Goal: Information Seeking & Learning: Learn about a topic

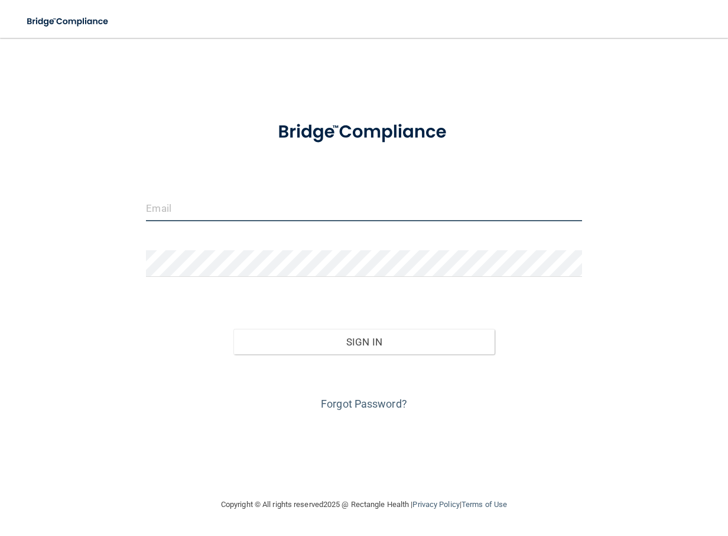
click at [188, 207] on input "email" at bounding box center [364, 207] width 436 height 27
click at [177, 207] on input "email" at bounding box center [364, 207] width 436 height 27
type input "[EMAIL_ADDRESS][DOMAIN_NAME]"
click at [176, 244] on form "claudiamurphy86@gmail.com Invalid email/password. You don't have permission to …" at bounding box center [364, 261] width 436 height 304
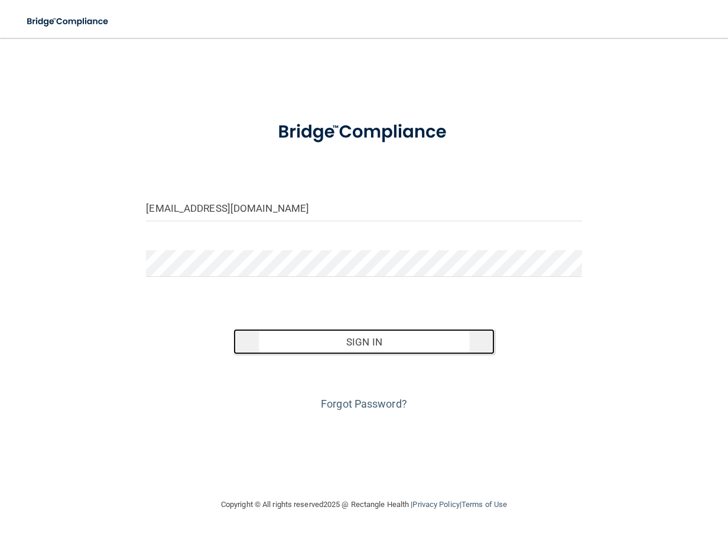
click at [375, 343] on button "Sign In" at bounding box center [363, 342] width 261 height 26
click at [254, 340] on button "Sign In" at bounding box center [363, 342] width 261 height 26
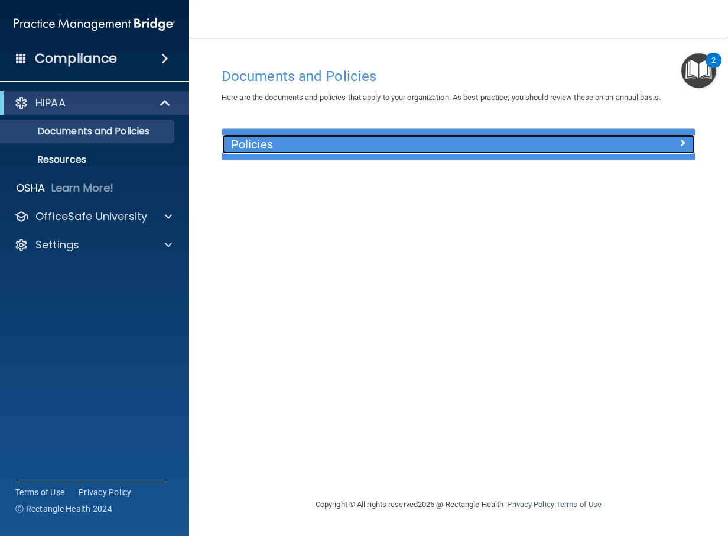
click at [296, 144] on h5 "Policies" at bounding box center [399, 144] width 337 height 13
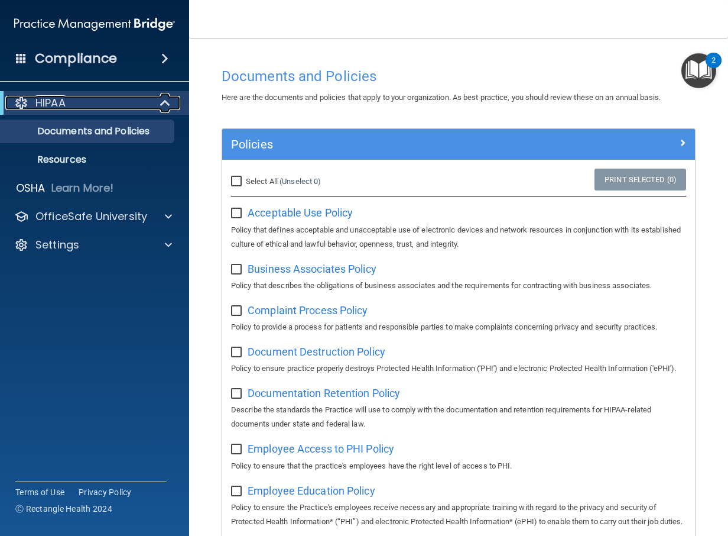
click at [171, 101] on span at bounding box center [166, 103] width 10 height 14
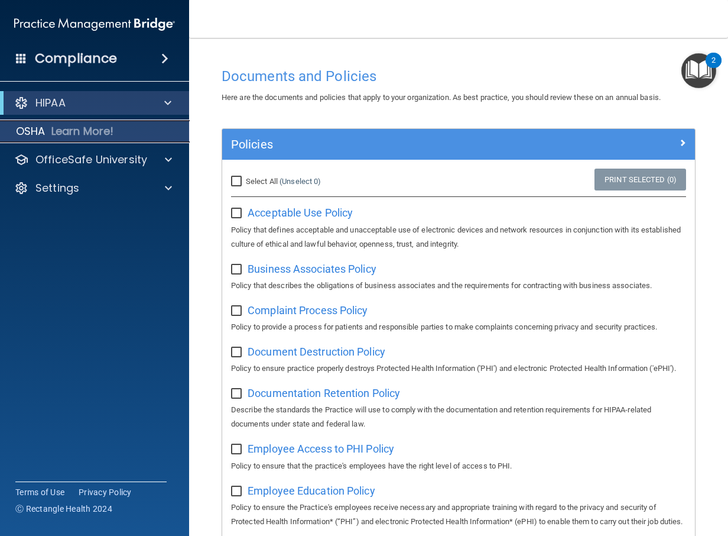
click at [18, 134] on p "OSHA" at bounding box center [31, 131] width 30 height 14
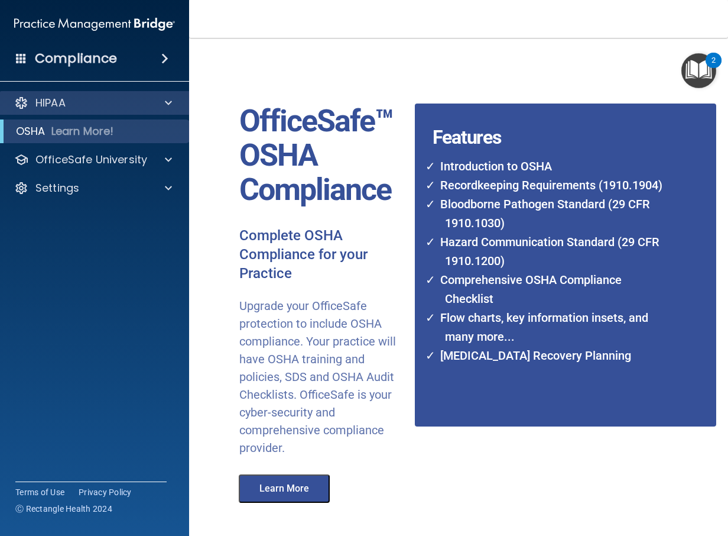
click at [74, 113] on div "HIPAA" at bounding box center [95, 103] width 190 height 24
click at [175, 104] on div at bounding box center [167, 103] width 30 height 14
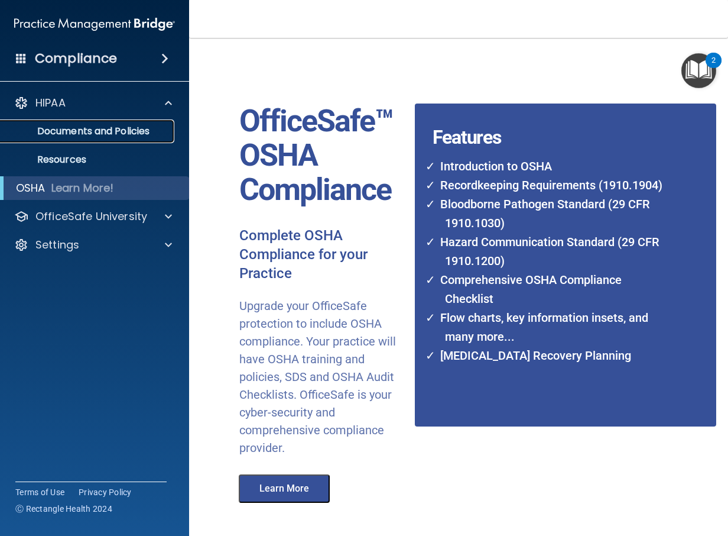
click at [75, 129] on p "Documents and Policies" at bounding box center [88, 131] width 161 height 12
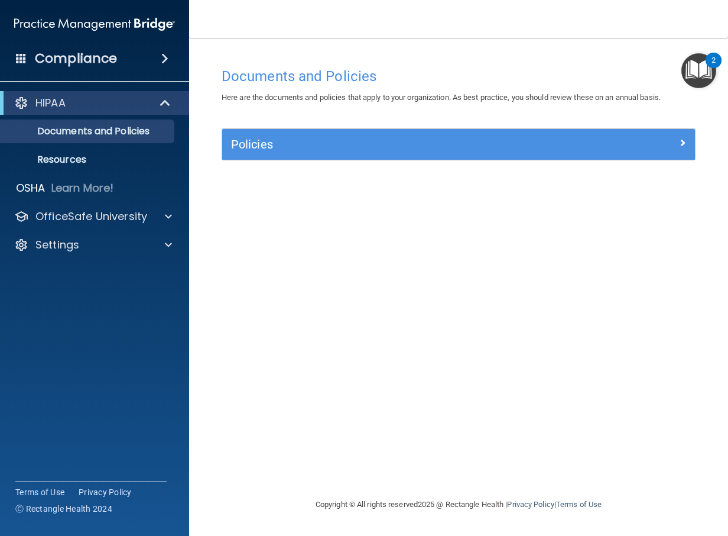
click at [161, 54] on span at bounding box center [164, 58] width 7 height 14
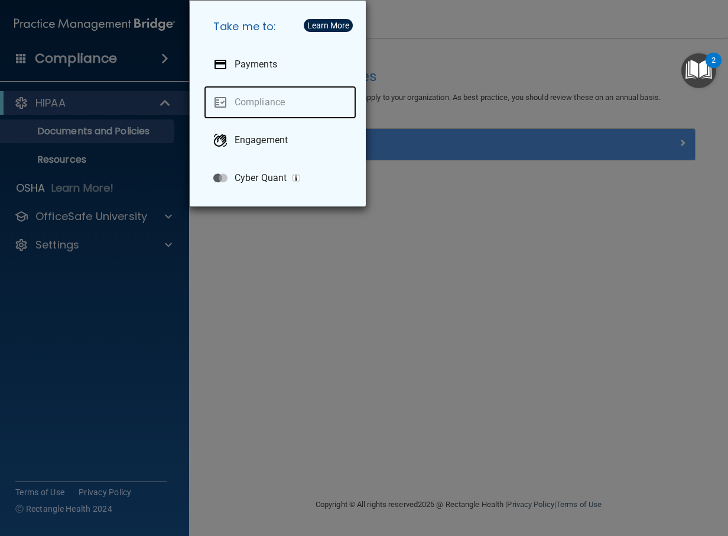
click at [257, 108] on link "Compliance" at bounding box center [280, 102] width 152 height 33
click at [118, 60] on div "Take me to: Payments Compliance Engagement Cyber Quant" at bounding box center [364, 268] width 728 height 536
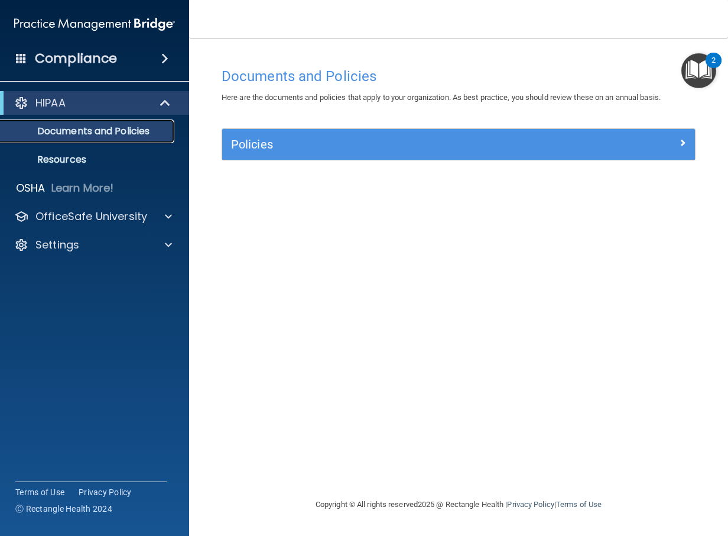
click at [85, 134] on p "Documents and Policies" at bounding box center [88, 131] width 161 height 12
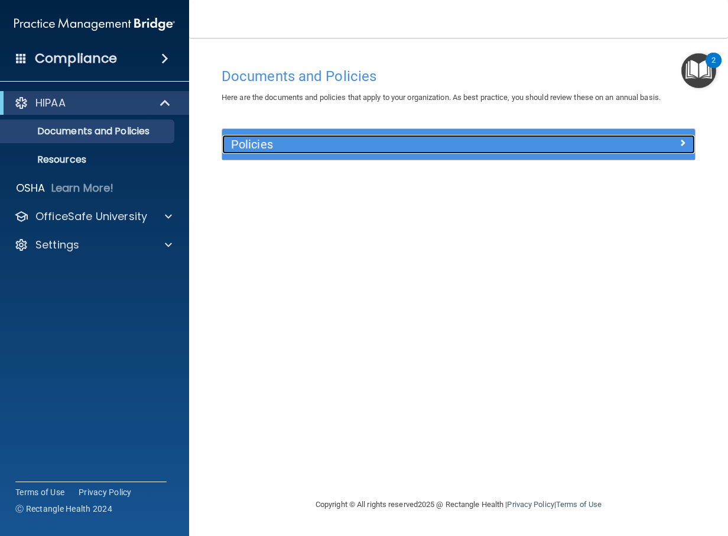
click at [307, 152] on div "Policies" at bounding box center [399, 144] width 355 height 19
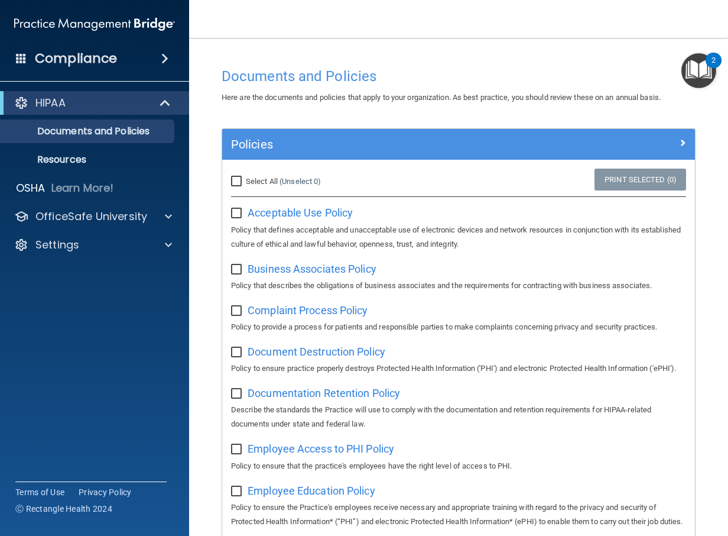
click at [238, 214] on input "checkbox" at bounding box center [238, 213] width 14 height 9
checkbox input "true"
click at [238, 270] on input "checkbox" at bounding box center [238, 269] width 14 height 9
checkbox input "true"
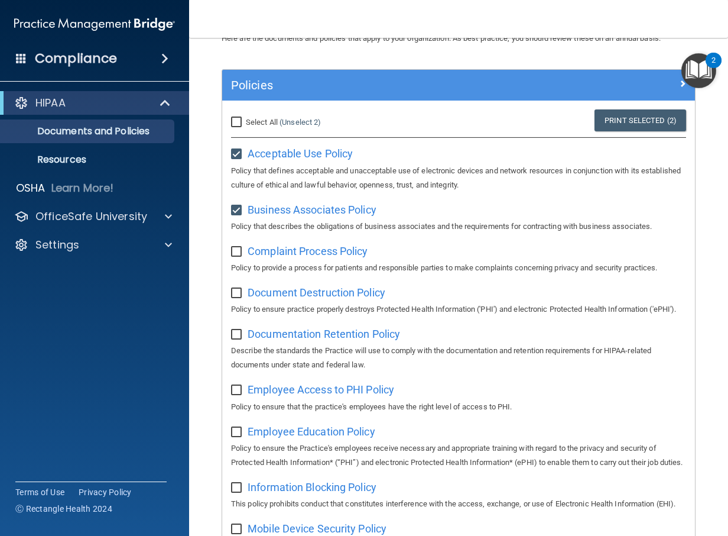
click at [242, 270] on p "Policy to provide a process for patients and responsible parties to make compla…" at bounding box center [458, 268] width 455 height 14
click at [241, 258] on div "Complaint Process Policy Policy to provide a process for patients and responsib…" at bounding box center [458, 258] width 455 height 34
click at [243, 286] on label at bounding box center [238, 290] width 15 height 14
click at [243, 288] on input "checkbox" at bounding box center [238, 292] width 14 height 9
checkbox input "true"
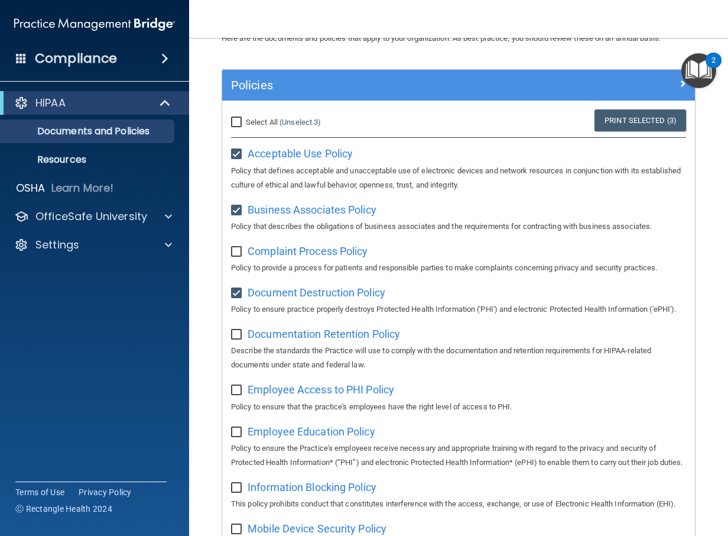
click at [241, 258] on div "Complaint Process Policy Policy to provide a process for patients and responsib…" at bounding box center [458, 258] width 455 height 34
click at [238, 254] on input "checkbox" at bounding box center [238, 251] width 14 height 9
checkbox input "true"
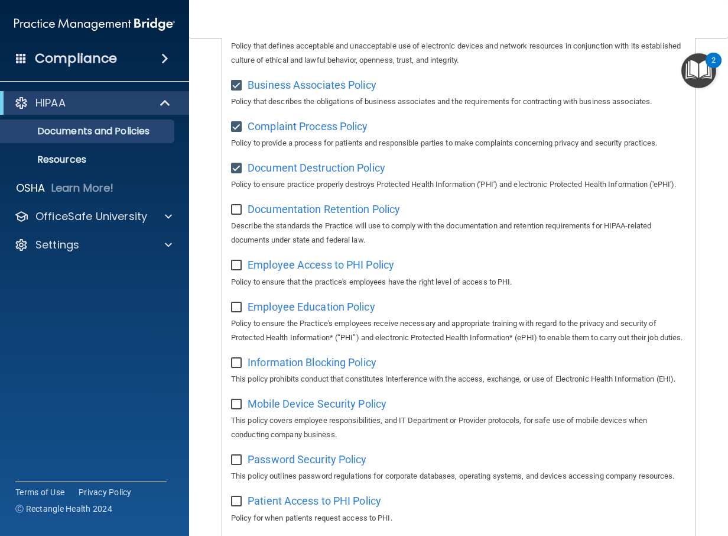
scroll to position [0, 0]
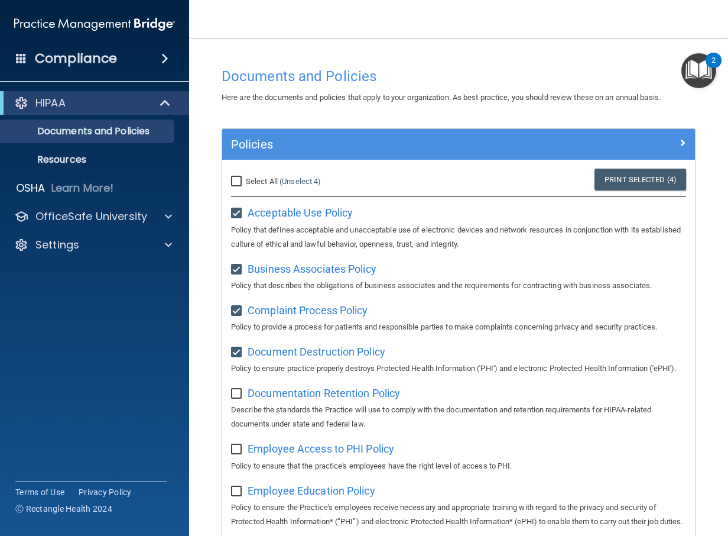
click at [239, 268] on input "checkbox" at bounding box center [238, 269] width 14 height 9
checkbox input "false"
click at [235, 215] on input "checkbox" at bounding box center [238, 213] width 14 height 9
checkbox input "false"
click at [237, 313] on input "checkbox" at bounding box center [238, 310] width 14 height 9
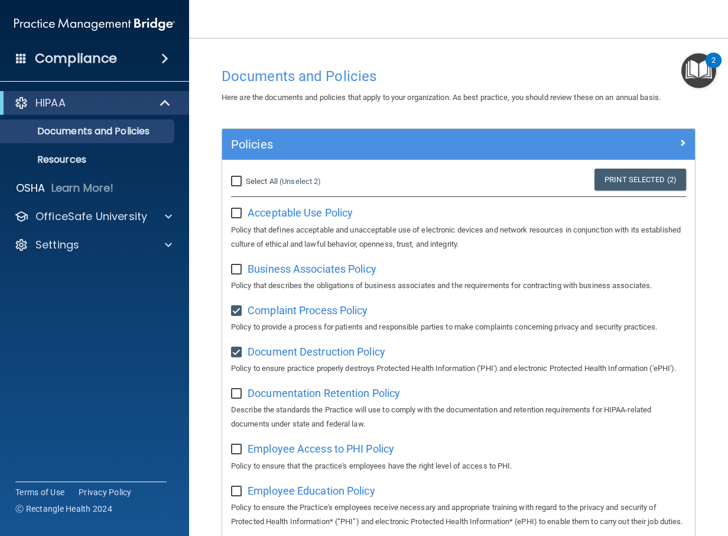
checkbox input "false"
click at [237, 357] on input "checkbox" at bounding box center [238, 352] width 14 height 9
checkbox input "false"
click at [700, 68] on img "Open Resource Center, 2 new notifications" at bounding box center [699, 70] width 35 height 35
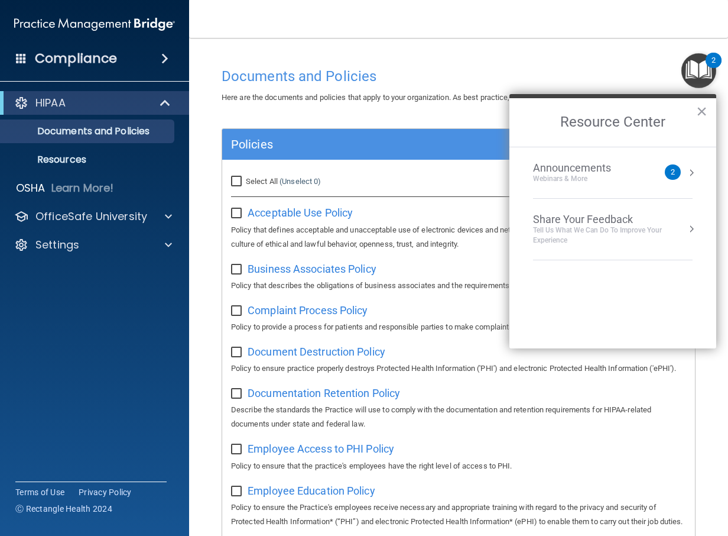
click at [700, 68] on img "Open Resource Center, 2 new notifications" at bounding box center [699, 70] width 35 height 35
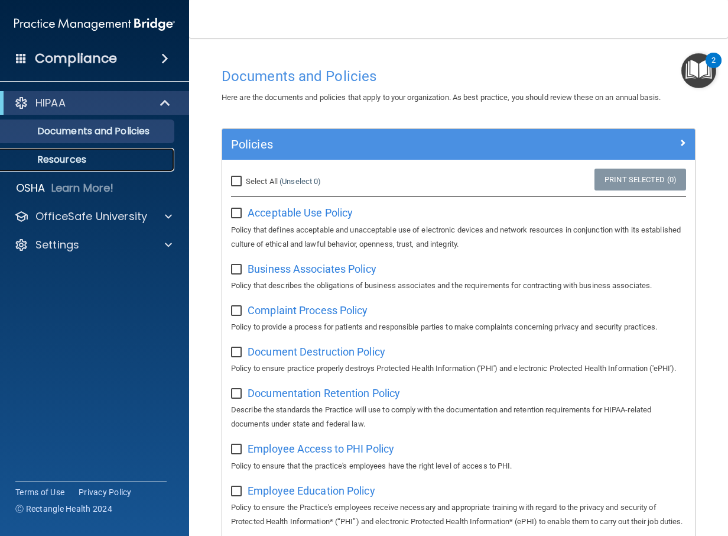
click at [66, 158] on p "Resources" at bounding box center [88, 160] width 161 height 12
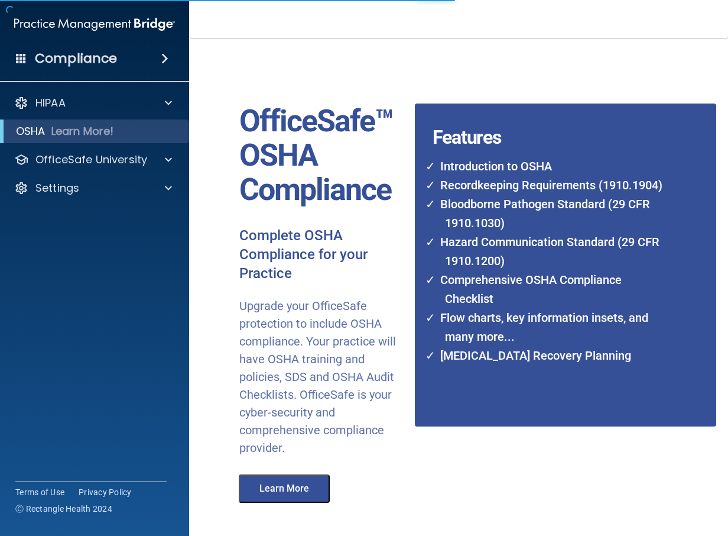
scroll to position [68, 0]
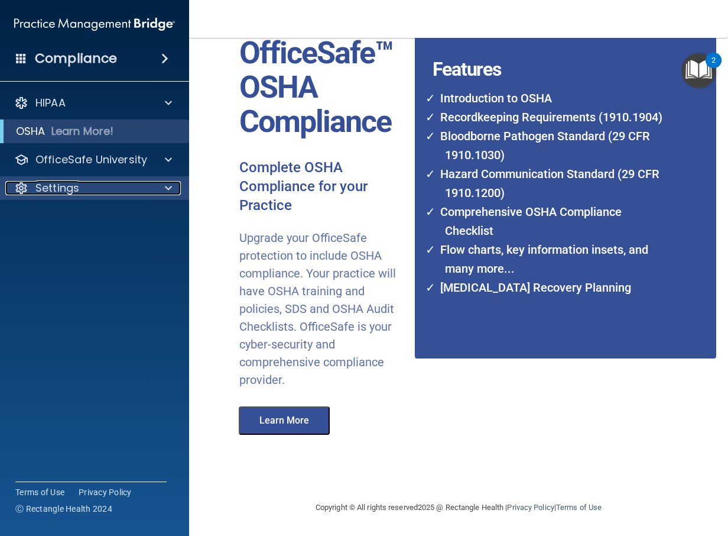
click at [74, 182] on p "Settings" at bounding box center [57, 188] width 44 height 14
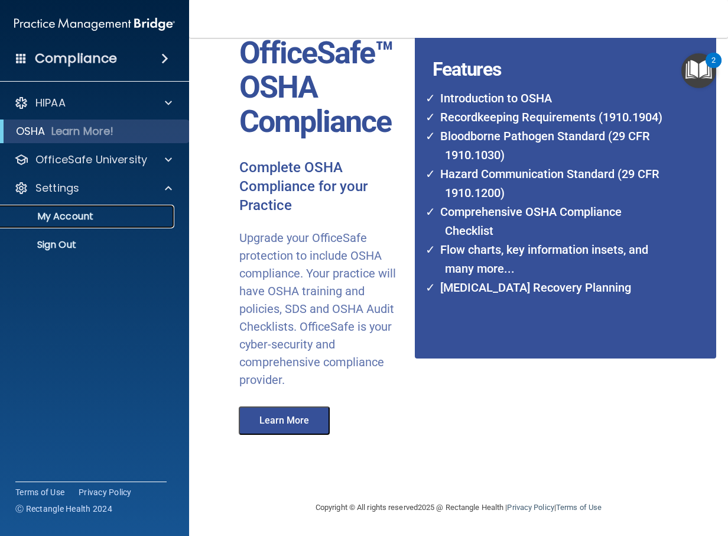
click at [57, 216] on p "My Account" at bounding box center [88, 216] width 161 height 12
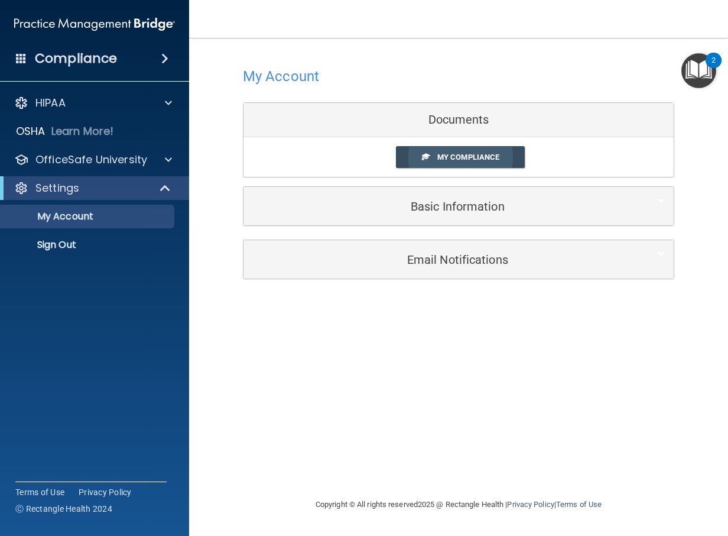
click at [452, 158] on span "My Compliance" at bounding box center [468, 156] width 62 height 9
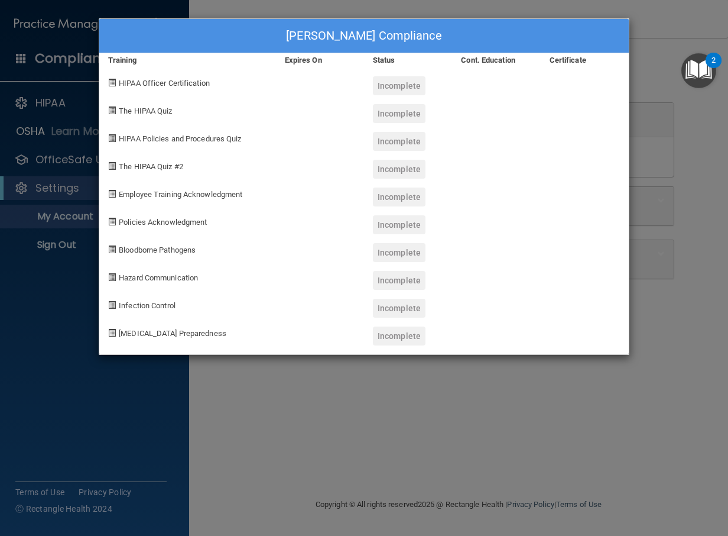
click at [112, 80] on span at bounding box center [112, 83] width 8 height 8
click at [111, 86] on span at bounding box center [112, 83] width 8 height 8
drag, startPoint x: 111, startPoint y: 86, endPoint x: 190, endPoint y: 85, distance: 78.6
click at [190, 85] on span "HIPAA Officer Certification" at bounding box center [164, 83] width 91 height 9
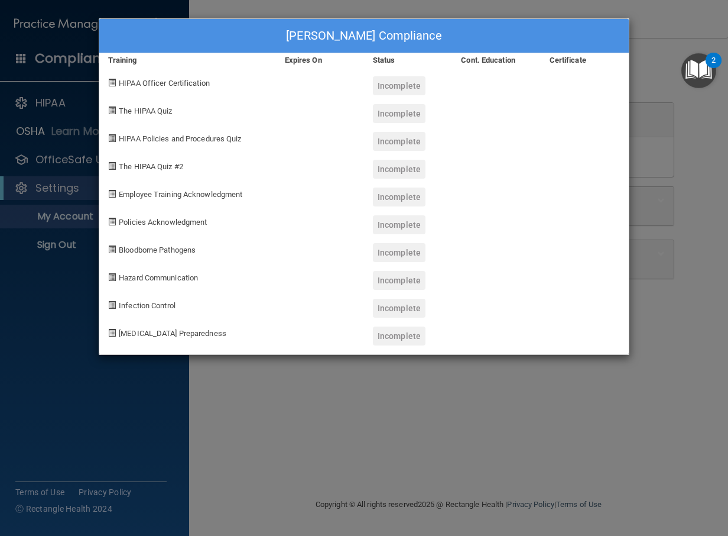
click at [112, 108] on span at bounding box center [112, 110] width 8 height 8
drag, startPoint x: 112, startPoint y: 108, endPoint x: 201, endPoint y: 114, distance: 89.4
click at [201, 114] on div "The HIPAA Quiz" at bounding box center [187, 109] width 177 height 28
click at [359, 4] on div "Claudia Murphy's Compliance Training Expires On Status Cont. Education Certific…" at bounding box center [364, 268] width 728 height 536
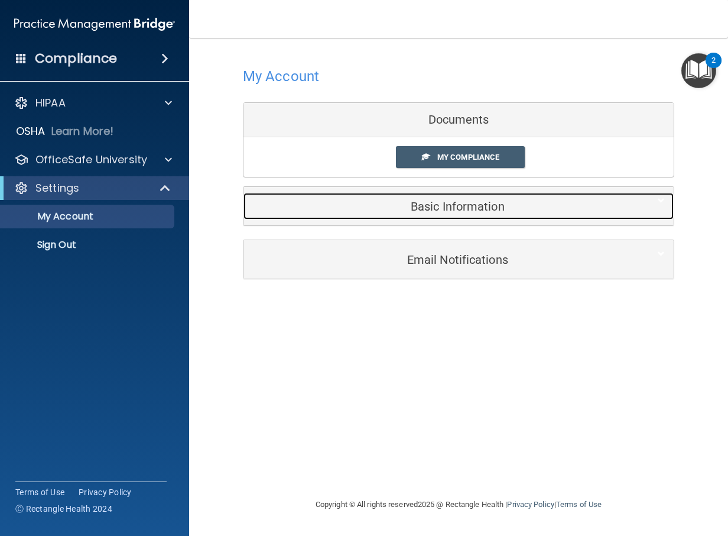
click at [339, 209] on h5 "Basic Information" at bounding box center [440, 206] width 377 height 13
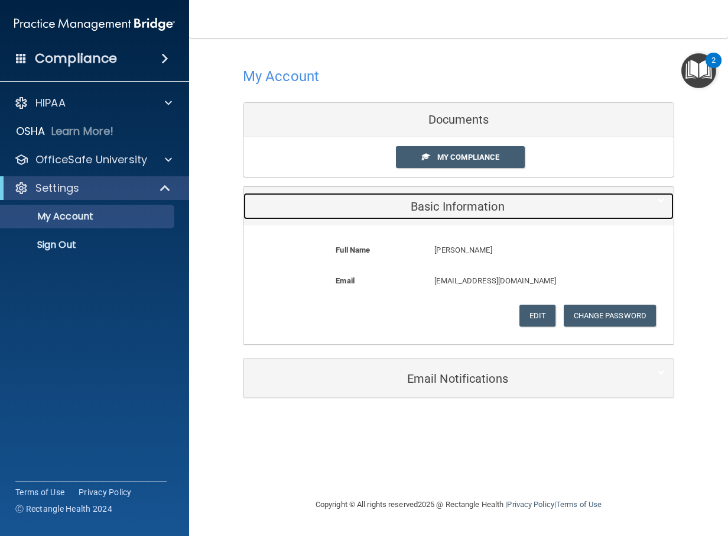
click at [339, 209] on h5 "Basic Information" at bounding box center [440, 206] width 377 height 13
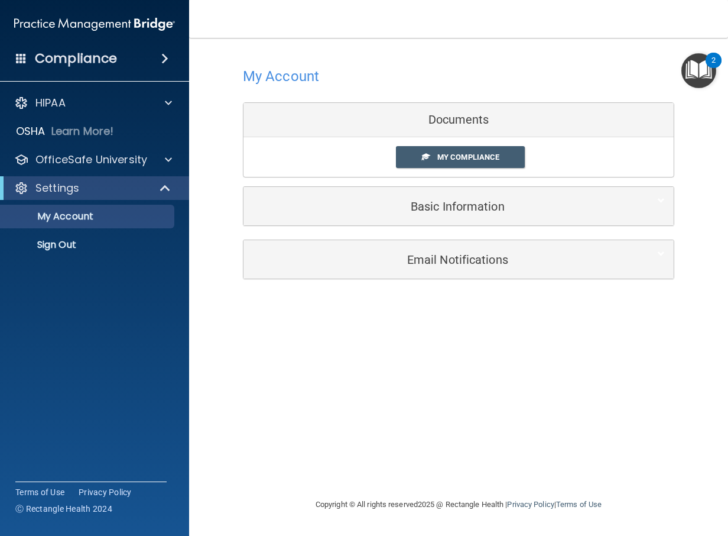
click at [420, 113] on div "Documents" at bounding box center [459, 120] width 430 height 34
click at [168, 51] on div "Compliance" at bounding box center [94, 59] width 189 height 26
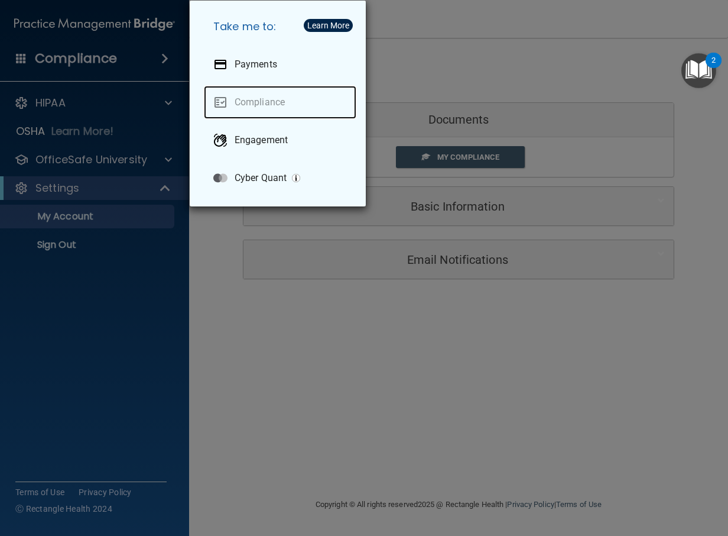
click at [226, 100] on link "Compliance" at bounding box center [280, 102] width 152 height 33
click at [220, 105] on link "Compliance" at bounding box center [280, 102] width 152 height 33
click at [133, 50] on div "Take me to: Payments Compliance Engagement Cyber Quant" at bounding box center [364, 268] width 728 height 536
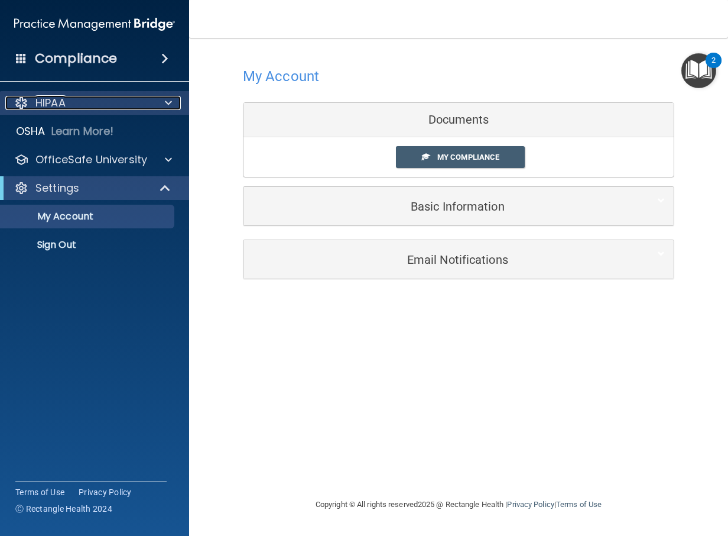
click at [173, 106] on div at bounding box center [167, 103] width 30 height 14
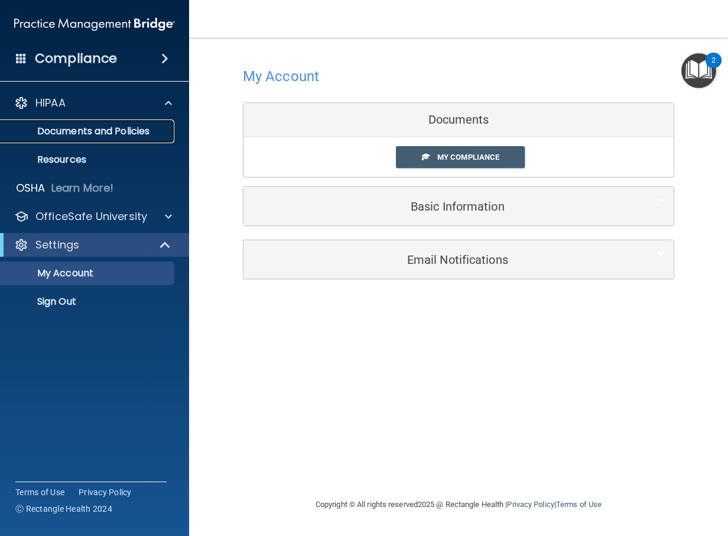
click at [148, 129] on p "Documents and Policies" at bounding box center [88, 131] width 161 height 12
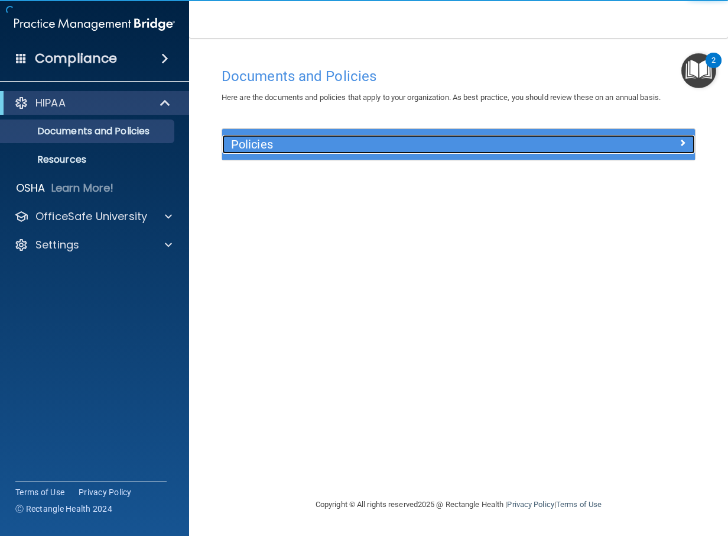
click at [517, 148] on h5 "Policies" at bounding box center [399, 144] width 337 height 13
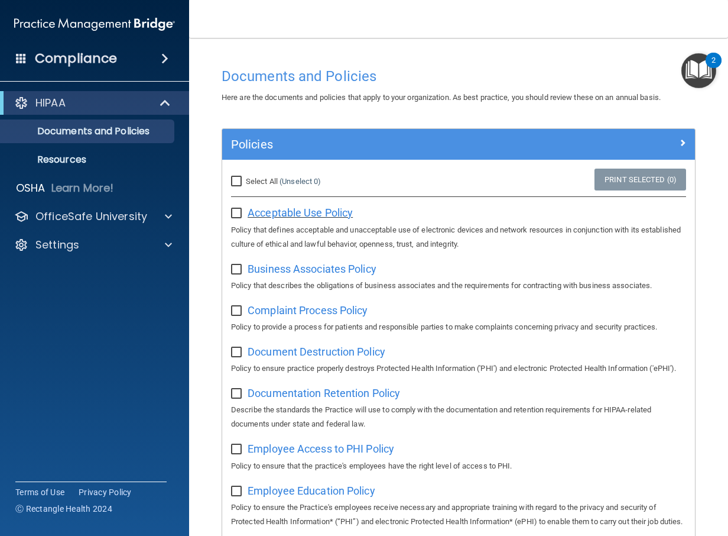
click at [296, 213] on span "Acceptable Use Policy" at bounding box center [300, 212] width 105 height 12
click at [242, 174] on div "Select All (Unselect 0) Unselect All" at bounding box center [301, 181] width 158 height 26
click at [237, 181] on input "Select All (Unselect 0) Unselect All" at bounding box center [238, 181] width 14 height 9
checkbox input "true"
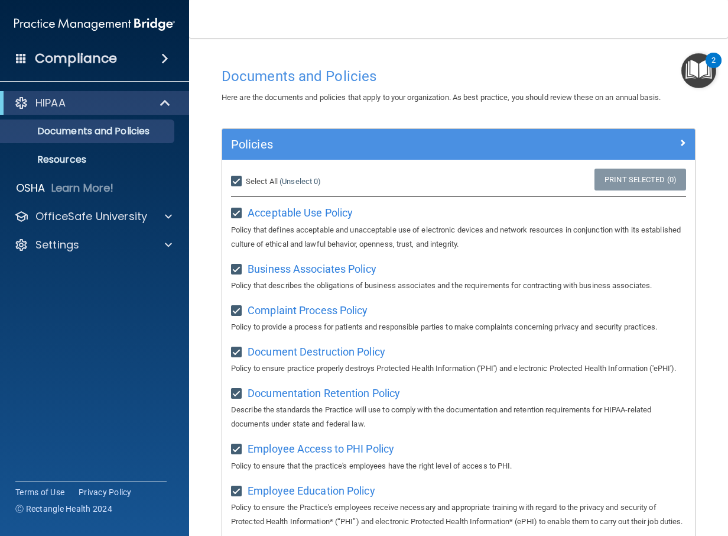
checkbox input "true"
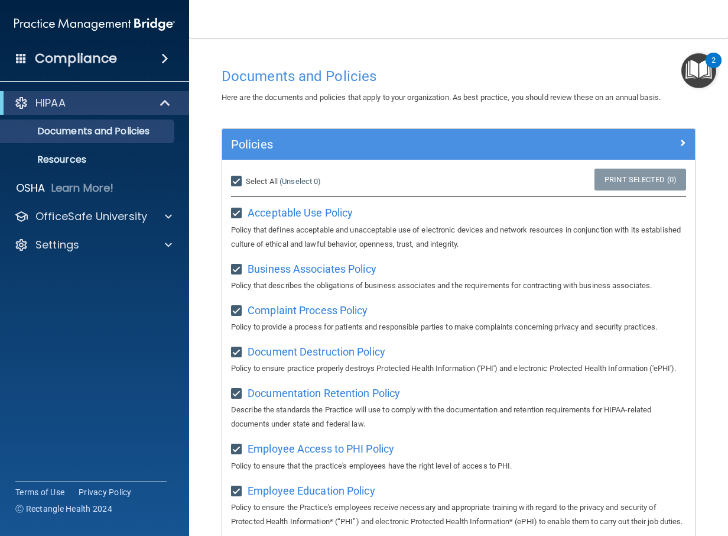
checkbox input "true"
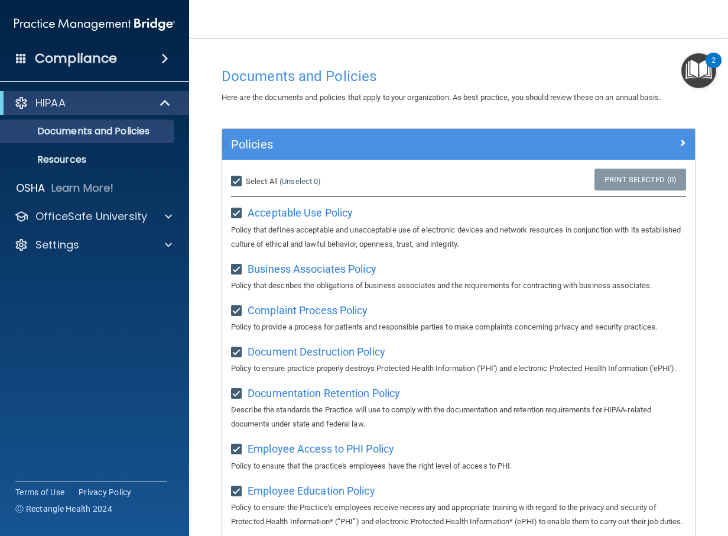
checkbox input "true"
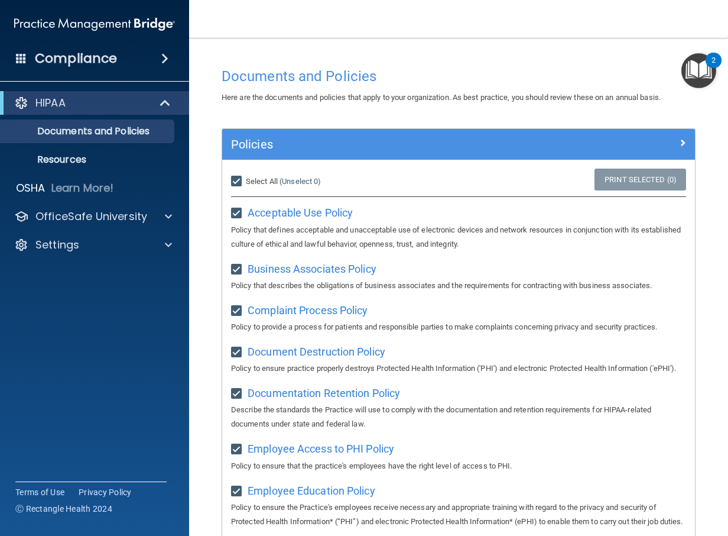
checkbox input "true"
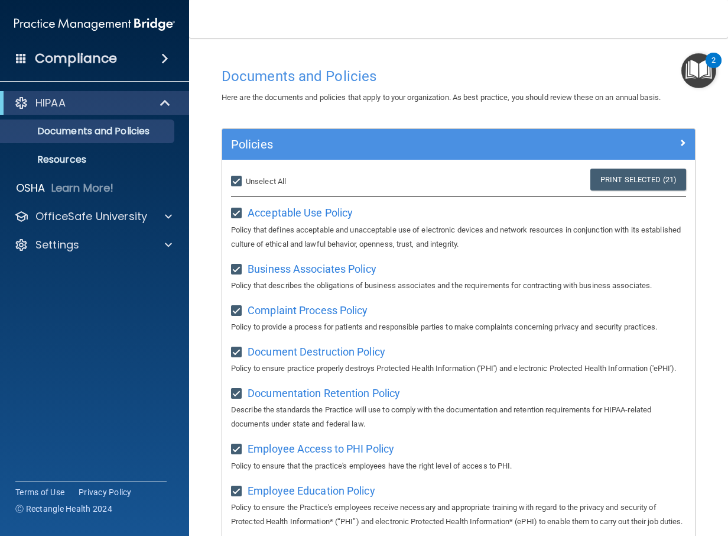
click at [237, 181] on input "Select All (Unselect 21) Unselect All" at bounding box center [238, 181] width 14 height 9
checkbox input "false"
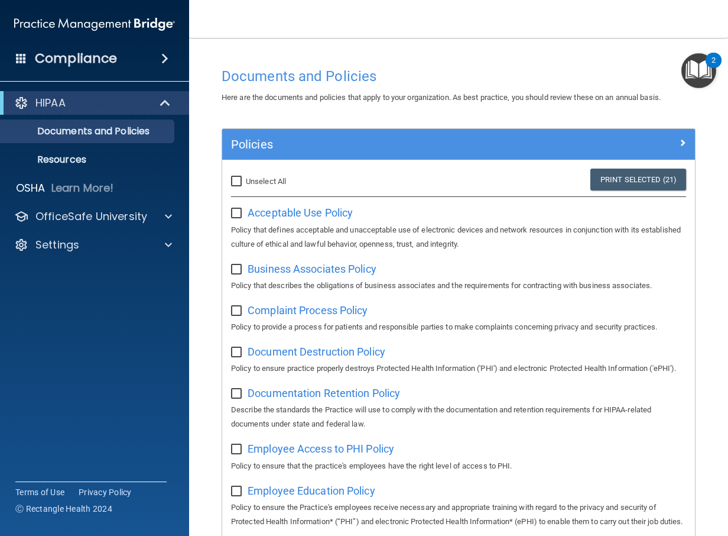
checkbox input "false"
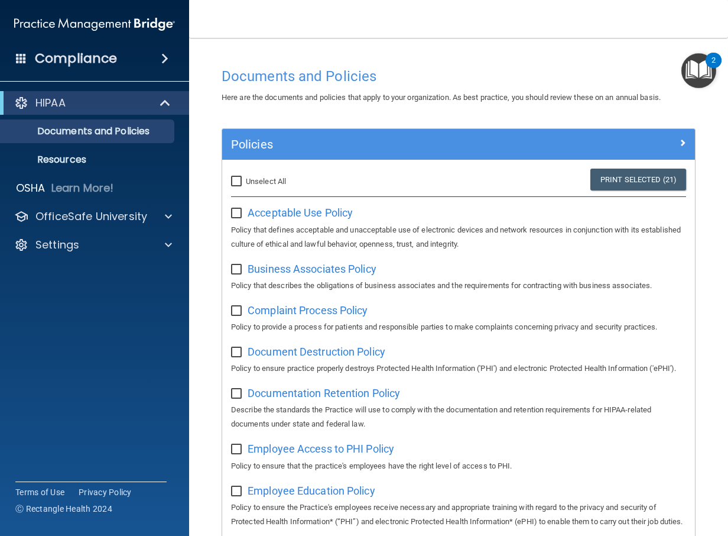
checkbox input "false"
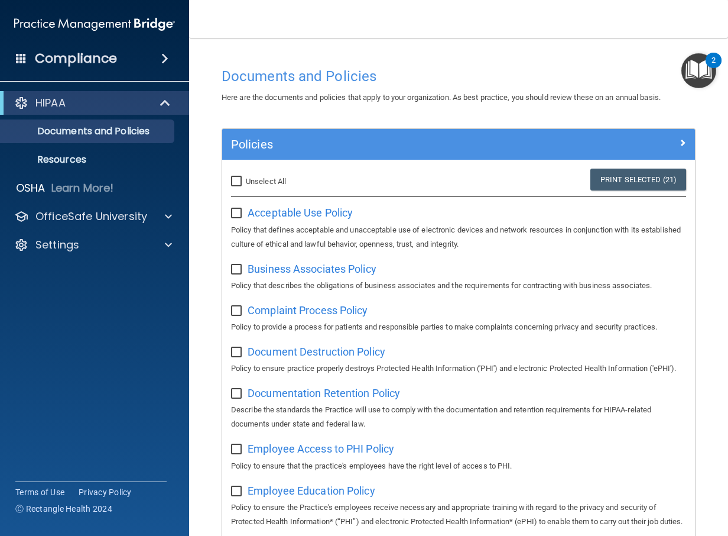
checkbox input "false"
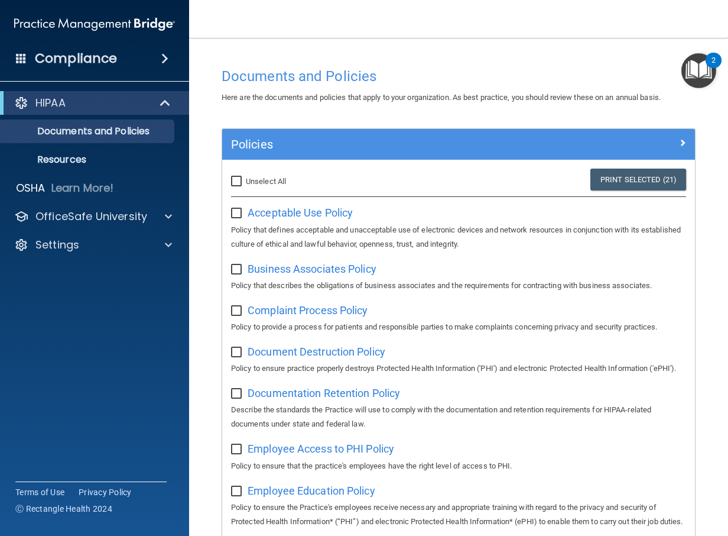
checkbox input "false"
click at [48, 103] on p "HIPAA" at bounding box center [50, 103] width 30 height 14
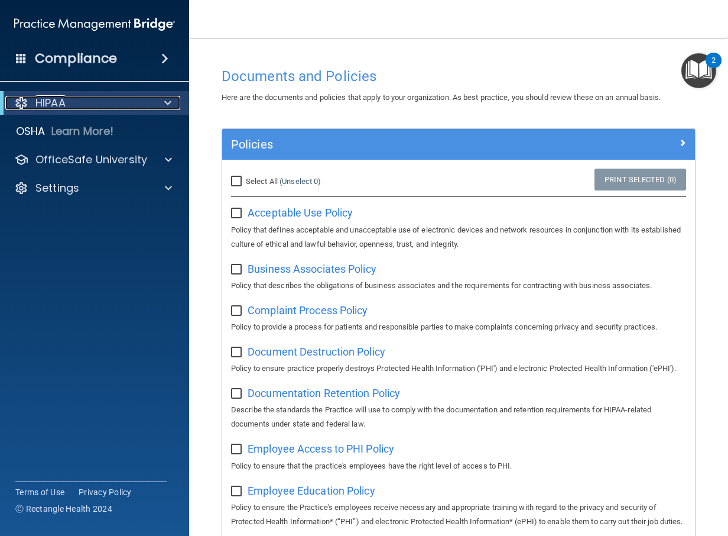
click at [17, 106] on div at bounding box center [21, 103] width 14 height 14
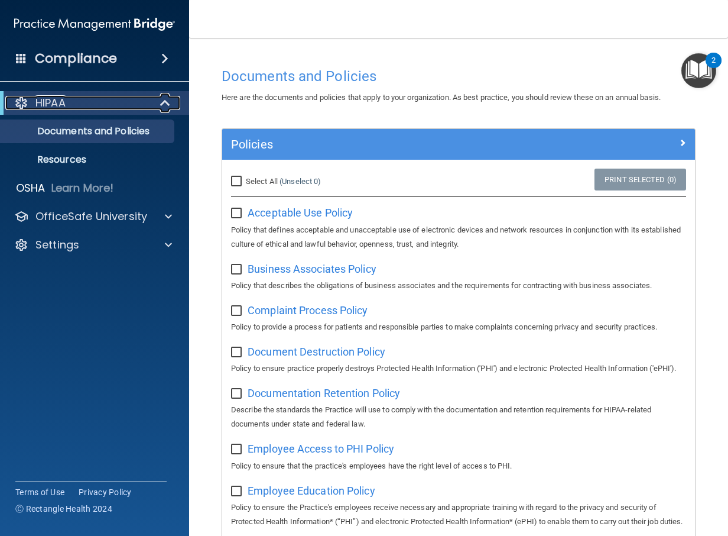
click at [17, 105] on div at bounding box center [21, 103] width 14 height 14
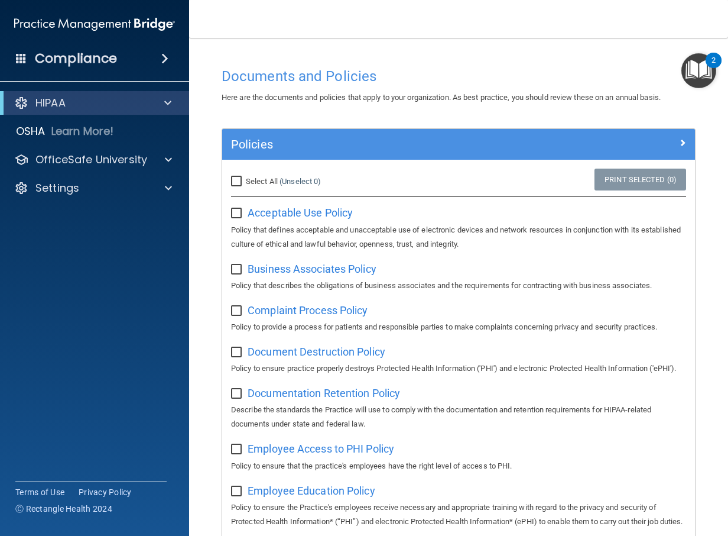
click at [21, 62] on span at bounding box center [21, 58] width 11 height 11
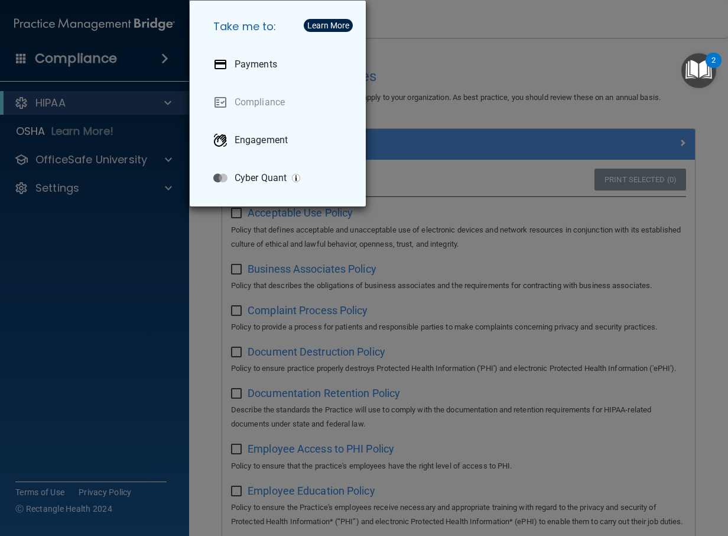
click at [120, 158] on div "Take me to: Payments Compliance Engagement Cyber Quant" at bounding box center [364, 268] width 728 height 536
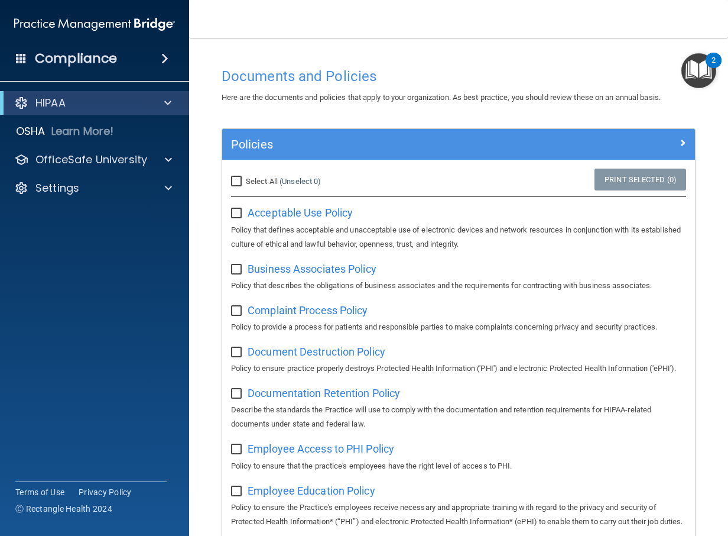
click at [144, 149] on div "OfficeSafe University" at bounding box center [95, 160] width 190 height 24
click at [142, 161] on p "OfficeSafe University" at bounding box center [91, 159] width 112 height 14
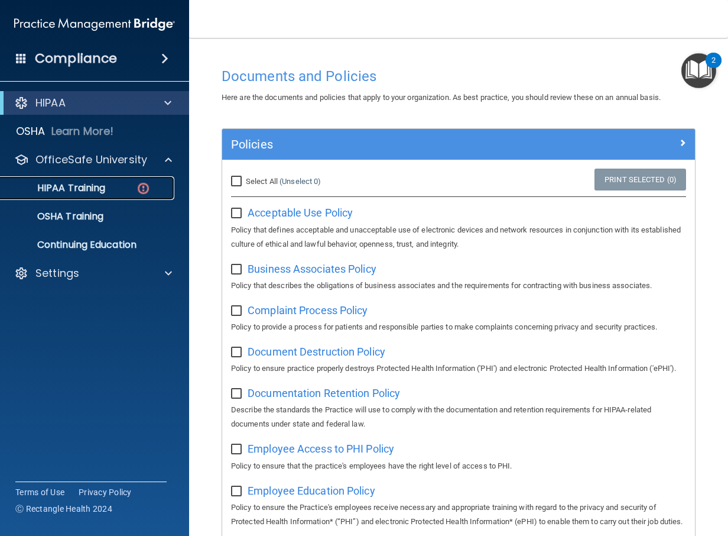
click at [76, 192] on p "HIPAA Training" at bounding box center [57, 188] width 98 height 12
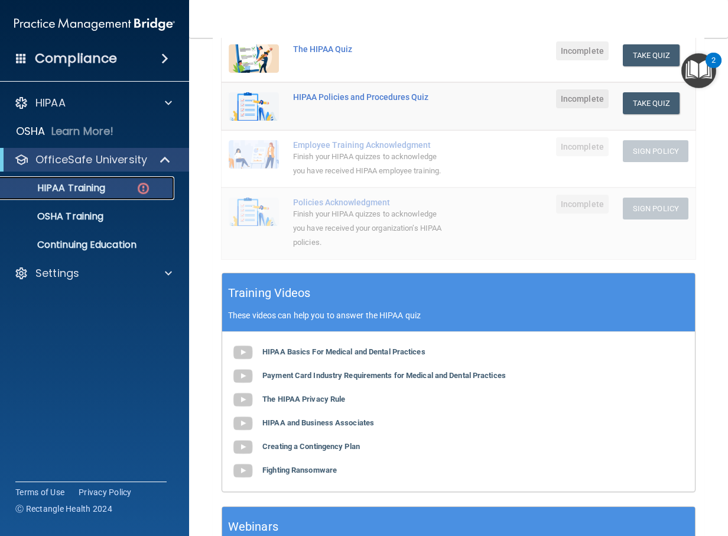
scroll to position [177, 0]
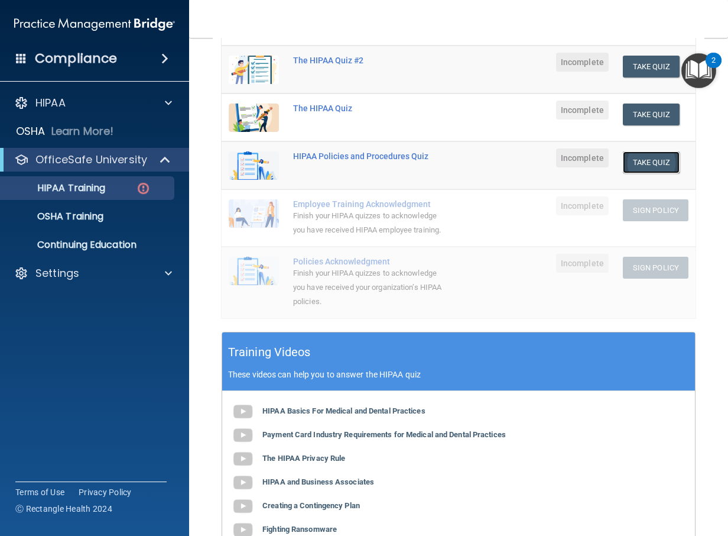
click at [656, 164] on button "Take Quiz" at bounding box center [651, 162] width 57 height 22
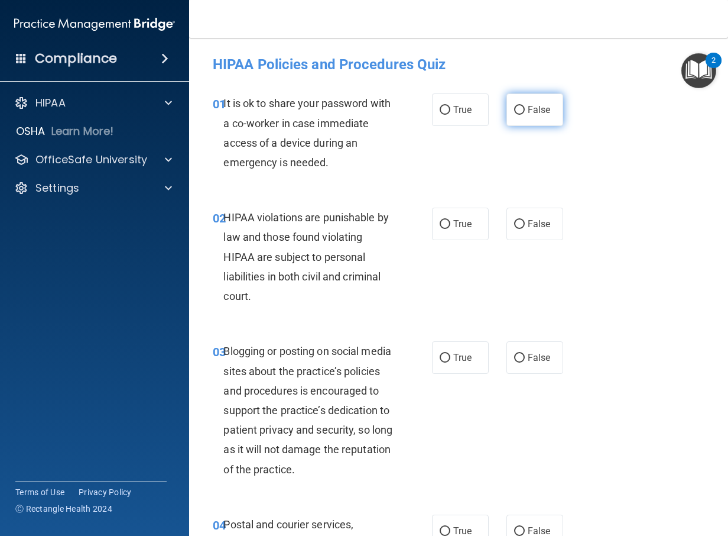
click at [514, 109] on input "False" at bounding box center [519, 110] width 11 height 9
radio input "true"
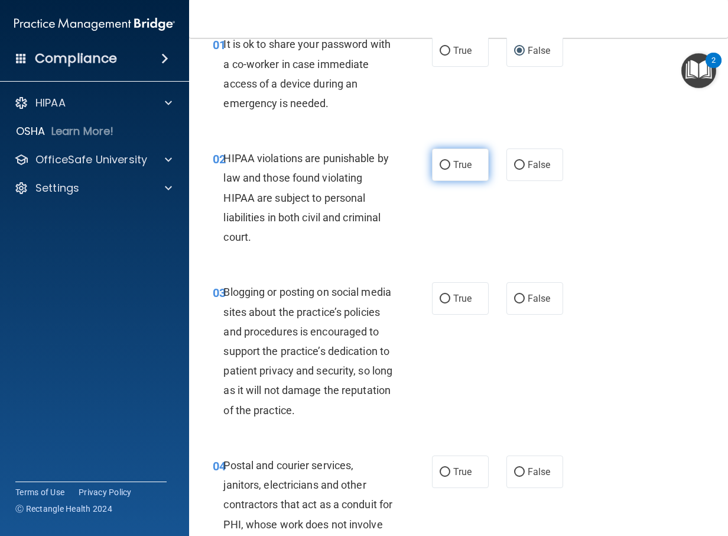
click at [453, 166] on span "True" at bounding box center [462, 164] width 18 height 11
click at [450, 166] on input "True" at bounding box center [445, 165] width 11 height 9
radio input "true"
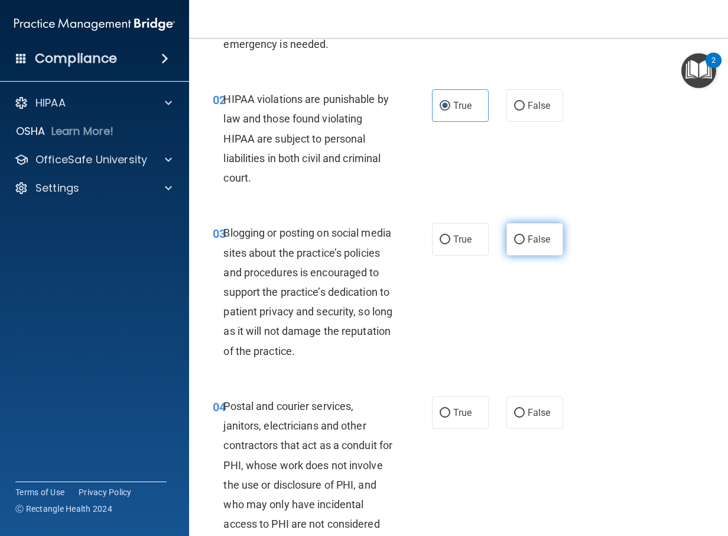
click at [528, 238] on span "False" at bounding box center [539, 238] width 23 height 11
click at [524, 238] on input "False" at bounding box center [519, 239] width 11 height 9
radio input "true"
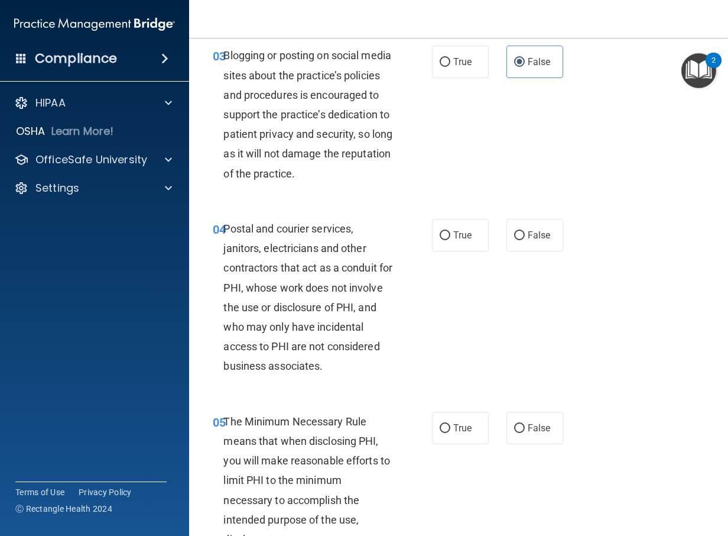
scroll to position [355, 0]
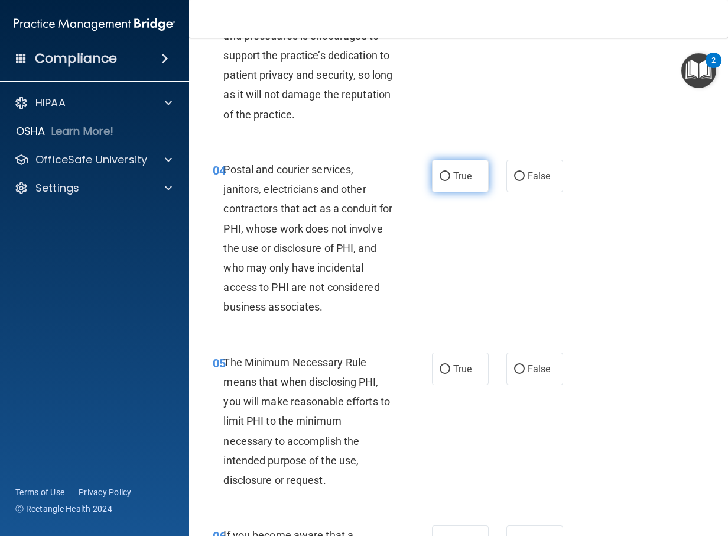
click at [468, 192] on label "True" at bounding box center [460, 176] width 57 height 33
click at [450, 181] on input "True" at bounding box center [445, 176] width 11 height 9
radio input "true"
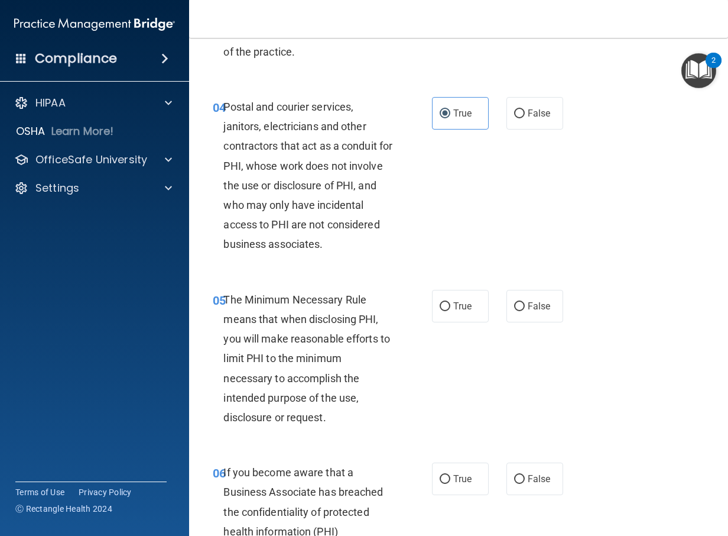
scroll to position [536, 0]
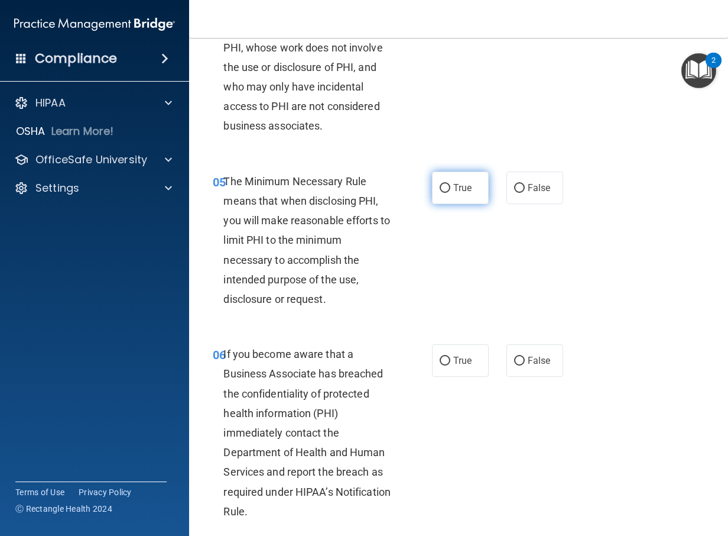
click at [432, 204] on label "True" at bounding box center [460, 187] width 57 height 33
click at [440, 193] on input "True" at bounding box center [445, 188] width 11 height 9
radio input "true"
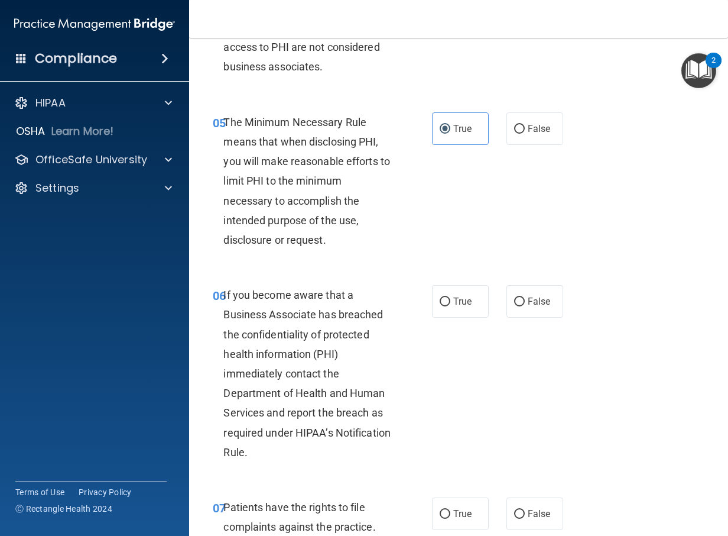
scroll to position [654, 0]
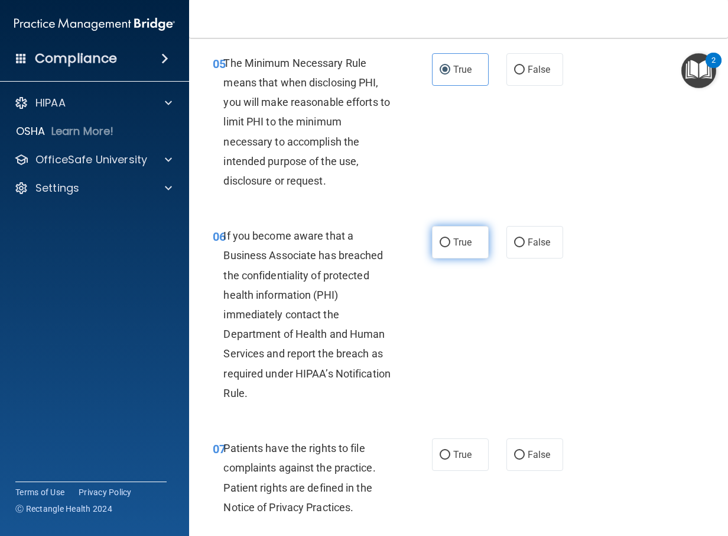
click at [432, 258] on label "True" at bounding box center [460, 242] width 57 height 33
click at [440, 247] on input "True" at bounding box center [445, 242] width 11 height 9
radio input "true"
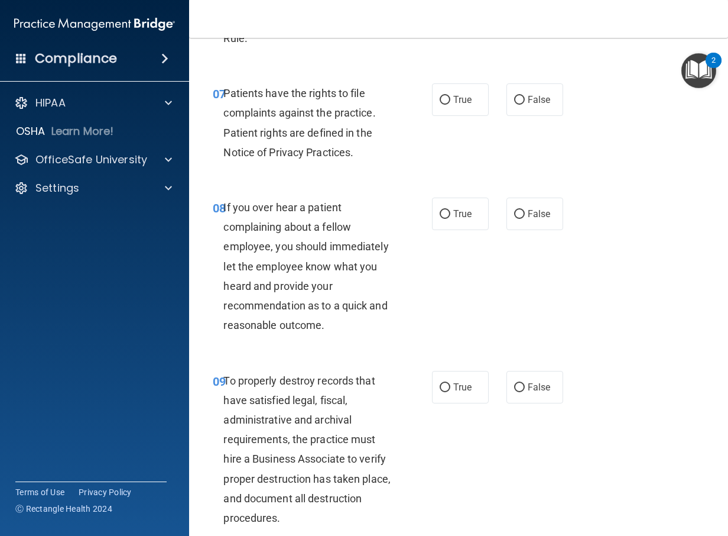
scroll to position [1067, 0]
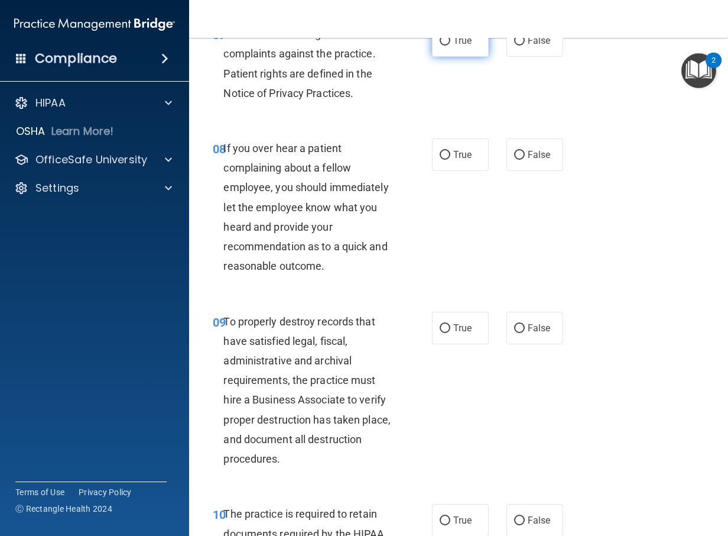
click at [440, 46] on input "True" at bounding box center [445, 41] width 11 height 9
radio input "true"
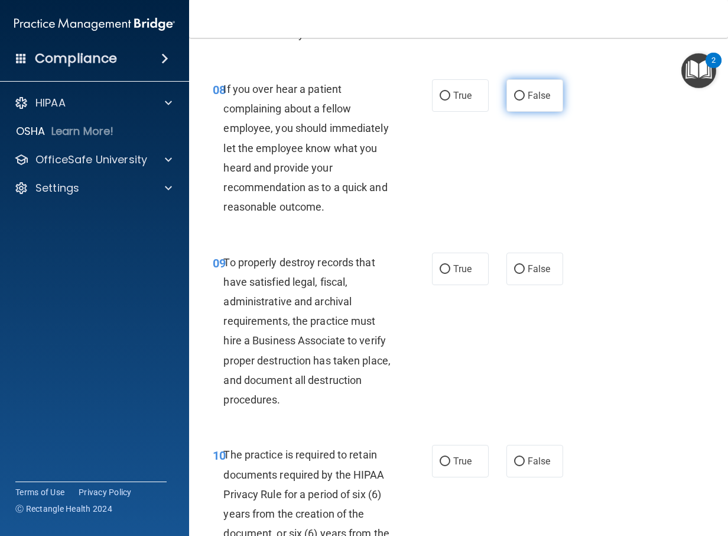
click at [514, 100] on input "False" at bounding box center [519, 96] width 11 height 9
radio input "true"
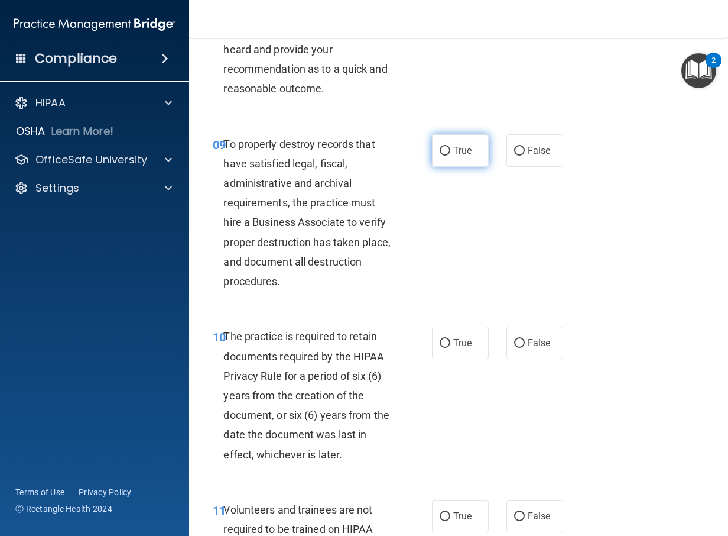
click at [448, 167] on label "True" at bounding box center [460, 150] width 57 height 33
click at [448, 155] on input "True" at bounding box center [445, 151] width 11 height 9
radio input "true"
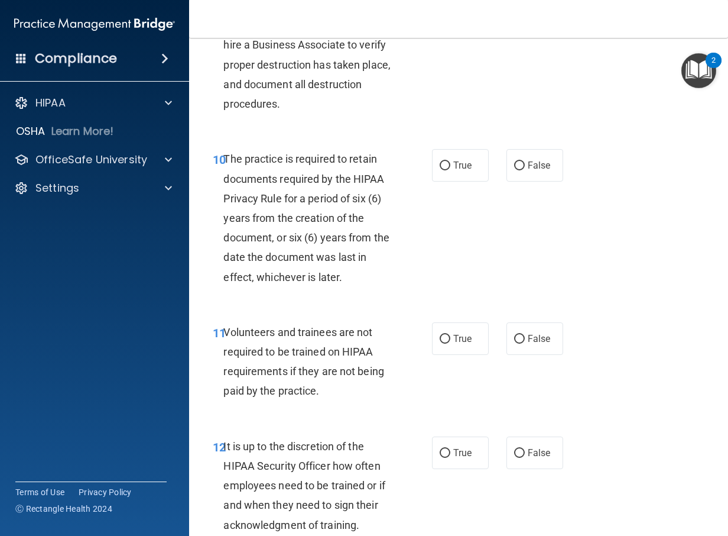
scroll to position [1481, 0]
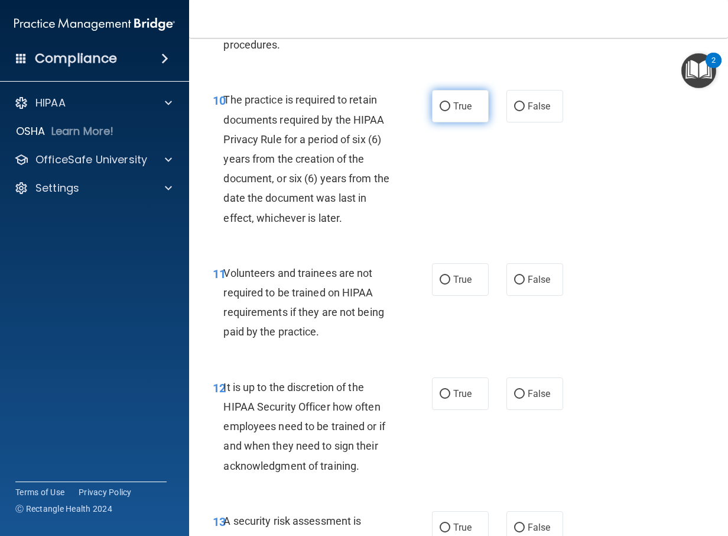
click at [448, 122] on label "True" at bounding box center [460, 106] width 57 height 33
click at [448, 111] on input "True" at bounding box center [445, 106] width 11 height 9
radio input "true"
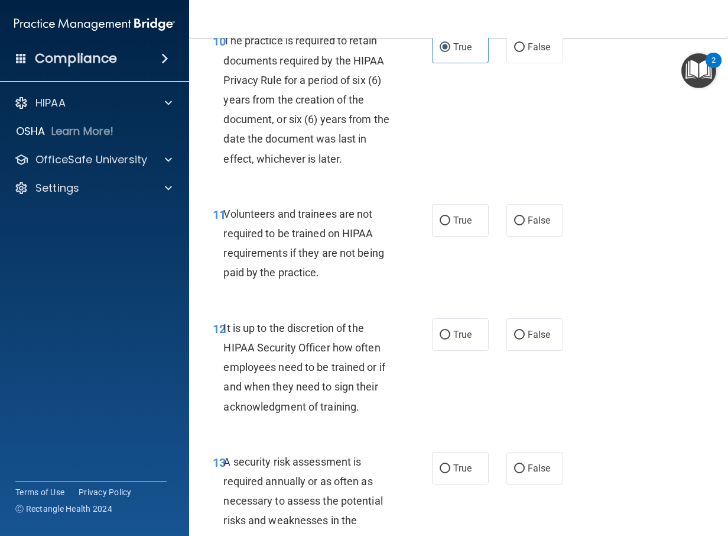
scroll to position [1599, 0]
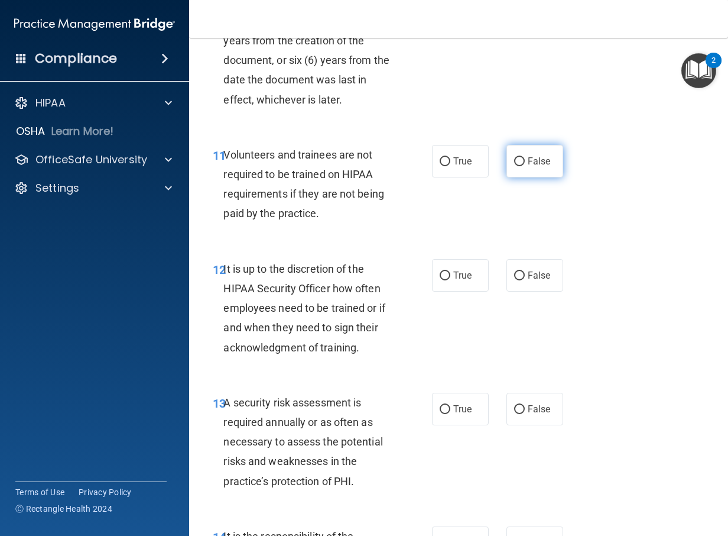
click at [540, 167] on span "False" at bounding box center [539, 160] width 23 height 11
click at [525, 166] on input "False" at bounding box center [519, 161] width 11 height 9
radio input "true"
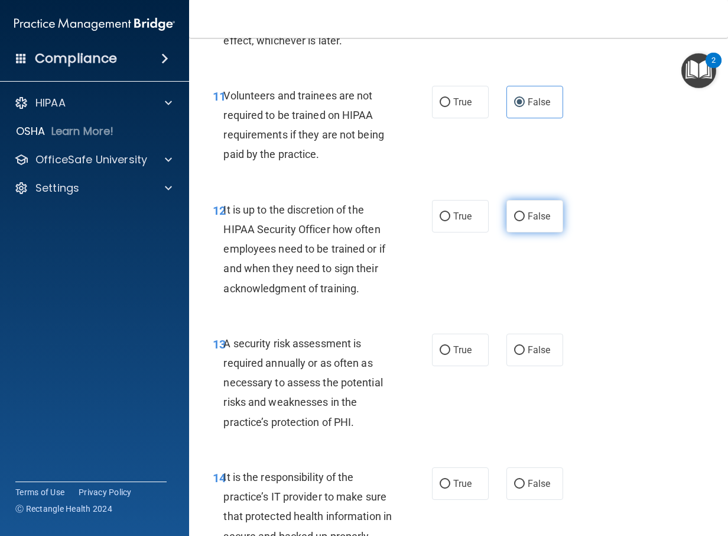
click at [507, 232] on label "False" at bounding box center [535, 216] width 57 height 33
click at [514, 221] on input "False" at bounding box center [519, 216] width 11 height 9
radio input "true"
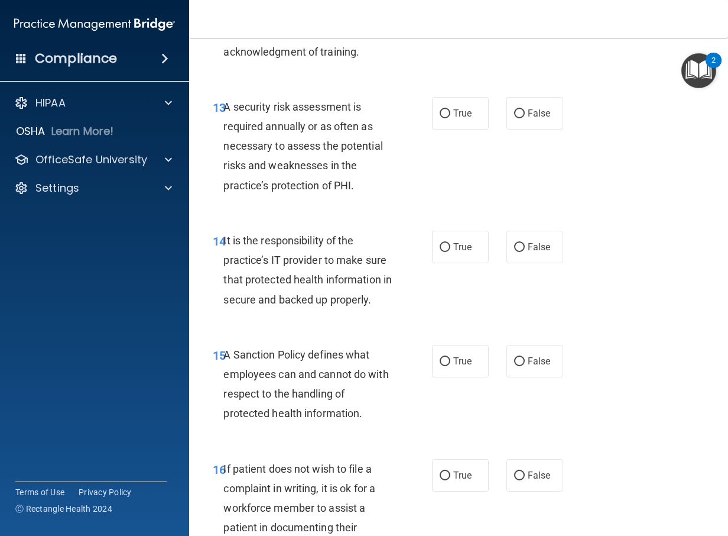
scroll to position [1954, 0]
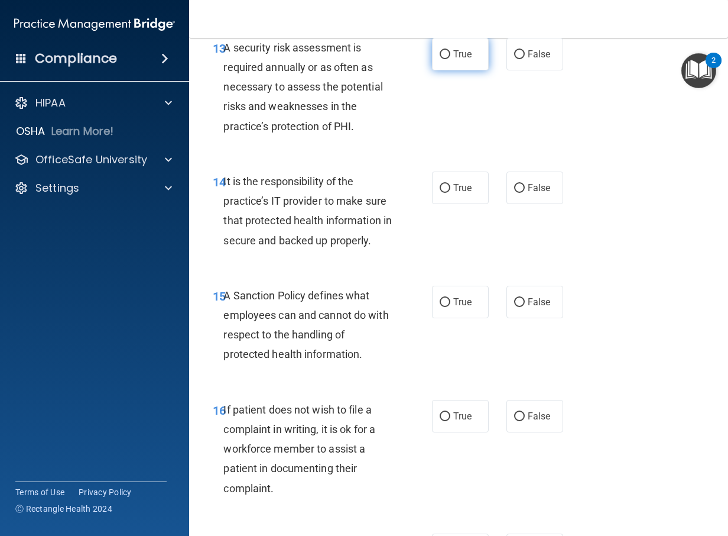
click at [452, 70] on label "True" at bounding box center [460, 54] width 57 height 33
click at [450, 59] on input "True" at bounding box center [445, 54] width 11 height 9
radio input "true"
click at [466, 204] on label "True" at bounding box center [460, 187] width 57 height 33
click at [450, 193] on input "True" at bounding box center [445, 188] width 11 height 9
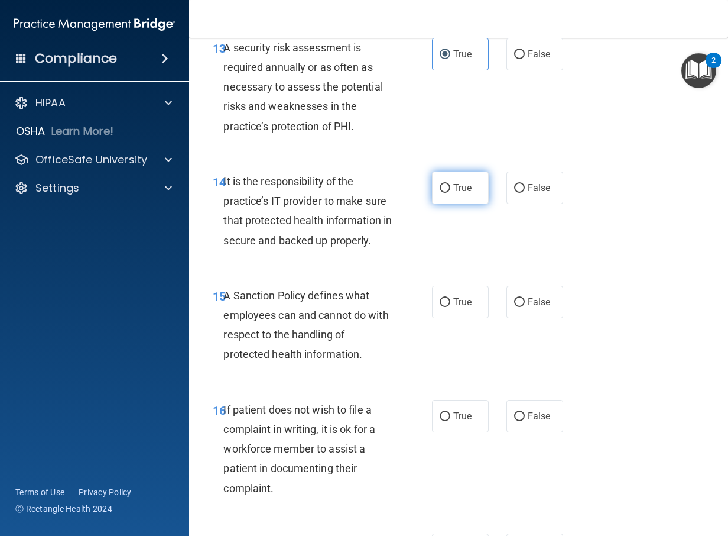
radio input "true"
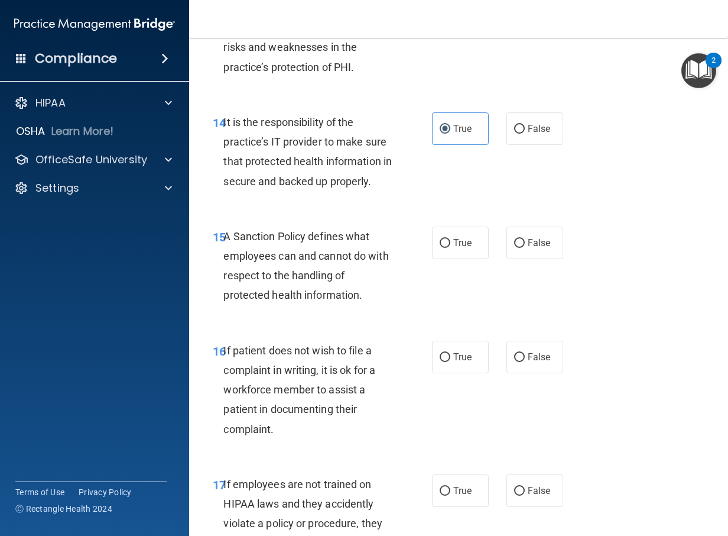
scroll to position [2072, 0]
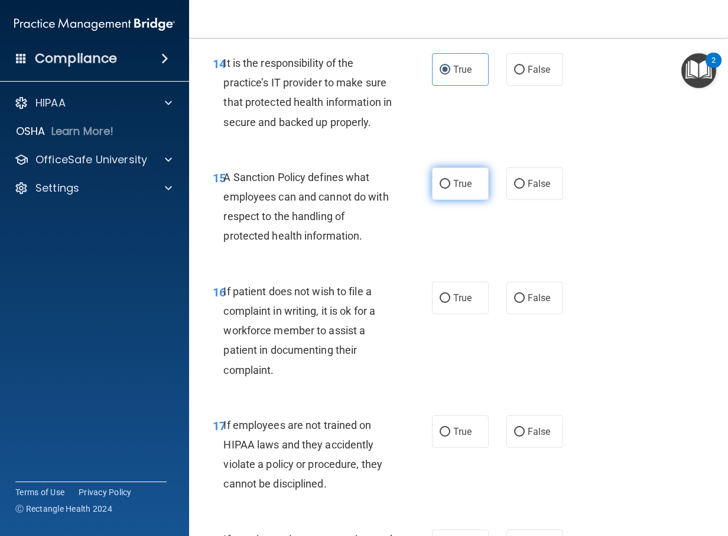
click at [450, 200] on label "True" at bounding box center [460, 183] width 57 height 33
click at [450, 189] on input "True" at bounding box center [445, 184] width 11 height 9
radio input "true"
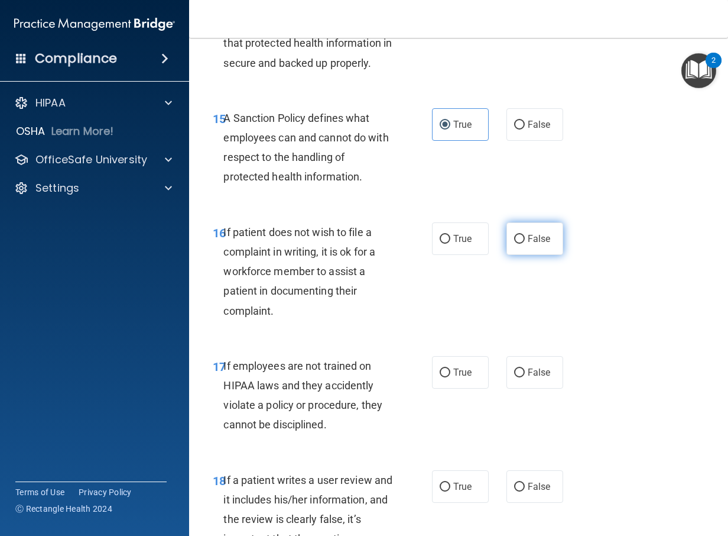
click at [528, 244] on span "False" at bounding box center [539, 238] width 23 height 11
click at [525, 244] on input "False" at bounding box center [519, 239] width 11 height 9
radio input "true"
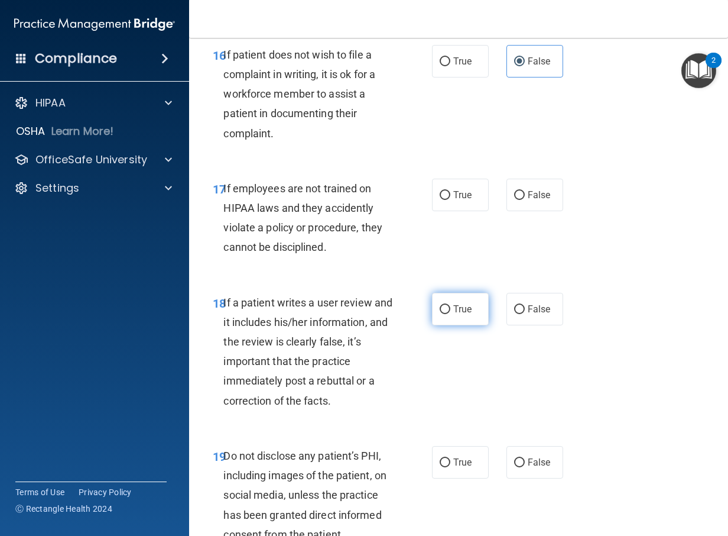
scroll to position [2368, 0]
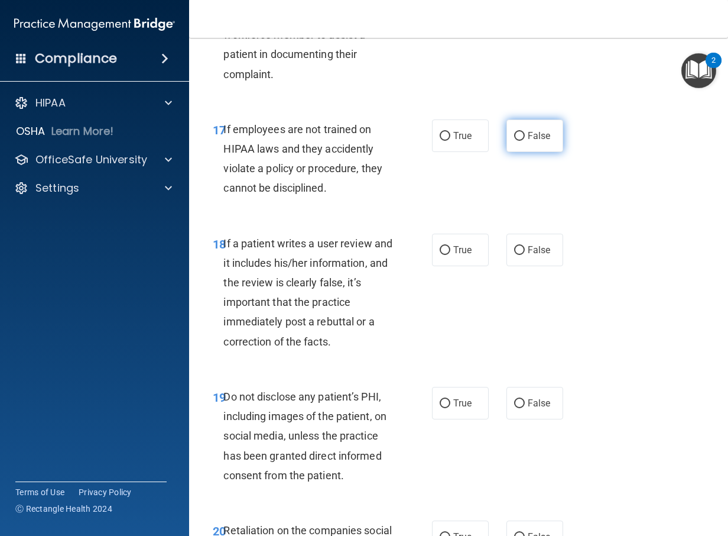
click at [519, 141] on input "False" at bounding box center [519, 136] width 11 height 9
radio input "true"
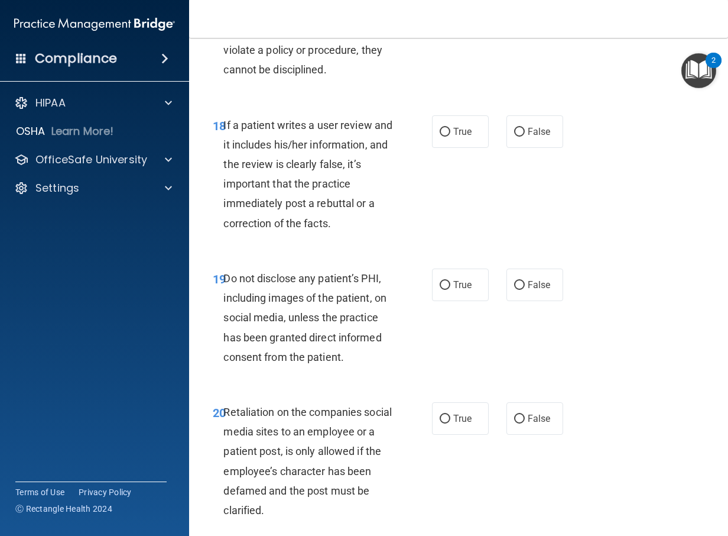
scroll to position [2545, 0]
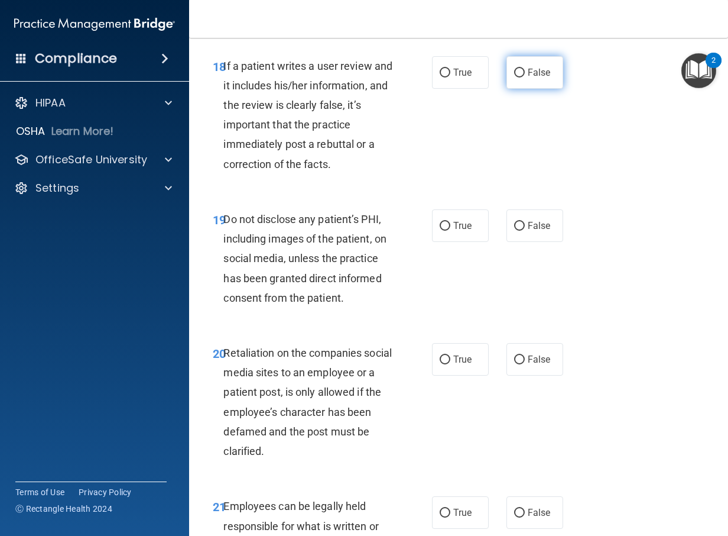
click at [537, 84] on label "False" at bounding box center [535, 72] width 57 height 33
click at [525, 77] on input "False" at bounding box center [519, 73] width 11 height 9
radio input "true"
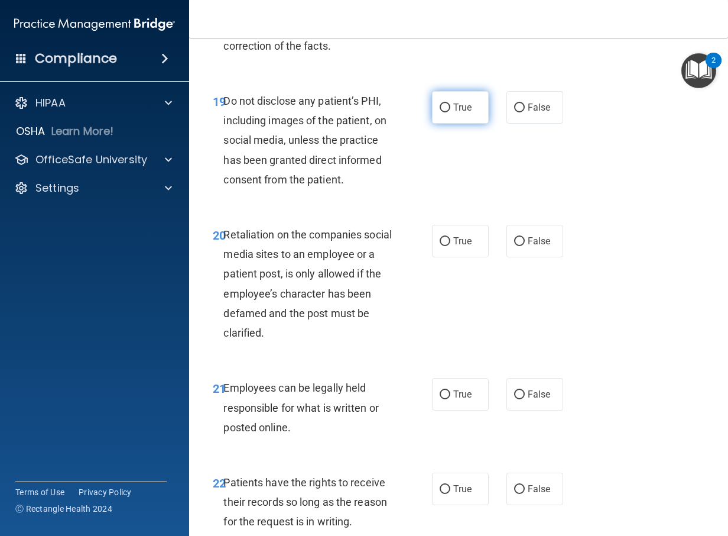
click at [447, 124] on label "True" at bounding box center [460, 107] width 57 height 33
click at [447, 112] on input "True" at bounding box center [445, 107] width 11 height 9
radio input "true"
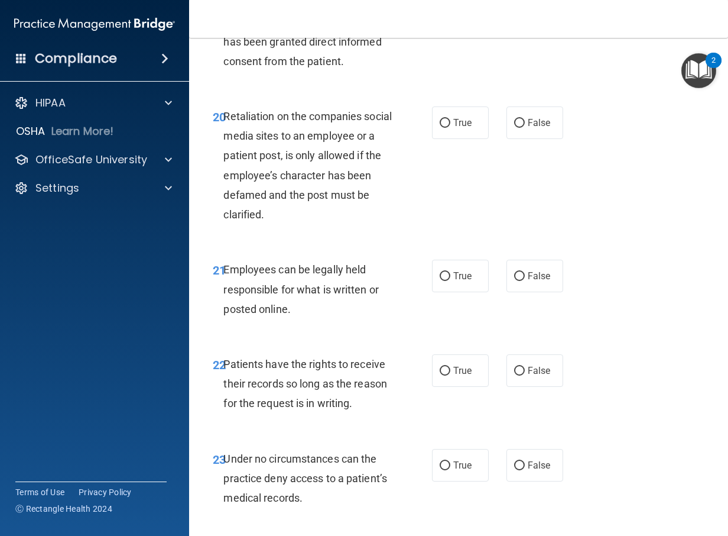
scroll to position [2841, 0]
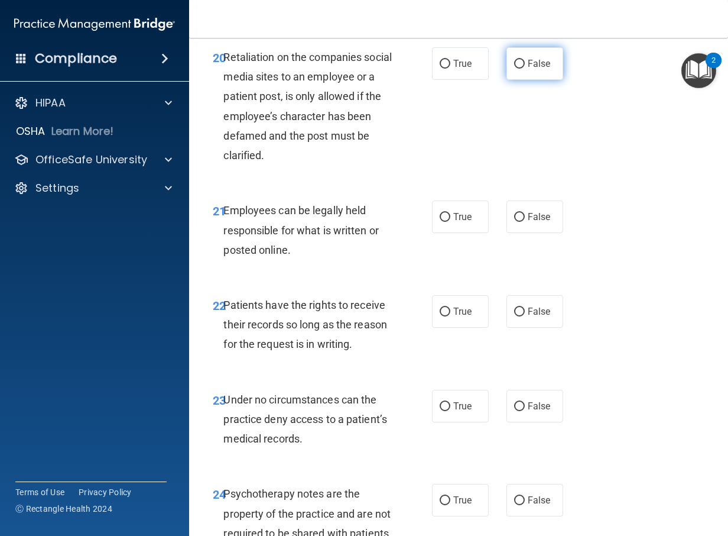
click at [554, 77] on label "False" at bounding box center [535, 63] width 57 height 33
click at [525, 69] on input "False" at bounding box center [519, 64] width 11 height 9
radio input "true"
click at [442, 225] on label "True" at bounding box center [460, 216] width 57 height 33
click at [442, 222] on input "True" at bounding box center [445, 217] width 11 height 9
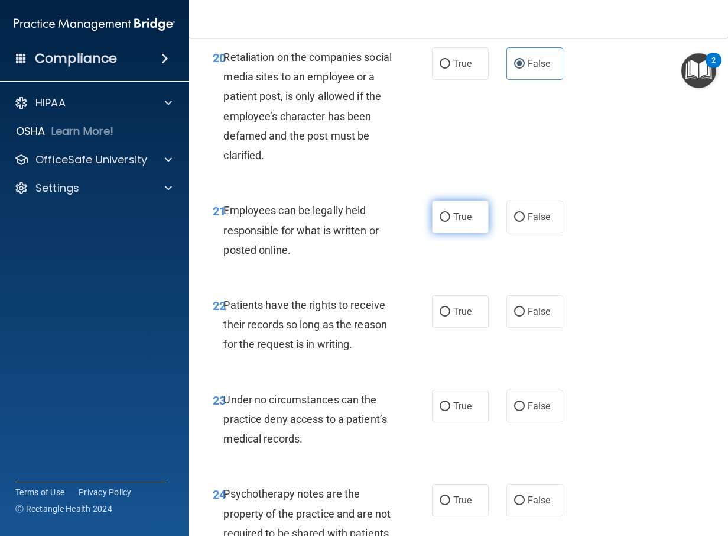
radio input "true"
click at [517, 233] on label "False" at bounding box center [535, 216] width 57 height 33
click at [517, 222] on input "False" at bounding box center [519, 217] width 11 height 9
radio input "true"
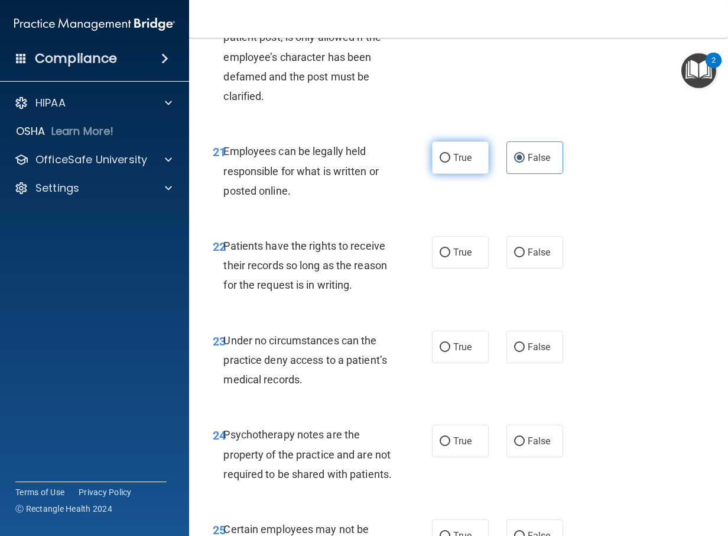
click at [463, 174] on label "True" at bounding box center [460, 157] width 57 height 33
click at [450, 163] on input "True" at bounding box center [445, 158] width 11 height 9
radio input "true"
radio input "false"
click at [434, 268] on label "True" at bounding box center [460, 252] width 57 height 33
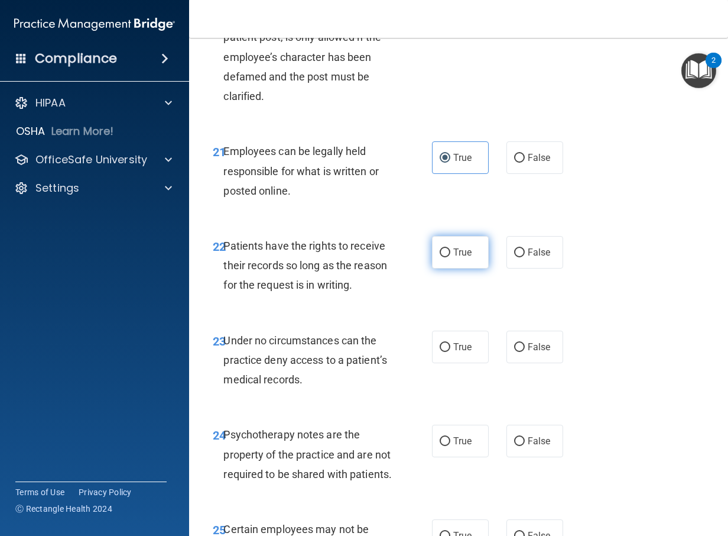
click at [440, 257] on input "True" at bounding box center [445, 252] width 11 height 9
radio input "true"
click at [514, 259] on label "False" at bounding box center [535, 252] width 57 height 33
click at [514, 257] on input "False" at bounding box center [519, 252] width 11 height 9
radio input "true"
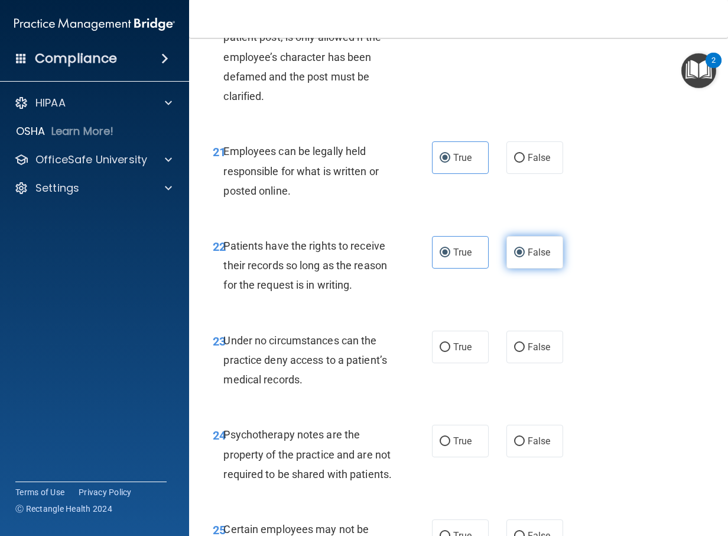
radio input "false"
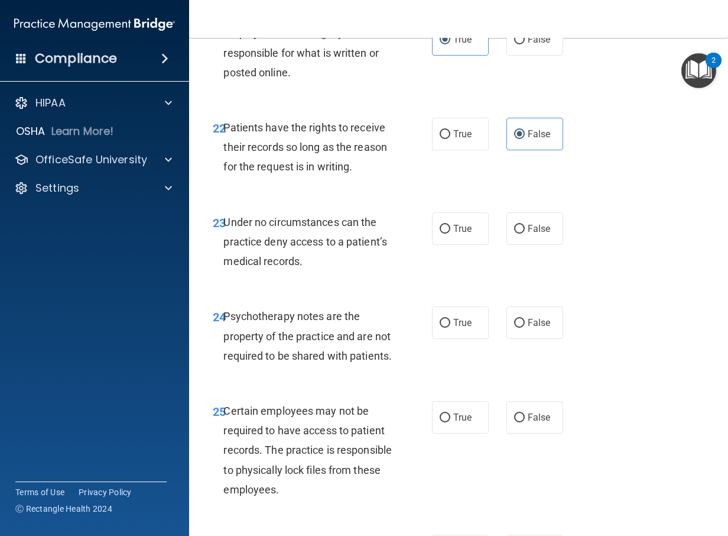
scroll to position [3077, 0]
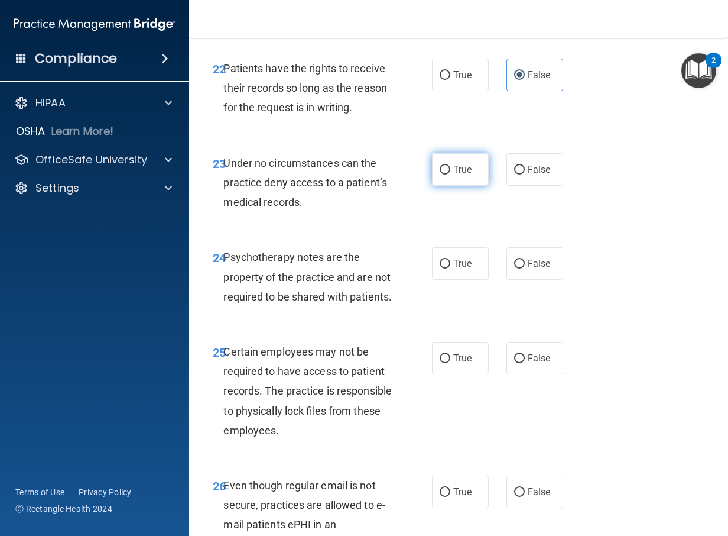
click at [451, 186] on label "True" at bounding box center [460, 169] width 57 height 33
click at [450, 174] on input "True" at bounding box center [445, 169] width 11 height 9
radio input "true"
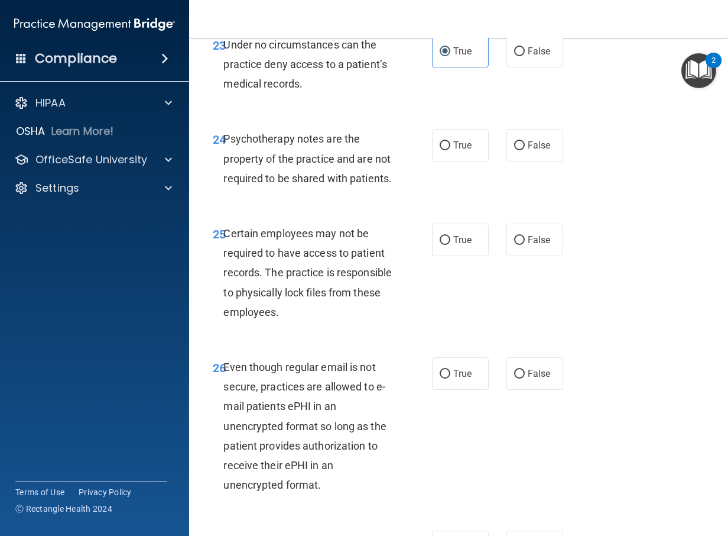
scroll to position [3254, 0]
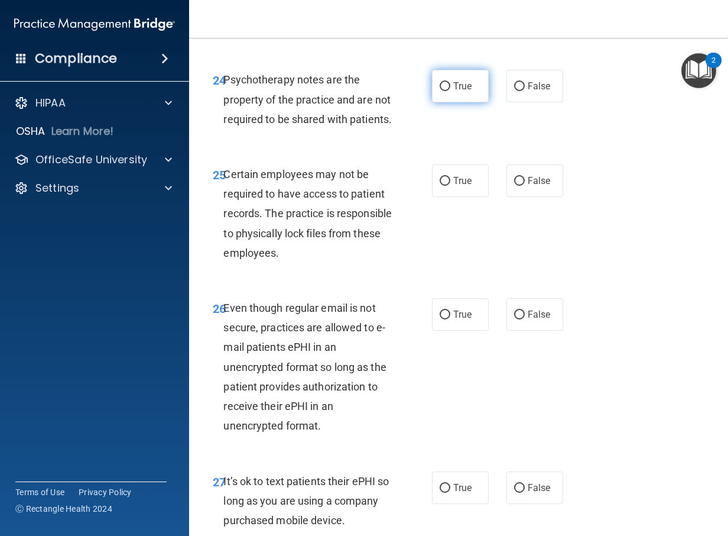
click at [465, 92] on span "True" at bounding box center [462, 85] width 18 height 11
click at [450, 91] on input "True" at bounding box center [445, 86] width 11 height 9
radio input "true"
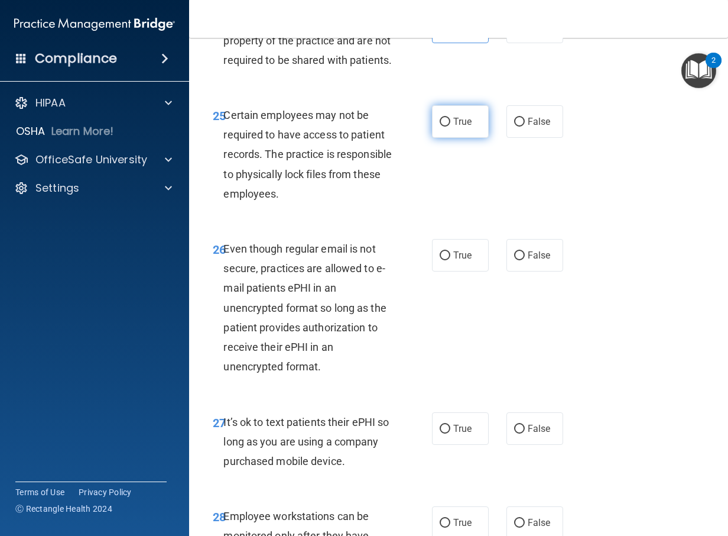
click at [453, 127] on span "True" at bounding box center [462, 121] width 18 height 11
click at [450, 126] on input "True" at bounding box center [445, 122] width 11 height 9
radio input "true"
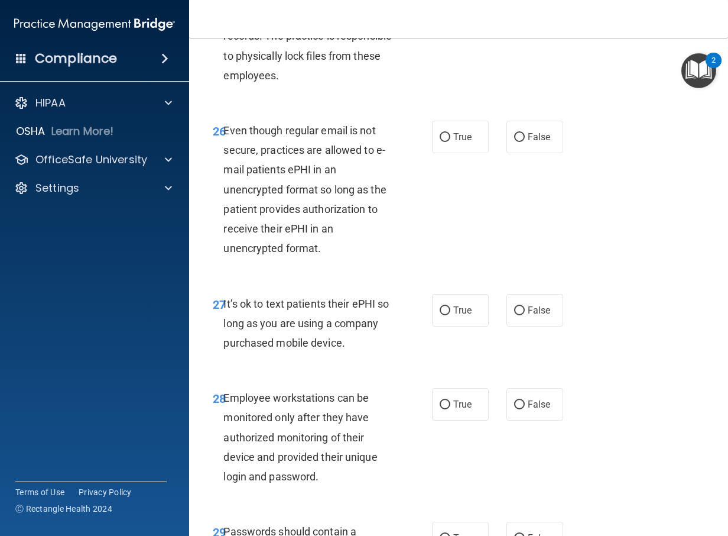
scroll to position [3491, 0]
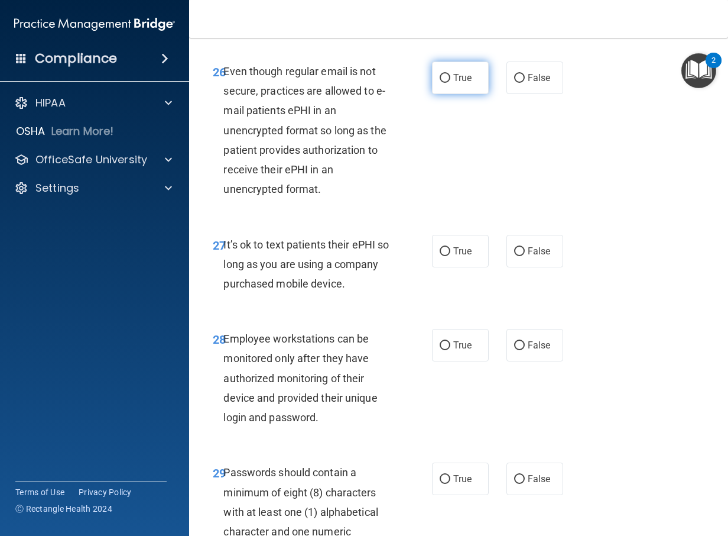
click at [443, 94] on label "True" at bounding box center [460, 77] width 57 height 33
click at [443, 83] on input "True" at bounding box center [445, 78] width 11 height 9
radio input "true"
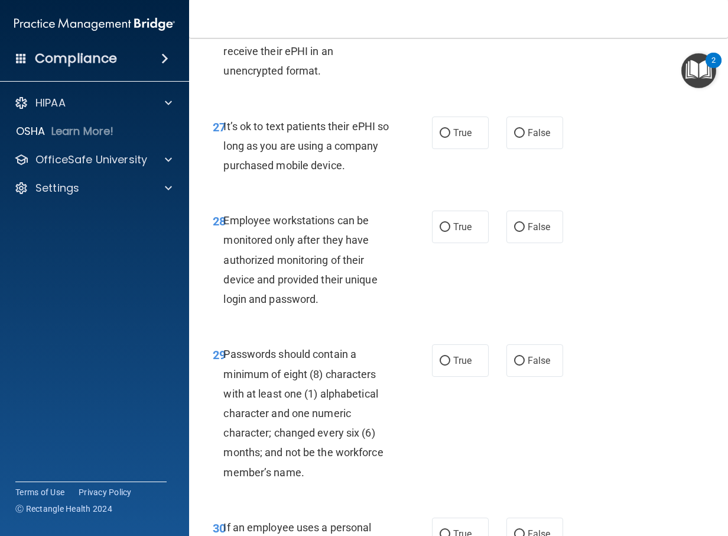
scroll to position [3668, 0]
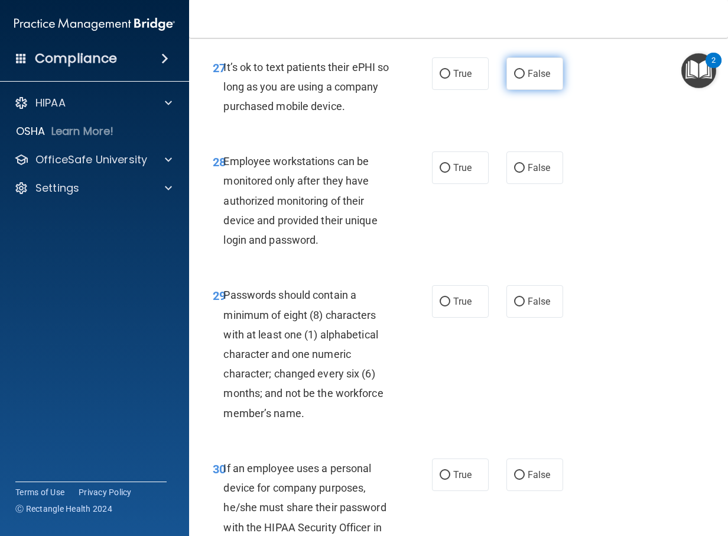
click at [507, 90] on label "False" at bounding box center [535, 73] width 57 height 33
click at [514, 79] on input "False" at bounding box center [519, 74] width 11 height 9
radio input "true"
click at [463, 79] on span "True" at bounding box center [462, 73] width 18 height 11
click at [450, 79] on input "True" at bounding box center [445, 74] width 11 height 9
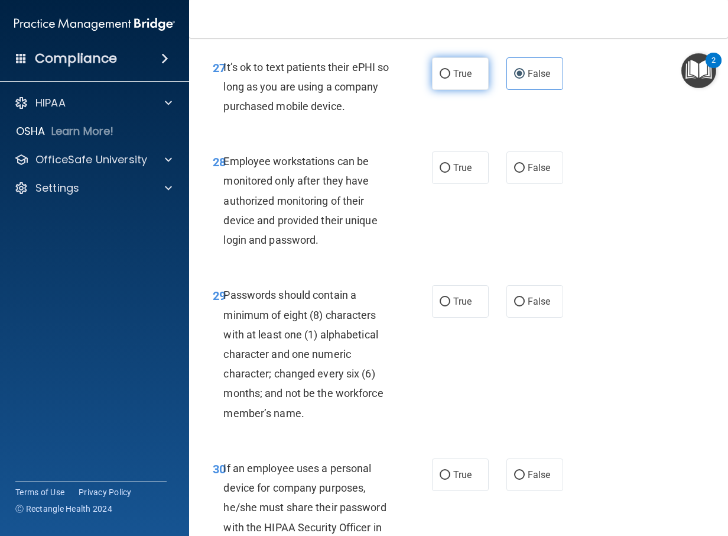
radio input "true"
radio input "false"
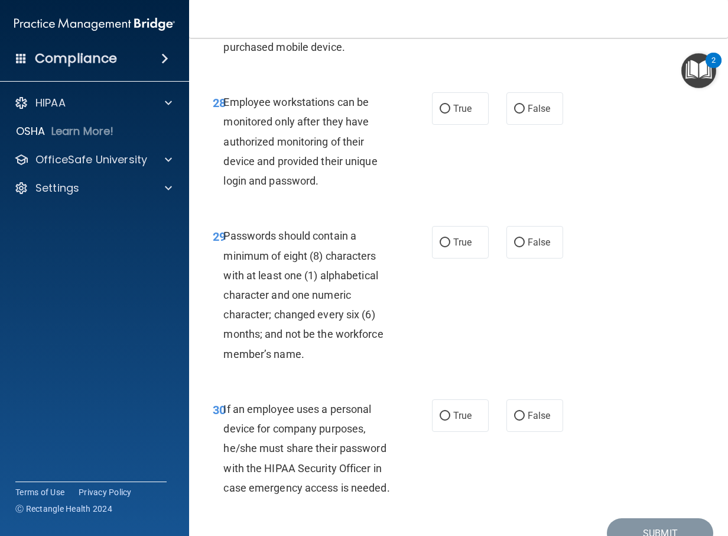
scroll to position [3786, 0]
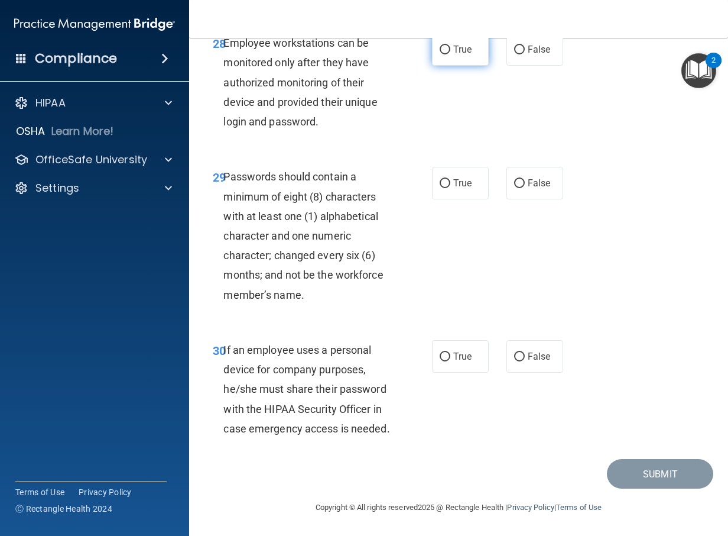
click at [460, 55] on span "True" at bounding box center [462, 49] width 18 height 11
click at [450, 54] on input "True" at bounding box center [445, 50] width 11 height 9
radio input "true"
click at [449, 167] on label "True" at bounding box center [460, 183] width 57 height 33
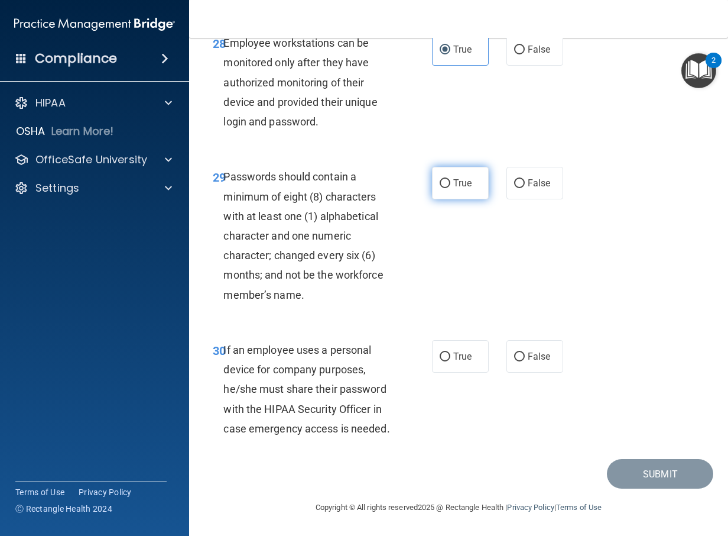
click at [449, 179] on input "True" at bounding box center [445, 183] width 11 height 9
radio input "true"
click at [432, 345] on label "True" at bounding box center [460, 356] width 57 height 33
click at [440, 352] on input "True" at bounding box center [445, 356] width 11 height 9
radio input "true"
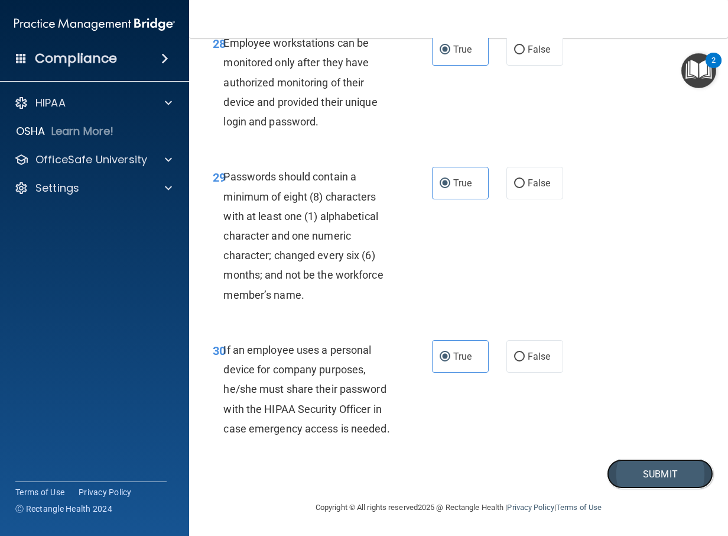
click at [649, 478] on button "Submit" at bounding box center [660, 474] width 106 height 30
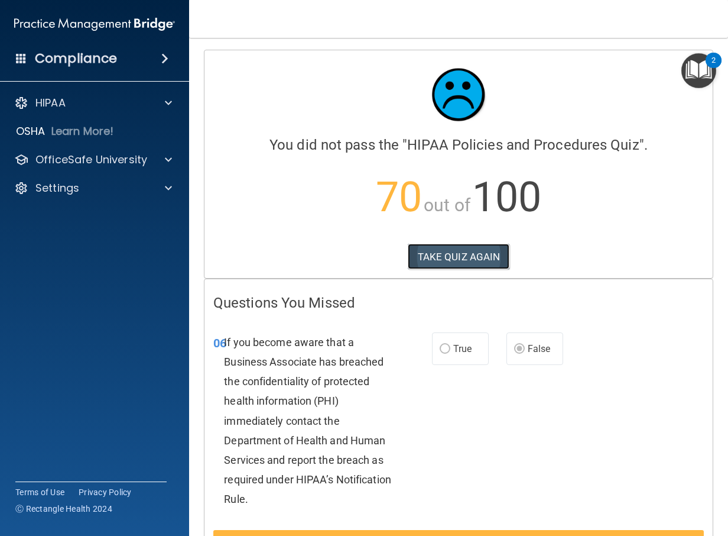
click at [450, 248] on button "TAKE QUIZ AGAIN" at bounding box center [459, 257] width 102 height 26
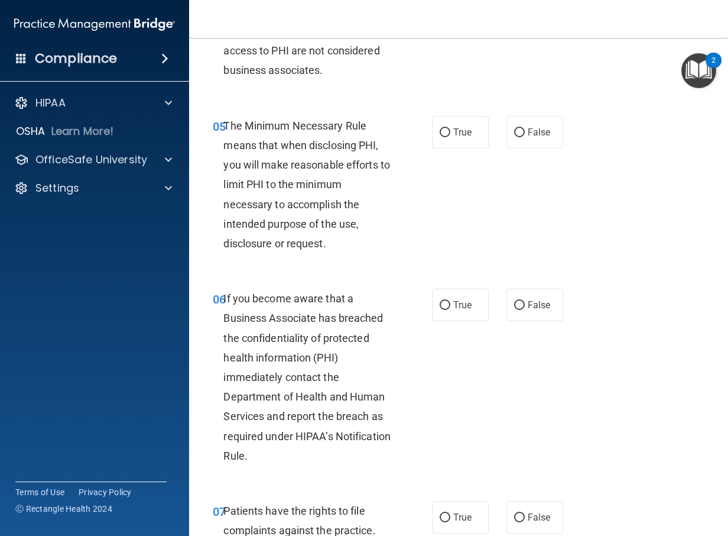
scroll to position [768, 0]
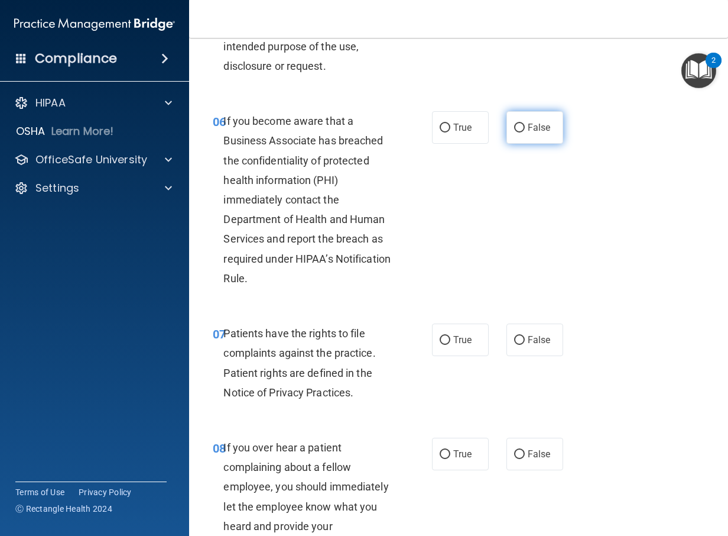
click at [519, 132] on input "False" at bounding box center [519, 128] width 11 height 9
radio input "true"
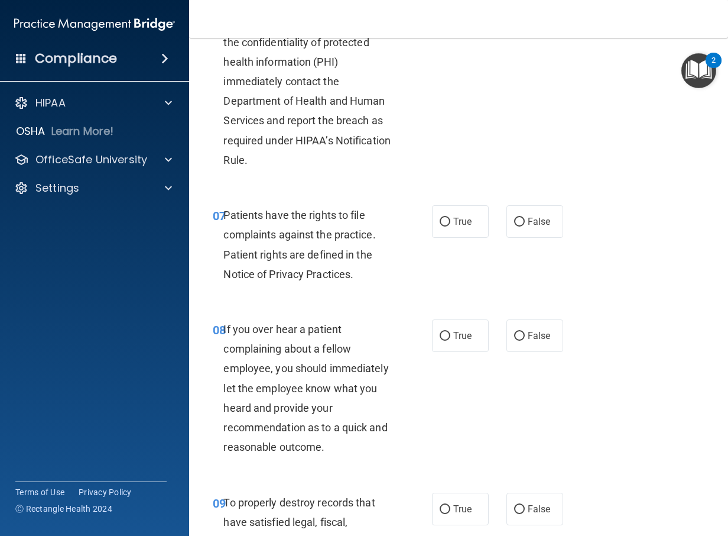
scroll to position [1064, 0]
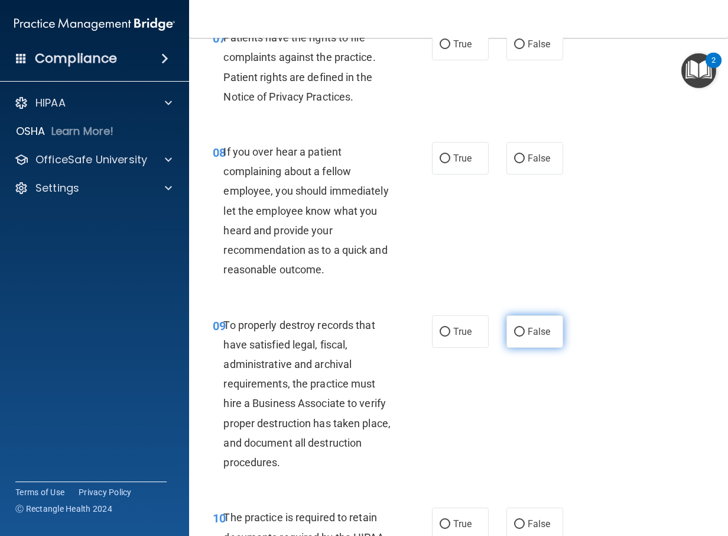
click at [514, 336] on input "False" at bounding box center [519, 331] width 11 height 9
radio input "true"
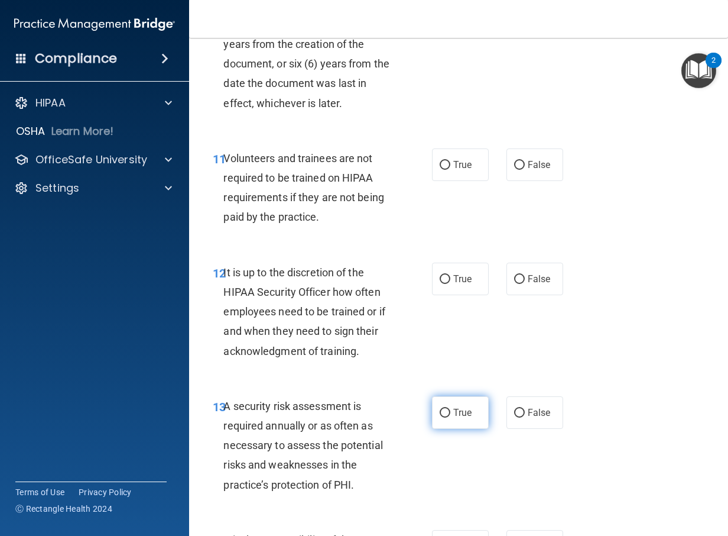
scroll to position [1832, 0]
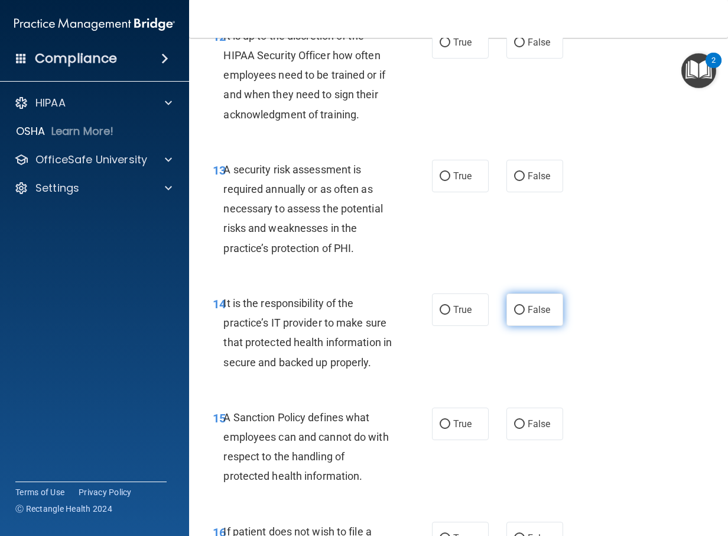
click at [520, 326] on label "False" at bounding box center [535, 309] width 57 height 33
click at [520, 314] on input "False" at bounding box center [519, 310] width 11 height 9
radio input "true"
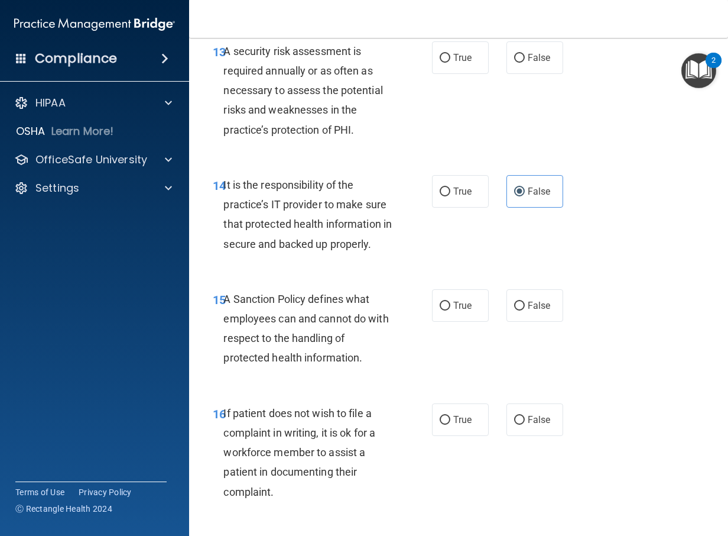
scroll to position [2010, 0]
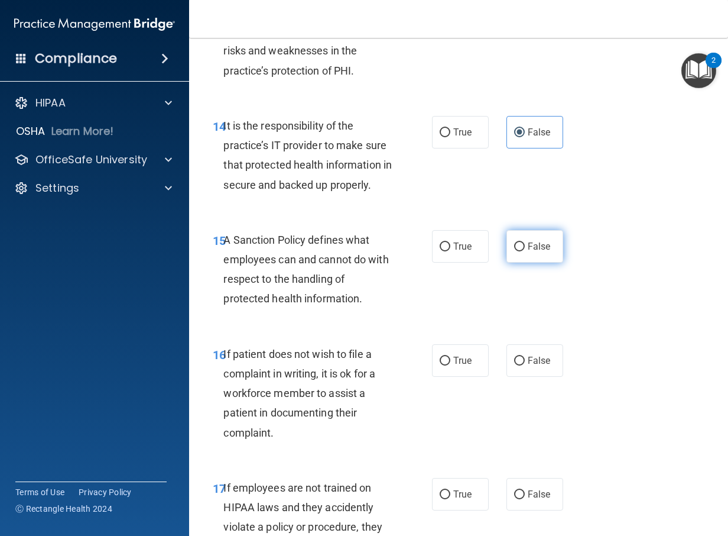
click at [514, 251] on input "False" at bounding box center [519, 246] width 11 height 9
radio input "true"
click at [446, 365] on input "True" at bounding box center [445, 360] width 11 height 9
radio input "true"
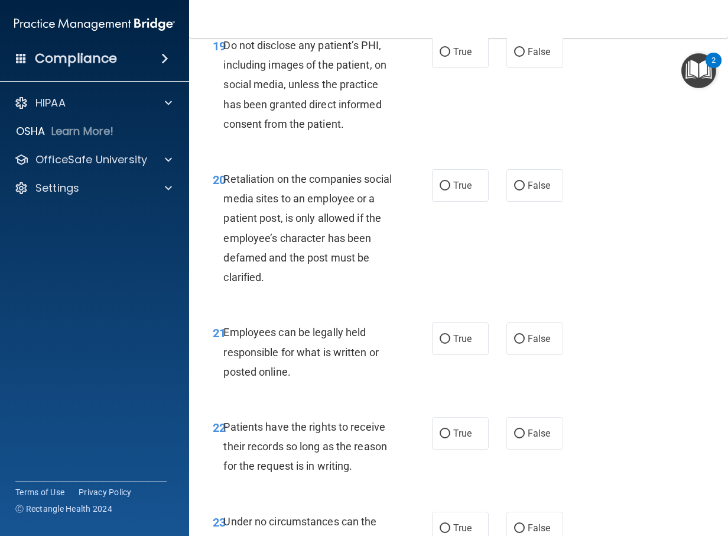
scroll to position [2778, 0]
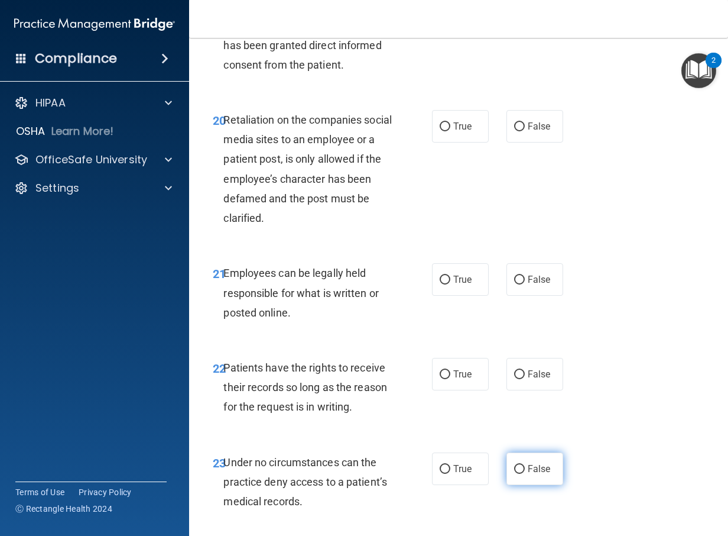
drag, startPoint x: 517, startPoint y: 482, endPoint x: 523, endPoint y: 471, distance: 12.5
click at [516, 482] on label "False" at bounding box center [535, 468] width 57 height 33
click at [516, 473] on input "False" at bounding box center [519, 469] width 11 height 9
radio input "true"
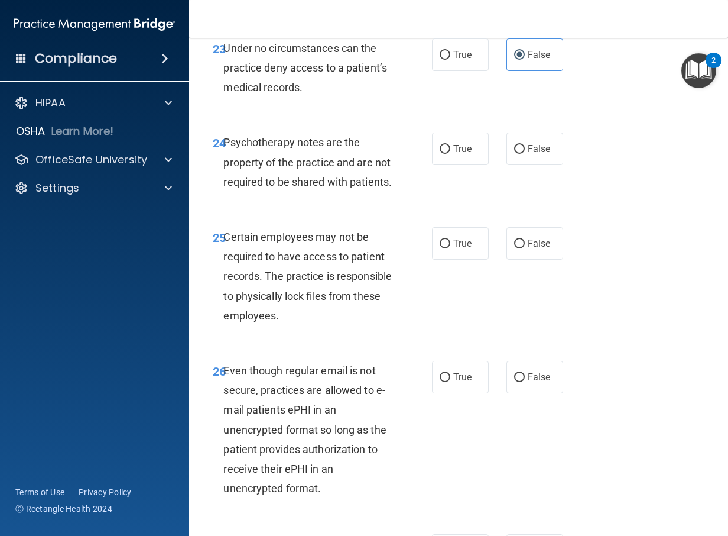
scroll to position [3369, 0]
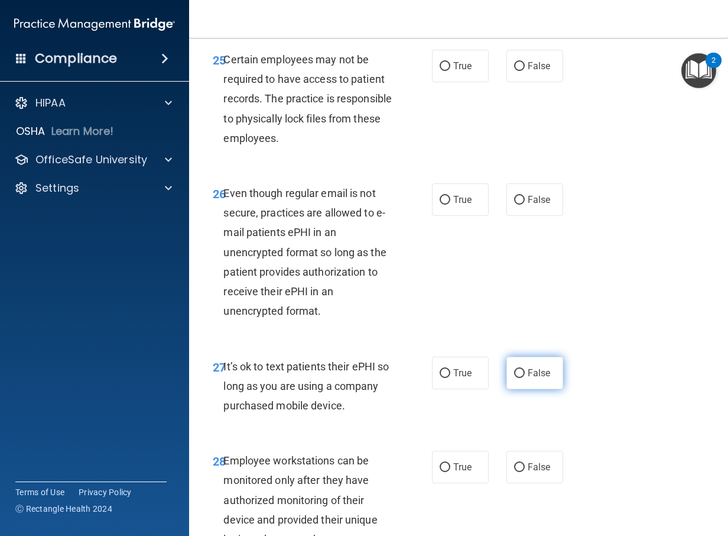
click at [521, 389] on label "False" at bounding box center [535, 372] width 57 height 33
click at [521, 378] on input "False" at bounding box center [519, 373] width 11 height 9
radio input "true"
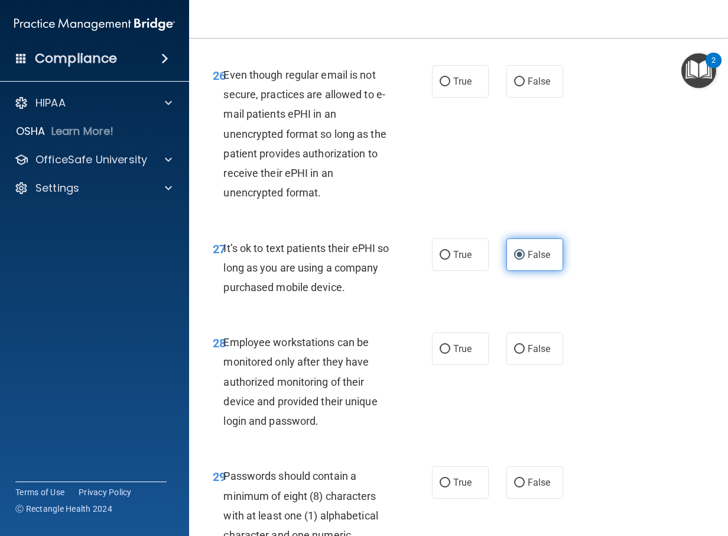
scroll to position [3546, 0]
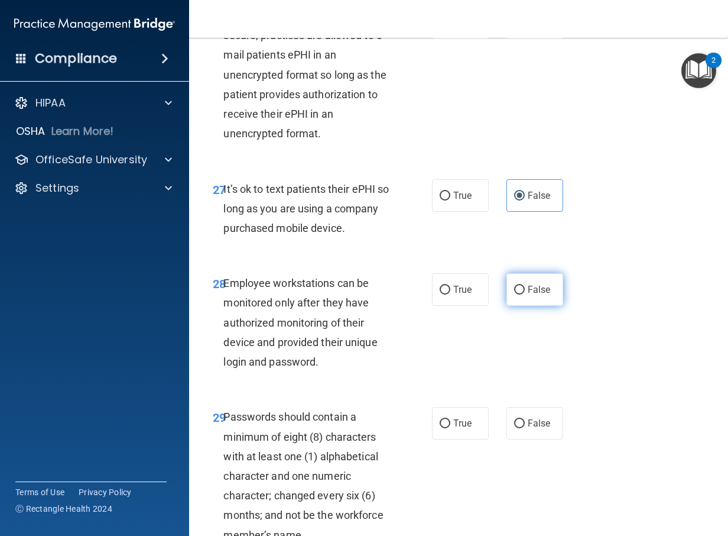
click at [526, 306] on label "False" at bounding box center [535, 289] width 57 height 33
click at [525, 294] on input "False" at bounding box center [519, 289] width 11 height 9
radio input "true"
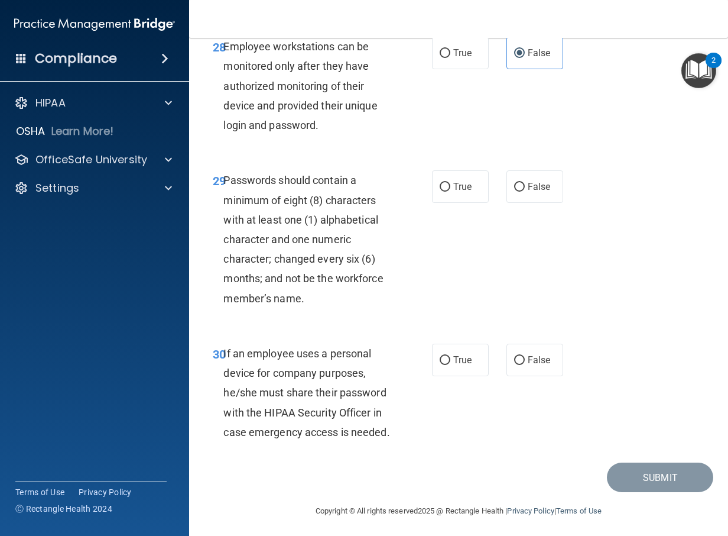
scroll to position [3846, 0]
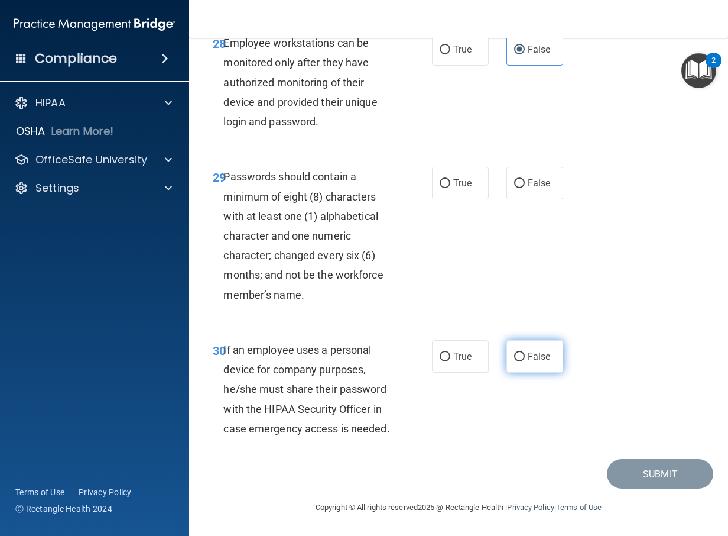
click at [507, 340] on label "False" at bounding box center [535, 356] width 57 height 33
click at [514, 352] on input "False" at bounding box center [519, 356] width 11 height 9
radio input "true"
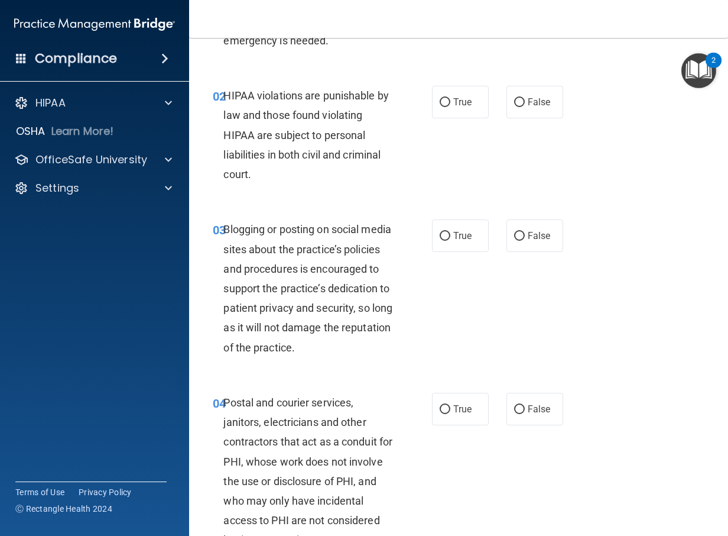
scroll to position [0, 0]
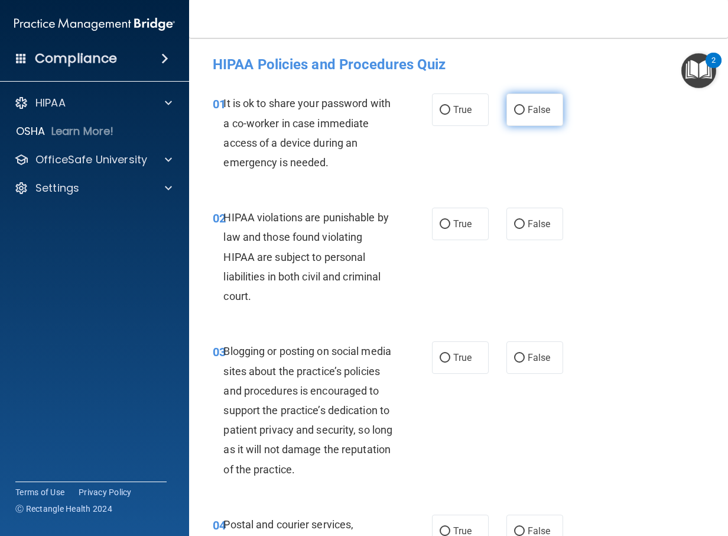
click at [536, 97] on label "False" at bounding box center [535, 109] width 57 height 33
click at [525, 106] on input "False" at bounding box center [519, 110] width 11 height 9
radio input "true"
click at [444, 223] on input "True" at bounding box center [445, 224] width 11 height 9
radio input "true"
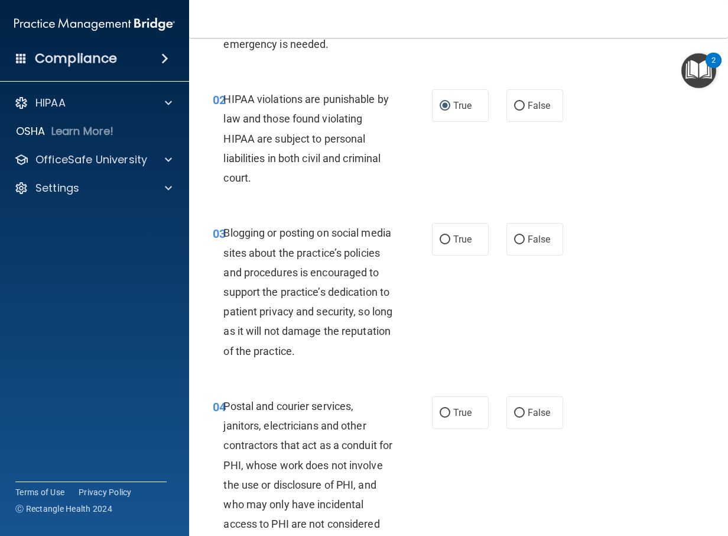
scroll to position [177, 0]
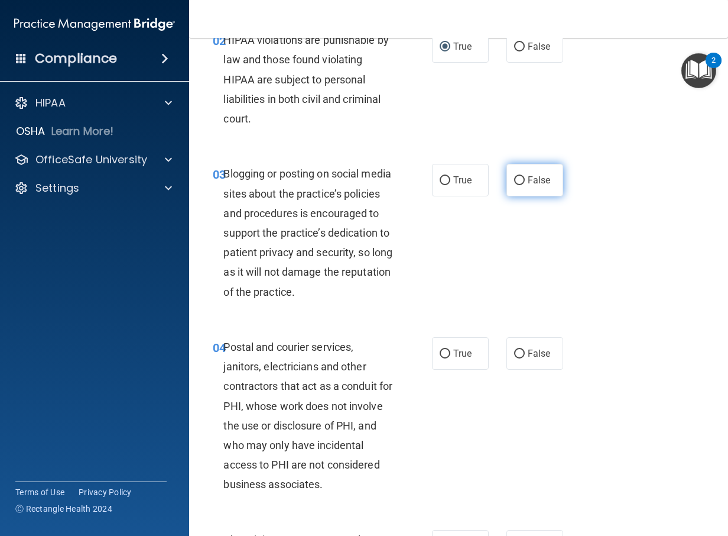
click at [531, 176] on span "False" at bounding box center [539, 179] width 23 height 11
click at [525, 176] on input "False" at bounding box center [519, 180] width 11 height 9
radio input "true"
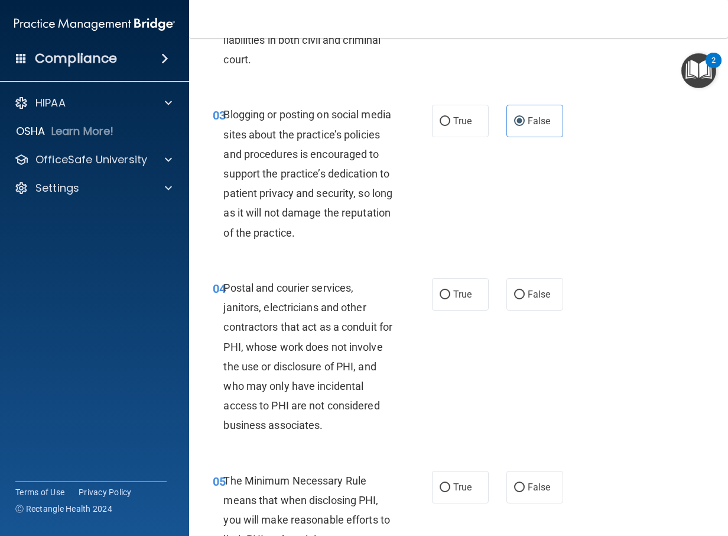
scroll to position [296, 0]
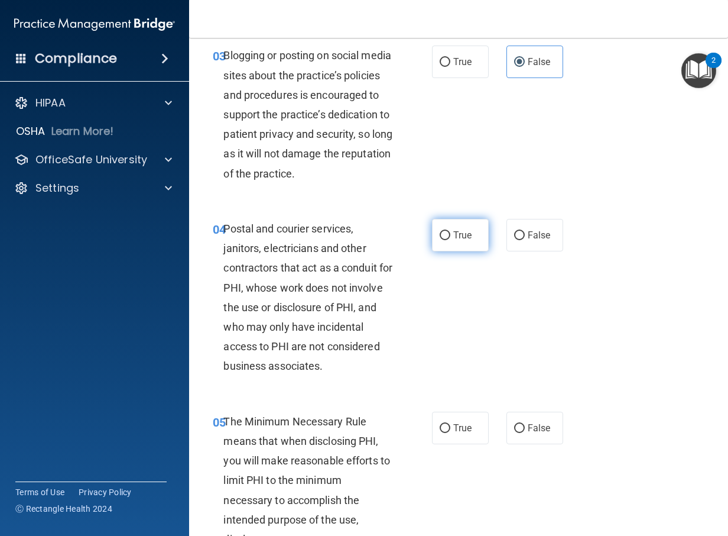
click at [443, 240] on input "True" at bounding box center [445, 235] width 11 height 9
radio input "true"
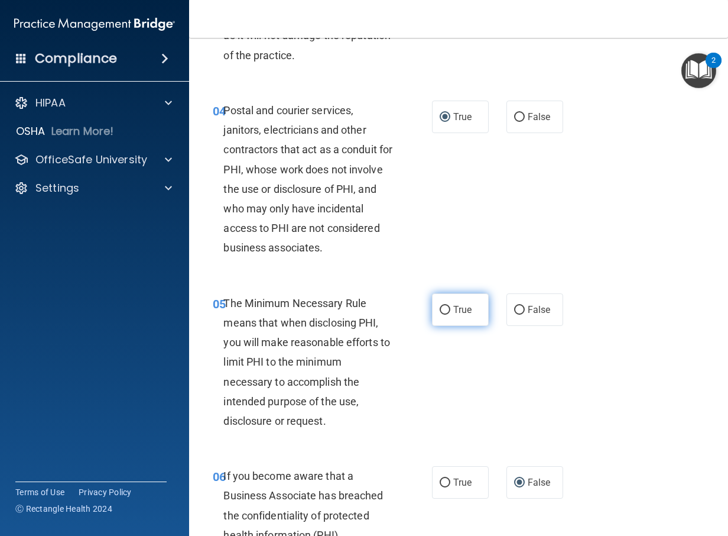
click at [442, 326] on label "True" at bounding box center [460, 309] width 57 height 33
click at [442, 314] on input "True" at bounding box center [445, 310] width 11 height 9
radio input "true"
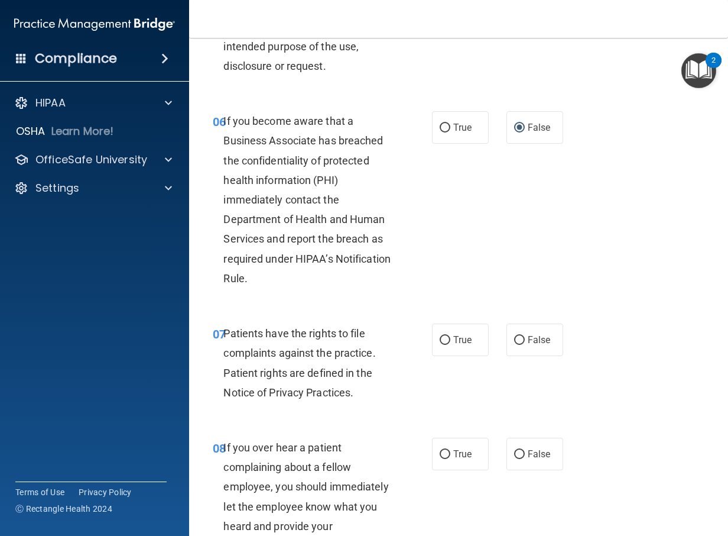
scroll to position [827, 0]
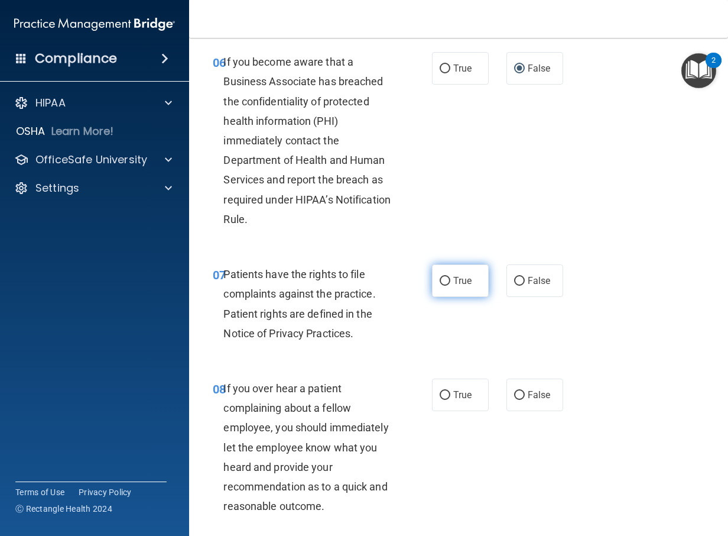
click at [447, 297] on label "True" at bounding box center [460, 280] width 57 height 33
click at [447, 285] on input "True" at bounding box center [445, 281] width 11 height 9
radio input "true"
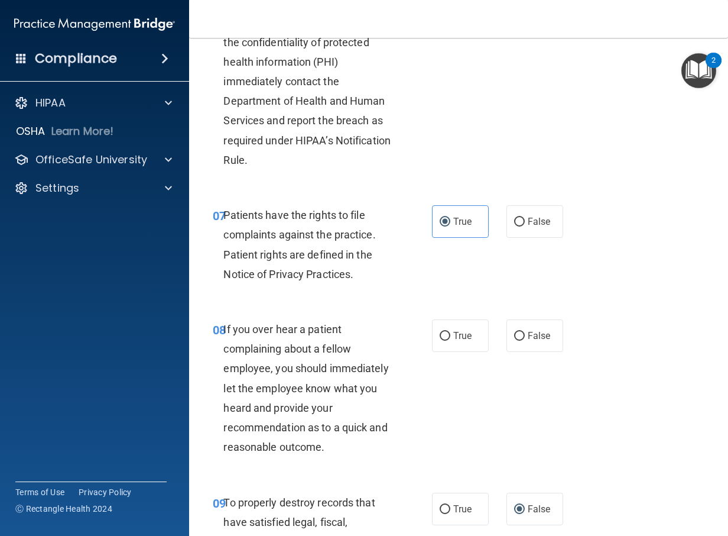
scroll to position [946, 0]
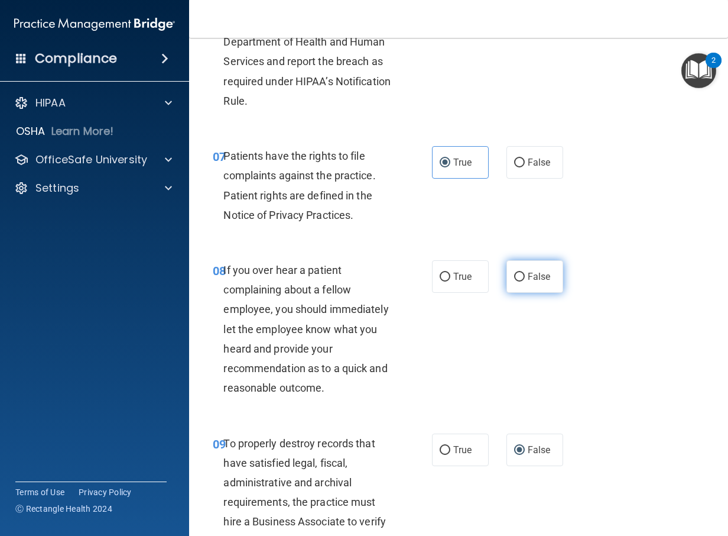
click at [531, 282] on span "False" at bounding box center [539, 276] width 23 height 11
click at [525, 281] on input "False" at bounding box center [519, 276] width 11 height 9
radio input "true"
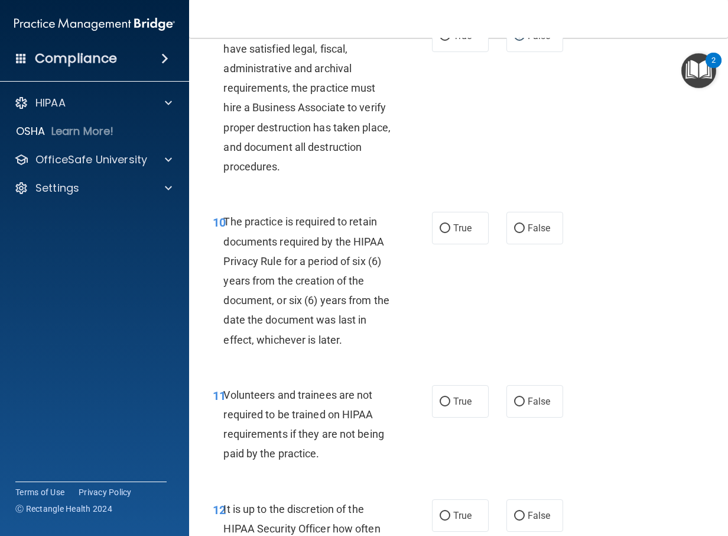
scroll to position [1419, 0]
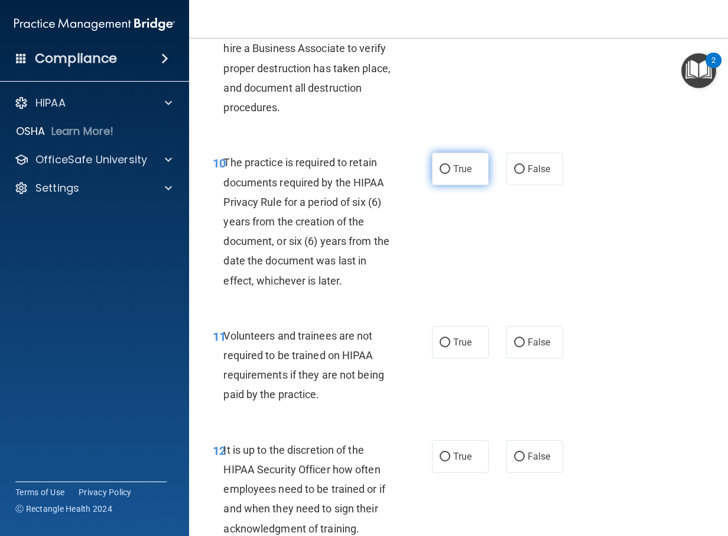
click at [440, 174] on input "True" at bounding box center [445, 169] width 11 height 9
radio input "true"
click at [507, 358] on label "False" at bounding box center [535, 342] width 57 height 33
click at [514, 347] on input "False" at bounding box center [519, 342] width 11 height 9
radio input "true"
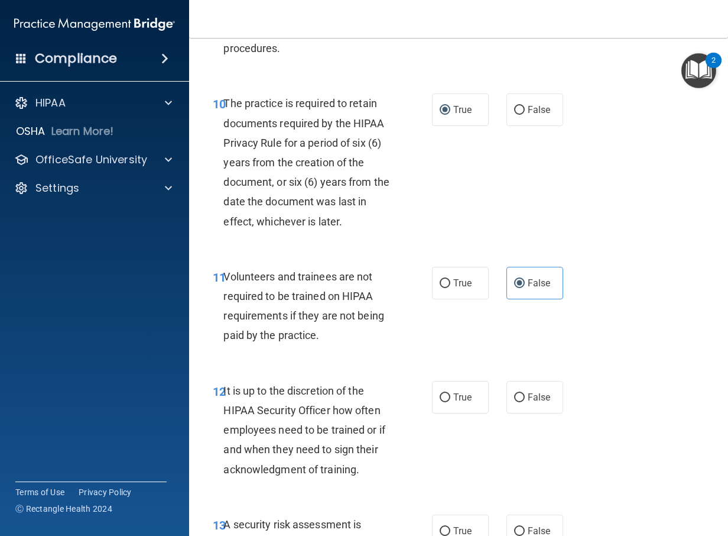
scroll to position [1596, 0]
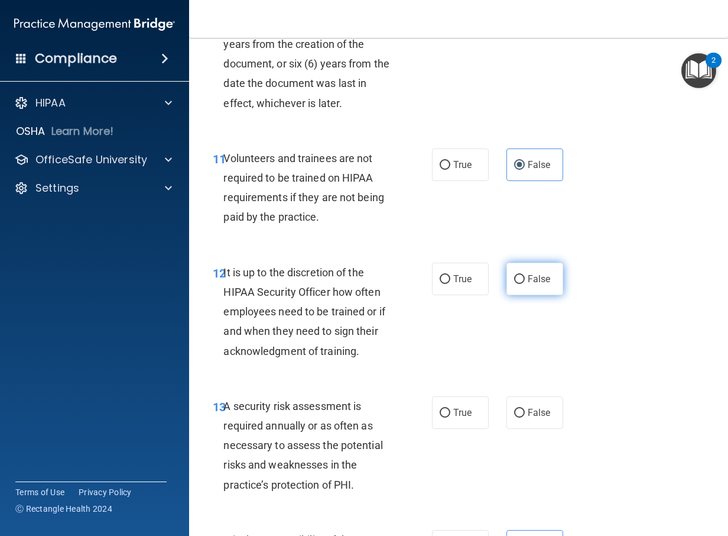
click at [537, 284] on span "False" at bounding box center [539, 278] width 23 height 11
click at [525, 284] on input "False" at bounding box center [519, 279] width 11 height 9
radio input "true"
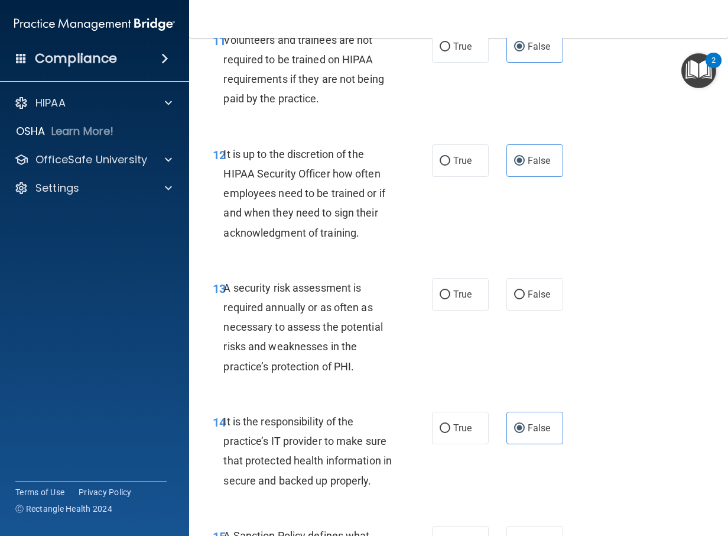
scroll to position [1773, 0]
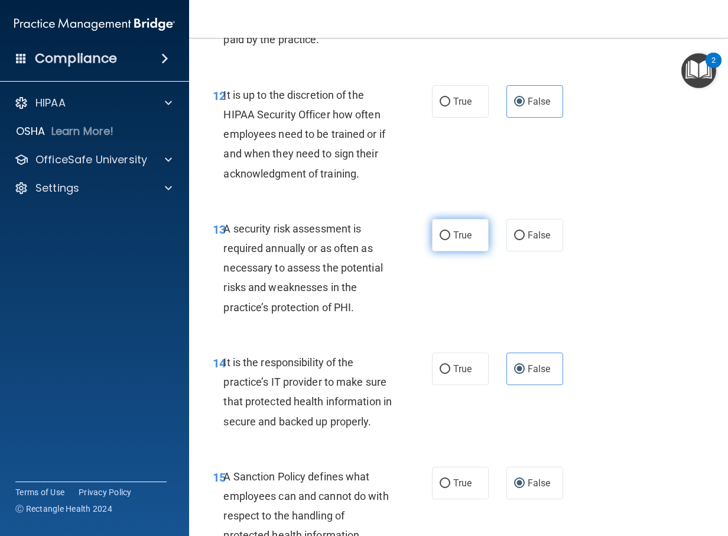
click at [456, 251] on label "True" at bounding box center [460, 235] width 57 height 33
click at [450, 240] on input "True" at bounding box center [445, 235] width 11 height 9
radio input "true"
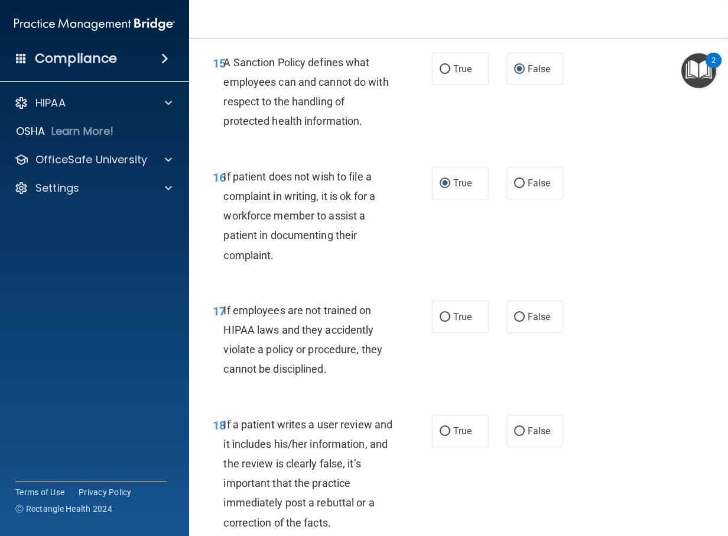
scroll to position [2246, 0]
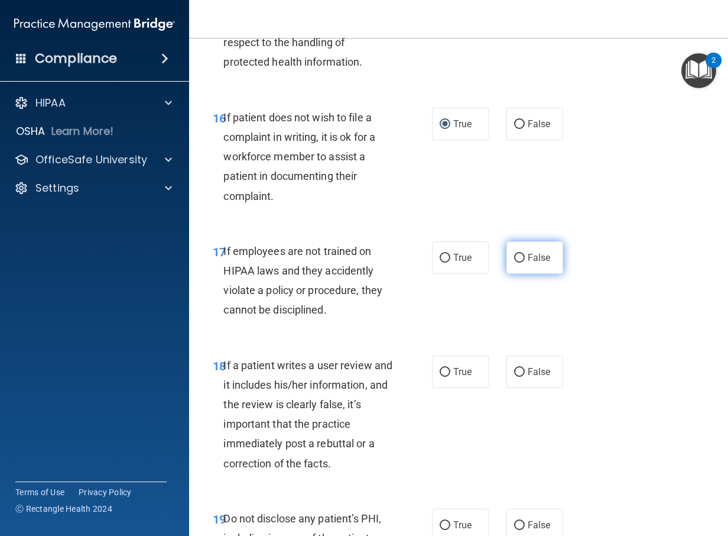
click at [520, 274] on label "False" at bounding box center [535, 257] width 57 height 33
click at [520, 262] on input "False" at bounding box center [519, 258] width 11 height 9
radio input "true"
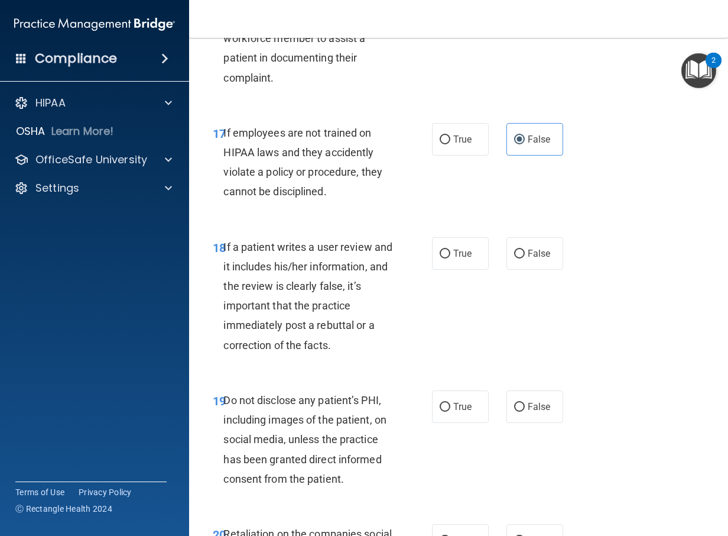
scroll to position [2423, 0]
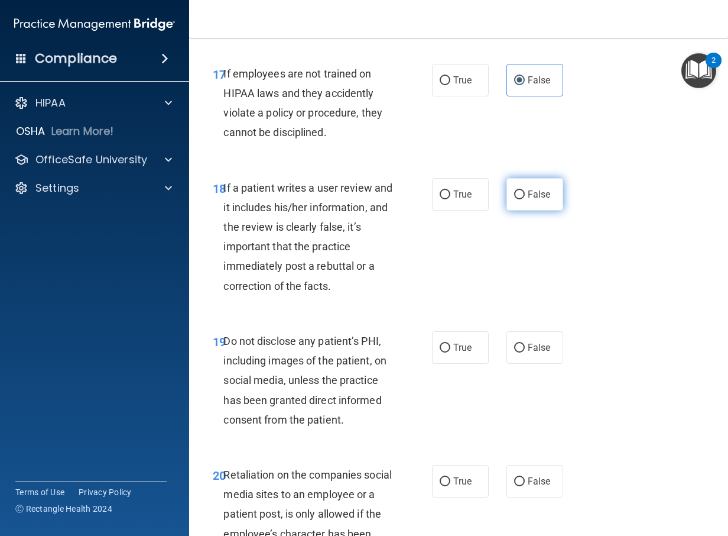
click at [540, 210] on label "False" at bounding box center [535, 194] width 57 height 33
click at [525, 199] on input "False" at bounding box center [519, 194] width 11 height 9
radio input "true"
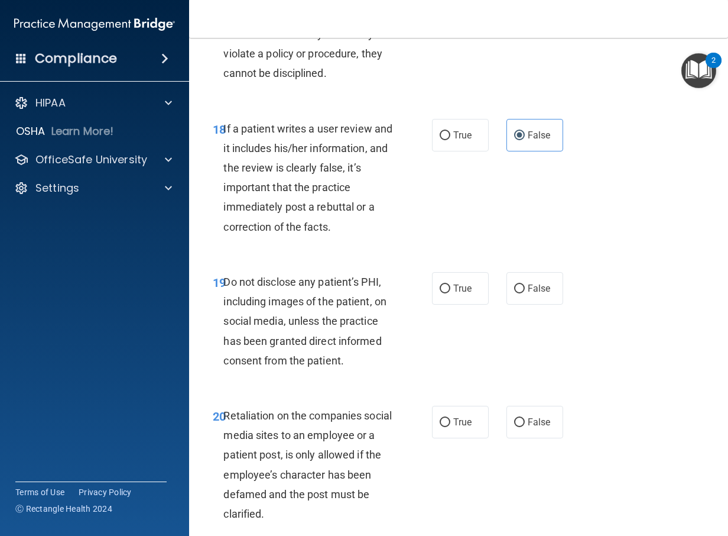
scroll to position [2542, 0]
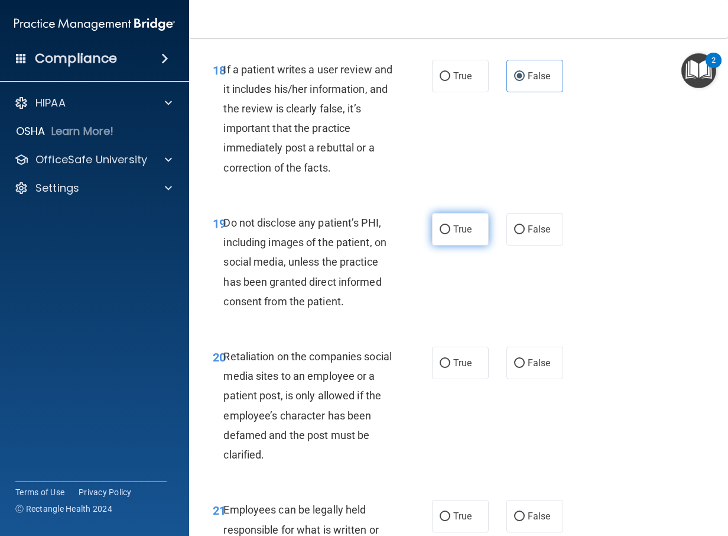
click at [452, 245] on label "True" at bounding box center [460, 229] width 57 height 33
click at [450, 234] on input "True" at bounding box center [445, 229] width 11 height 9
radio input "true"
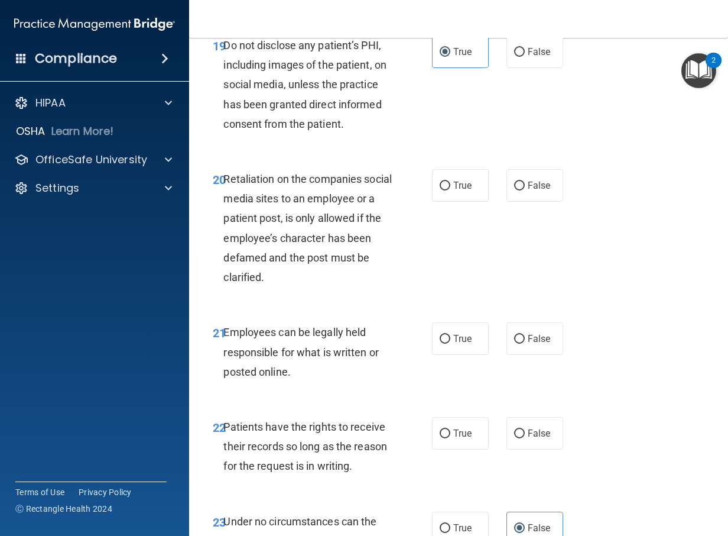
scroll to position [2778, 0]
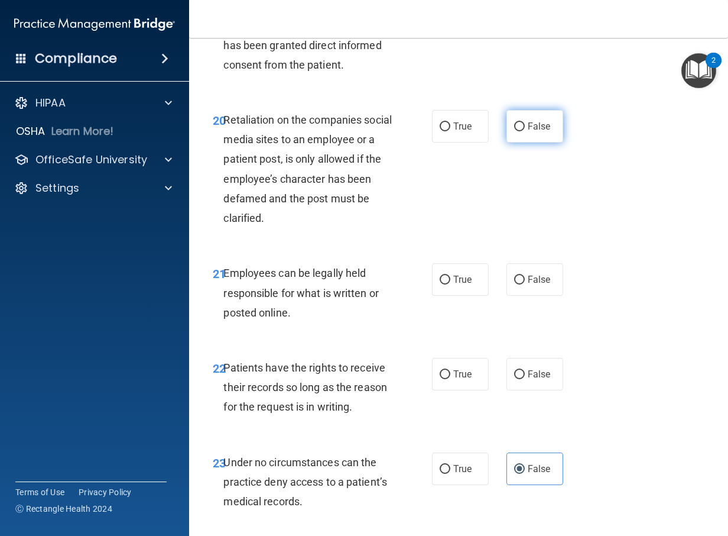
click at [538, 132] on span "False" at bounding box center [539, 126] width 23 height 11
click at [525, 131] on input "False" at bounding box center [519, 126] width 11 height 9
radio input "true"
click at [453, 285] on span "True" at bounding box center [462, 279] width 18 height 11
click at [450, 284] on input "True" at bounding box center [445, 279] width 11 height 9
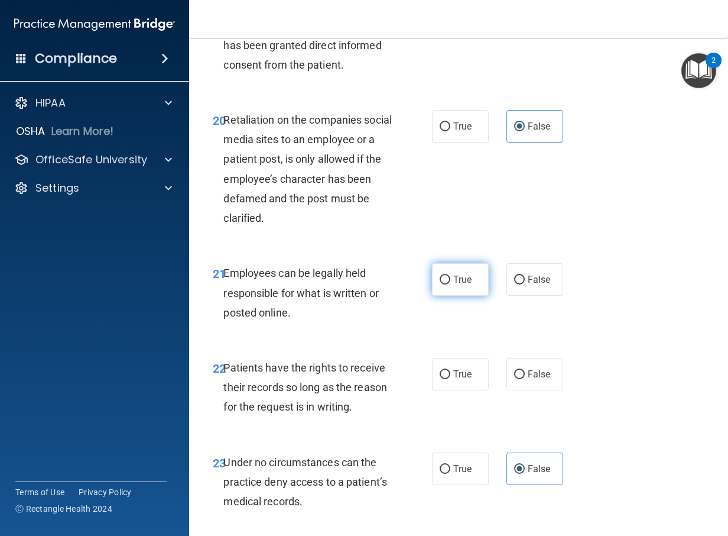
radio input "true"
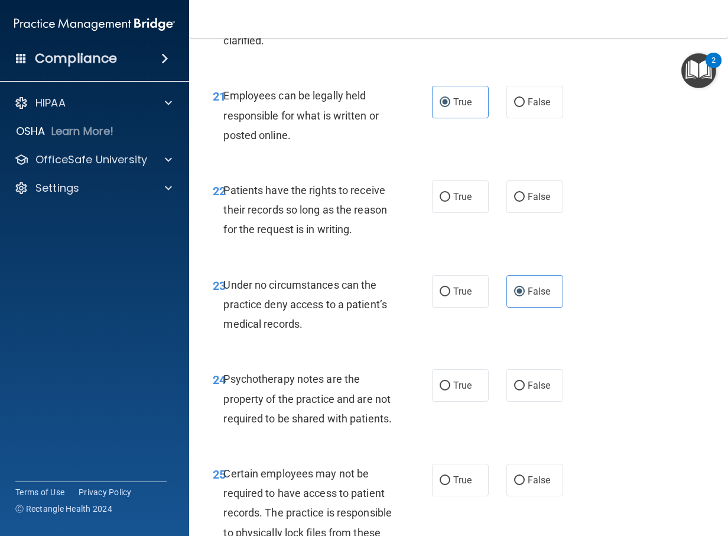
scroll to position [3014, 0]
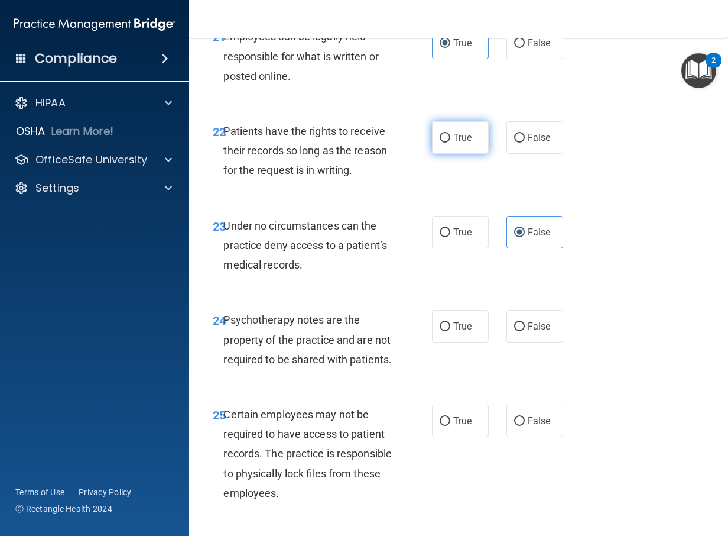
click at [453, 143] on span "True" at bounding box center [462, 137] width 18 height 11
click at [450, 142] on input "True" at bounding box center [445, 138] width 11 height 9
radio input "true"
click at [508, 152] on label "False" at bounding box center [535, 137] width 57 height 33
click at [514, 142] on input "False" at bounding box center [519, 138] width 11 height 9
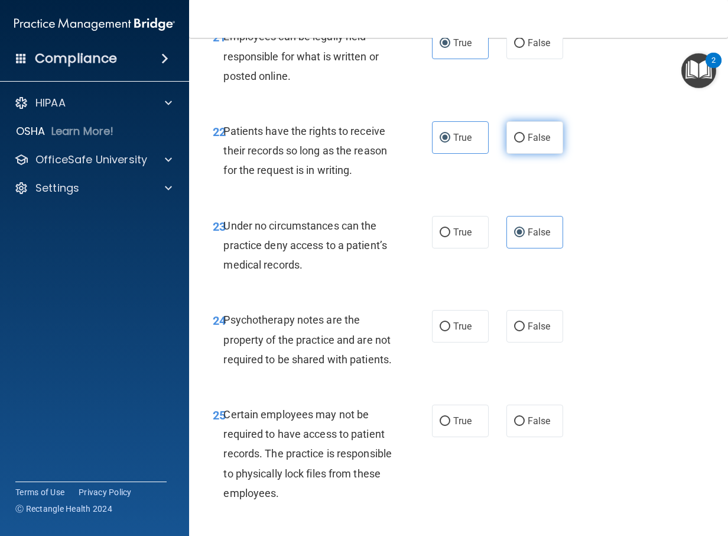
radio input "true"
radio input "false"
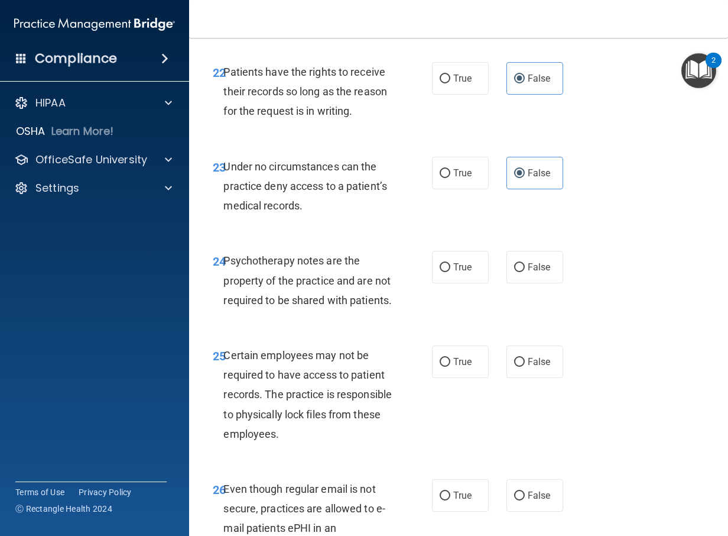
scroll to position [3133, 0]
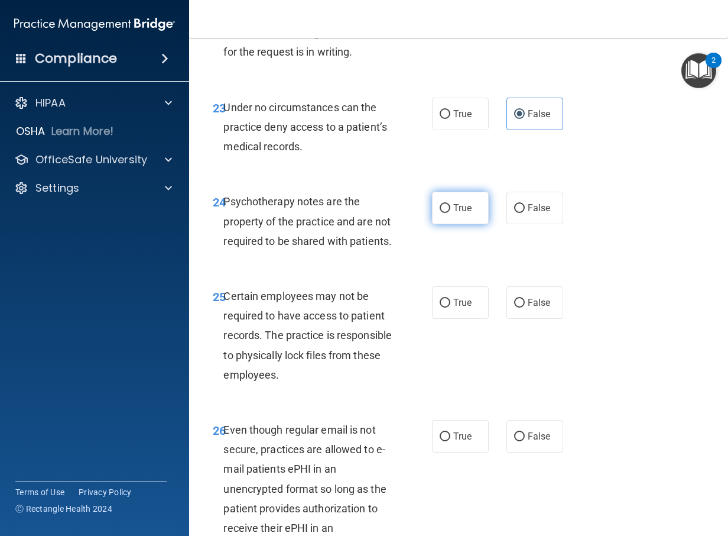
click at [444, 213] on input "True" at bounding box center [445, 208] width 11 height 9
radio input "true"
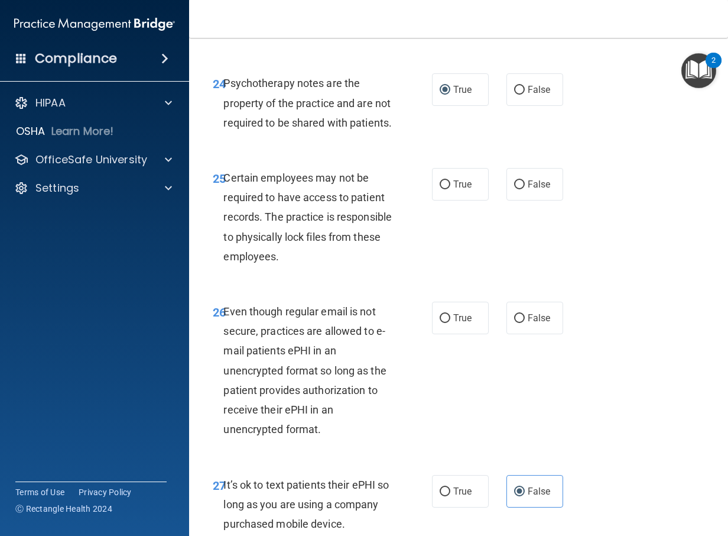
scroll to position [3310, 0]
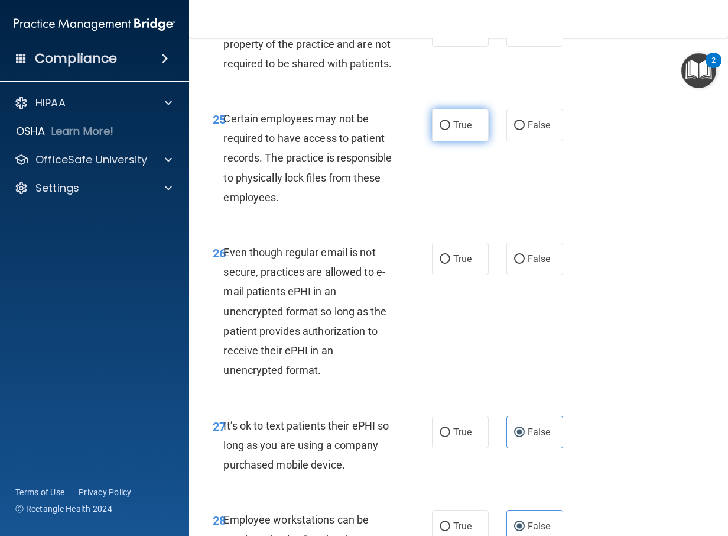
click at [435, 141] on label "True" at bounding box center [460, 125] width 57 height 33
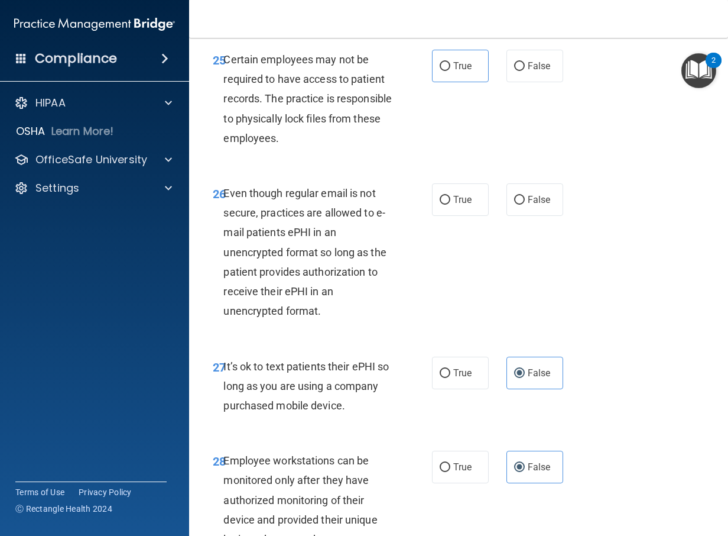
scroll to position [3428, 0]
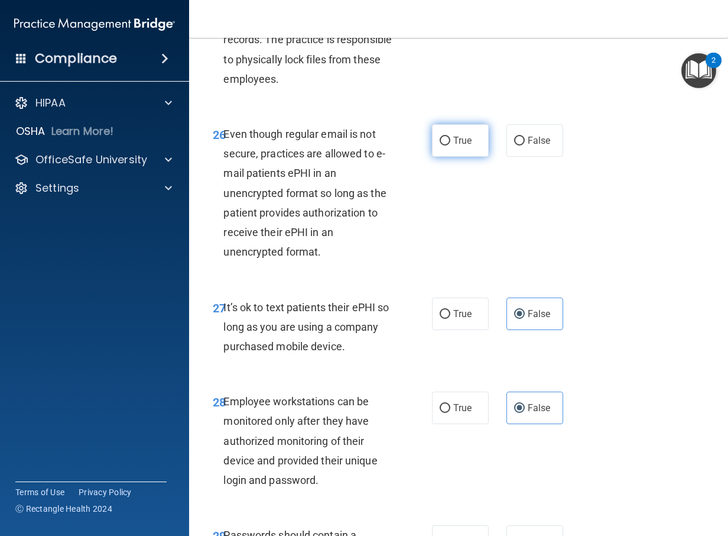
click at [453, 146] on span "True" at bounding box center [462, 140] width 18 height 11
click at [450, 145] on input "True" at bounding box center [445, 141] width 11 height 9
radio input "true"
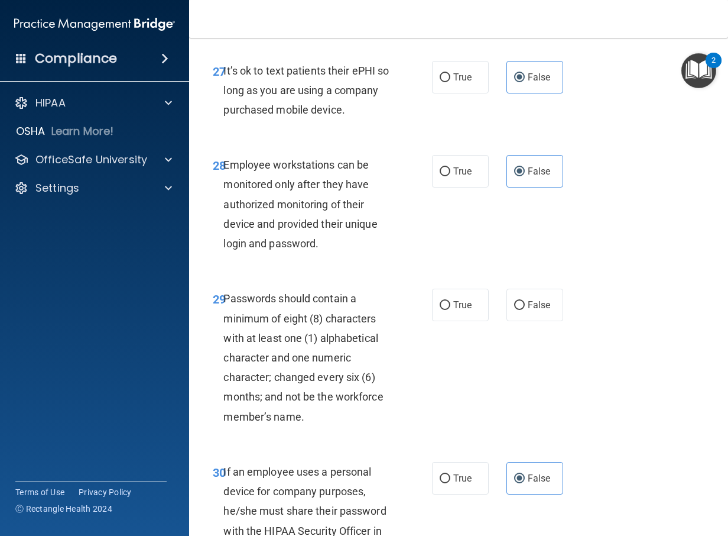
scroll to position [3783, 0]
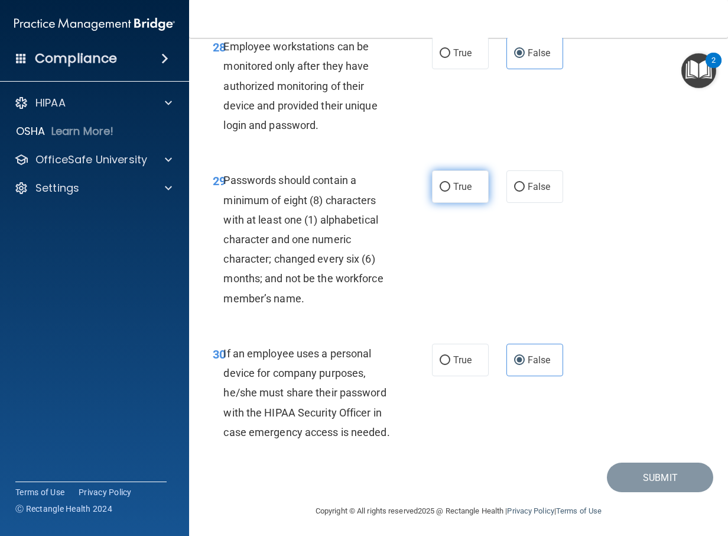
click at [440, 192] on input "True" at bounding box center [445, 187] width 11 height 9
radio input "true"
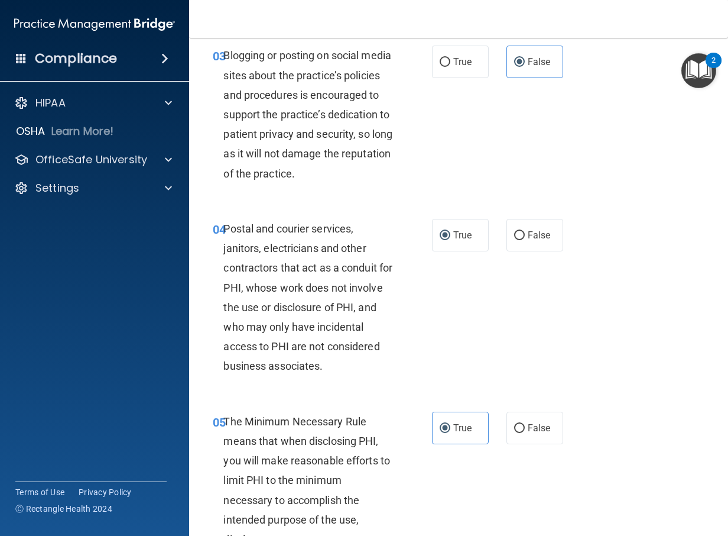
scroll to position [355, 0]
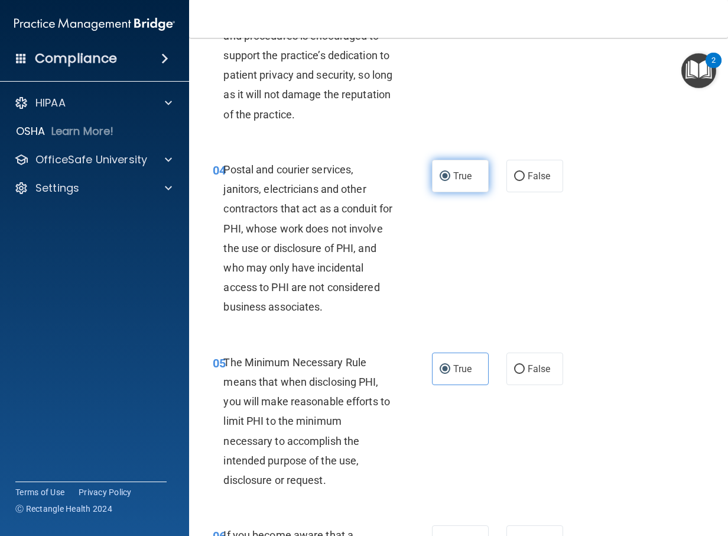
click at [446, 192] on label "True" at bounding box center [460, 176] width 57 height 33
click at [446, 181] on input "True" at bounding box center [445, 176] width 11 height 9
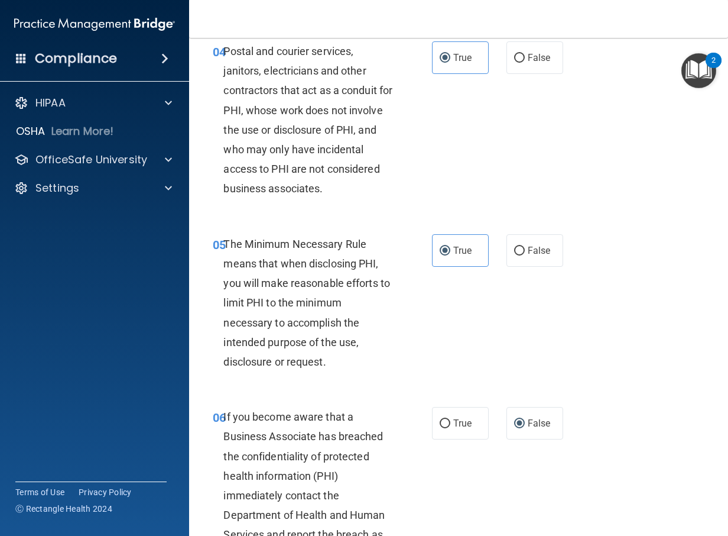
scroll to position [532, 0]
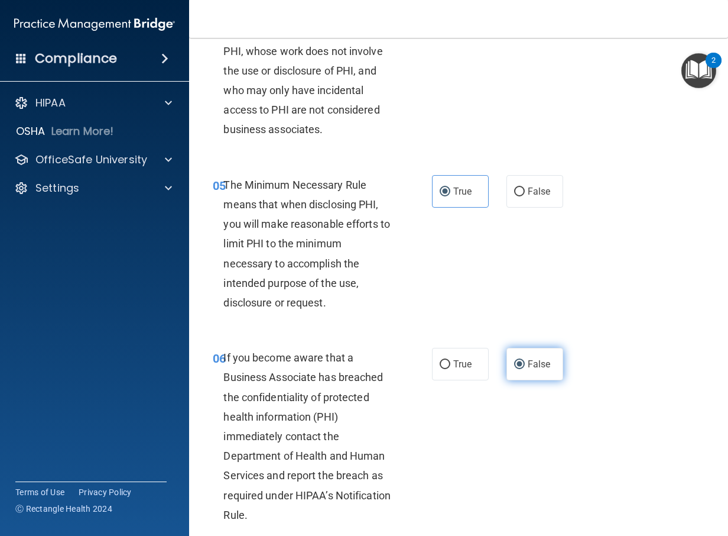
click at [512, 380] on label "False" at bounding box center [535, 364] width 57 height 33
click at [514, 369] on input "False" at bounding box center [519, 364] width 11 height 9
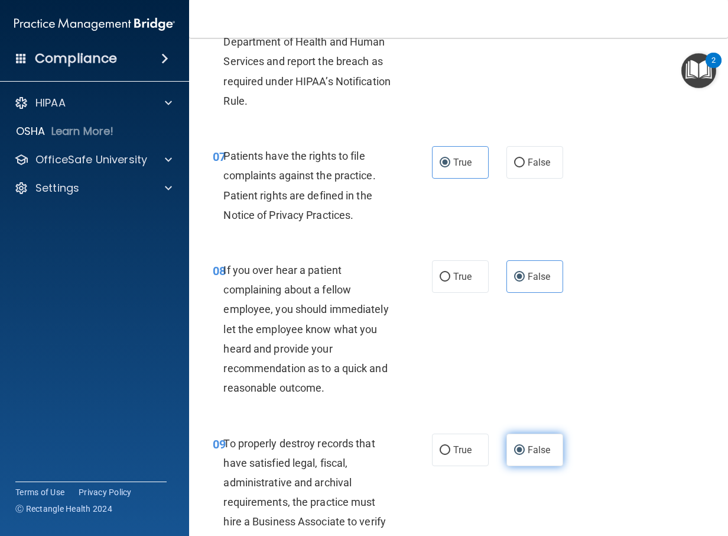
scroll to position [1064, 0]
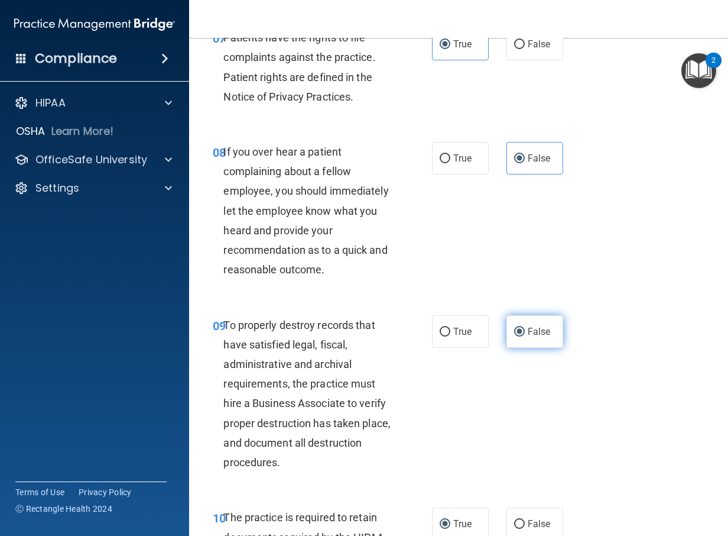
click at [538, 348] on label "False" at bounding box center [535, 331] width 57 height 33
click at [525, 336] on input "False" at bounding box center [519, 331] width 11 height 9
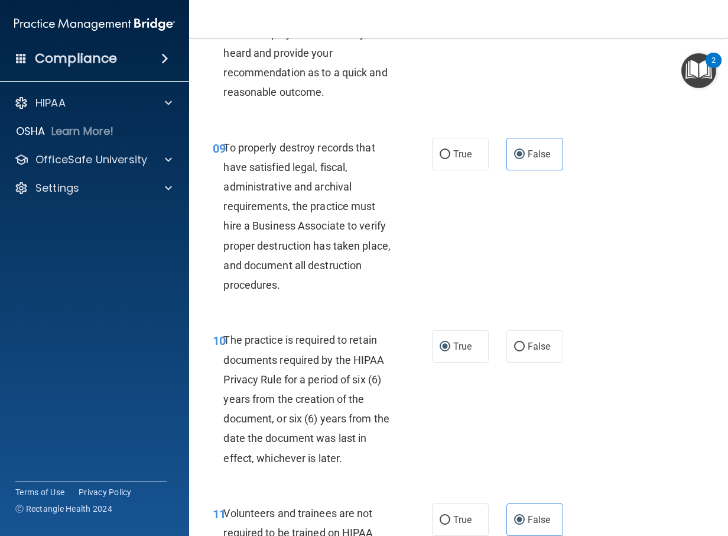
scroll to position [1300, 0]
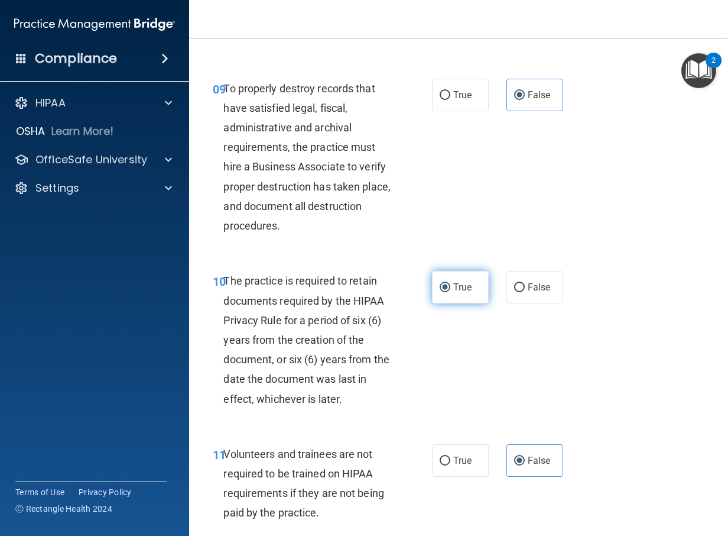
click at [457, 303] on label "True" at bounding box center [460, 287] width 57 height 33
click at [450, 292] on input "True" at bounding box center [445, 287] width 11 height 9
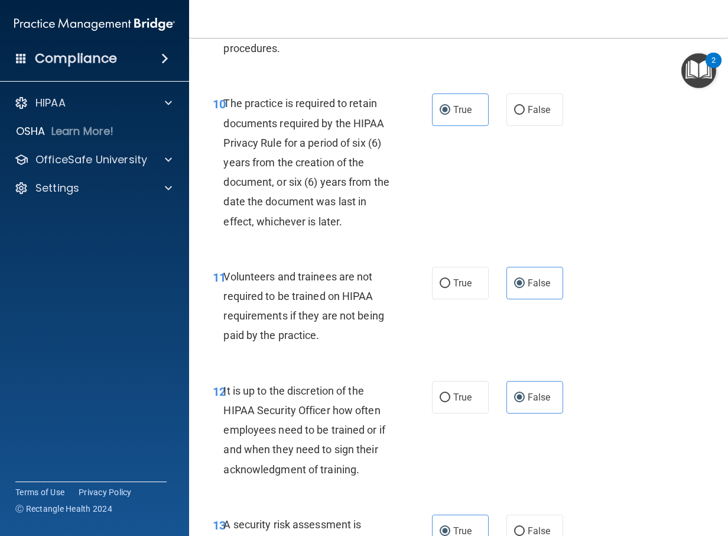
scroll to position [1537, 0]
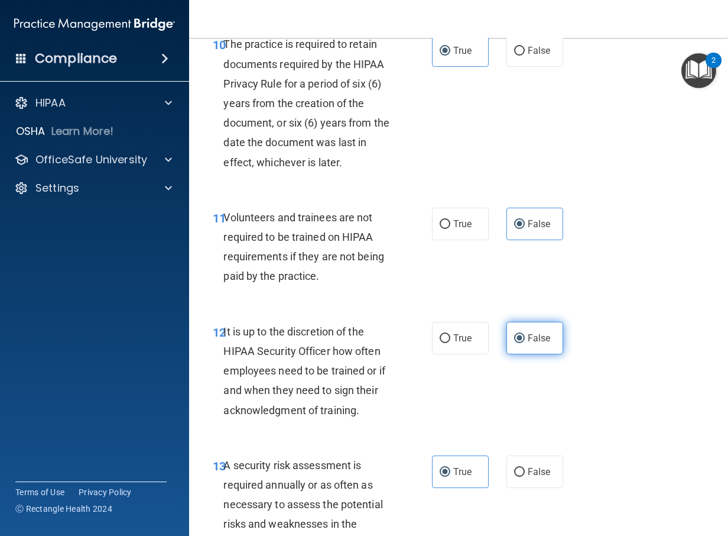
click at [531, 343] on span "False" at bounding box center [539, 337] width 23 height 11
click at [525, 343] on input "False" at bounding box center [519, 338] width 11 height 9
click at [462, 483] on label "True" at bounding box center [460, 471] width 57 height 33
click at [450, 476] on input "True" at bounding box center [445, 472] width 11 height 9
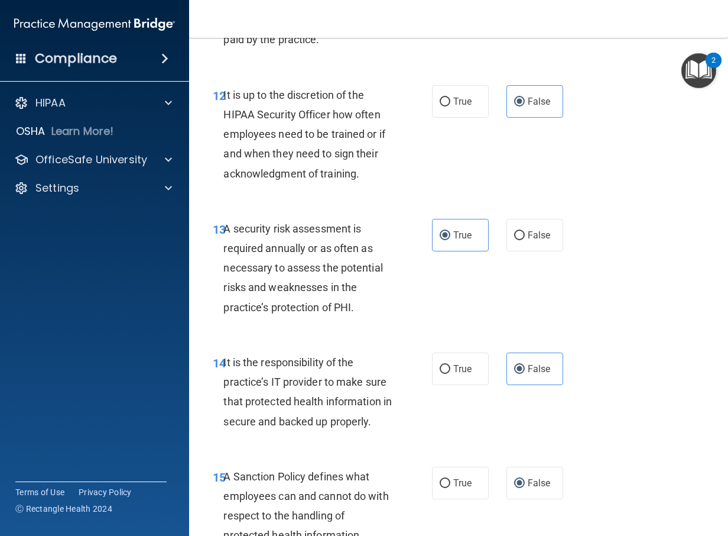
scroll to position [1832, 0]
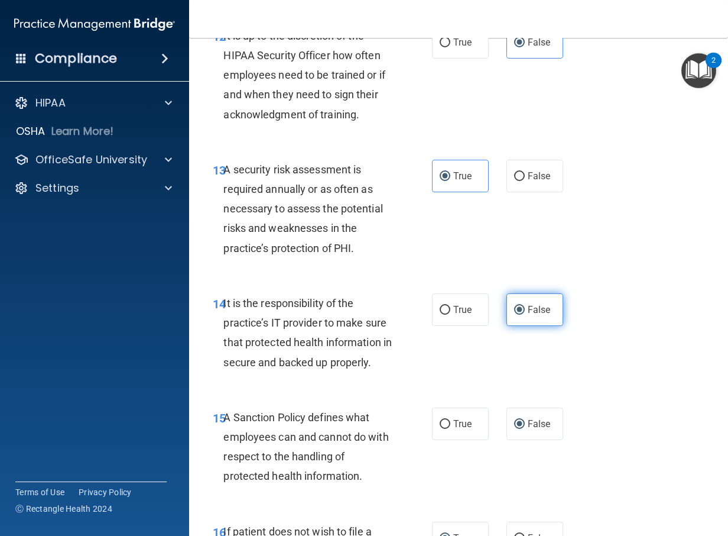
click at [530, 322] on label "False" at bounding box center [535, 309] width 57 height 33
click at [525, 314] on input "False" at bounding box center [519, 310] width 11 height 9
click at [535, 436] on label "False" at bounding box center [535, 423] width 57 height 33
click at [525, 429] on input "False" at bounding box center [519, 424] width 11 height 9
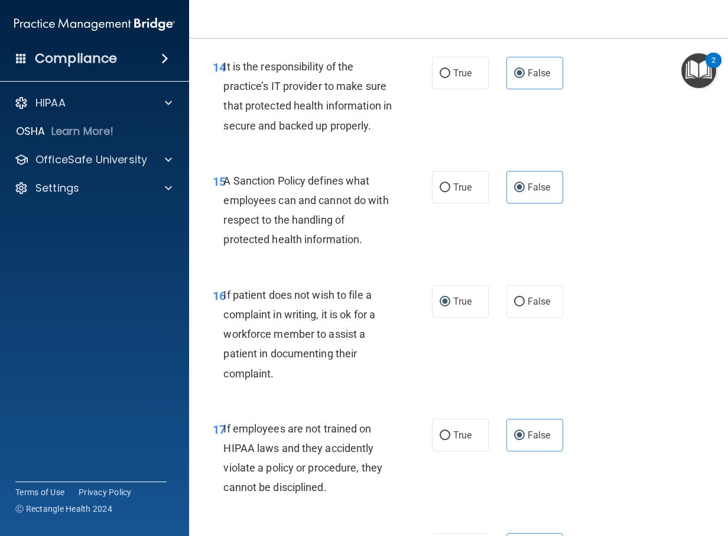
scroll to position [2128, 0]
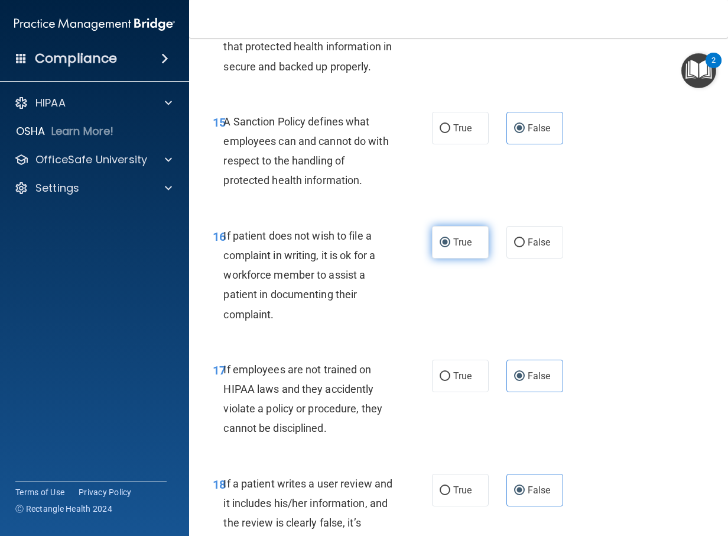
click at [443, 247] on input "True" at bounding box center [445, 242] width 11 height 9
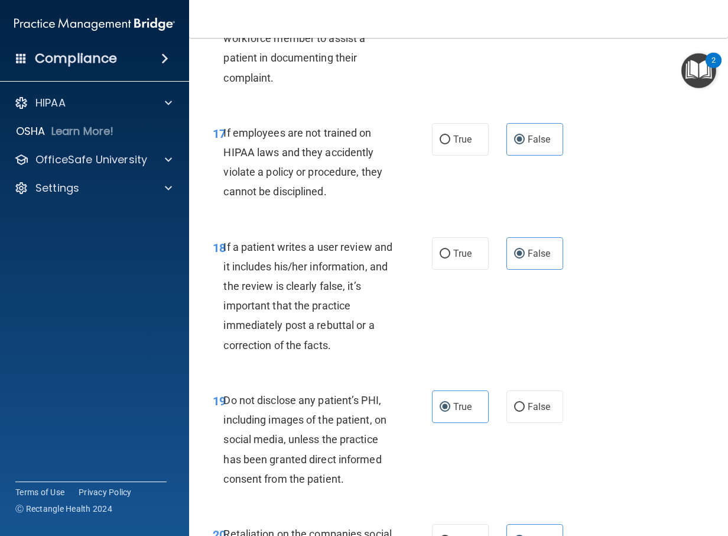
scroll to position [2423, 0]
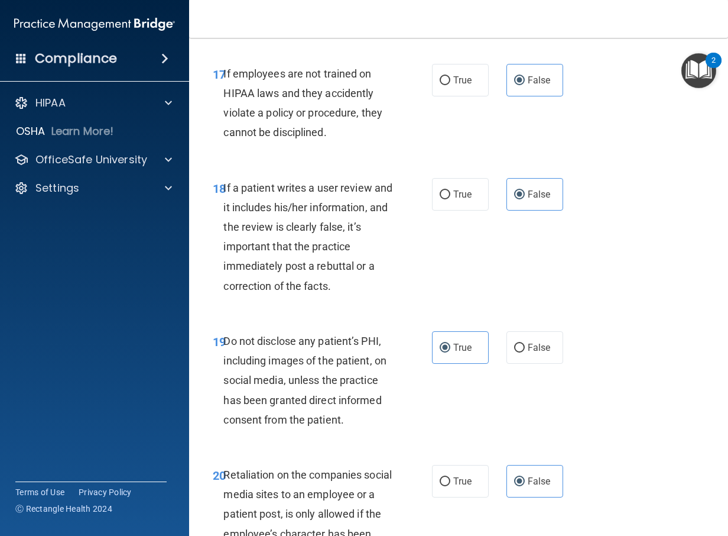
drag, startPoint x: 449, startPoint y: 368, endPoint x: 489, endPoint y: 432, distance: 75.4
click at [453, 353] on span "True" at bounding box center [462, 347] width 18 height 11
click at [450, 352] on input "True" at bounding box center [445, 347] width 11 height 9
click at [512, 494] on label "False" at bounding box center [535, 481] width 57 height 33
click at [514, 486] on input "False" at bounding box center [519, 481] width 11 height 9
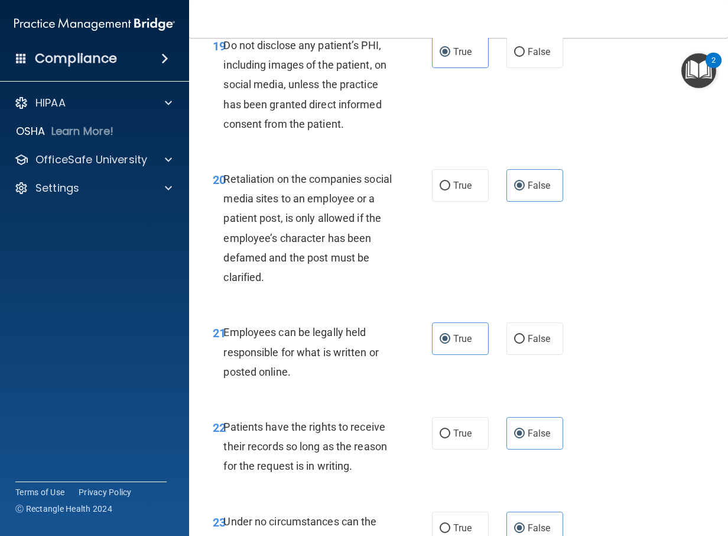
scroll to position [2778, 0]
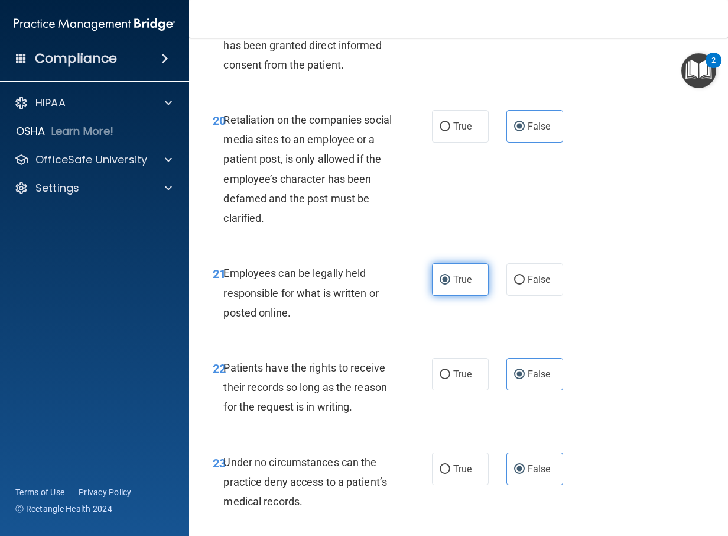
click at [449, 296] on label "True" at bounding box center [460, 279] width 57 height 33
click at [449, 284] on input "True" at bounding box center [445, 279] width 11 height 9
click at [520, 414] on div "22 Patients have the rights to receive their records so long as the reason for …" at bounding box center [459, 390] width 510 height 95
click at [520, 385] on label "False" at bounding box center [535, 374] width 57 height 33
click at [520, 379] on input "False" at bounding box center [519, 374] width 11 height 9
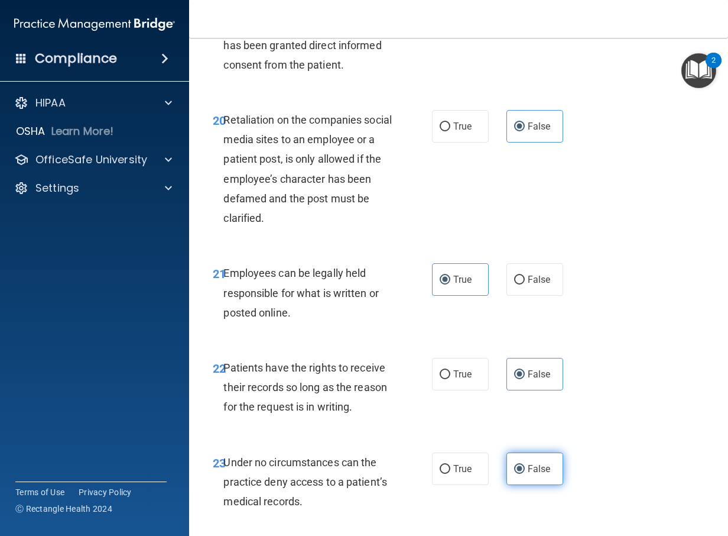
click at [518, 480] on label "False" at bounding box center [535, 468] width 57 height 33
click at [518, 473] on input "False" at bounding box center [519, 469] width 11 height 9
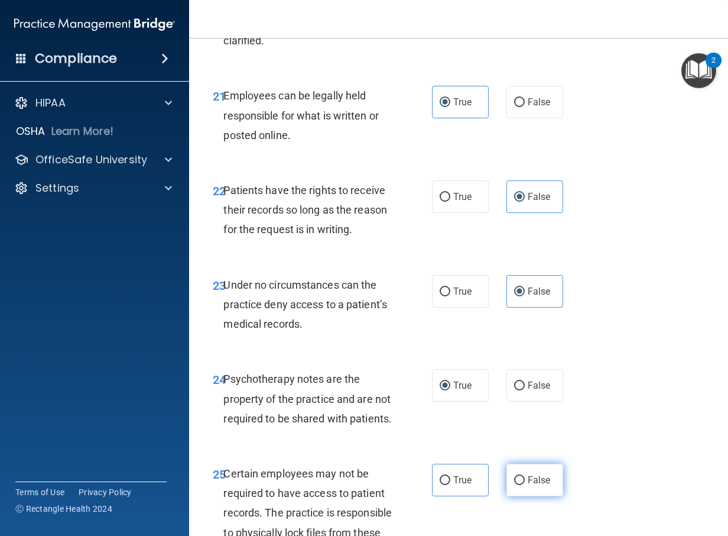
scroll to position [3074, 0]
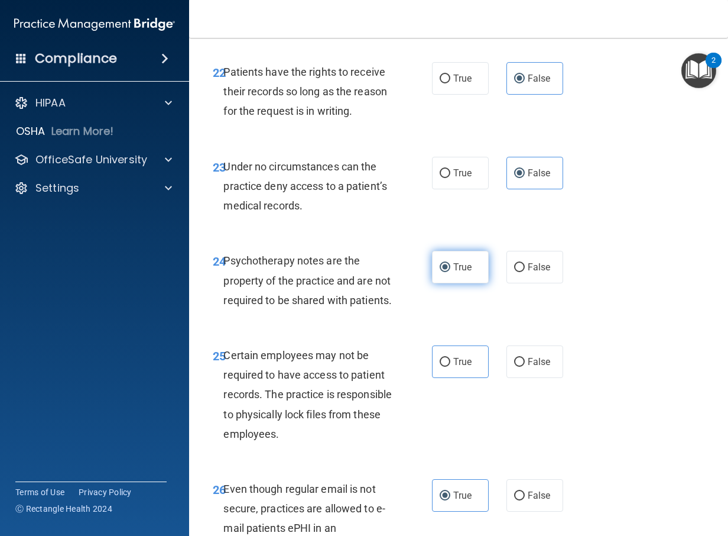
click at [475, 280] on label "True" at bounding box center [460, 267] width 57 height 33
click at [450, 272] on input "True" at bounding box center [445, 267] width 11 height 9
click at [453, 367] on span "True" at bounding box center [462, 361] width 18 height 11
click at [450, 366] on input "True" at bounding box center [445, 362] width 11 height 9
radio input "true"
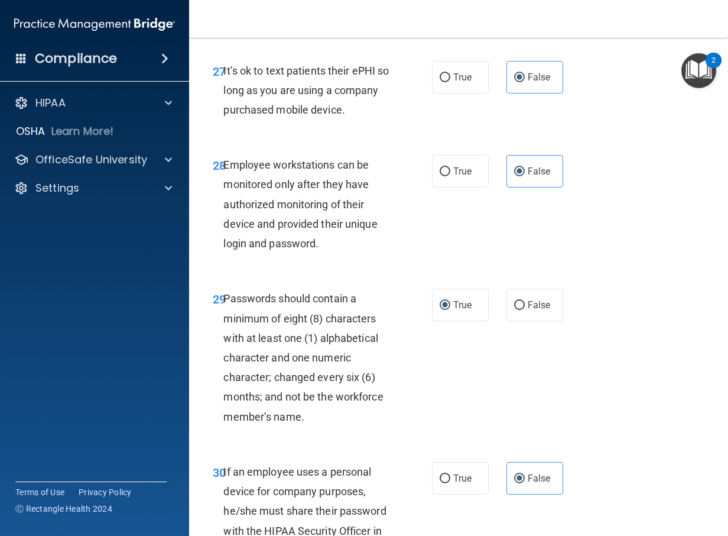
scroll to position [3724, 0]
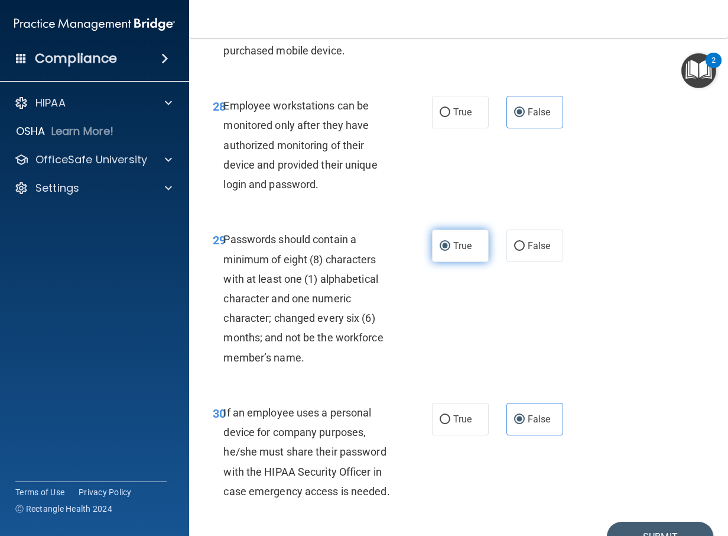
click at [453, 251] on span "True" at bounding box center [462, 245] width 18 height 11
click at [450, 251] on input "True" at bounding box center [445, 246] width 11 height 9
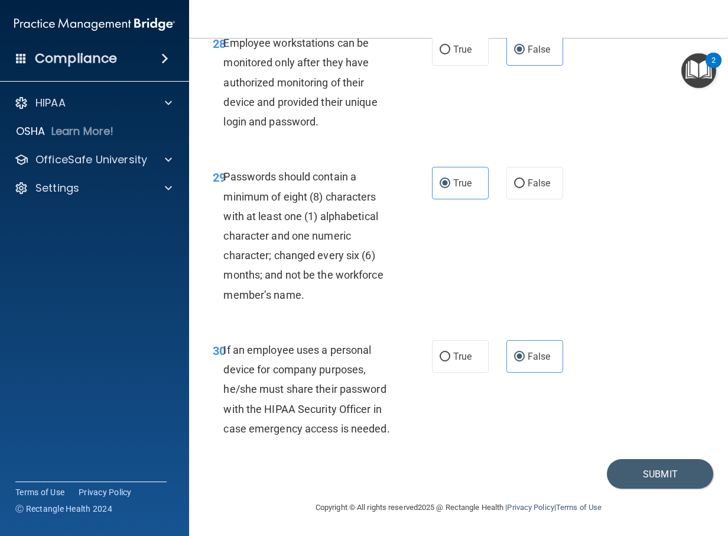
scroll to position [3846, 0]
click at [649, 471] on button "Submit" at bounding box center [660, 474] width 106 height 30
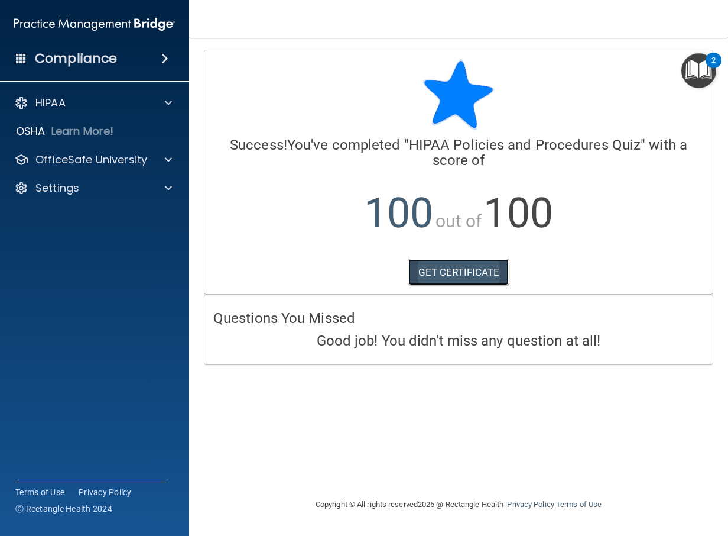
click at [465, 274] on link "GET CERTIFICATE" at bounding box center [458, 272] width 101 height 26
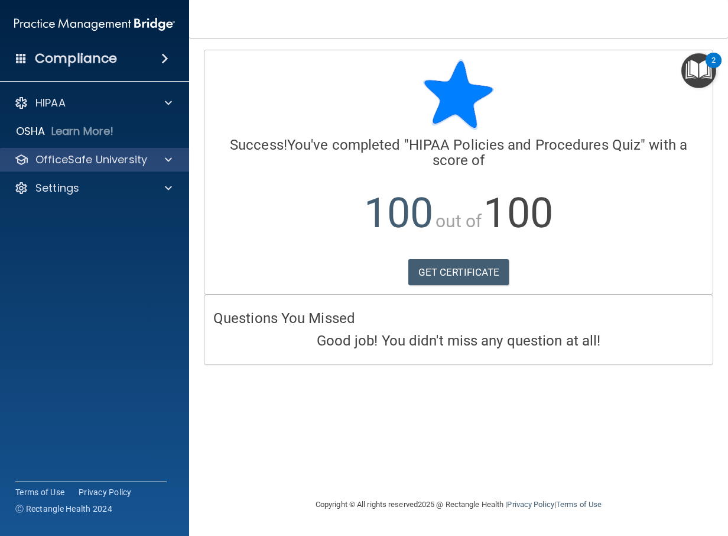
click at [72, 167] on div "OfficeSafe University" at bounding box center [95, 160] width 190 height 24
click at [171, 157] on span at bounding box center [168, 159] width 7 height 14
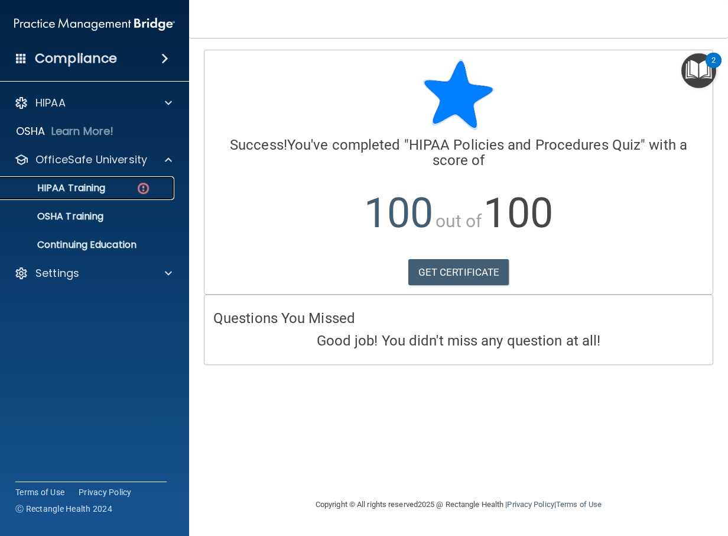
click at [138, 187] on img at bounding box center [143, 188] width 15 height 15
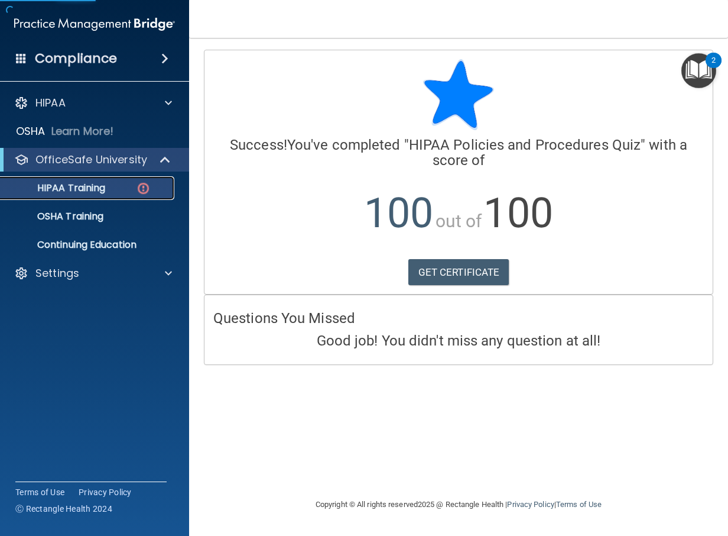
click at [140, 189] on img at bounding box center [143, 188] width 15 height 15
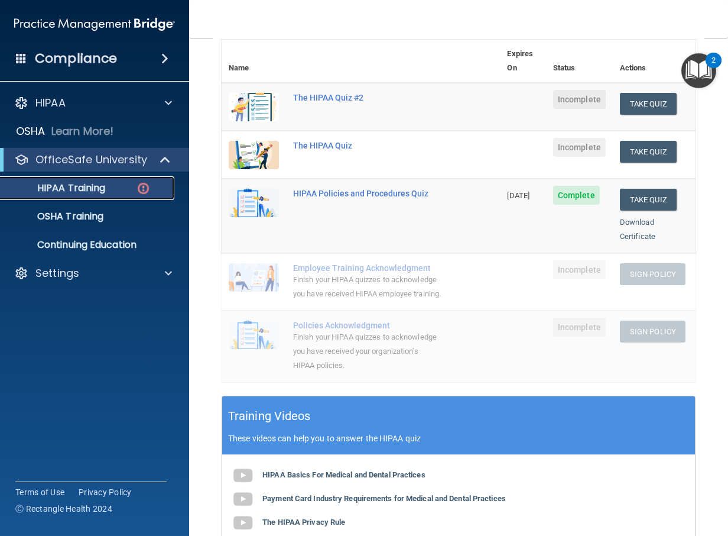
scroll to position [21, 0]
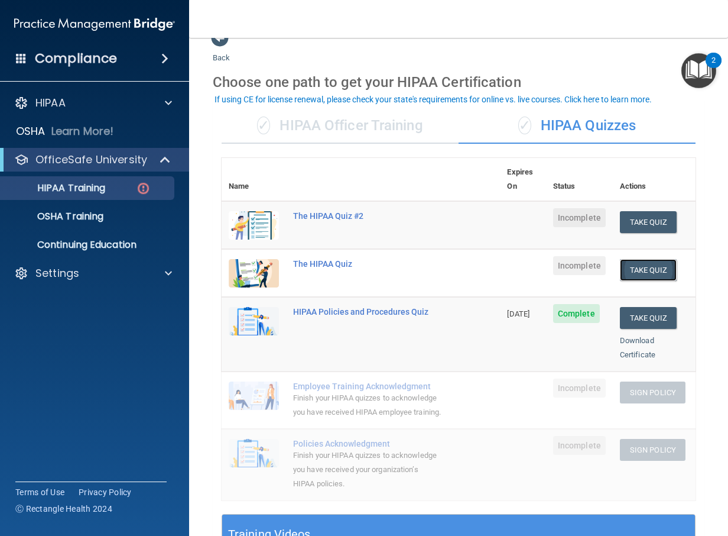
click at [631, 259] on button "Take Quiz" at bounding box center [648, 270] width 57 height 22
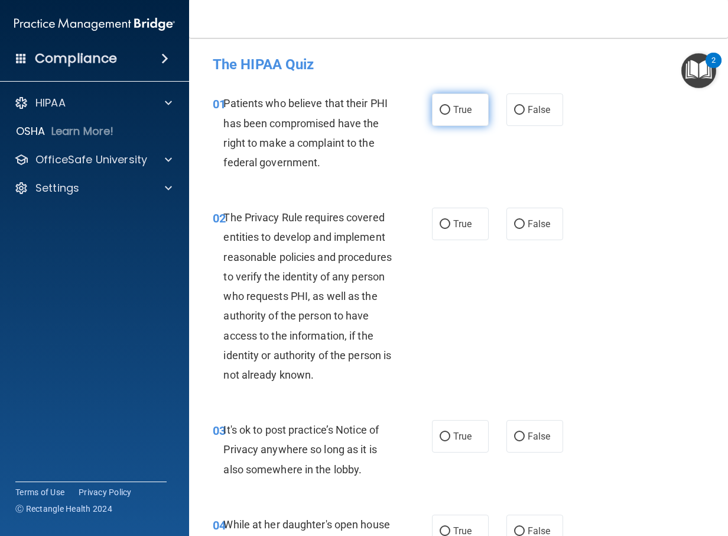
click at [462, 102] on label "True" at bounding box center [460, 109] width 57 height 33
click at [450, 106] on input "True" at bounding box center [445, 110] width 11 height 9
radio input "true"
click at [440, 226] on input "True" at bounding box center [445, 224] width 11 height 9
radio input "true"
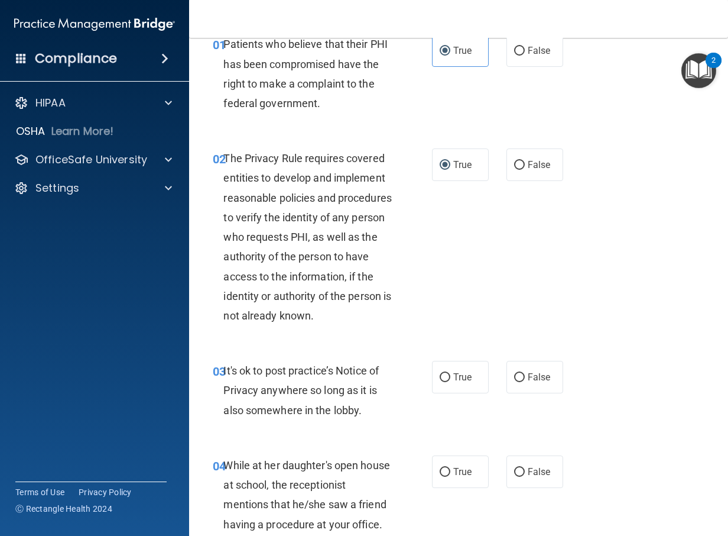
scroll to position [177, 0]
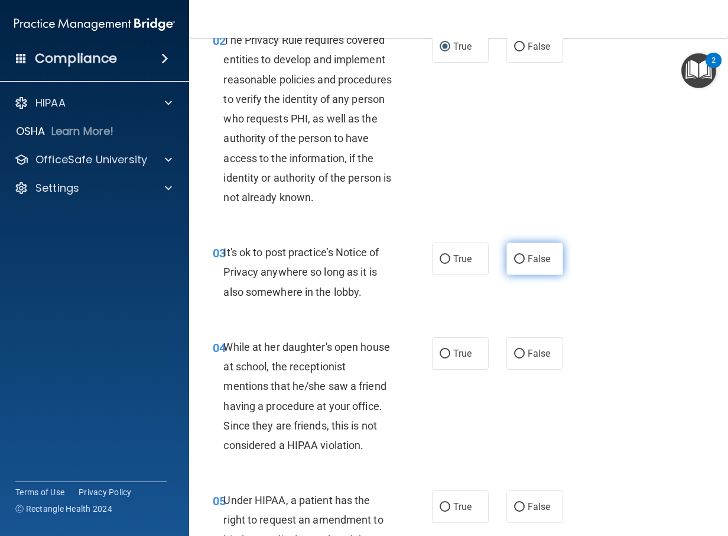
click at [528, 258] on span "False" at bounding box center [539, 258] width 23 height 11
click at [525, 258] on input "False" at bounding box center [519, 259] width 11 height 9
radio input "true"
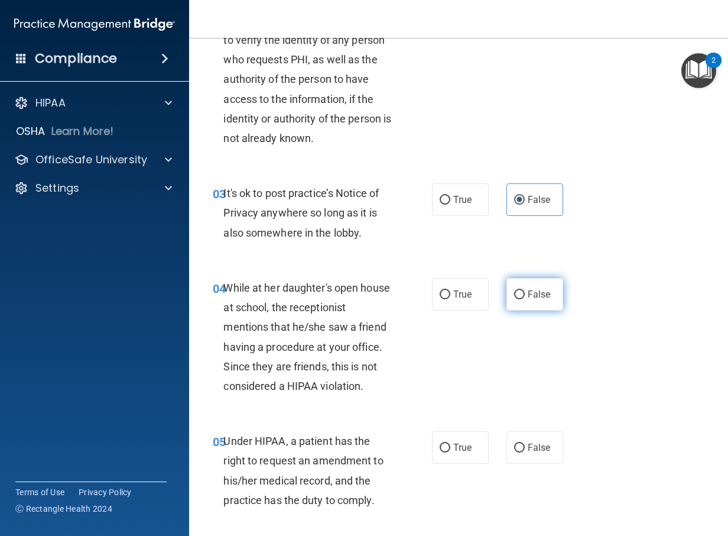
click at [537, 298] on span "False" at bounding box center [539, 293] width 23 height 11
click at [525, 298] on input "False" at bounding box center [519, 294] width 11 height 9
radio input "true"
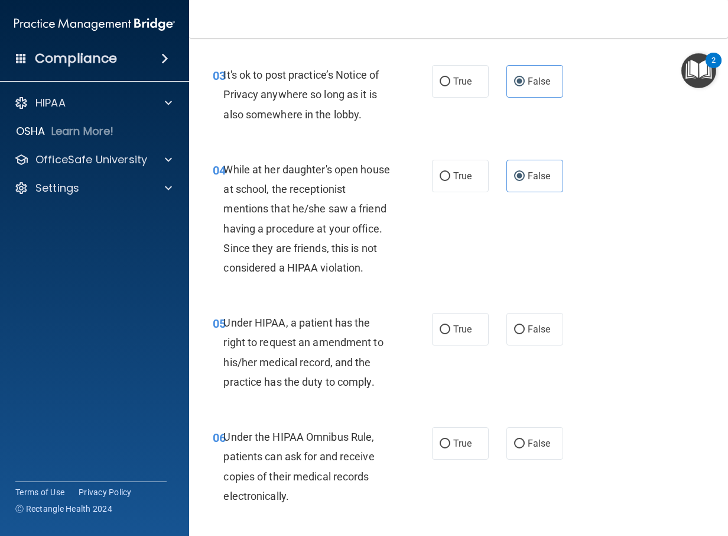
scroll to position [414, 0]
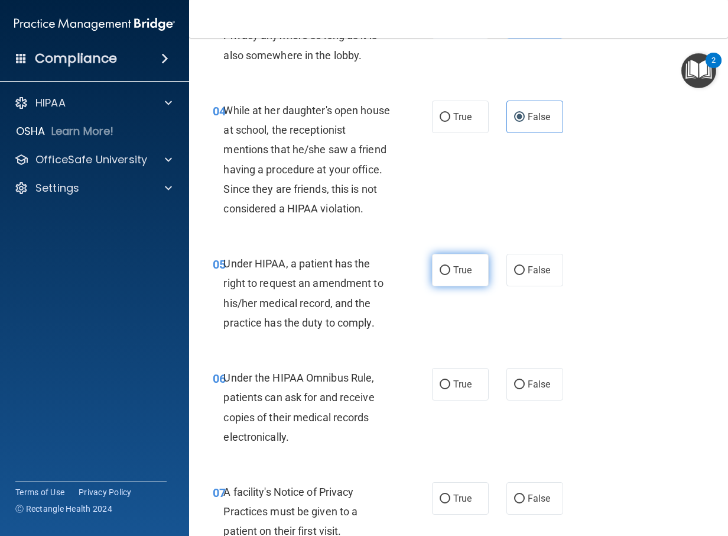
click at [442, 271] on input "True" at bounding box center [445, 270] width 11 height 9
radio input "true"
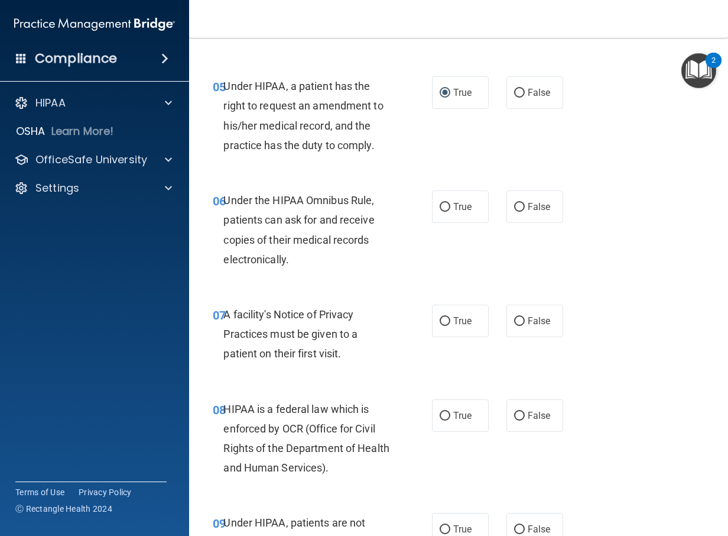
scroll to position [650, 0]
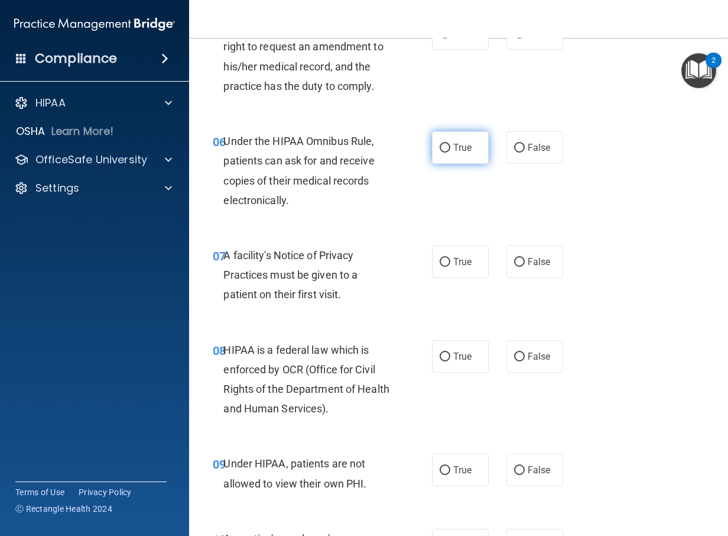
click at [455, 151] on span "True" at bounding box center [462, 147] width 18 height 11
click at [450, 151] on input "True" at bounding box center [445, 148] width 11 height 9
radio input "true"
click at [453, 265] on span "True" at bounding box center [462, 261] width 18 height 11
click at [450, 265] on input "True" at bounding box center [445, 262] width 11 height 9
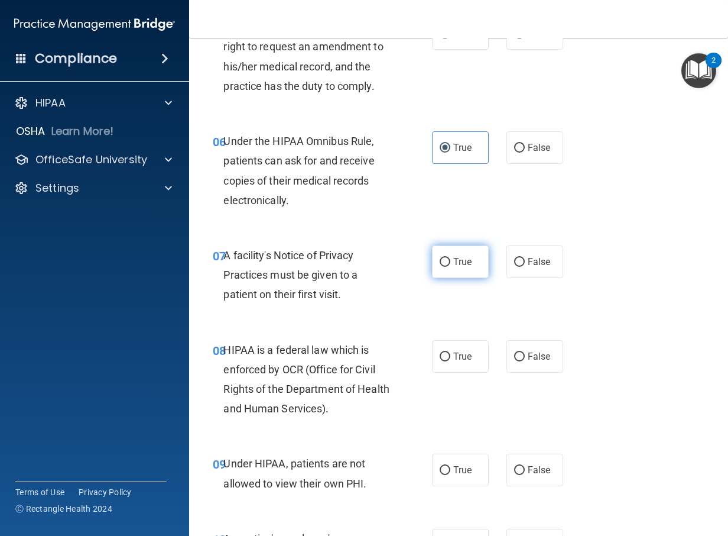
radio input "true"
click at [444, 352] on input "True" at bounding box center [445, 356] width 11 height 9
radio input "true"
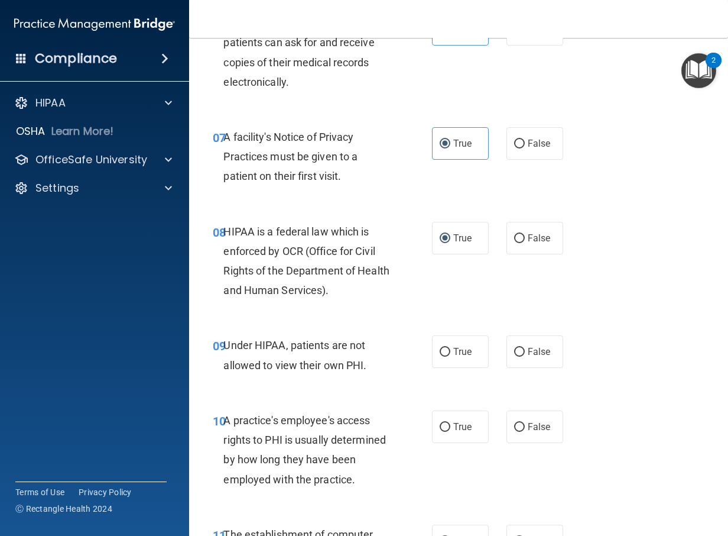
scroll to position [827, 0]
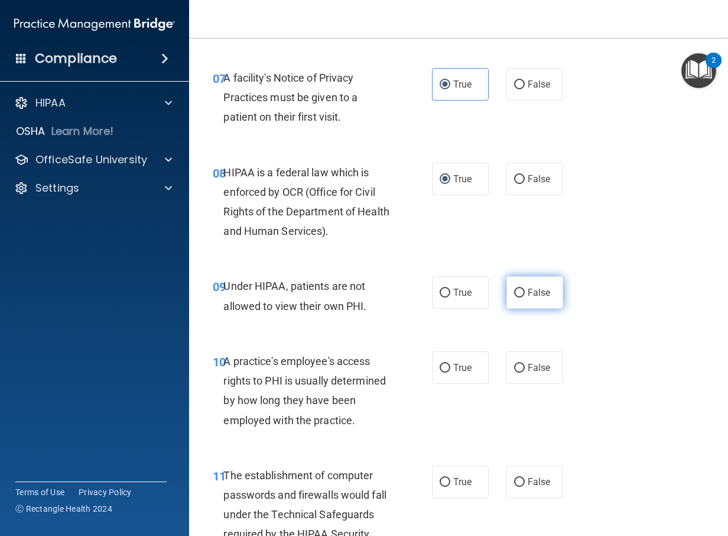
click at [535, 291] on span "False" at bounding box center [539, 292] width 23 height 11
click at [525, 291] on input "False" at bounding box center [519, 292] width 11 height 9
radio input "true"
click at [528, 366] on span "False" at bounding box center [539, 367] width 23 height 11
click at [525, 366] on input "False" at bounding box center [519, 368] width 11 height 9
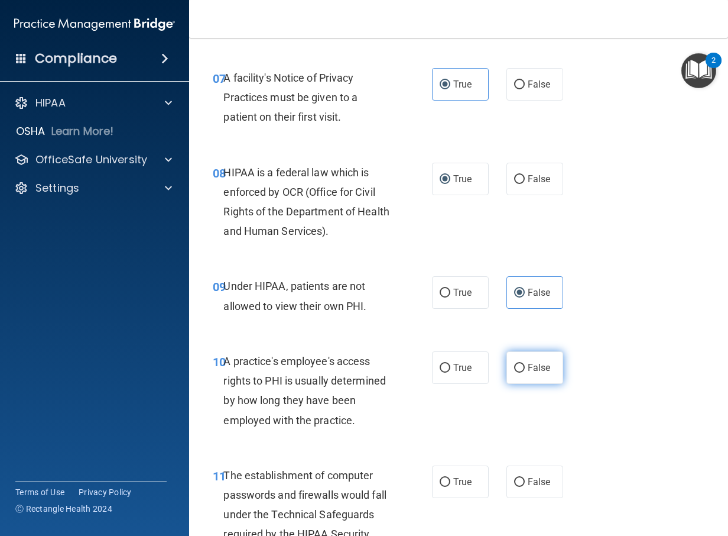
radio input "true"
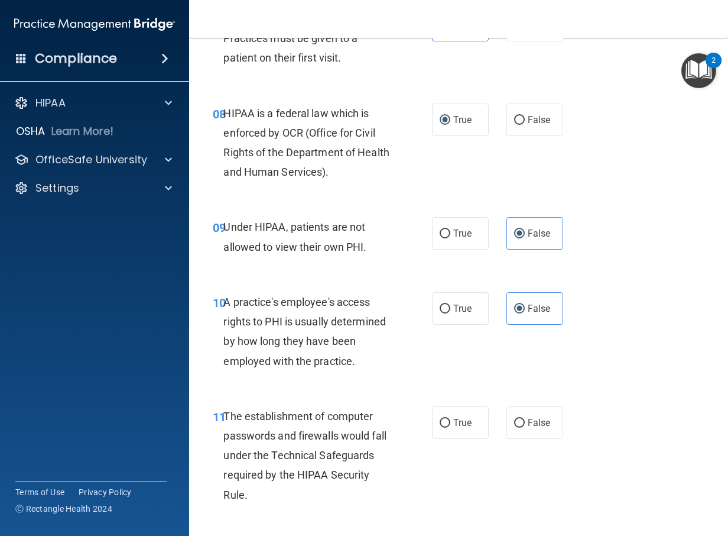
scroll to position [946, 0]
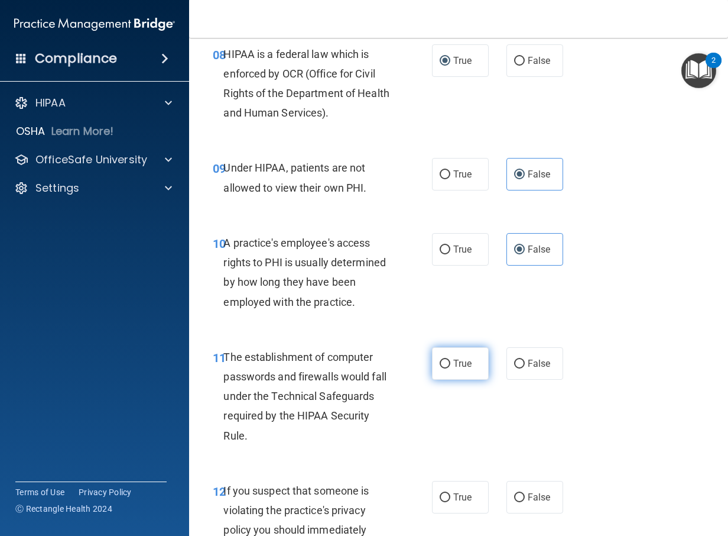
click at [446, 368] on label "True" at bounding box center [460, 363] width 57 height 33
click at [446, 368] on input "True" at bounding box center [445, 363] width 11 height 9
radio input "true"
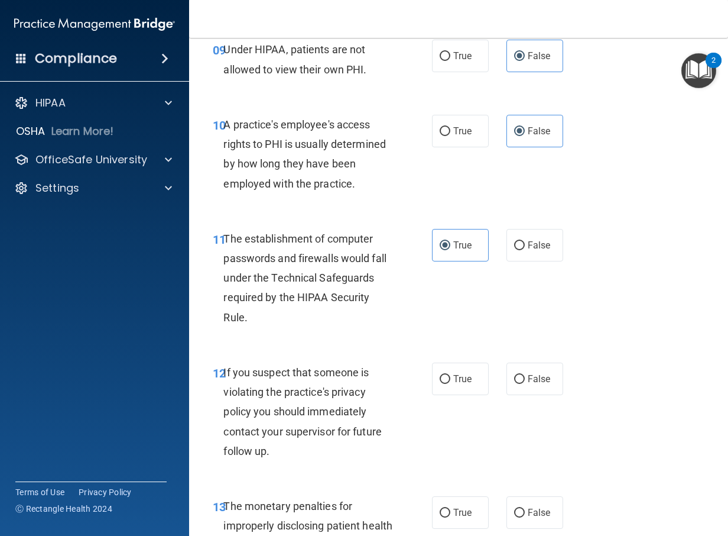
scroll to position [1123, 0]
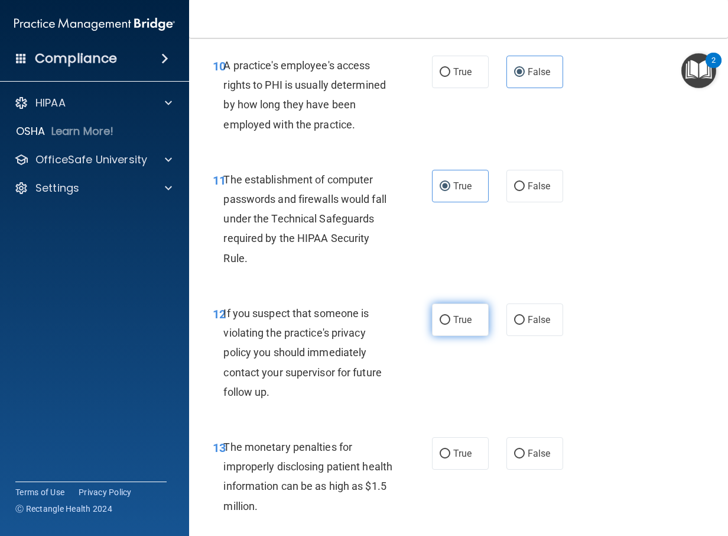
click at [452, 326] on label "True" at bounding box center [460, 319] width 57 height 33
click at [450, 324] on input "True" at bounding box center [445, 320] width 11 height 9
radio input "true"
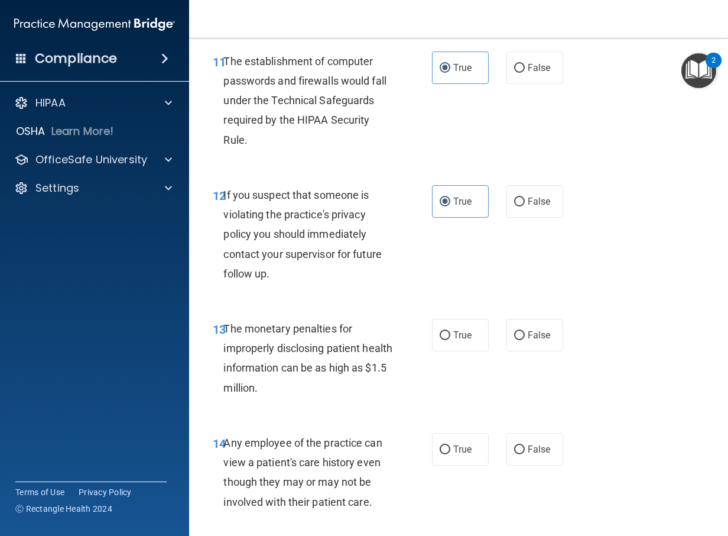
scroll to position [1300, 0]
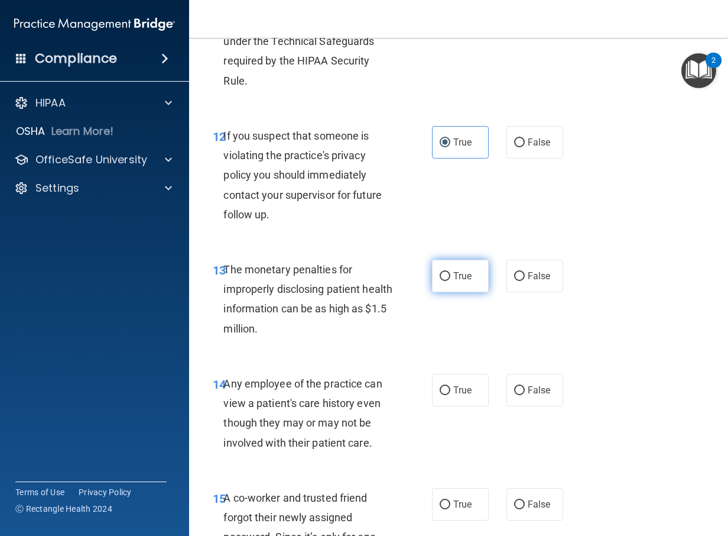
click at [441, 278] on input "True" at bounding box center [445, 276] width 11 height 9
radio input "true"
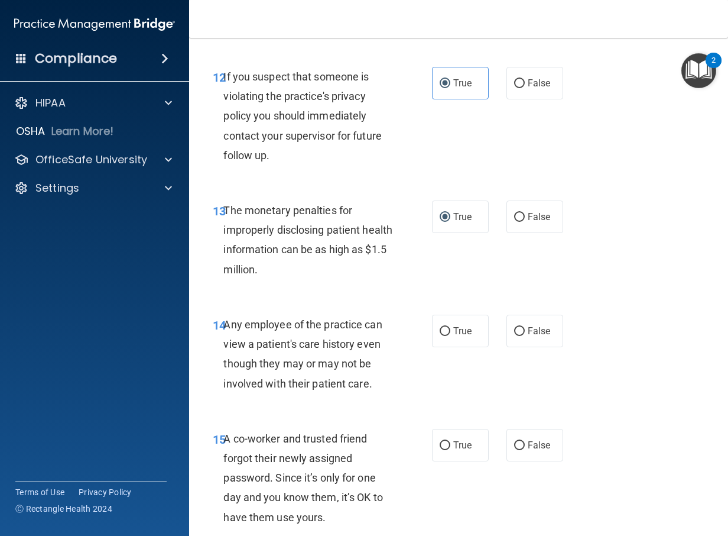
scroll to position [1419, 0]
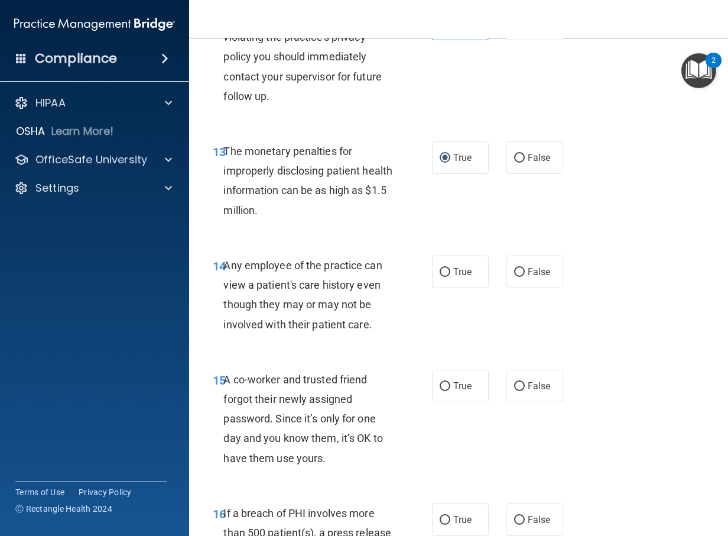
click at [530, 289] on div "14 Any employee of the practice can view a patient's care history even though t…" at bounding box center [459, 298] width 510 height 114
click at [522, 280] on label "False" at bounding box center [535, 271] width 57 height 33
click at [522, 277] on input "False" at bounding box center [519, 272] width 11 height 9
radio input "true"
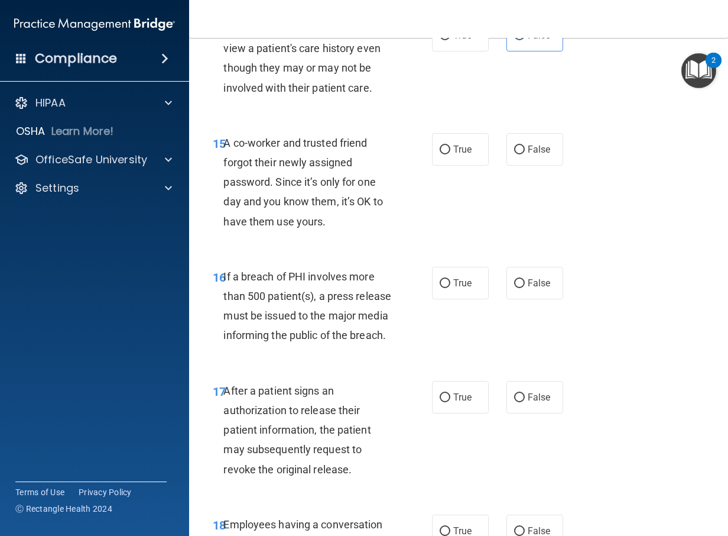
scroll to position [1714, 0]
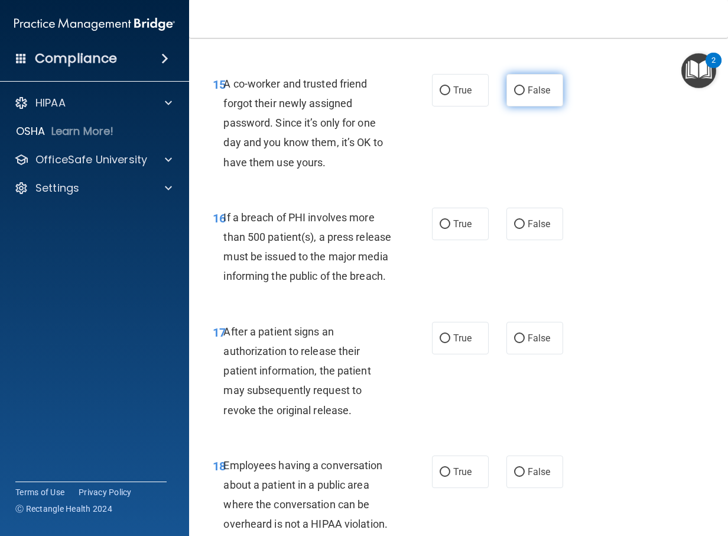
click at [547, 89] on label "False" at bounding box center [535, 90] width 57 height 33
click at [525, 89] on input "False" at bounding box center [519, 90] width 11 height 9
radio input "true"
click at [468, 223] on label "True" at bounding box center [460, 223] width 57 height 33
click at [450, 223] on input "True" at bounding box center [445, 224] width 11 height 9
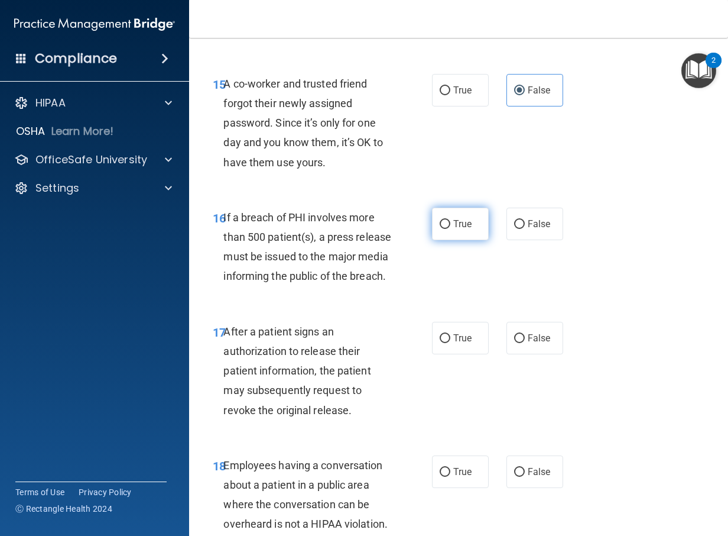
radio input "true"
click at [534, 217] on label "False" at bounding box center [535, 223] width 57 height 33
click at [525, 220] on input "False" at bounding box center [519, 224] width 11 height 9
radio input "true"
radio input "false"
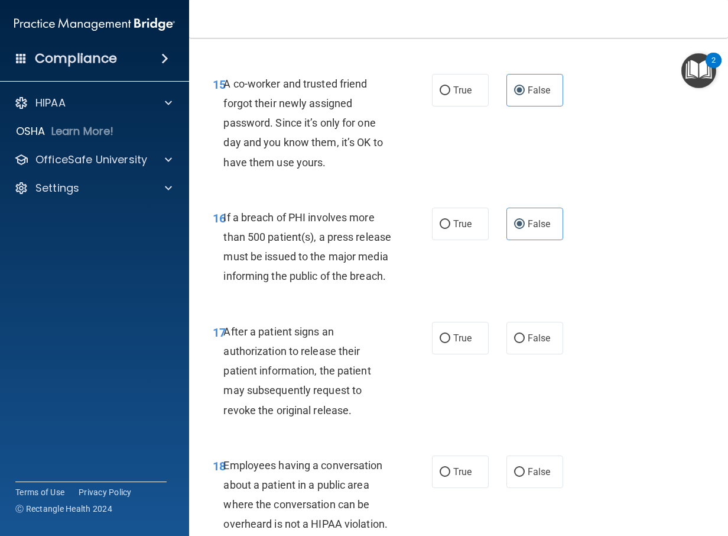
scroll to position [1832, 0]
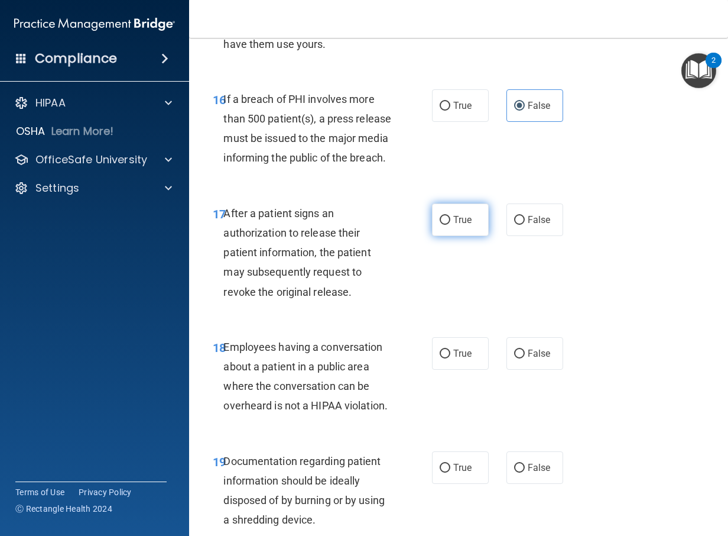
click at [432, 236] on label "True" at bounding box center [460, 219] width 57 height 33
click at [440, 225] on input "True" at bounding box center [445, 220] width 11 height 9
radio input "true"
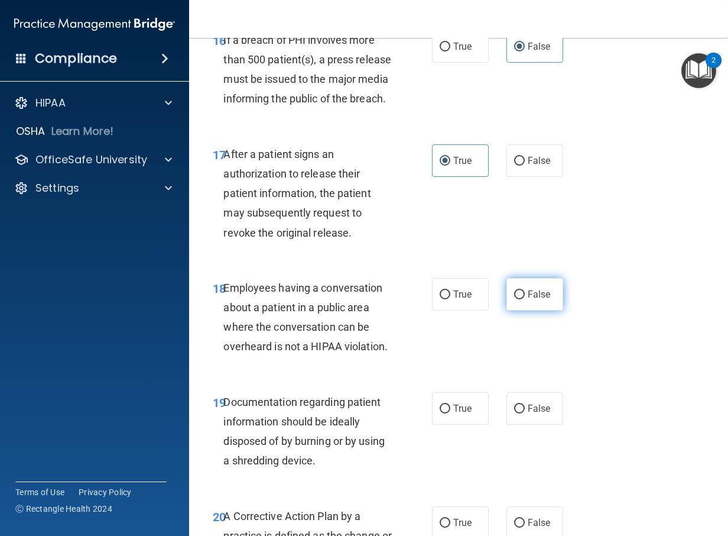
click at [528, 300] on span "False" at bounding box center [539, 293] width 23 height 11
click at [523, 299] on input "False" at bounding box center [519, 294] width 11 height 9
radio input "true"
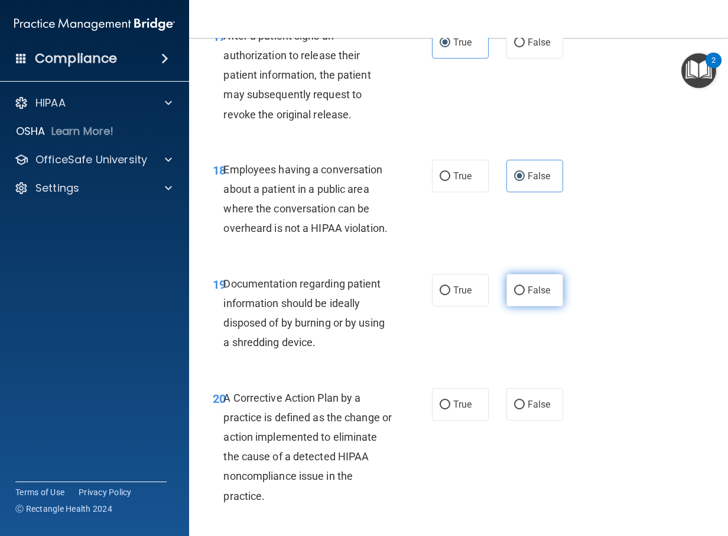
click at [514, 295] on input "False" at bounding box center [519, 290] width 11 height 9
radio input "true"
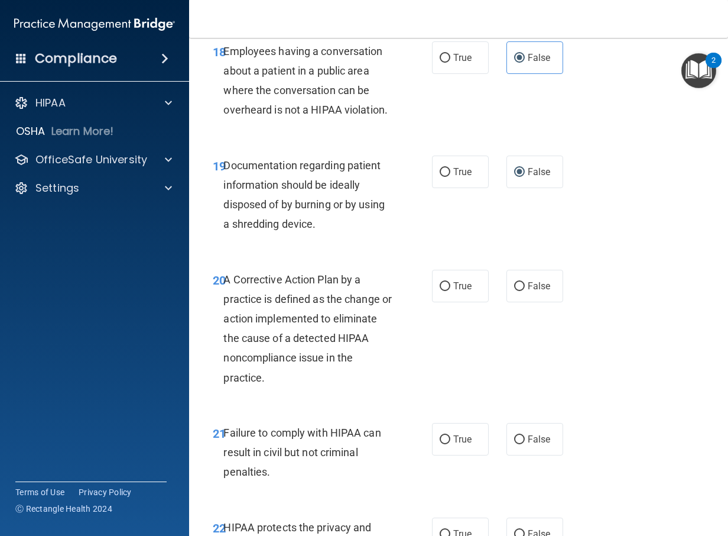
scroll to position [2187, 0]
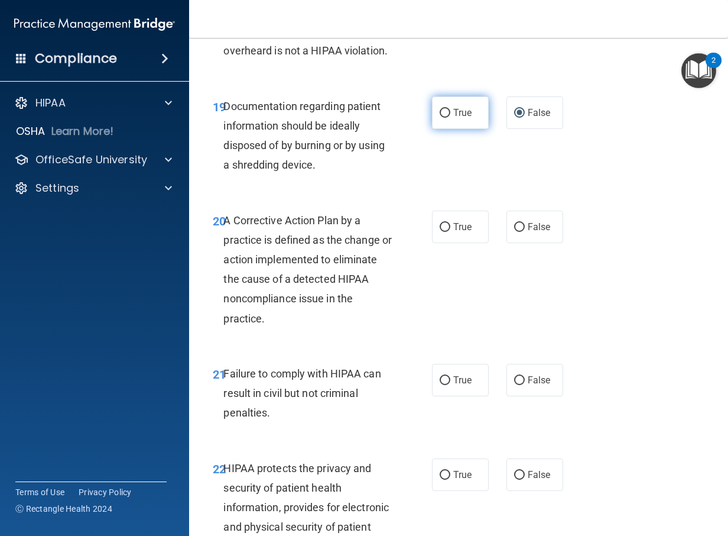
click at [444, 118] on input "True" at bounding box center [445, 113] width 11 height 9
radio input "true"
radio input "false"
click at [456, 232] on span "True" at bounding box center [462, 226] width 18 height 11
click at [450, 232] on input "True" at bounding box center [445, 227] width 11 height 9
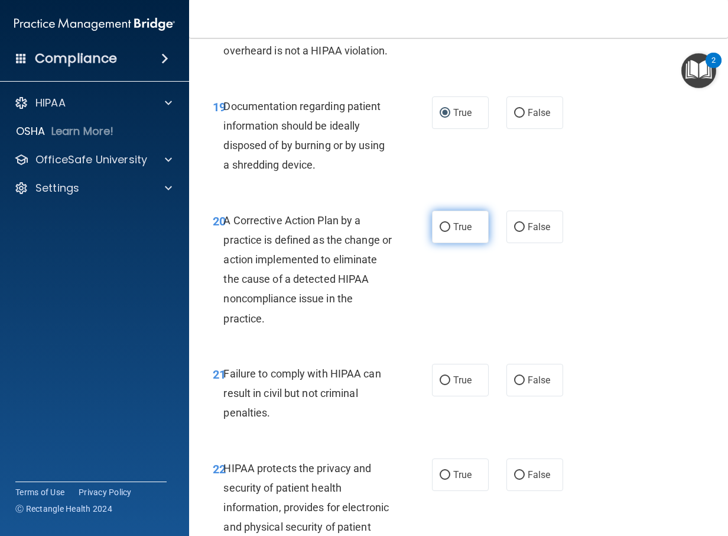
radio input "true"
click at [521, 242] on label "False" at bounding box center [535, 226] width 57 height 33
click at [521, 232] on input "False" at bounding box center [519, 227] width 11 height 9
radio input "true"
click at [435, 243] on label "True" at bounding box center [460, 226] width 57 height 33
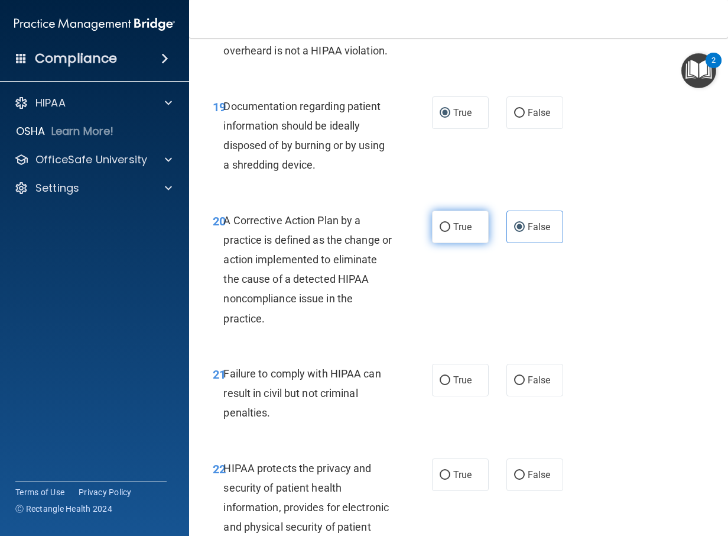
click at [440, 232] on input "True" at bounding box center [445, 227] width 11 height 9
radio input "true"
radio input "false"
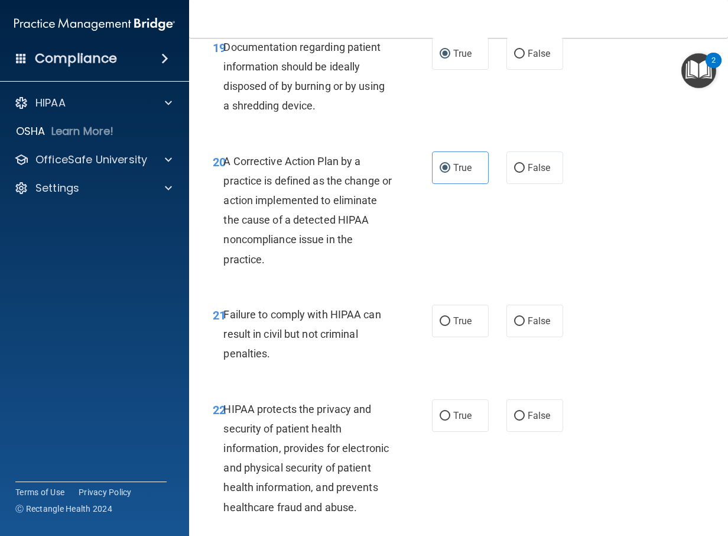
scroll to position [2305, 0]
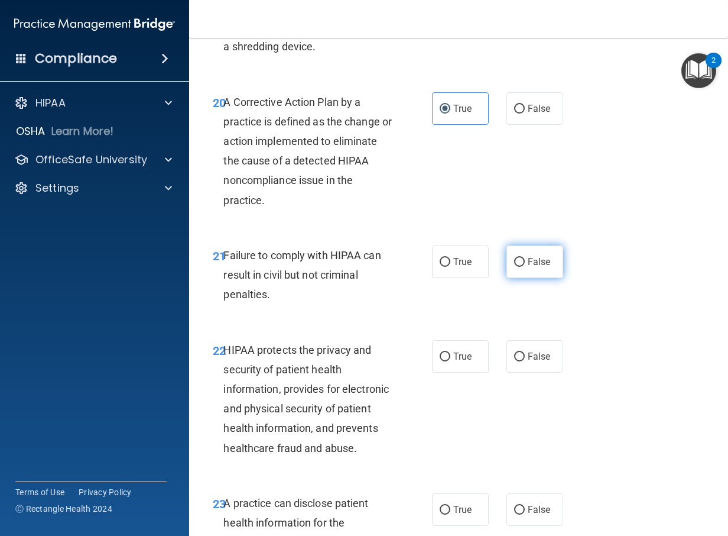
click at [538, 278] on label "False" at bounding box center [535, 261] width 57 height 33
click at [525, 267] on input "False" at bounding box center [519, 262] width 11 height 9
radio input "true"
click at [463, 362] on span "True" at bounding box center [462, 356] width 18 height 11
click at [450, 361] on input "True" at bounding box center [445, 356] width 11 height 9
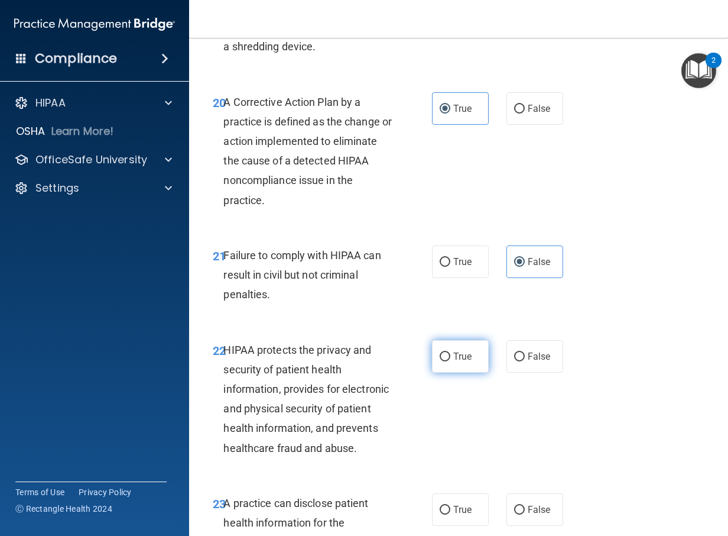
radio input "true"
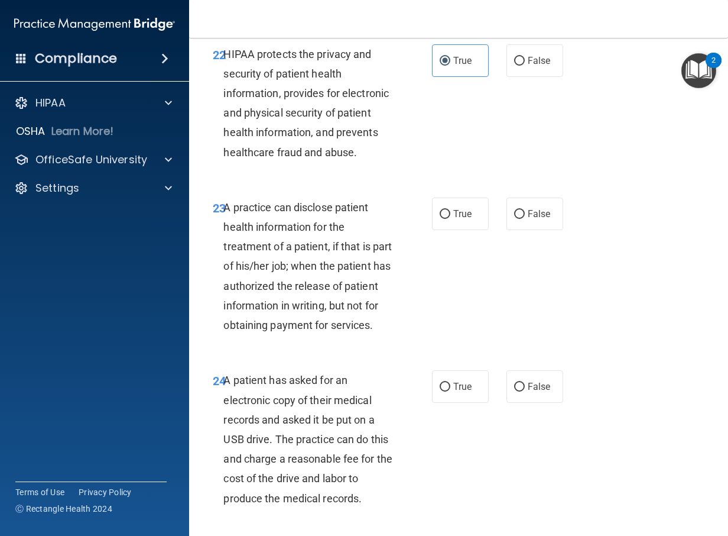
scroll to position [2660, 0]
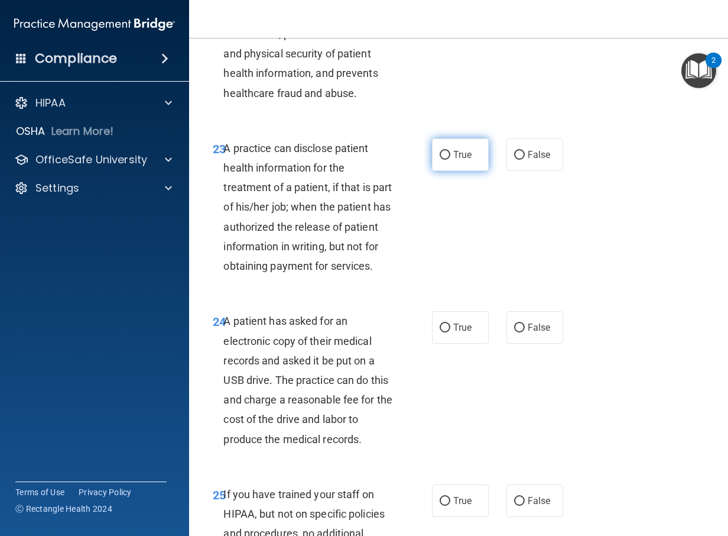
click at [451, 171] on label "True" at bounding box center [460, 154] width 57 height 33
click at [450, 160] on input "True" at bounding box center [445, 155] width 11 height 9
radio input "true"
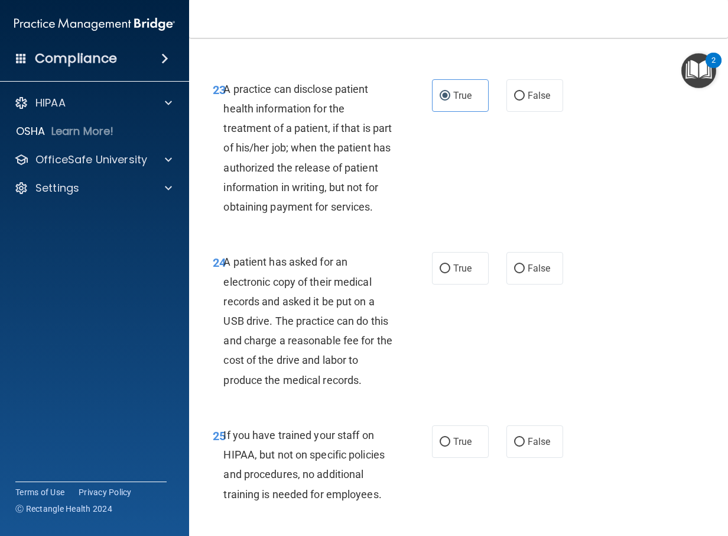
scroll to position [2778, 0]
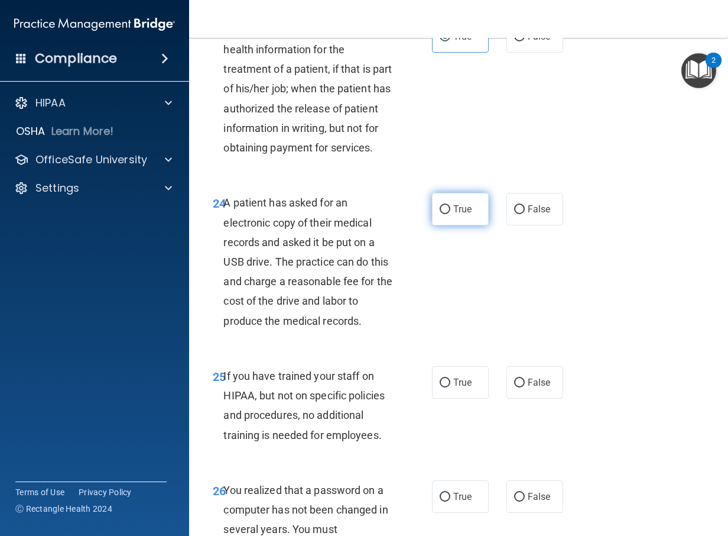
click at [453, 215] on span "True" at bounding box center [462, 208] width 18 height 11
click at [450, 214] on input "True" at bounding box center [445, 209] width 11 height 9
radio input "true"
click at [528, 215] on span "False" at bounding box center [539, 208] width 23 height 11
click at [525, 214] on input "False" at bounding box center [519, 209] width 11 height 9
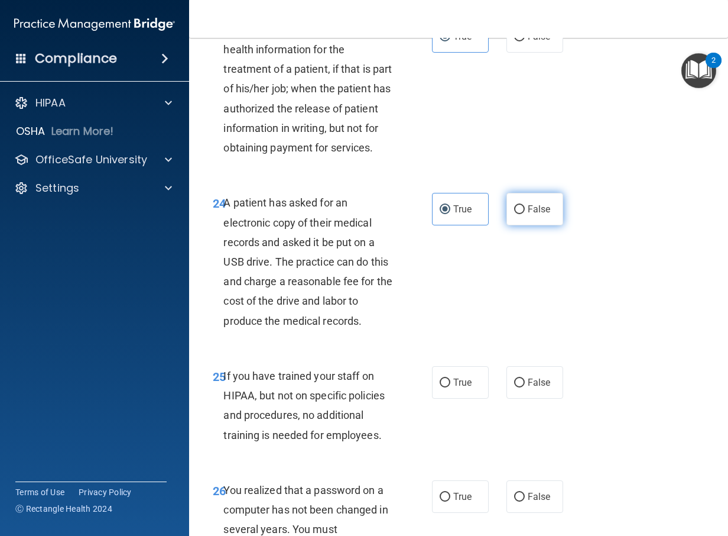
radio input "true"
radio input "false"
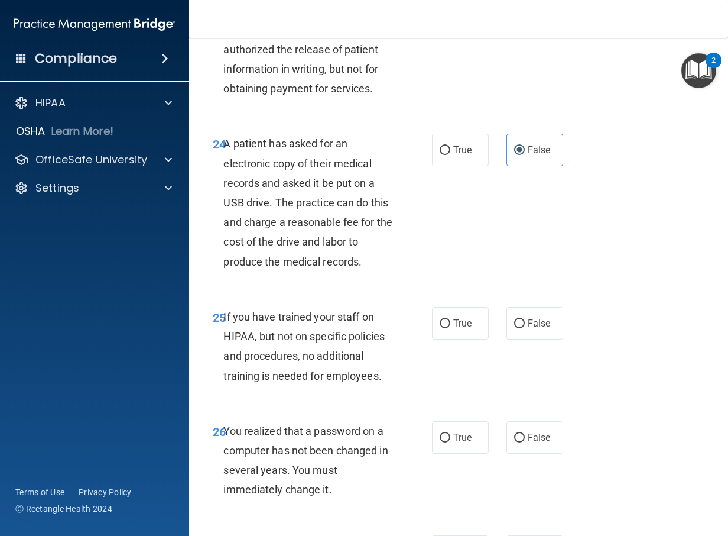
scroll to position [2896, 0]
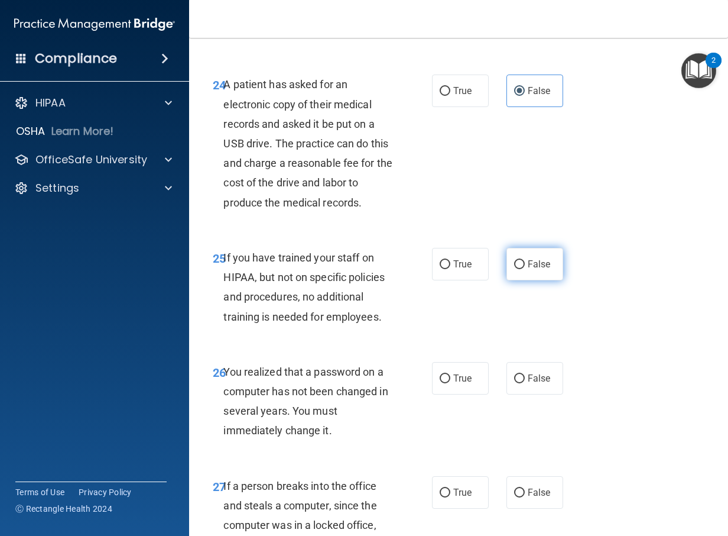
click at [510, 280] on label "False" at bounding box center [535, 264] width 57 height 33
click at [514, 269] on input "False" at bounding box center [519, 264] width 11 height 9
radio input "true"
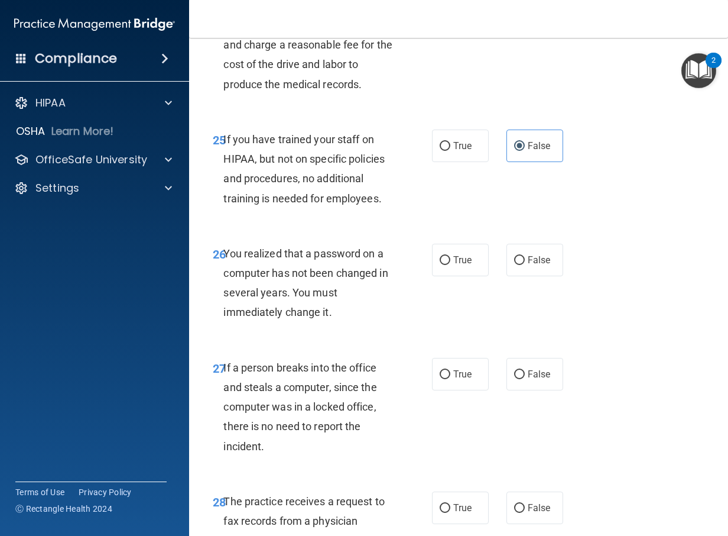
scroll to position [3074, 0]
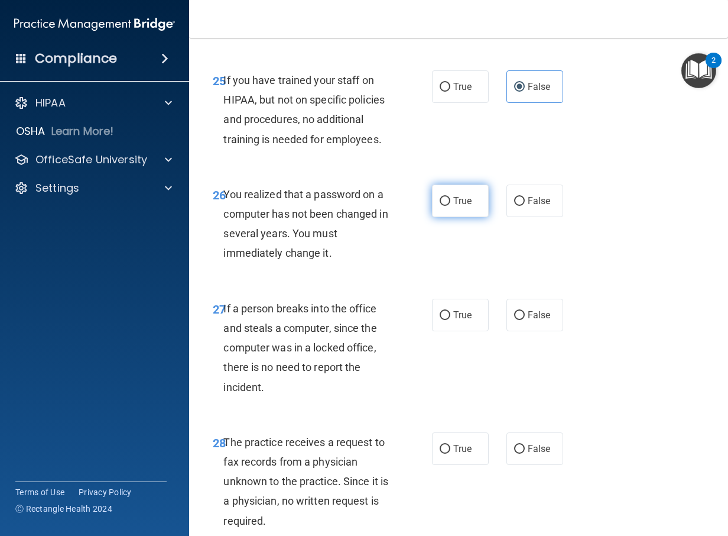
click at [468, 217] on label "True" at bounding box center [460, 200] width 57 height 33
click at [450, 206] on input "True" at bounding box center [445, 201] width 11 height 9
radio input "true"
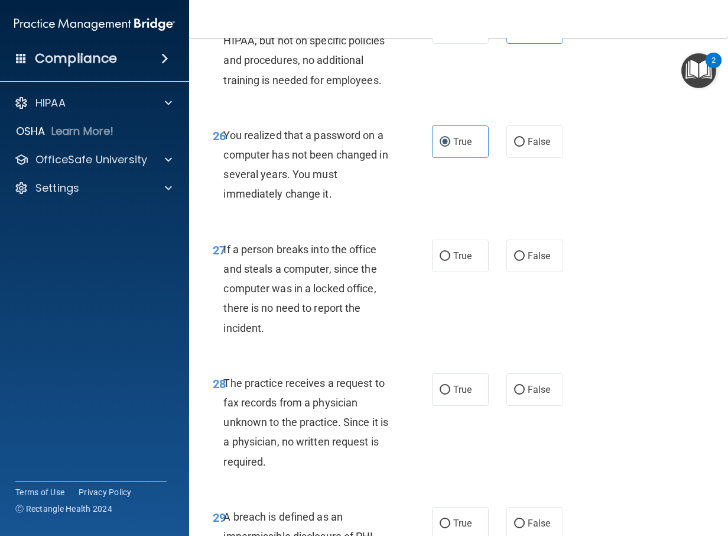
scroll to position [3192, 0]
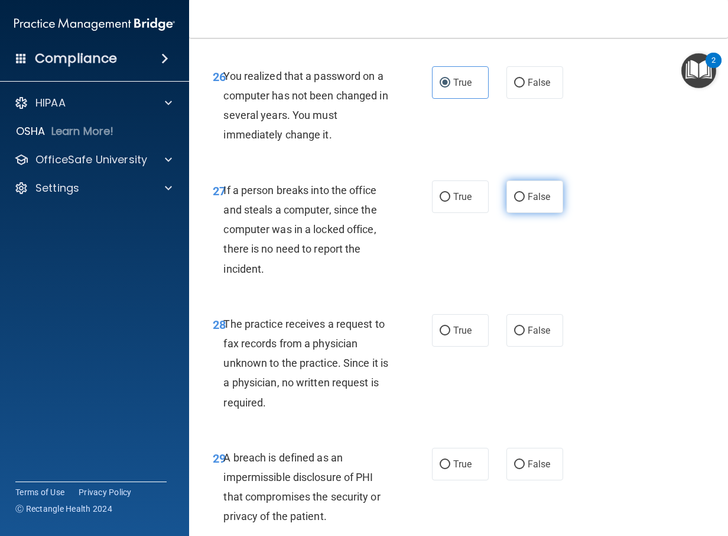
click at [528, 202] on span "False" at bounding box center [539, 196] width 23 height 11
click at [524, 202] on input "False" at bounding box center [519, 197] width 11 height 9
radio input "true"
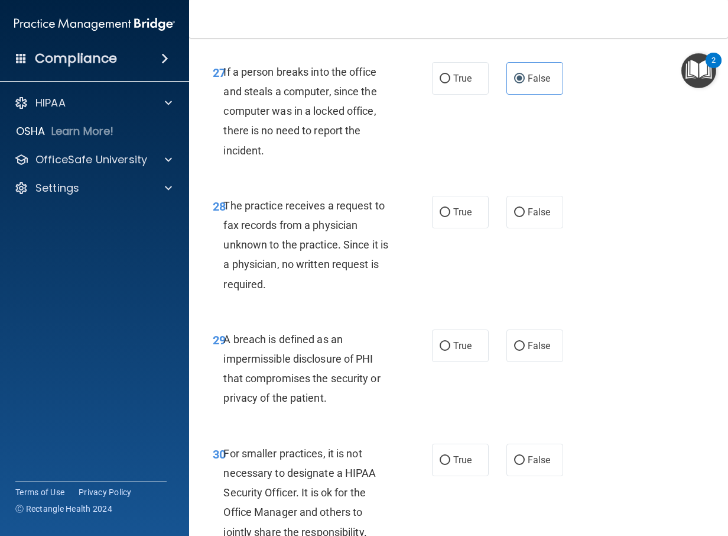
scroll to position [3369, 0]
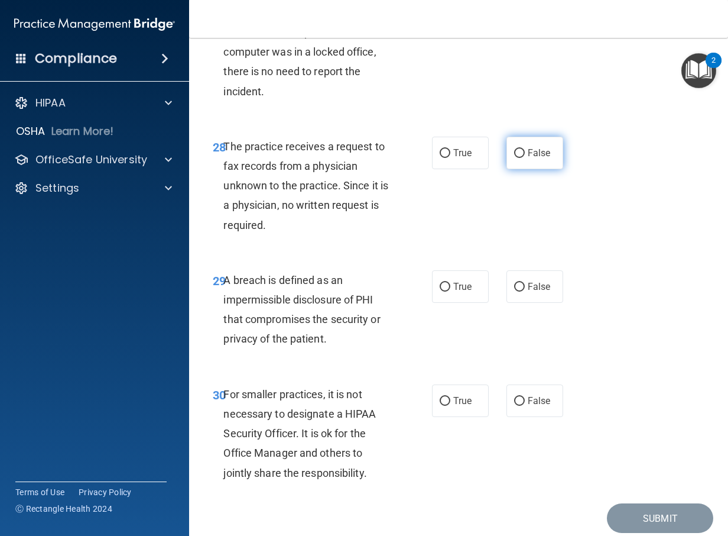
click at [515, 169] on label "False" at bounding box center [535, 153] width 57 height 33
click at [515, 158] on input "False" at bounding box center [519, 153] width 11 height 9
radio input "true"
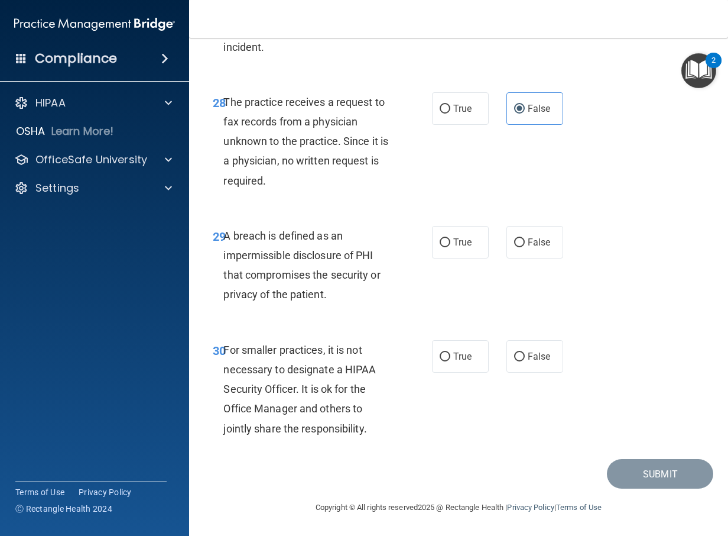
scroll to position [3453, 0]
click at [462, 249] on label "True" at bounding box center [460, 242] width 57 height 33
click at [450, 247] on input "True" at bounding box center [445, 242] width 11 height 9
radio input "true"
click at [540, 358] on span "False" at bounding box center [539, 356] width 23 height 11
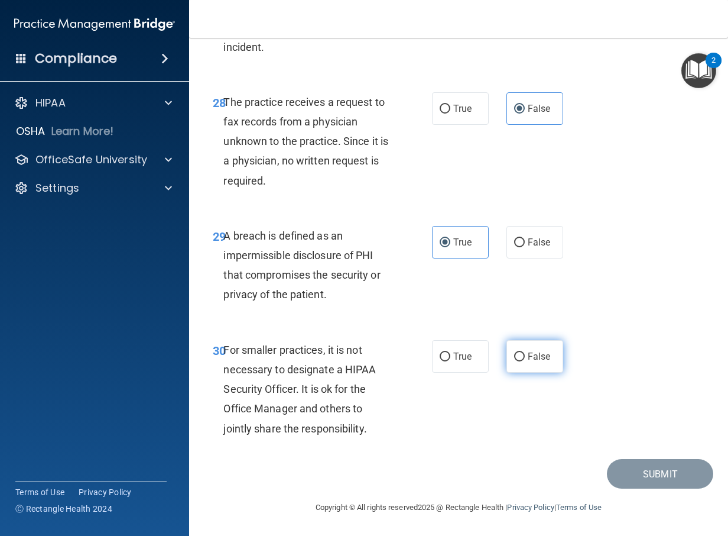
click at [525, 358] on input "False" at bounding box center [519, 356] width 11 height 9
radio input "true"
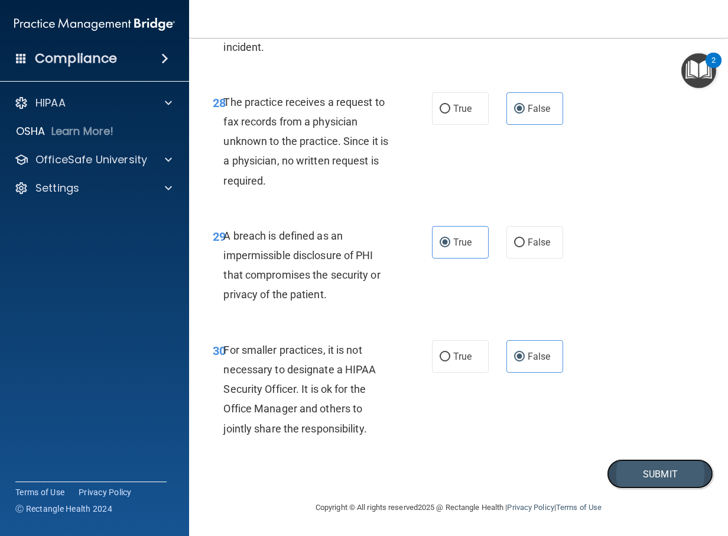
click at [627, 467] on button "Submit" at bounding box center [660, 474] width 106 height 30
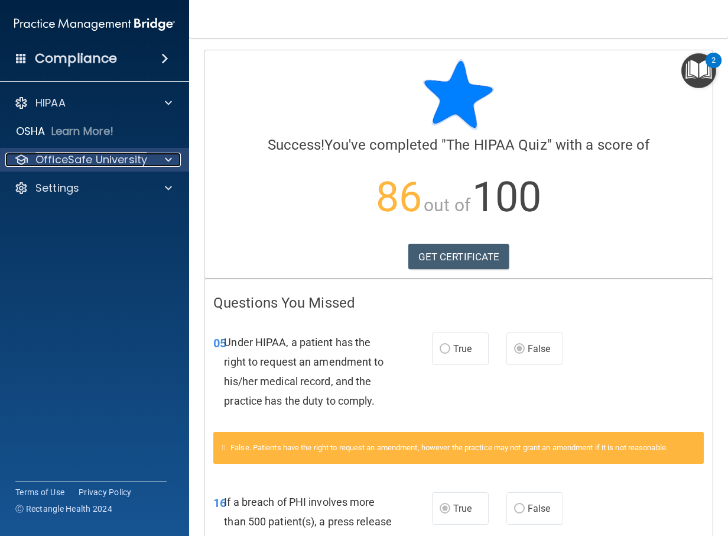
click at [172, 163] on div at bounding box center [167, 159] width 30 height 14
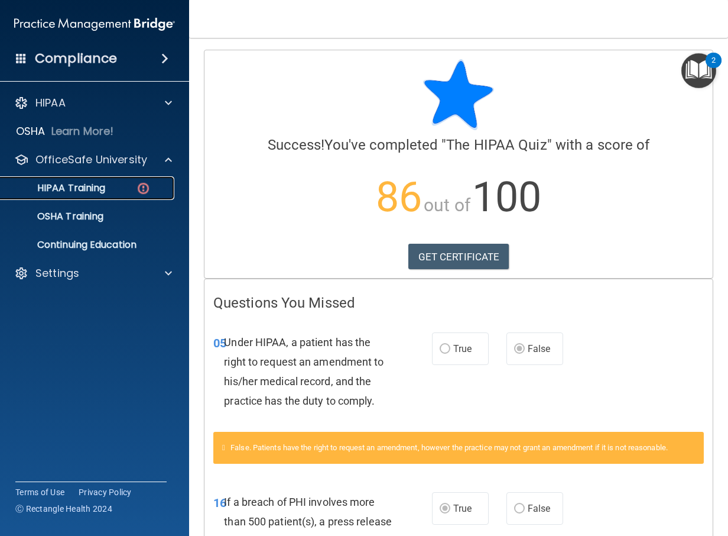
click at [90, 186] on p "HIPAA Training" at bounding box center [57, 188] width 98 height 12
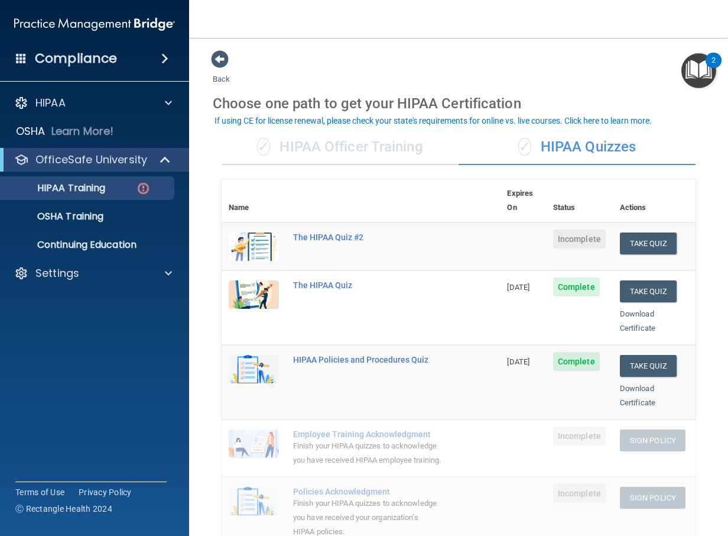
click at [627, 307] on div "Download Certificate" at bounding box center [654, 321] width 69 height 28
click at [621, 309] on link "Download Certificate" at bounding box center [637, 320] width 35 height 23
click at [647, 232] on button "Take Quiz" at bounding box center [648, 243] width 57 height 22
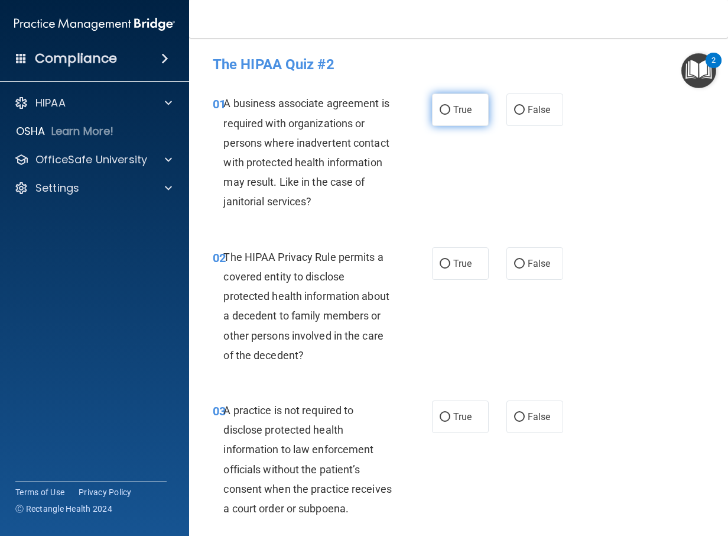
click at [453, 110] on span "True" at bounding box center [462, 109] width 18 height 11
click at [450, 110] on input "True" at bounding box center [445, 110] width 11 height 9
radio input "true"
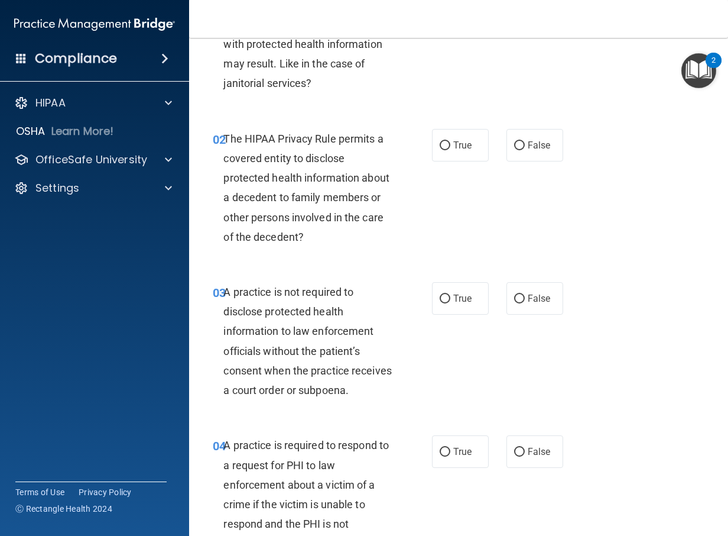
scroll to position [177, 0]
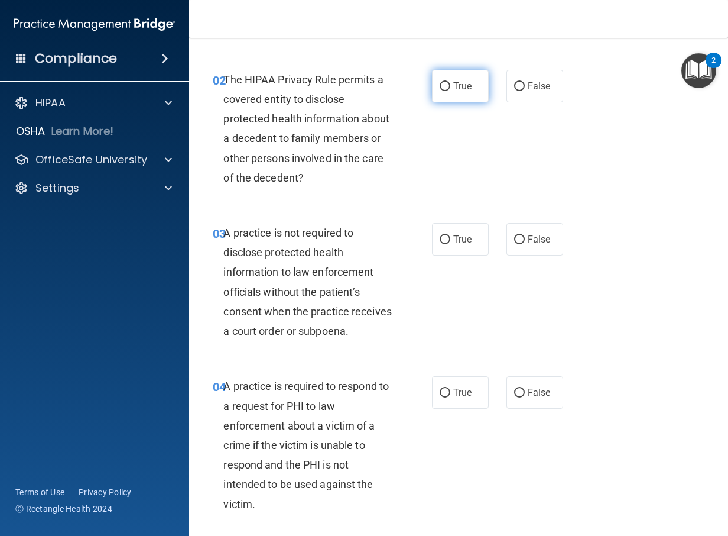
click at [453, 85] on span "True" at bounding box center [462, 85] width 18 height 11
click at [450, 85] on input "True" at bounding box center [445, 86] width 11 height 9
radio input "true"
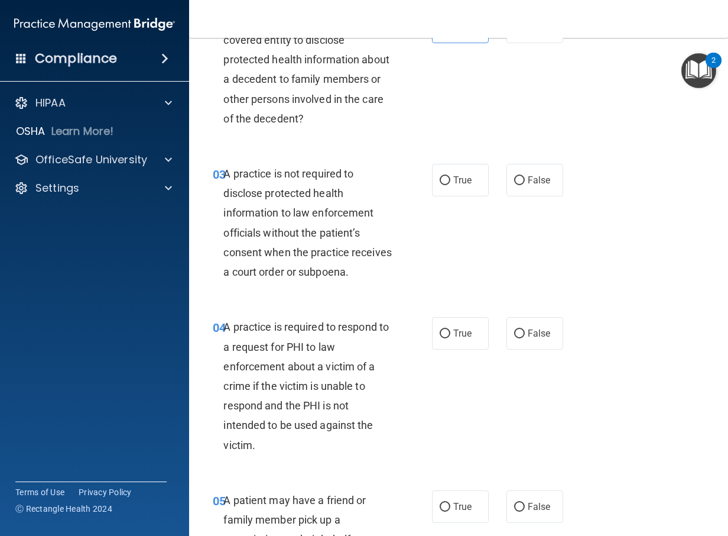
scroll to position [296, 0]
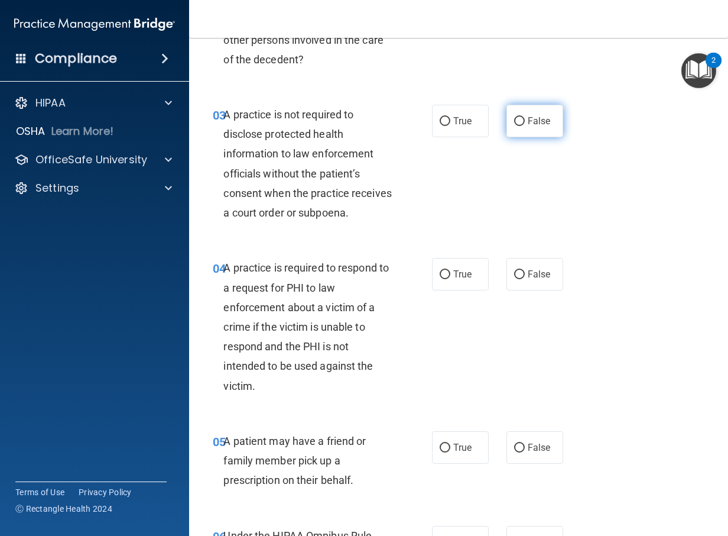
click at [507, 137] on label "False" at bounding box center [535, 121] width 57 height 33
click at [514, 126] on input "False" at bounding box center [519, 121] width 11 height 9
radio input "true"
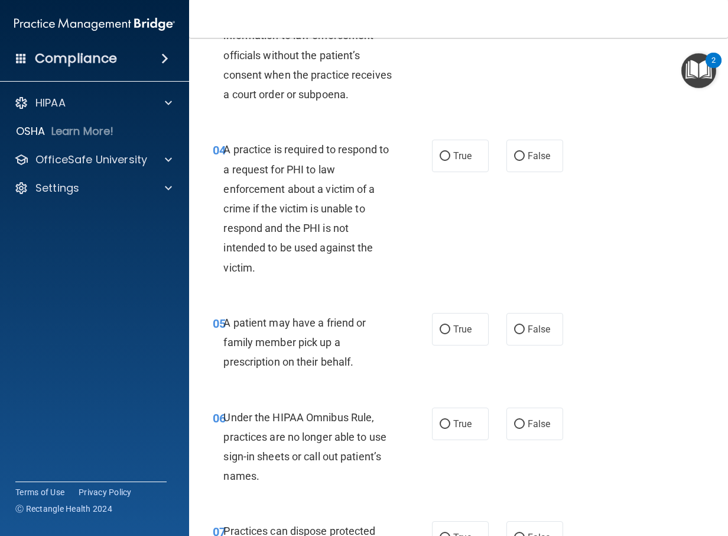
scroll to position [355, 0]
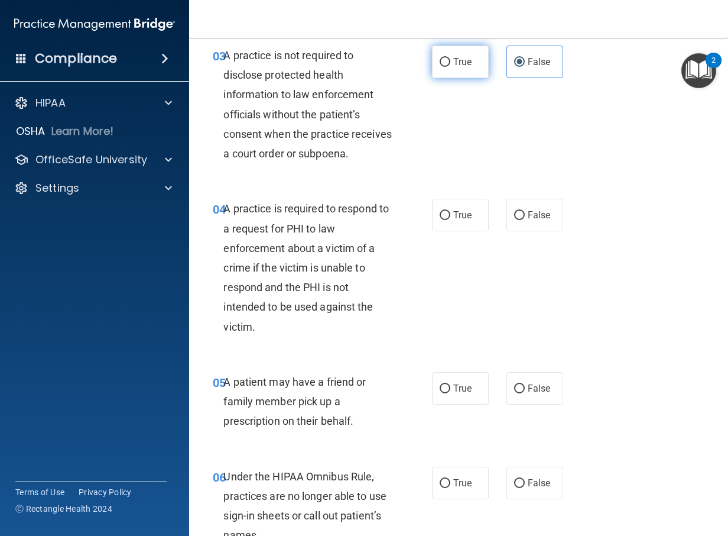
click at [443, 67] on input "True" at bounding box center [445, 62] width 11 height 9
radio input "true"
radio input "false"
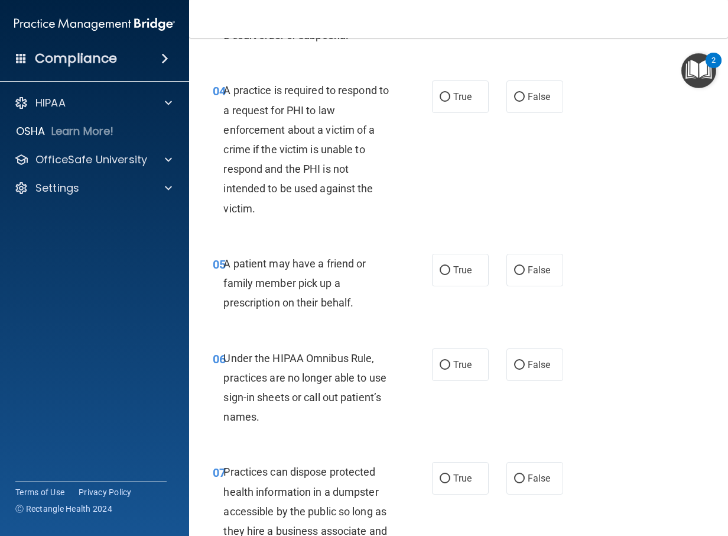
scroll to position [532, 0]
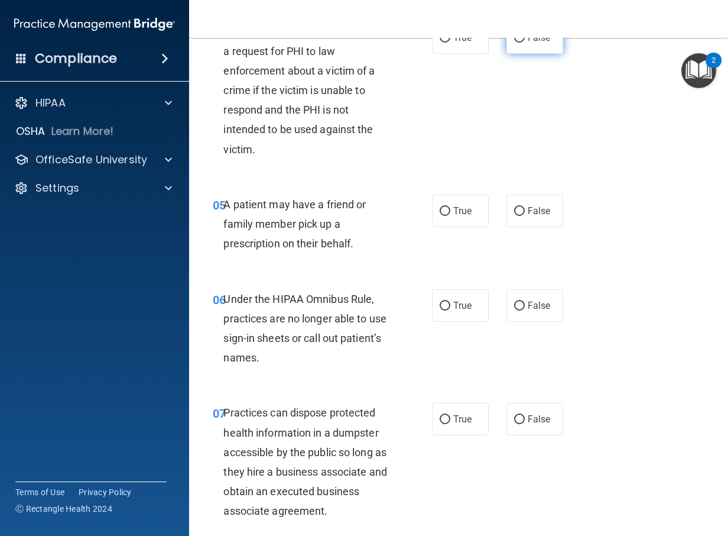
click at [522, 54] on label "False" at bounding box center [535, 37] width 57 height 33
click at [522, 43] on input "False" at bounding box center [519, 38] width 11 height 9
radio input "true"
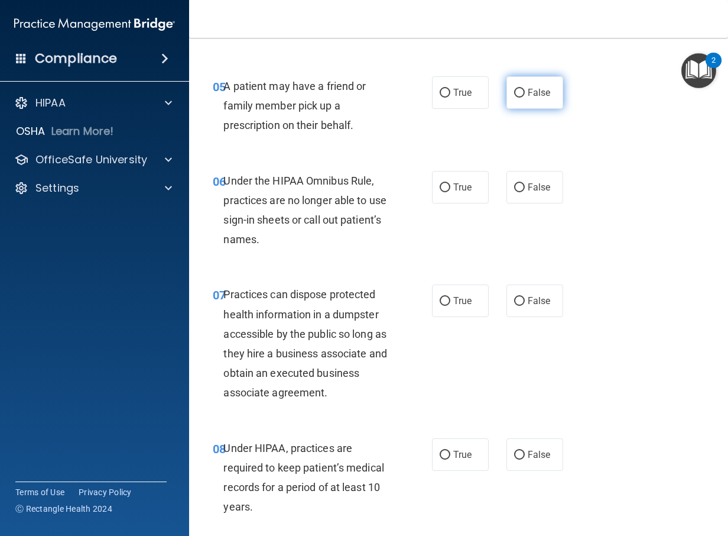
click at [507, 109] on label "False" at bounding box center [535, 92] width 57 height 33
click at [514, 98] on input "False" at bounding box center [519, 93] width 11 height 9
radio input "true"
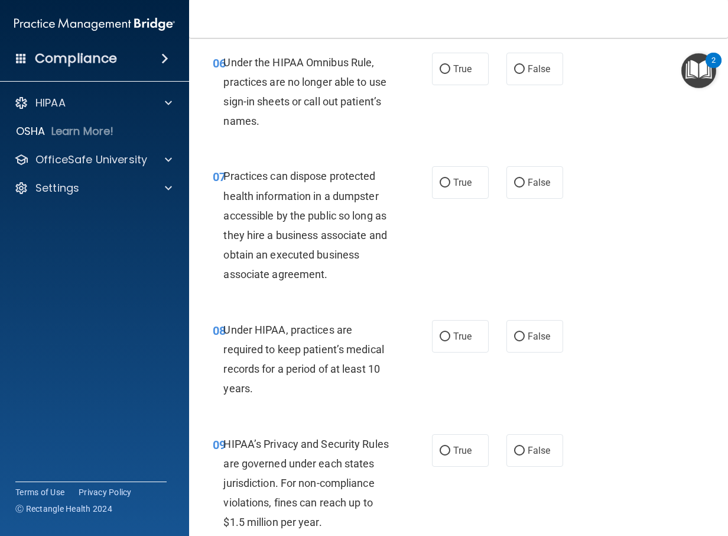
scroll to position [709, 0]
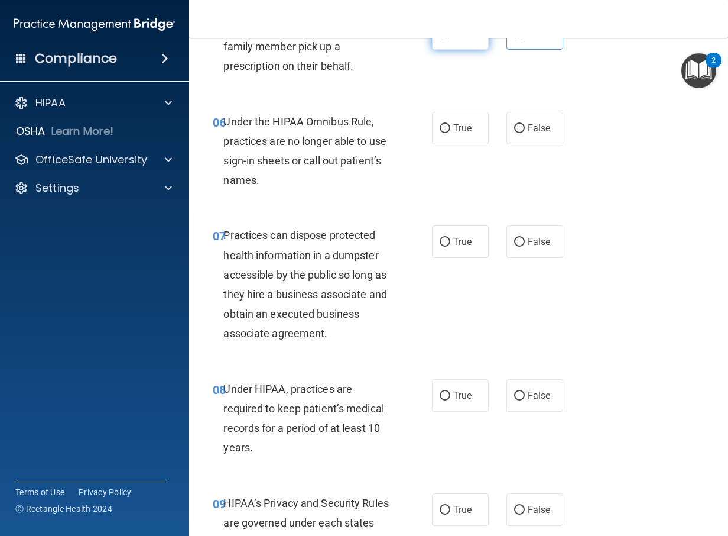
click at [468, 50] on label "True" at bounding box center [460, 33] width 57 height 33
click at [450, 38] on input "True" at bounding box center [445, 34] width 11 height 9
radio input "true"
radio input "false"
click at [557, 144] on label "False" at bounding box center [535, 128] width 57 height 33
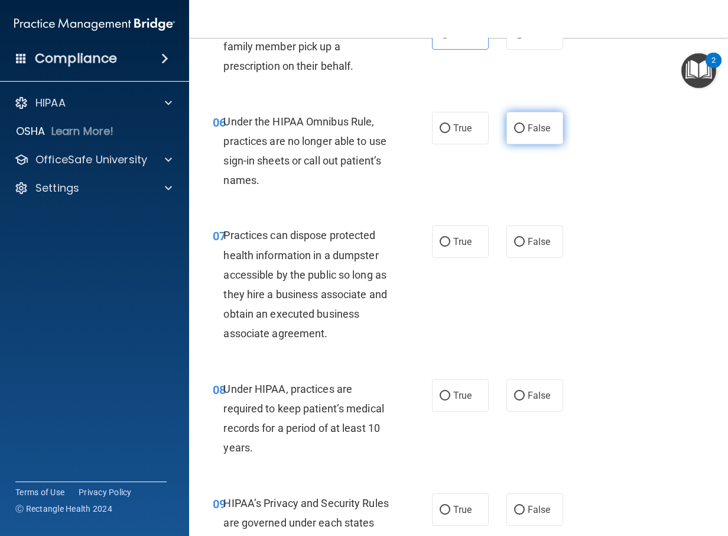
click at [525, 133] on input "False" at bounding box center [519, 128] width 11 height 9
radio input "true"
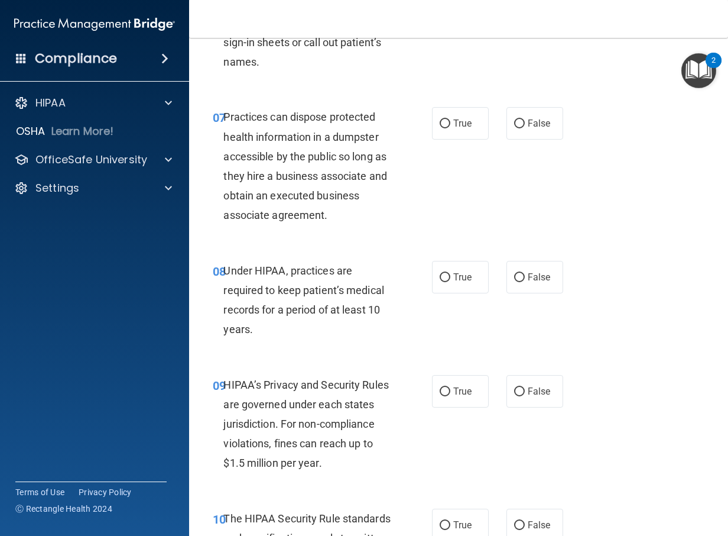
scroll to position [887, 0]
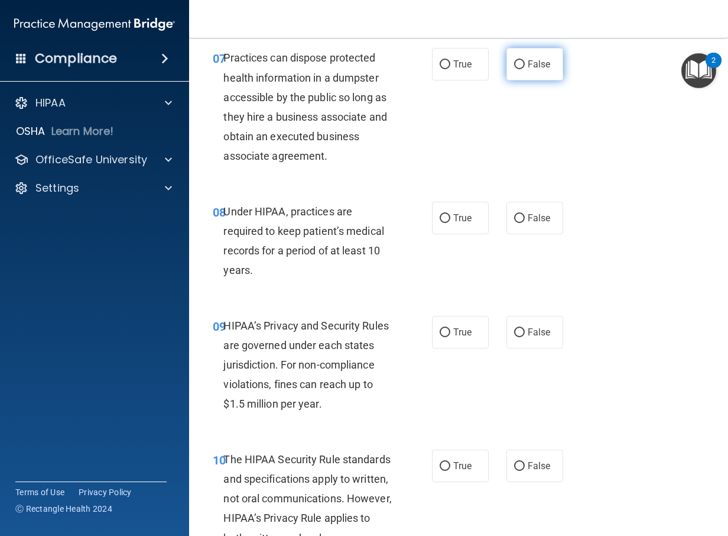
click at [532, 70] on span "False" at bounding box center [539, 64] width 23 height 11
click at [525, 69] on input "False" at bounding box center [519, 64] width 11 height 9
radio input "true"
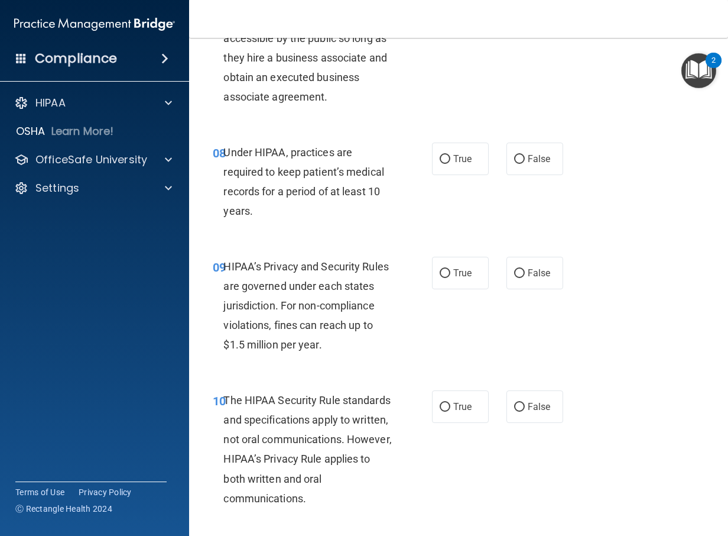
scroll to position [1005, 0]
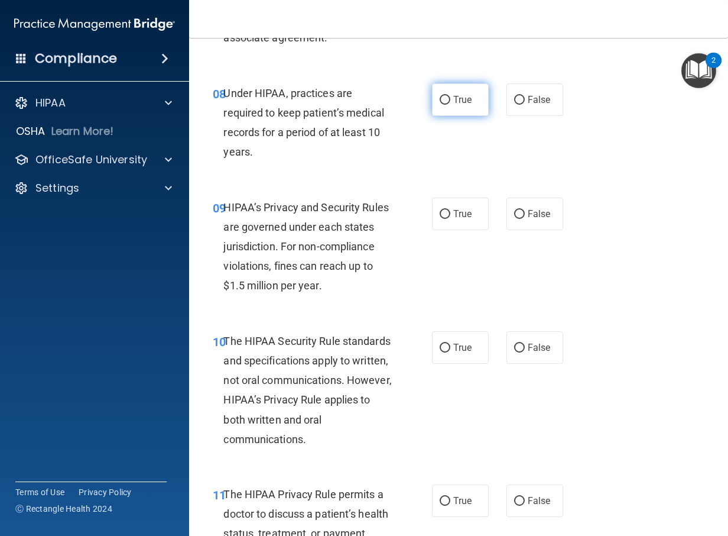
click at [432, 116] on label "True" at bounding box center [460, 99] width 57 height 33
click at [440, 105] on input "True" at bounding box center [445, 100] width 11 height 9
radio input "true"
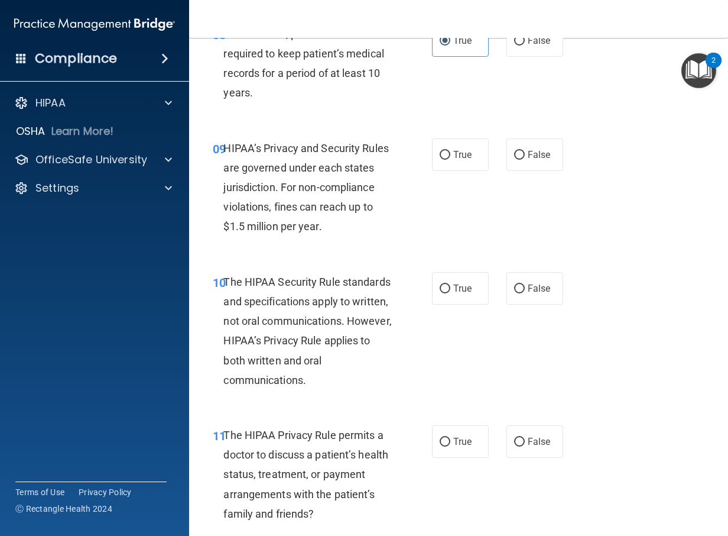
scroll to position [1123, 0]
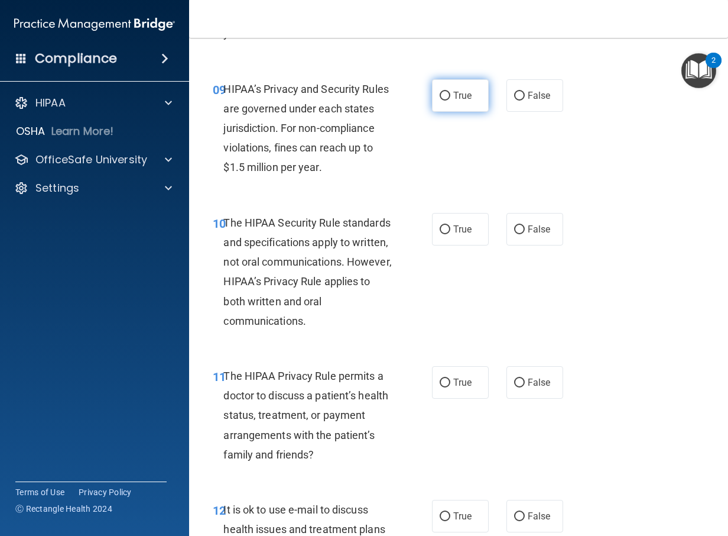
click at [459, 101] on span "True" at bounding box center [462, 95] width 18 height 11
click at [450, 100] on input "True" at bounding box center [445, 96] width 11 height 9
radio input "true"
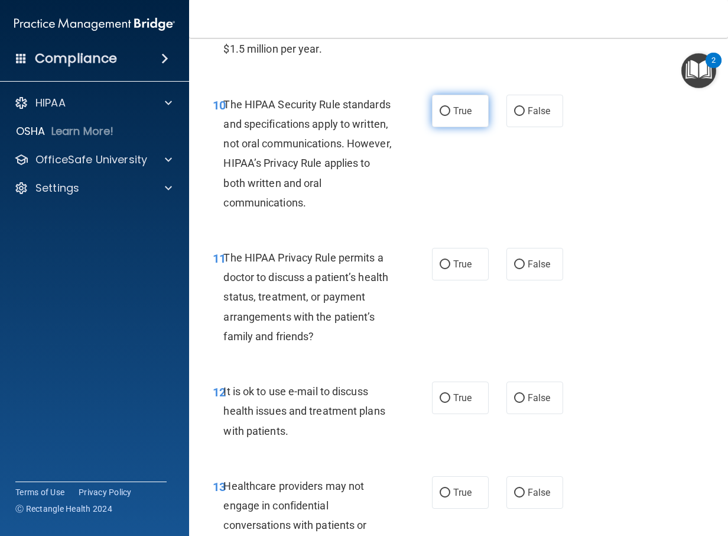
click at [465, 116] on span "True" at bounding box center [462, 110] width 18 height 11
click at [450, 116] on input "True" at bounding box center [445, 111] width 11 height 9
radio input "true"
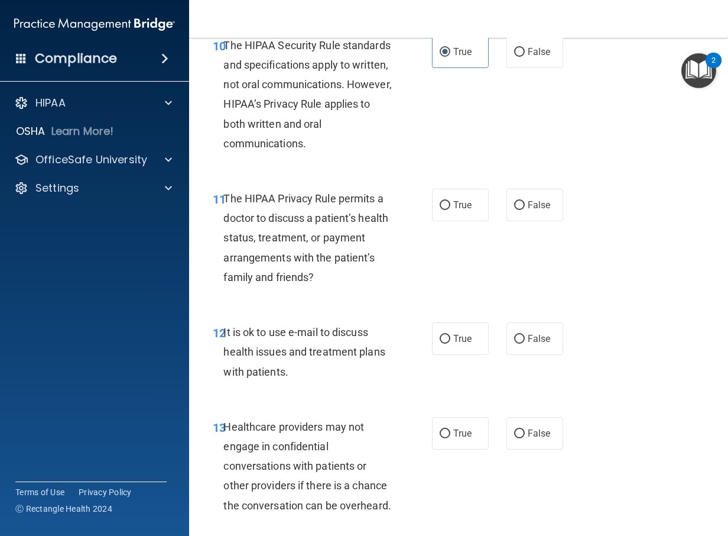
scroll to position [1359, 0]
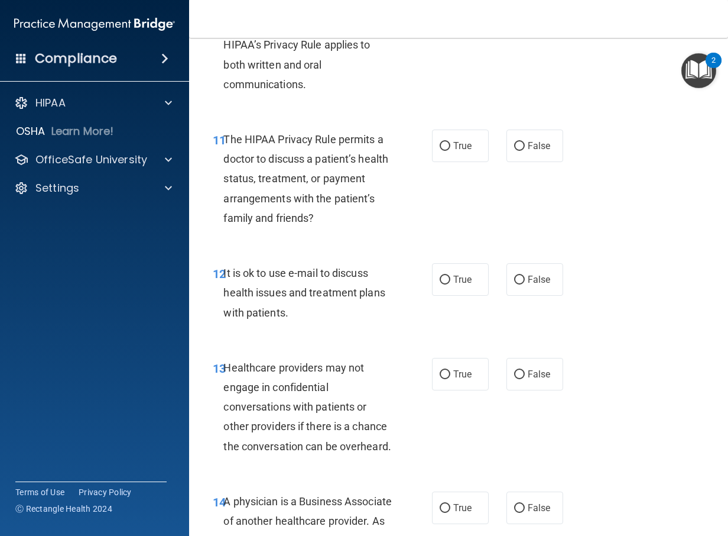
click at [494, 162] on div "True False" at bounding box center [500, 145] width 137 height 33
click at [508, 162] on label "False" at bounding box center [535, 145] width 57 height 33
click at [535, 162] on label "False" at bounding box center [535, 145] width 57 height 33
click at [529, 151] on span "False" at bounding box center [539, 145] width 23 height 11
click at [525, 151] on input "False" at bounding box center [519, 146] width 11 height 9
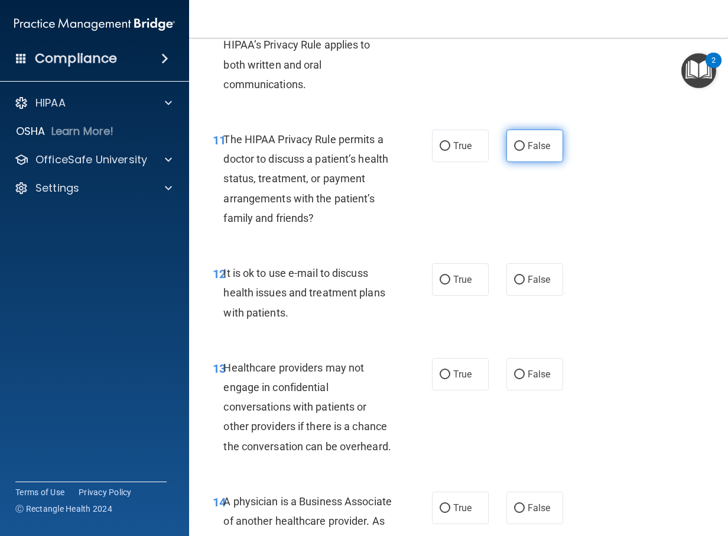
radio input "true"
click at [518, 151] on input "False" at bounding box center [519, 146] width 11 height 9
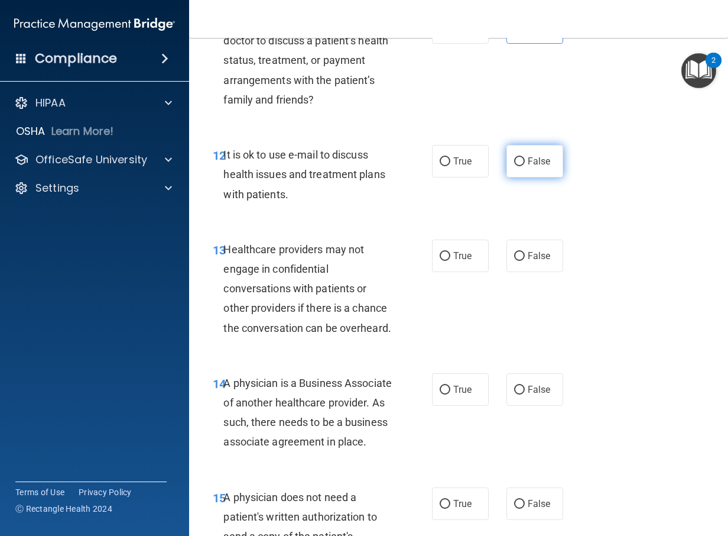
click at [528, 167] on span "False" at bounding box center [539, 160] width 23 height 11
click at [525, 166] on input "False" at bounding box center [519, 161] width 11 height 9
radio input "true"
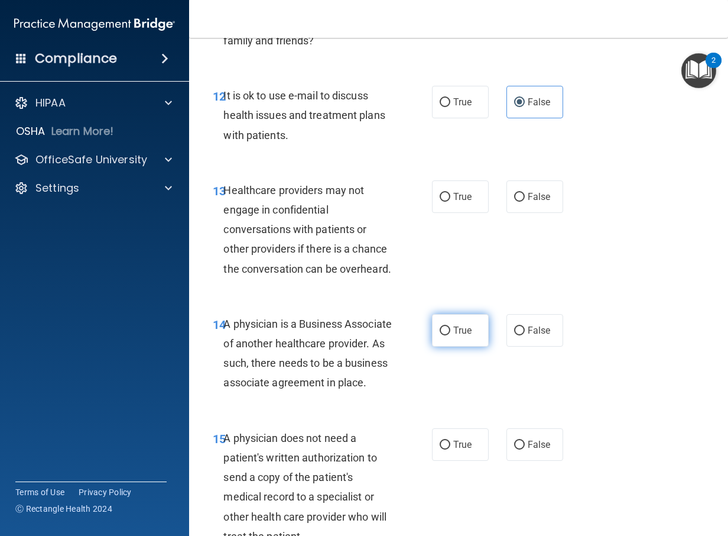
scroll to position [1596, 0]
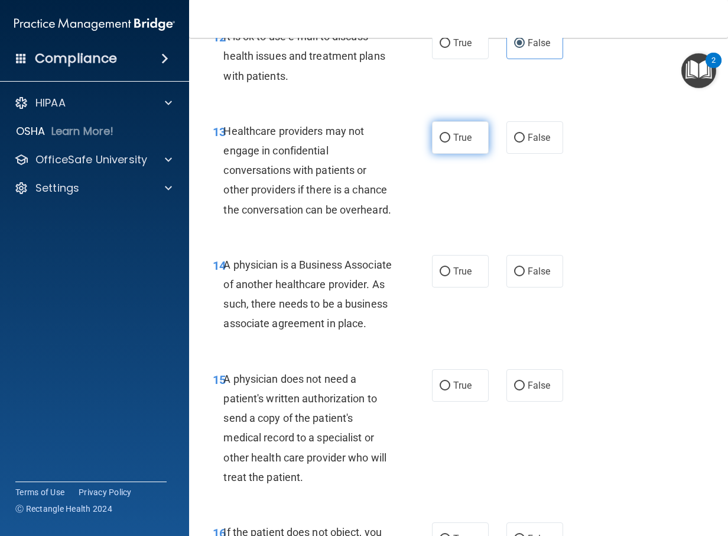
click at [440, 142] on input "True" at bounding box center [445, 138] width 11 height 9
radio input "true"
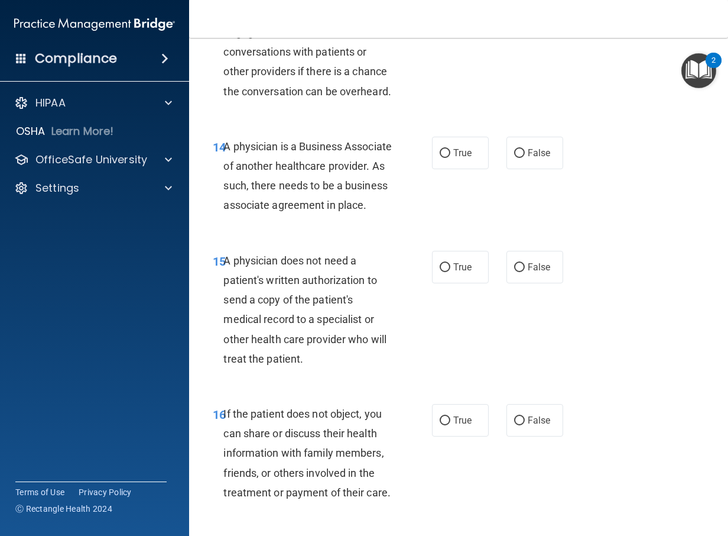
scroll to position [1773, 0]
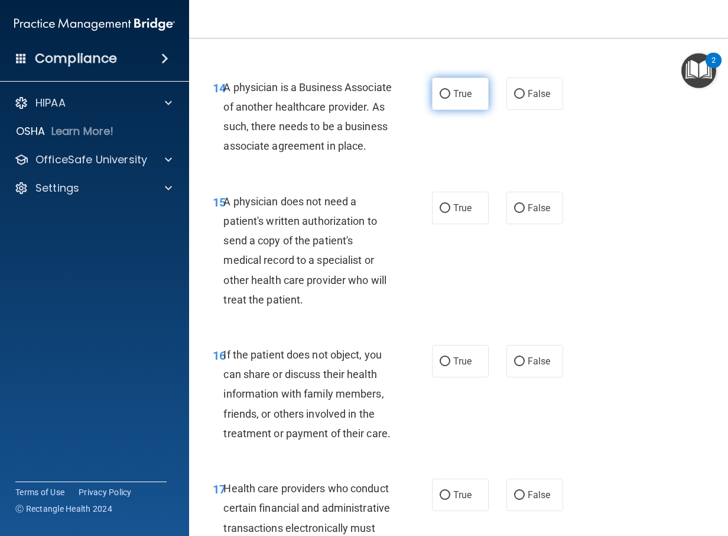
click at [447, 110] on label "True" at bounding box center [460, 93] width 57 height 33
click at [447, 99] on input "True" at bounding box center [445, 94] width 11 height 9
radio input "true"
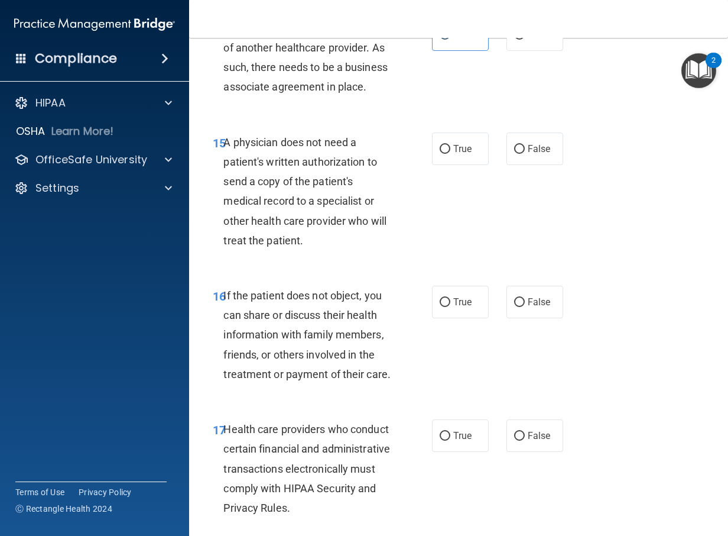
scroll to position [1891, 0]
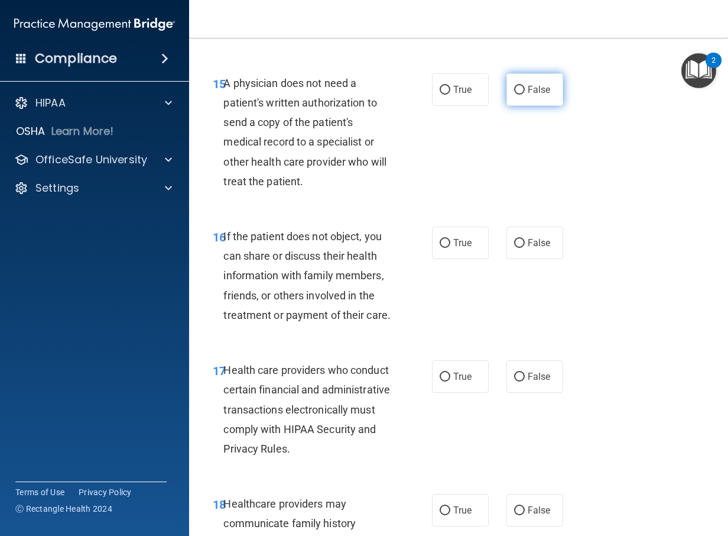
click at [521, 106] on label "False" at bounding box center [535, 89] width 57 height 33
click at [521, 95] on input "False" at bounding box center [519, 90] width 11 height 9
radio input "true"
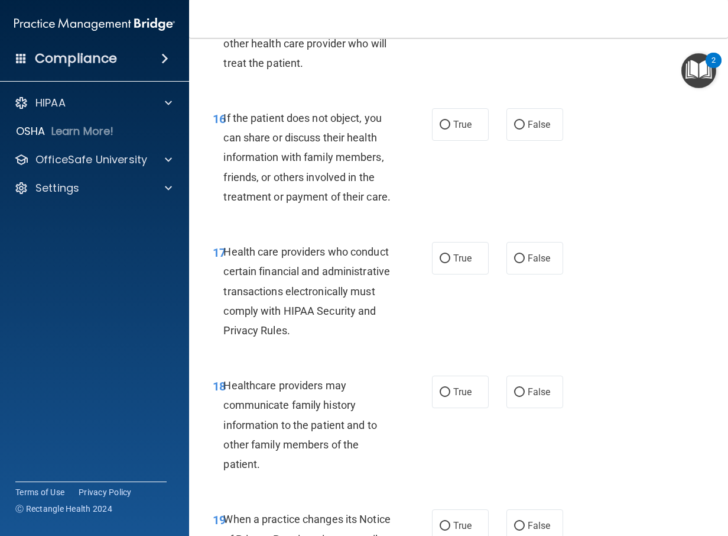
scroll to position [2069, 0]
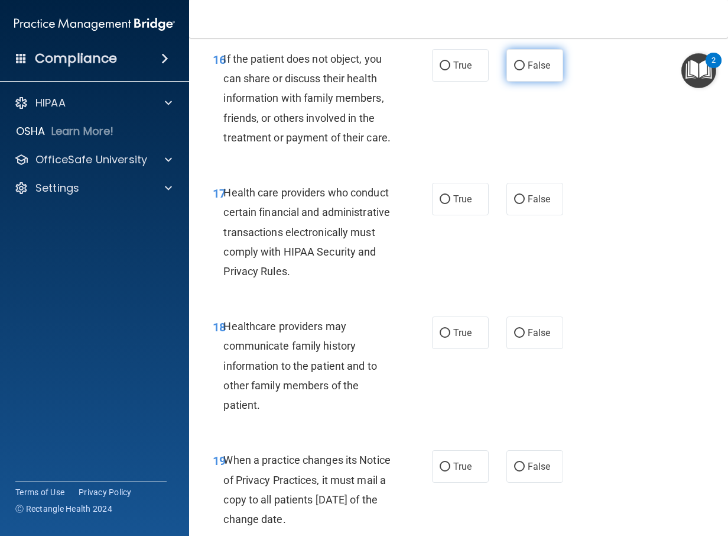
click at [539, 71] on span "False" at bounding box center [539, 65] width 23 height 11
click at [525, 70] on input "False" at bounding box center [519, 65] width 11 height 9
radio input "true"
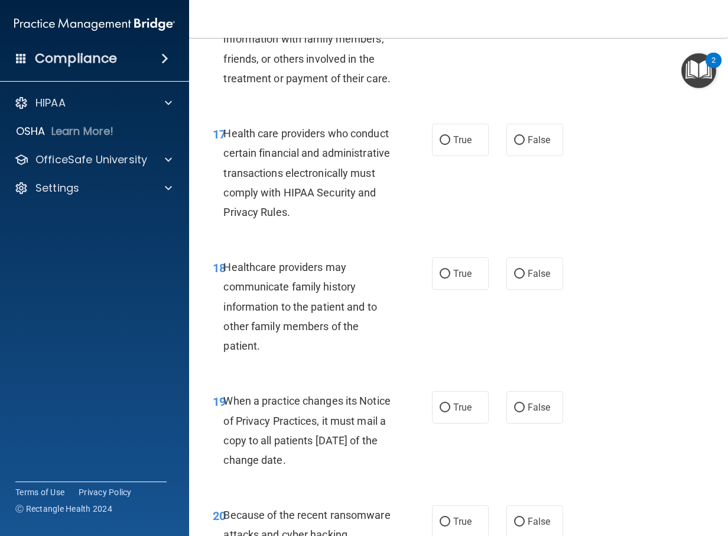
scroll to position [2187, 0]
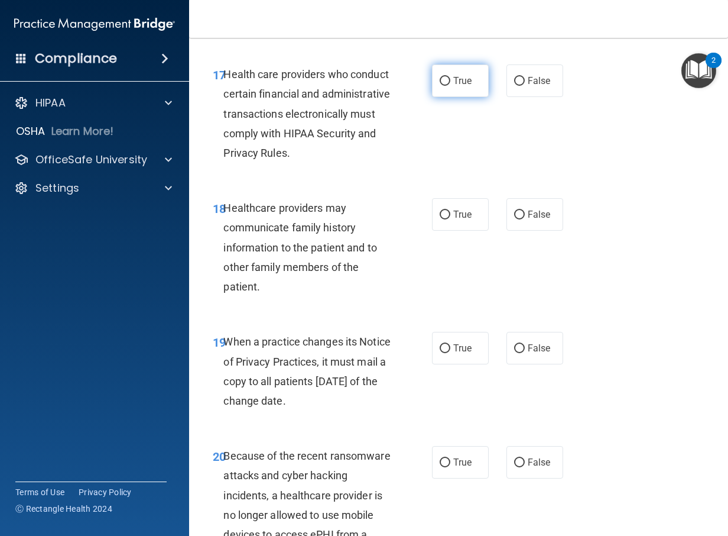
click at [433, 97] on label "True" at bounding box center [460, 80] width 57 height 33
click at [440, 86] on input "True" at bounding box center [445, 81] width 11 height 9
radio input "true"
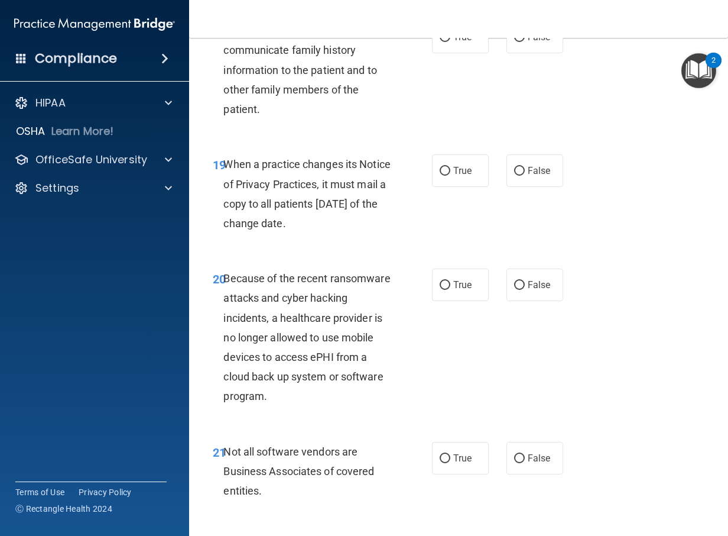
scroll to position [2423, 0]
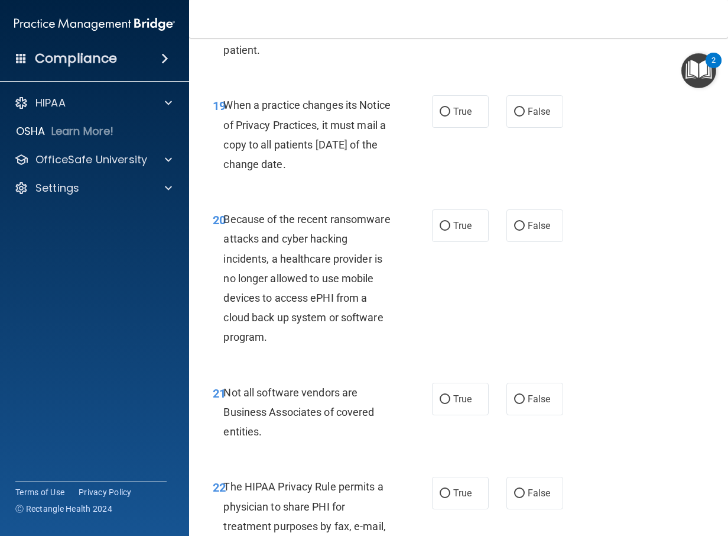
radio input "true"
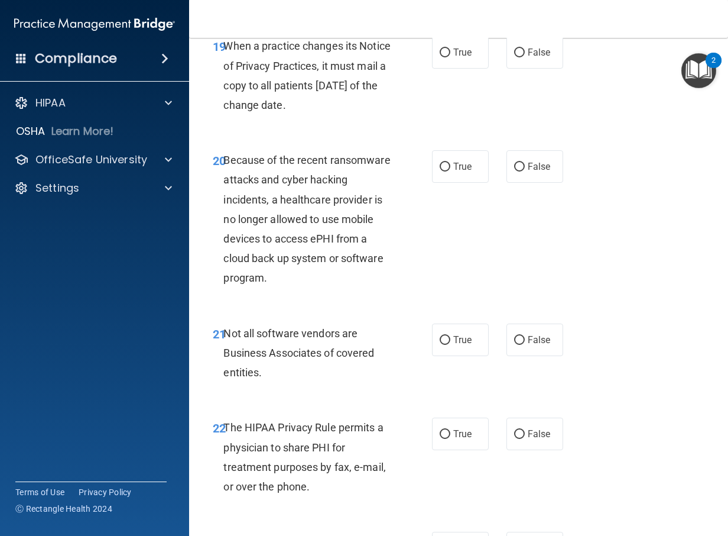
scroll to position [2542, 0]
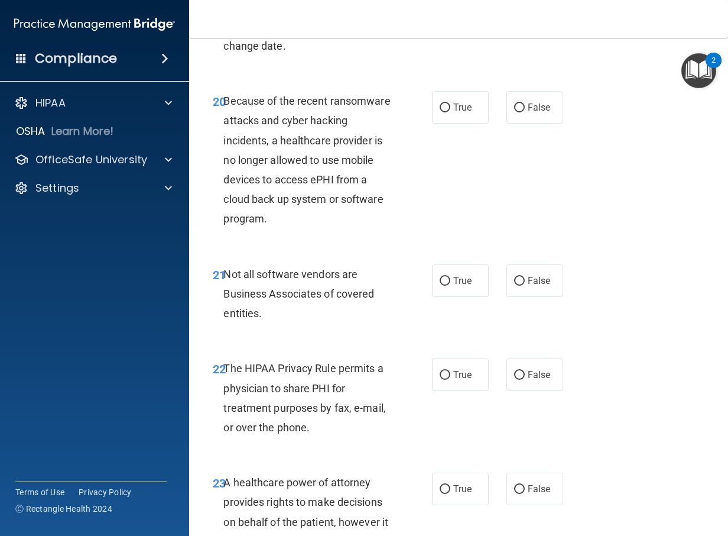
radio input "true"
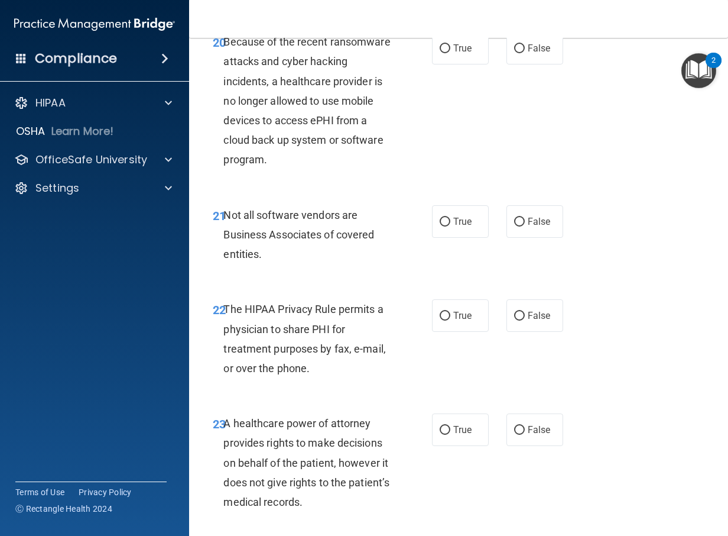
scroll to position [2660, 0]
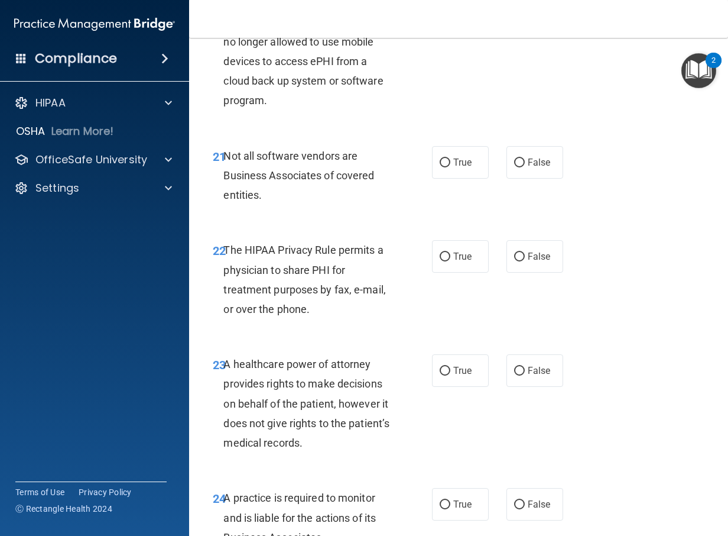
radio input "true"
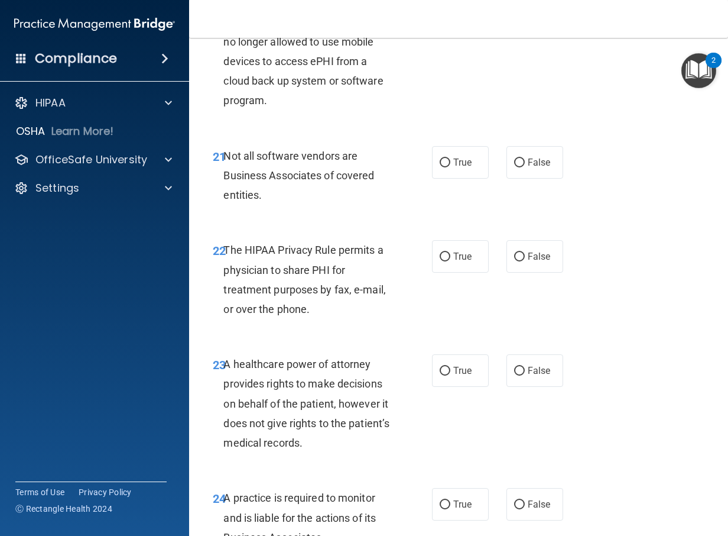
radio input "true"
radio input "false"
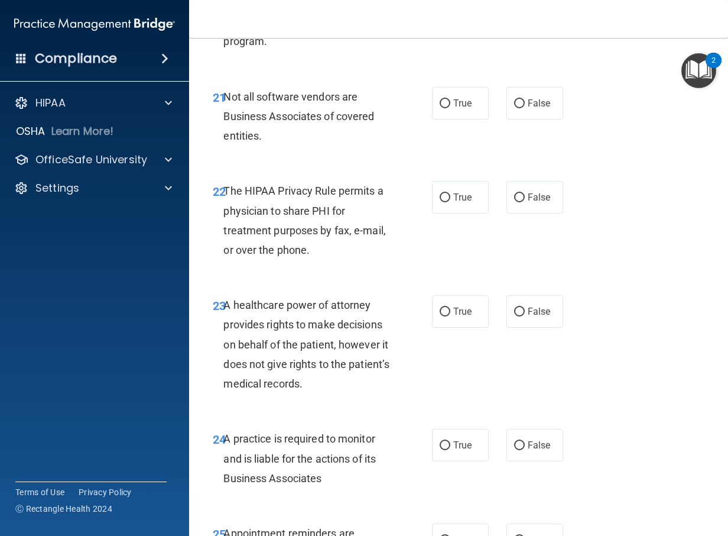
scroll to position [2778, 0]
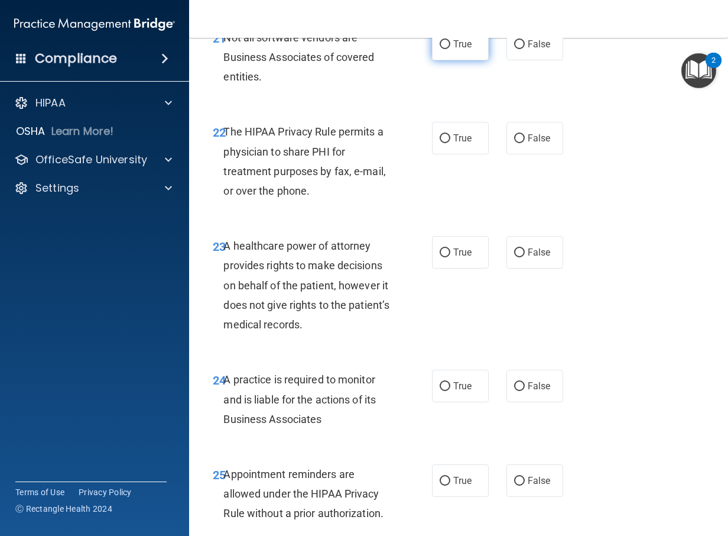
click at [453, 50] on span "True" at bounding box center [462, 43] width 18 height 11
click at [450, 49] on input "True" at bounding box center [445, 44] width 11 height 9
radio input "true"
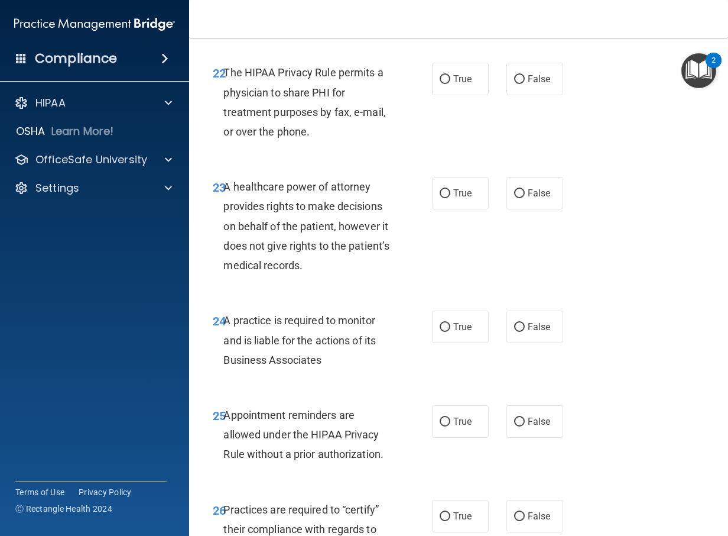
scroll to position [2896, 0]
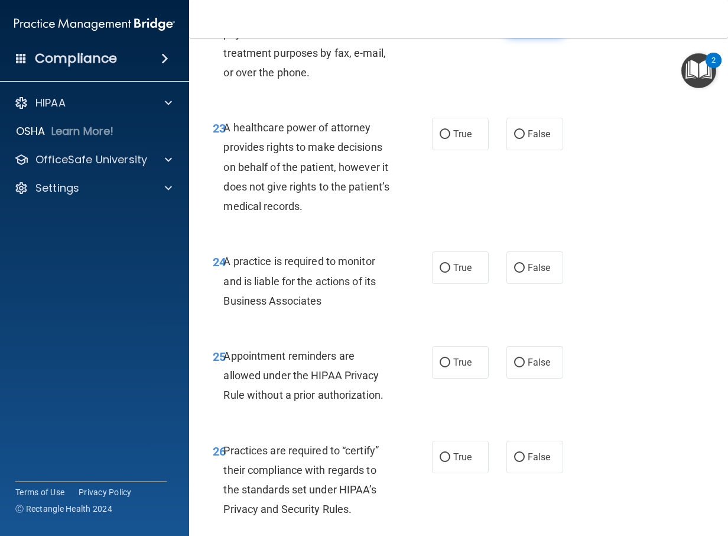
click at [528, 25] on span "False" at bounding box center [539, 19] width 23 height 11
click at [523, 25] on input "False" at bounding box center [519, 20] width 11 height 9
radio input "true"
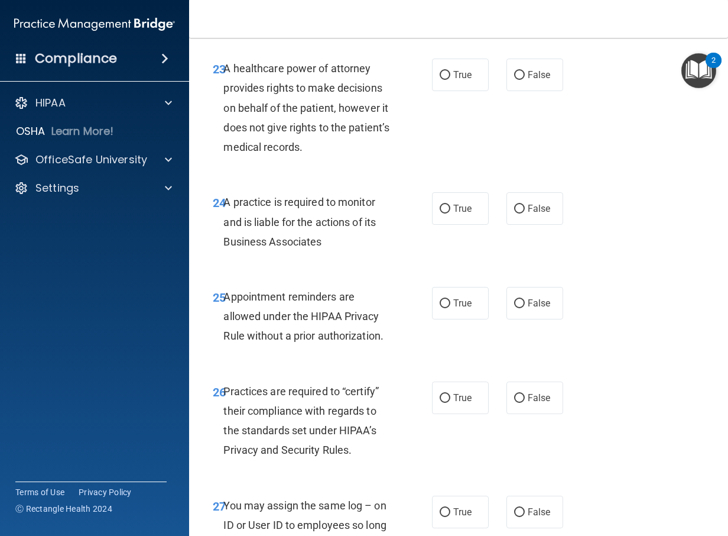
scroll to position [3014, 0]
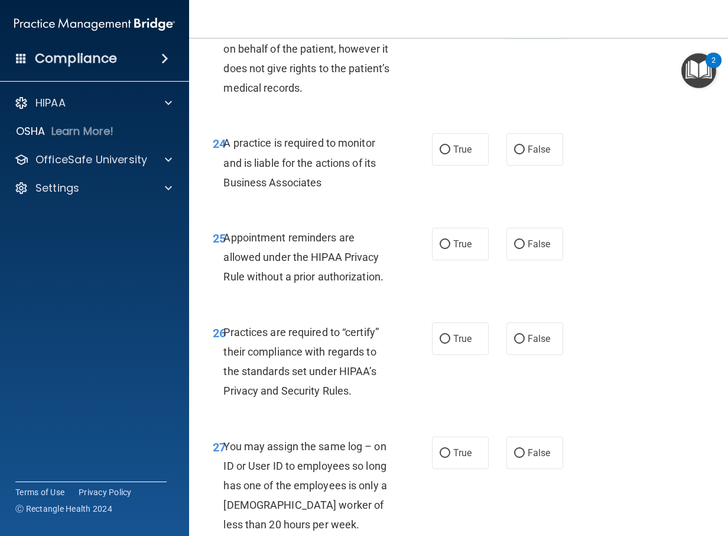
click at [524, 32] on label "False" at bounding box center [535, 15] width 57 height 33
click at [524, 21] on input "False" at bounding box center [519, 16] width 11 height 9
radio input "true"
click at [442, 32] on label "True" at bounding box center [460, 15] width 57 height 33
click at [442, 21] on input "True" at bounding box center [445, 16] width 11 height 9
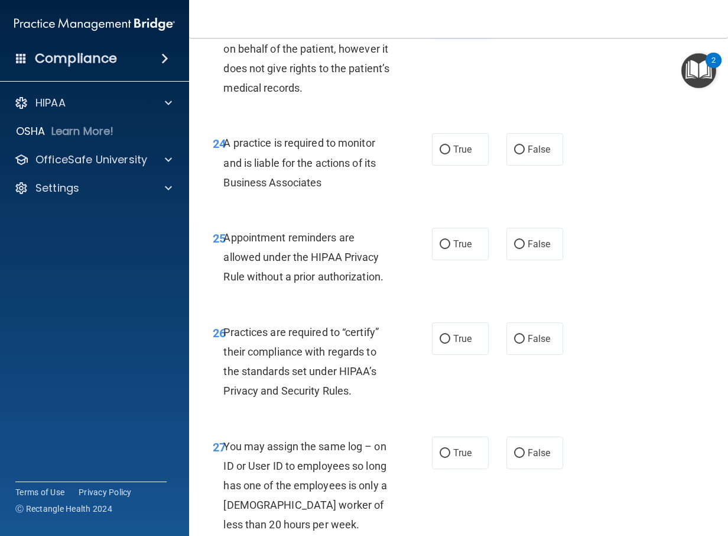
radio input "true"
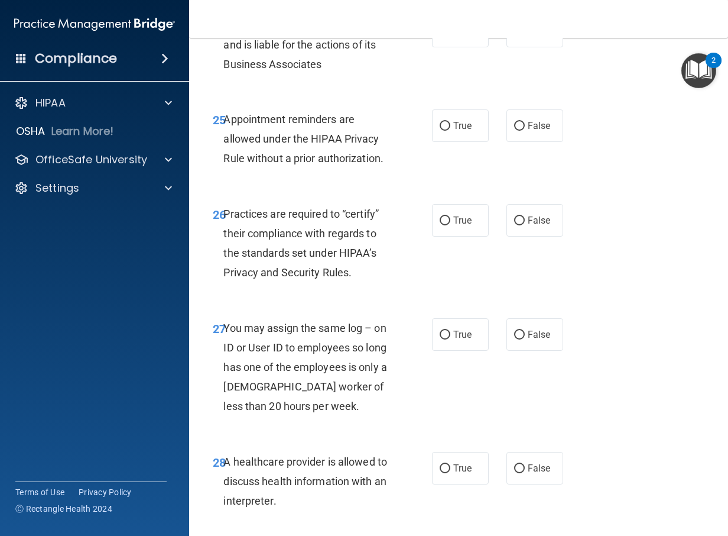
scroll to position [3074, 0]
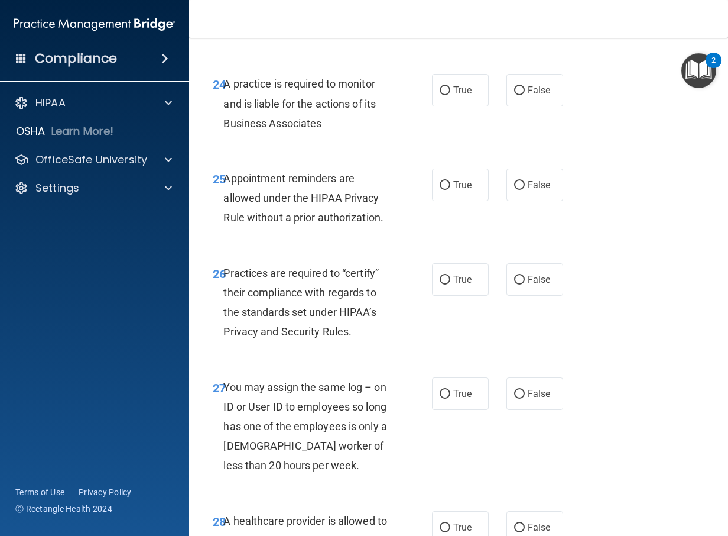
radio input "true"
radio input "false"
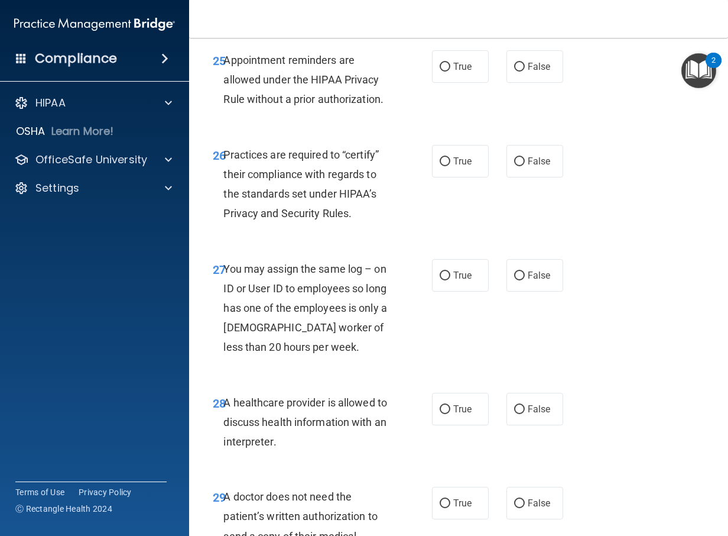
radio input "true"
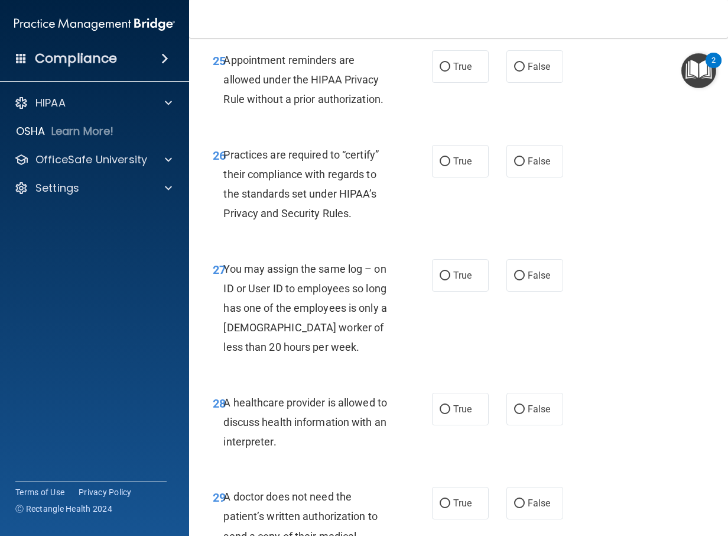
radio input "true"
radio input "false"
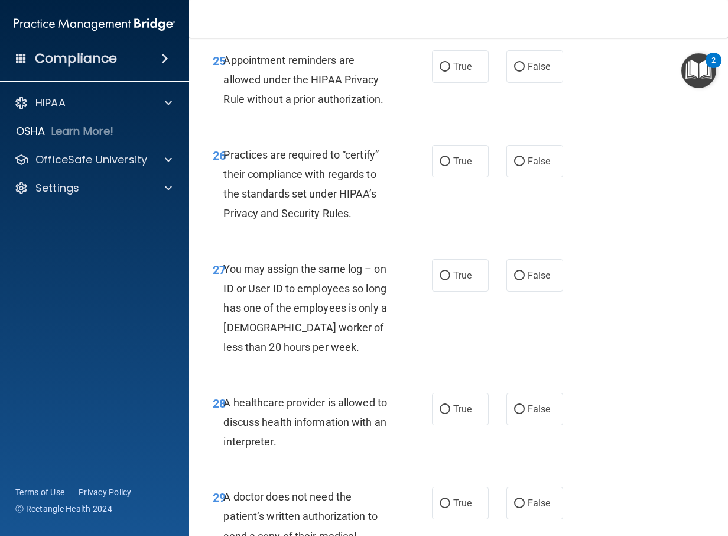
scroll to position [3251, 0]
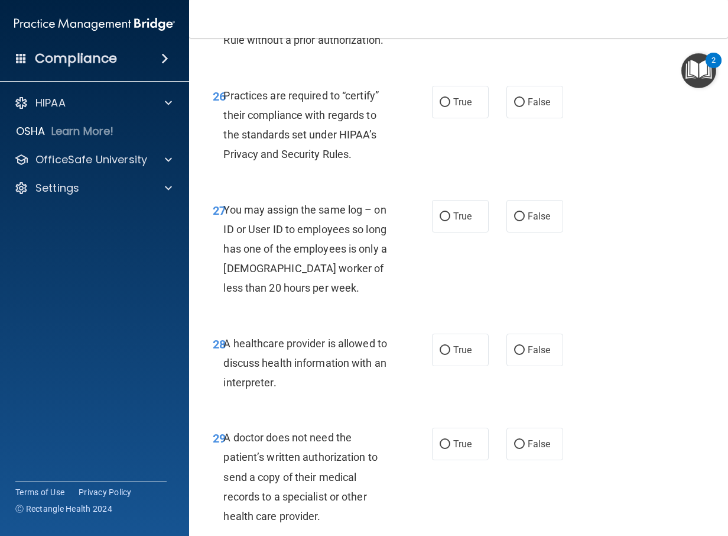
click at [440, 24] on label "True" at bounding box center [460, 7] width 57 height 33
click at [440, 12] on input "True" at bounding box center [445, 8] width 11 height 9
radio input "true"
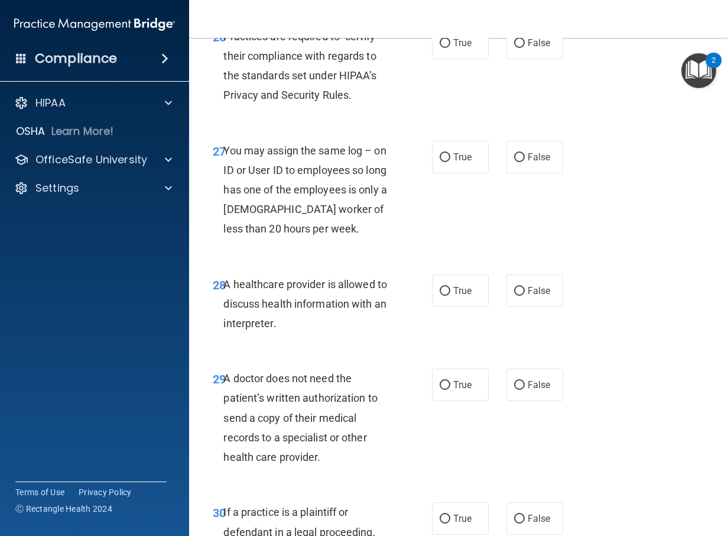
scroll to position [3369, 0]
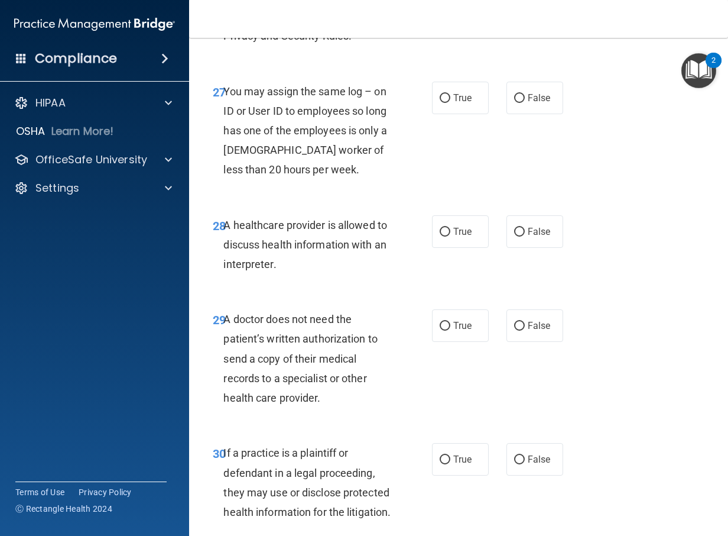
radio input "true"
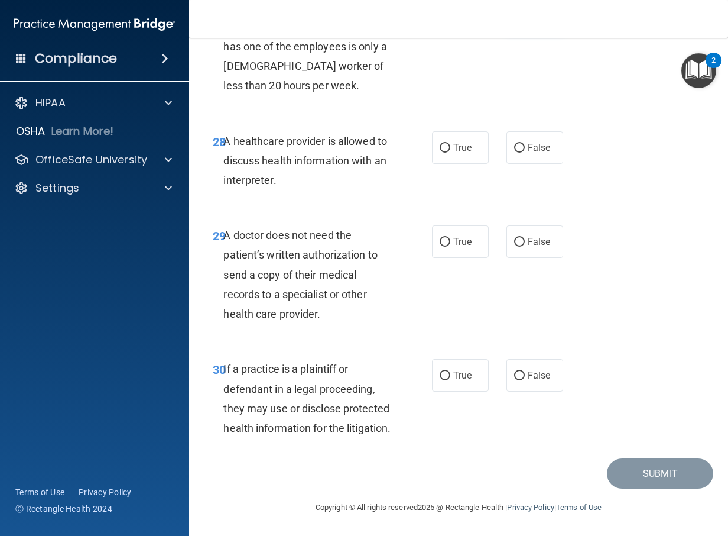
click at [538, 20] on span "False" at bounding box center [539, 13] width 23 height 11
click at [525, 19] on input "False" at bounding box center [519, 14] width 11 height 9
radio input "true"
click at [440, 144] on input "True" at bounding box center [445, 148] width 11 height 9
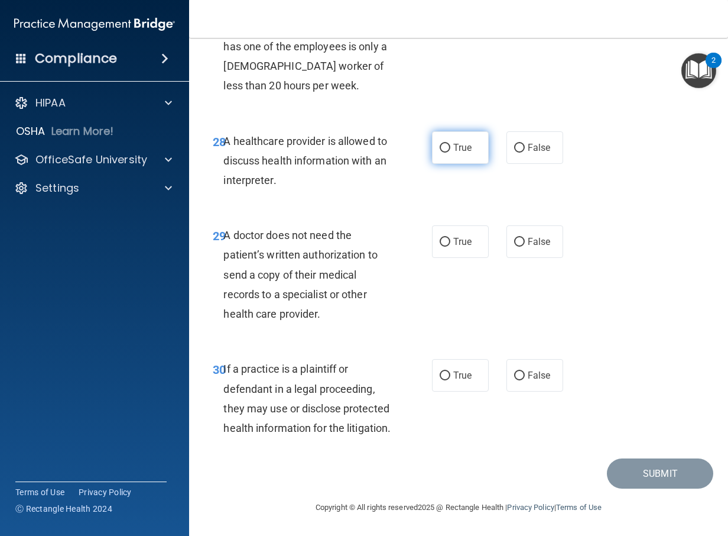
radio input "true"
click at [518, 144] on input "False" at bounding box center [519, 148] width 11 height 9
radio input "true"
click at [442, 144] on input "True" at bounding box center [445, 148] width 11 height 9
radio input "true"
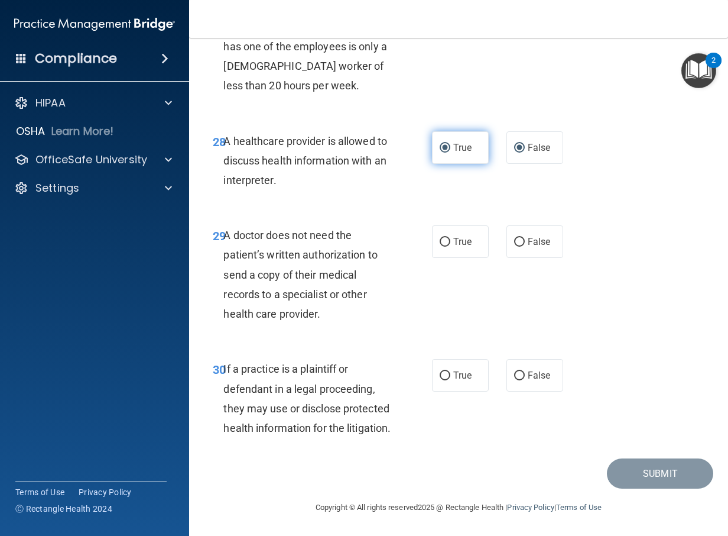
radio input "false"
click at [528, 236] on span "False" at bounding box center [539, 241] width 23 height 11
click at [524, 238] on input "False" at bounding box center [519, 242] width 11 height 9
radio input "true"
click at [441, 364] on label "True" at bounding box center [460, 375] width 57 height 33
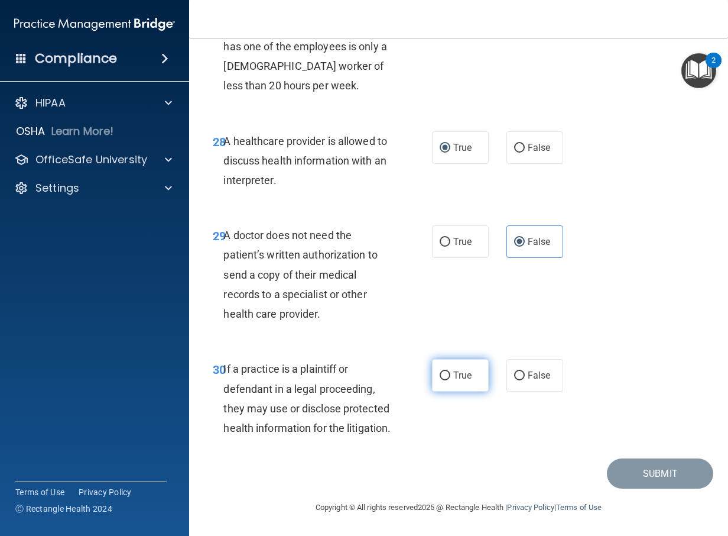
click at [441, 371] on input "True" at bounding box center [445, 375] width 11 height 9
radio input "true"
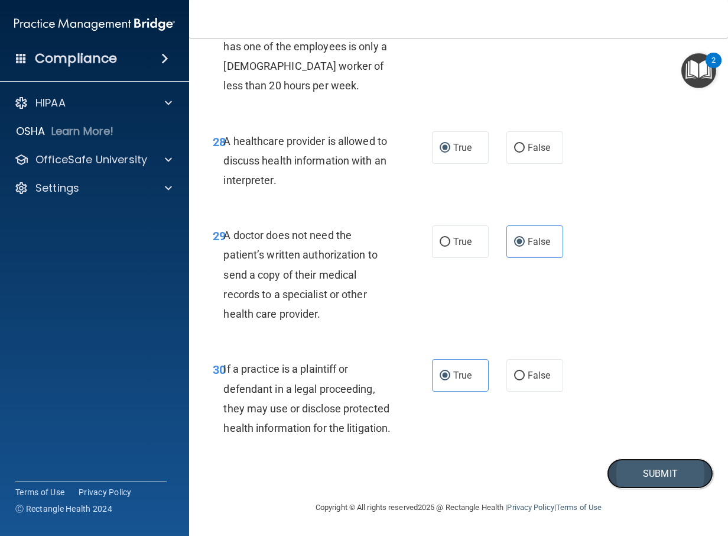
click at [660, 480] on button "Submit" at bounding box center [660, 473] width 106 height 30
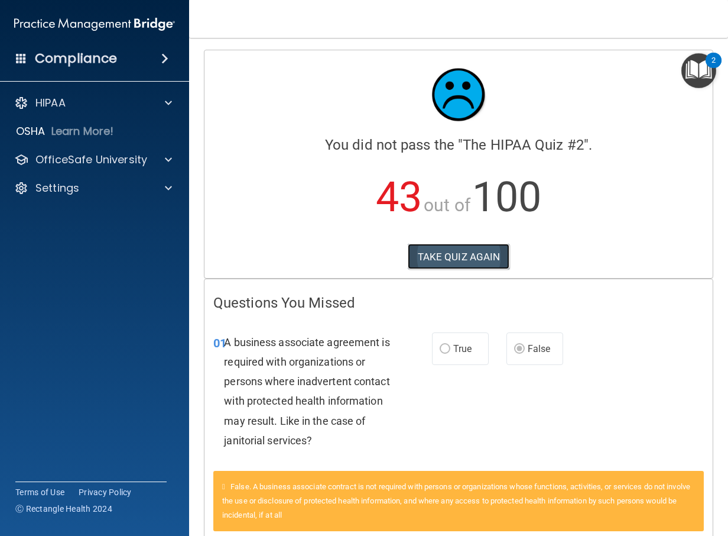
click at [479, 257] on button "TAKE QUIZ AGAIN" at bounding box center [459, 257] width 102 height 26
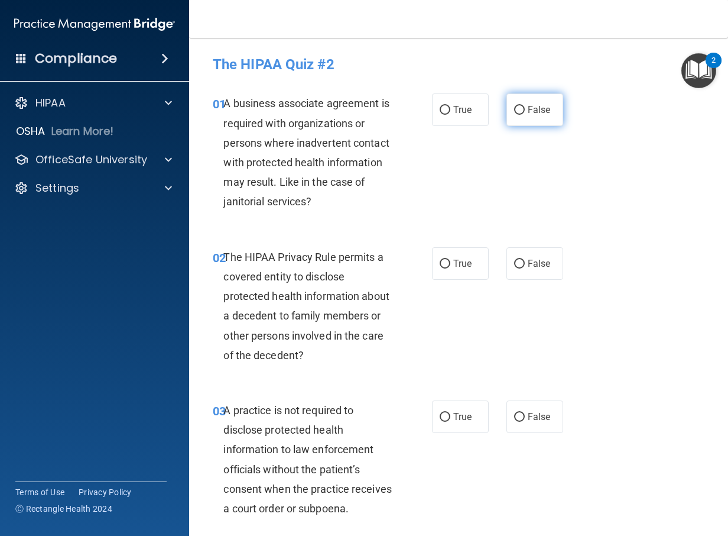
click at [530, 106] on span "False" at bounding box center [539, 109] width 23 height 11
click at [525, 106] on input "False" at bounding box center [519, 110] width 11 height 9
radio input "true"
click at [518, 433] on label "False" at bounding box center [535, 416] width 57 height 33
click at [518, 421] on input "False" at bounding box center [519, 417] width 11 height 9
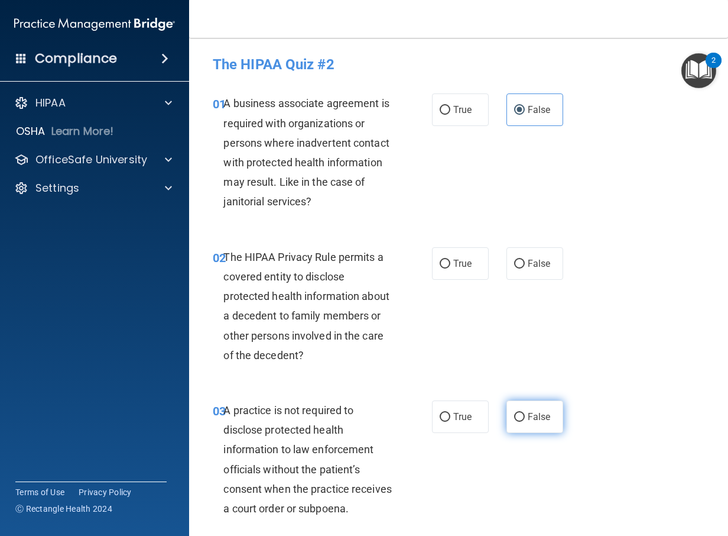
radio input "true"
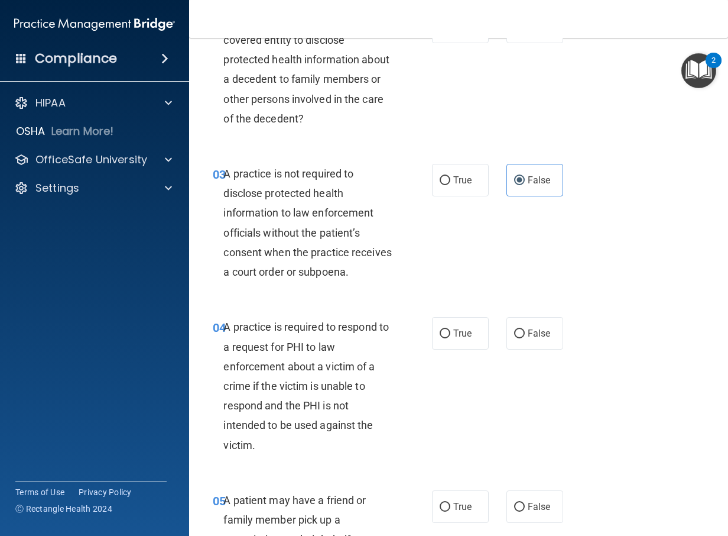
scroll to position [296, 0]
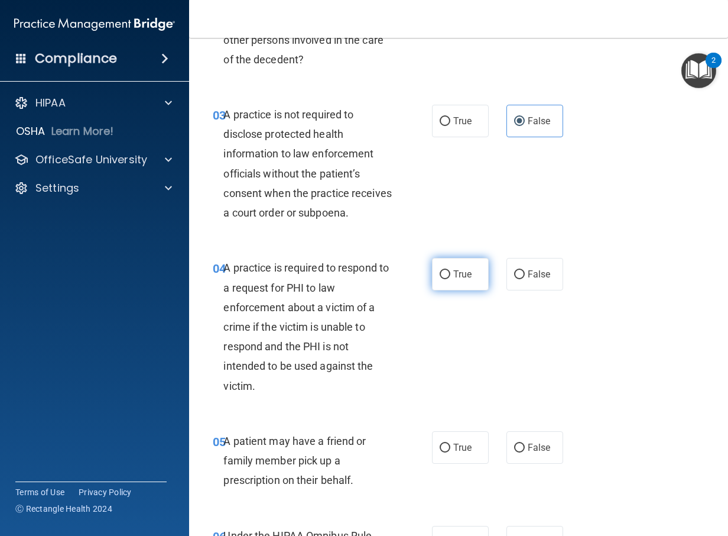
click at [449, 290] on label "True" at bounding box center [460, 274] width 57 height 33
click at [449, 279] on input "True" at bounding box center [445, 274] width 11 height 9
radio input "true"
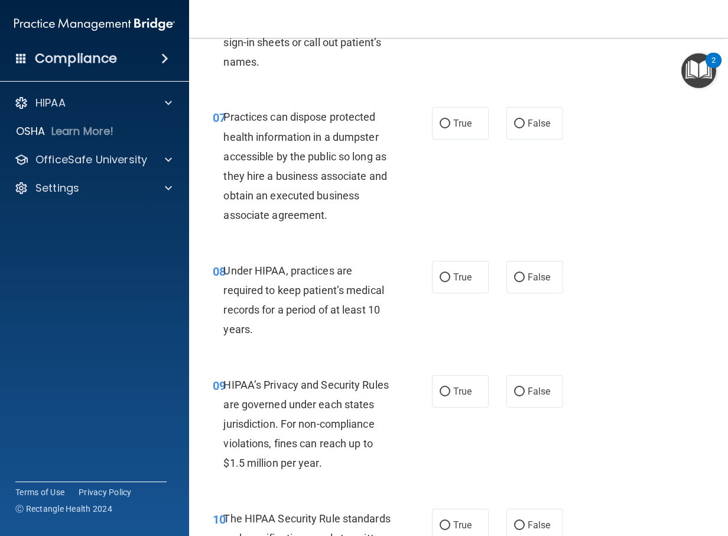
scroll to position [946, 0]
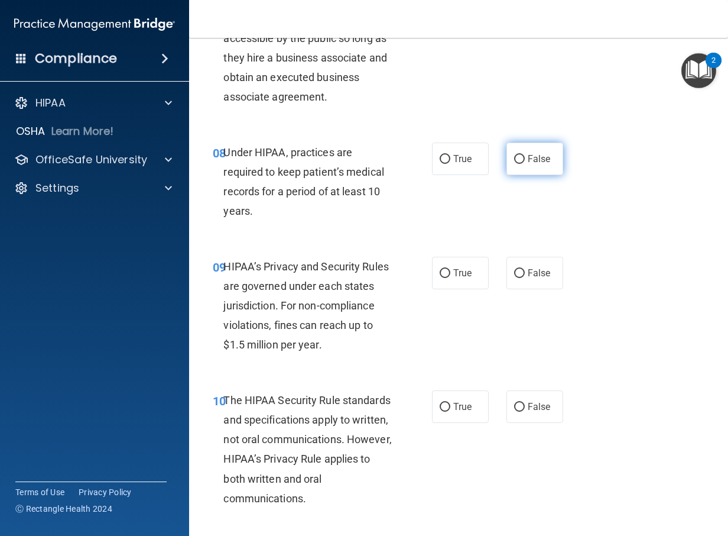
click at [528, 175] on label "False" at bounding box center [535, 158] width 57 height 33
click at [525, 164] on input "False" at bounding box center [519, 159] width 11 height 9
click at [530, 289] on label "False" at bounding box center [535, 273] width 57 height 33
click at [525, 278] on input "False" at bounding box center [519, 273] width 11 height 9
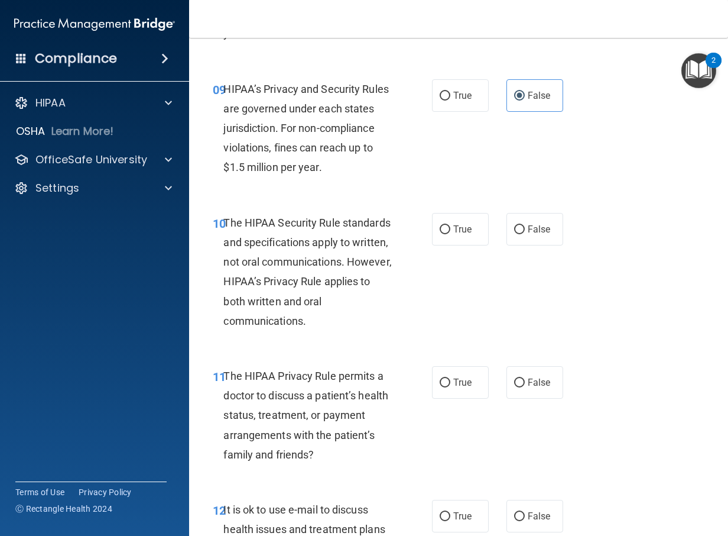
scroll to position [1182, 0]
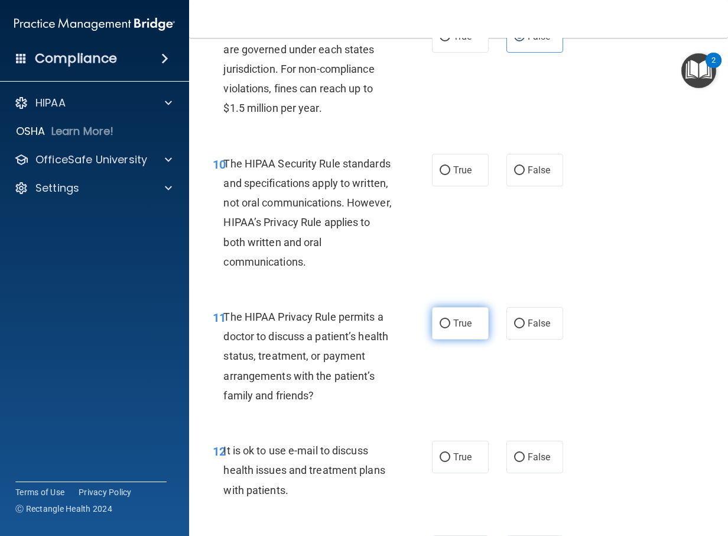
click at [447, 339] on label "True" at bounding box center [460, 323] width 57 height 33
click at [447, 328] on input "True" at bounding box center [445, 323] width 11 height 9
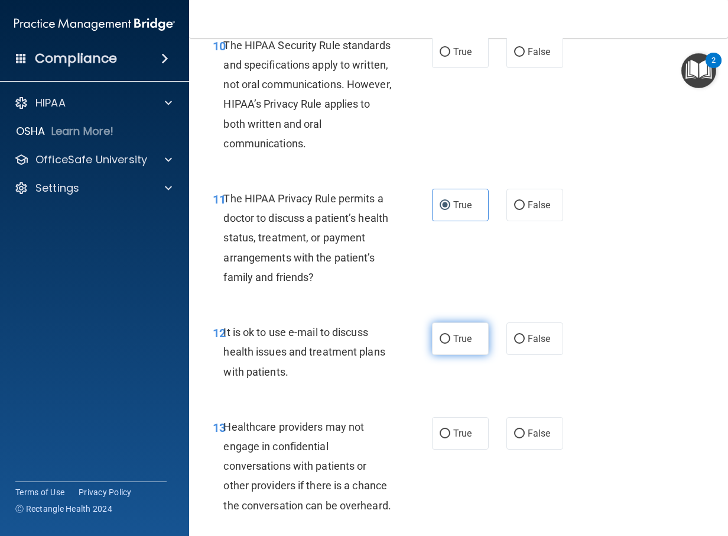
click at [446, 355] on label "True" at bounding box center [460, 338] width 57 height 33
click at [446, 343] on input "True" at bounding box center [445, 339] width 11 height 9
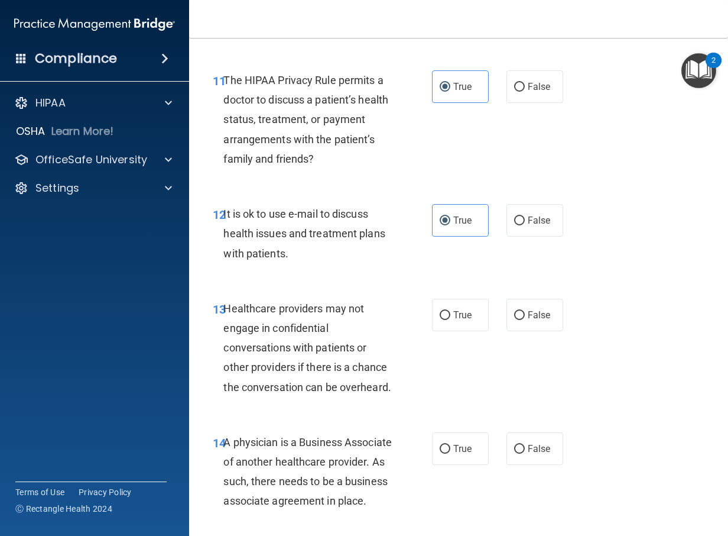
scroll to position [1478, 0]
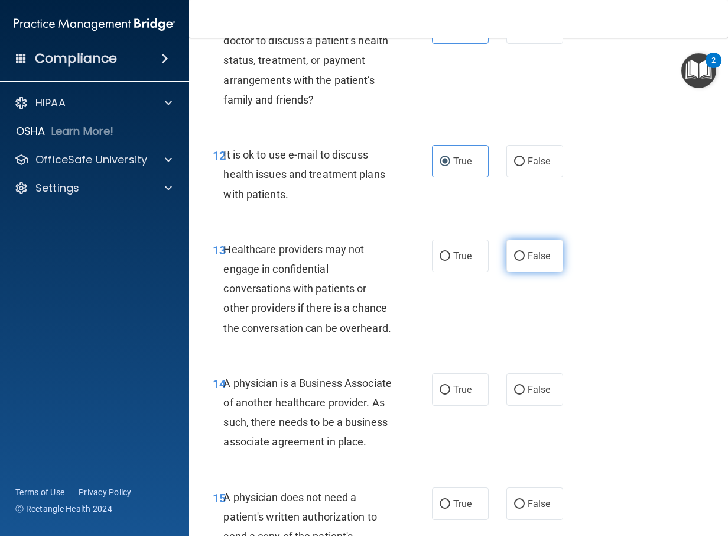
click at [533, 272] on label "False" at bounding box center [535, 255] width 57 height 33
click at [525, 261] on input "False" at bounding box center [519, 256] width 11 height 9
drag, startPoint x: 520, startPoint y: 463, endPoint x: 505, endPoint y: 469, distance: 15.9
click at [507, 405] on label "False" at bounding box center [535, 389] width 57 height 33
click at [514, 394] on input "False" at bounding box center [519, 389] width 11 height 9
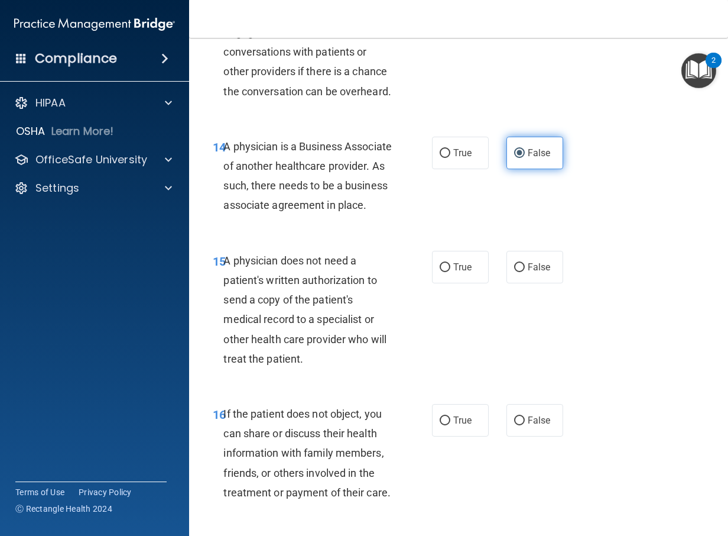
scroll to position [1773, 0]
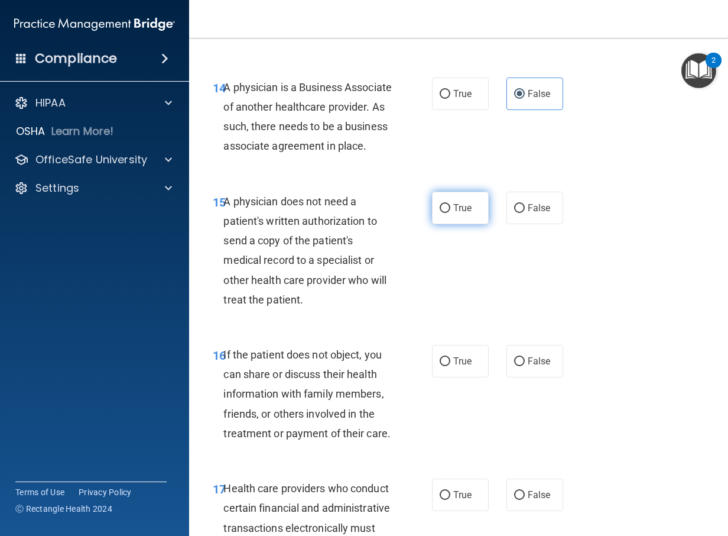
click at [454, 213] on span "True" at bounding box center [462, 207] width 18 height 11
click at [450, 213] on input "True" at bounding box center [445, 208] width 11 height 9
click at [460, 366] on span "True" at bounding box center [462, 360] width 18 height 11
click at [450, 366] on input "True" at bounding box center [445, 361] width 11 height 9
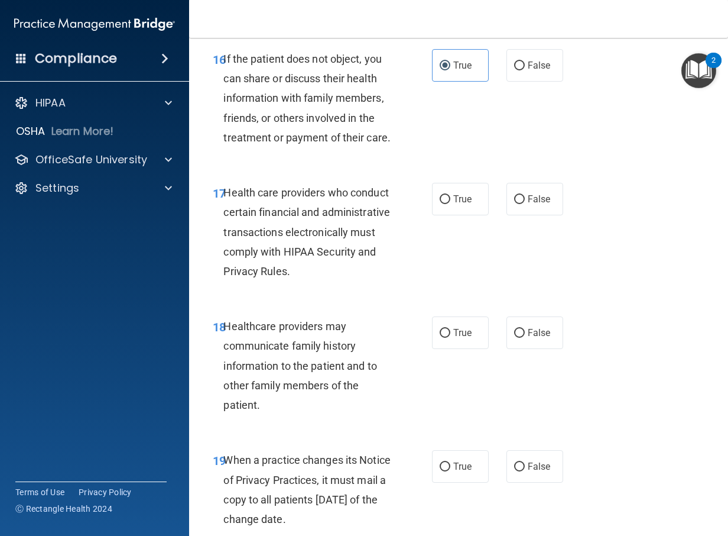
scroll to position [2246, 0]
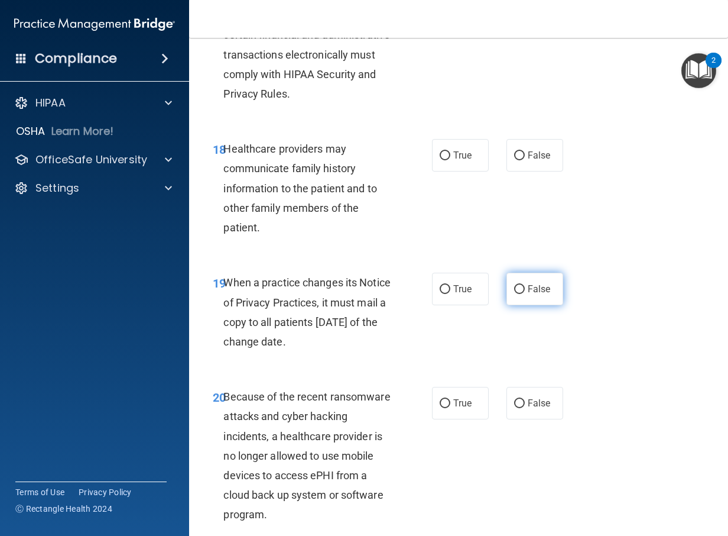
click at [519, 294] on input "False" at bounding box center [519, 289] width 11 height 9
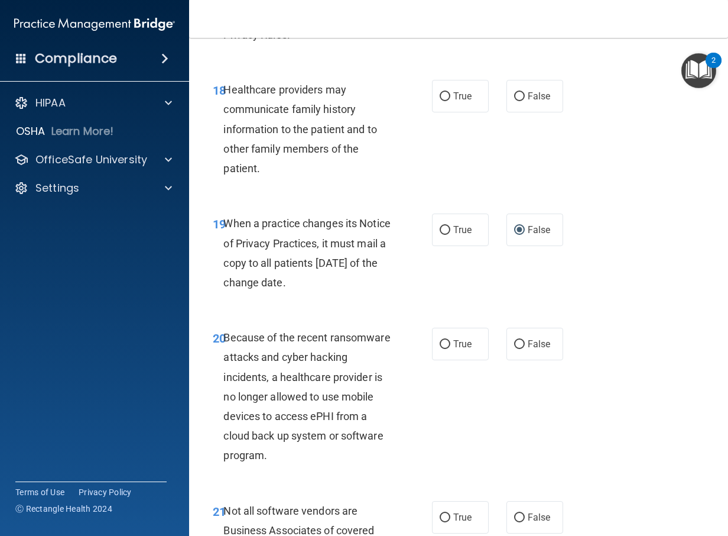
scroll to position [2482, 0]
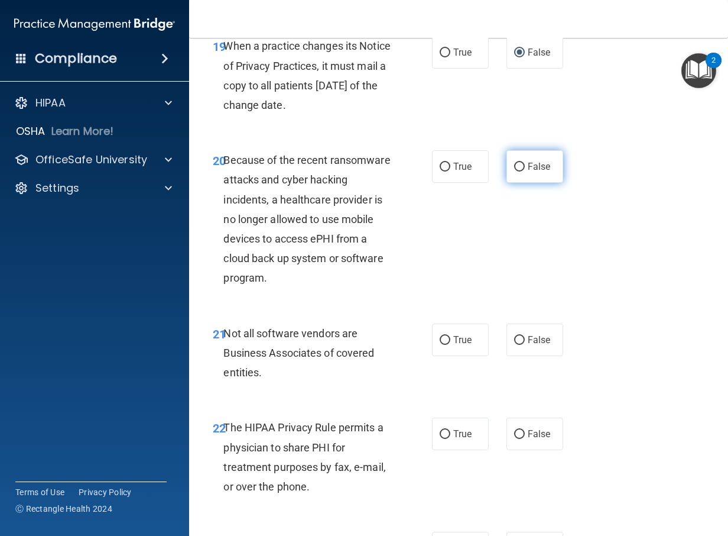
click at [528, 172] on span "False" at bounding box center [539, 166] width 23 height 11
click at [525, 171] on input "False" at bounding box center [519, 167] width 11 height 9
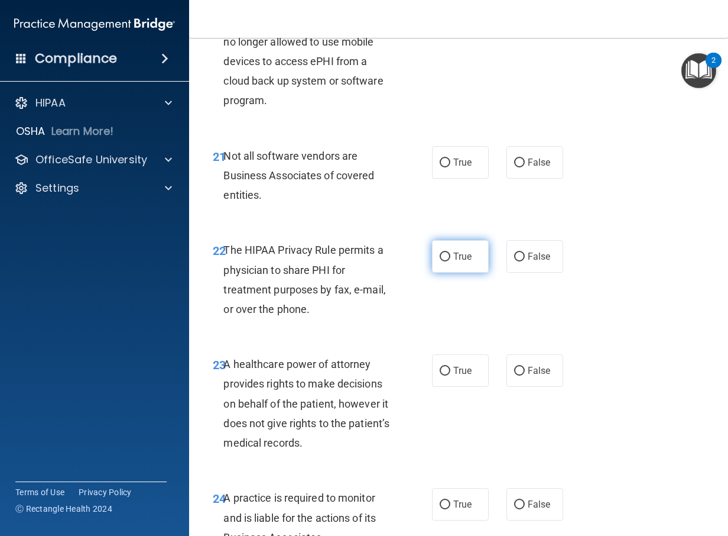
click at [456, 262] on span "True" at bounding box center [462, 256] width 18 height 11
click at [450, 261] on input "True" at bounding box center [445, 256] width 11 height 9
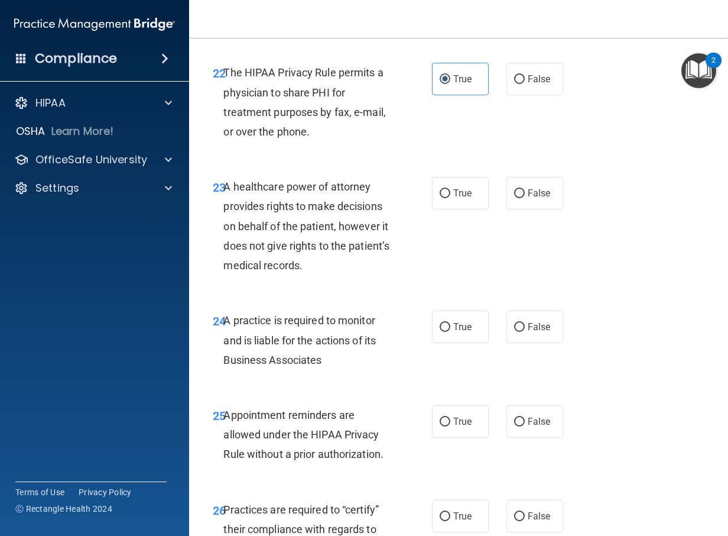
scroll to position [2896, 0]
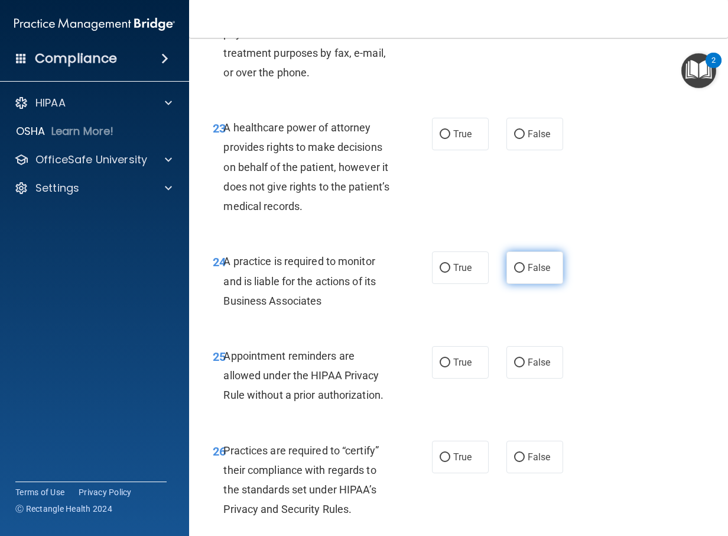
click at [519, 272] on input "False" at bounding box center [519, 268] width 11 height 9
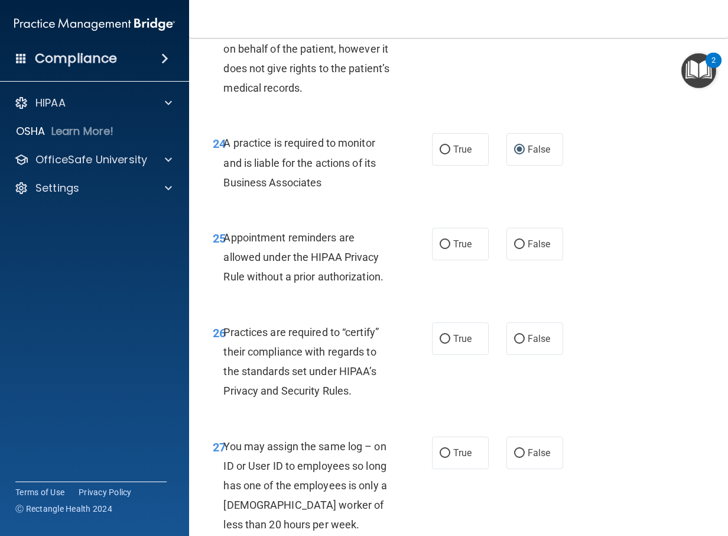
scroll to position [3074, 0]
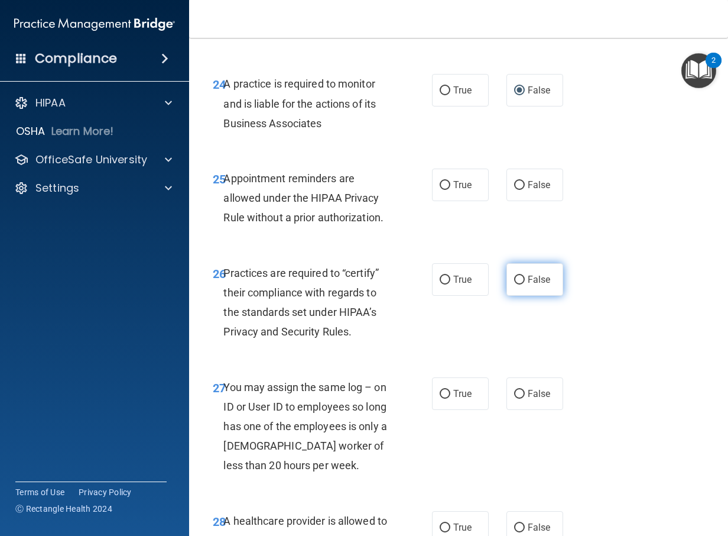
click at [515, 284] on input "False" at bounding box center [519, 279] width 11 height 9
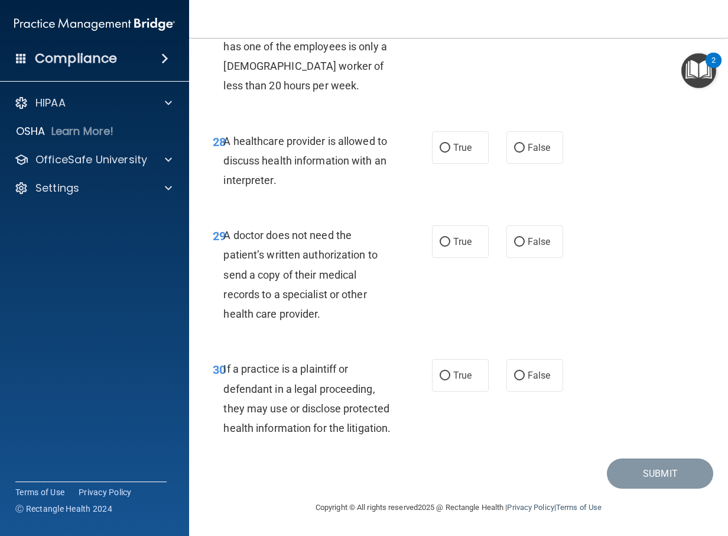
scroll to position [3590, 0]
click at [444, 238] on input "True" at bounding box center [445, 242] width 11 height 9
click at [446, 359] on label "True" at bounding box center [460, 375] width 57 height 33
click at [446, 371] on input "True" at bounding box center [445, 375] width 11 height 9
click at [528, 142] on span "False" at bounding box center [539, 147] width 23 height 11
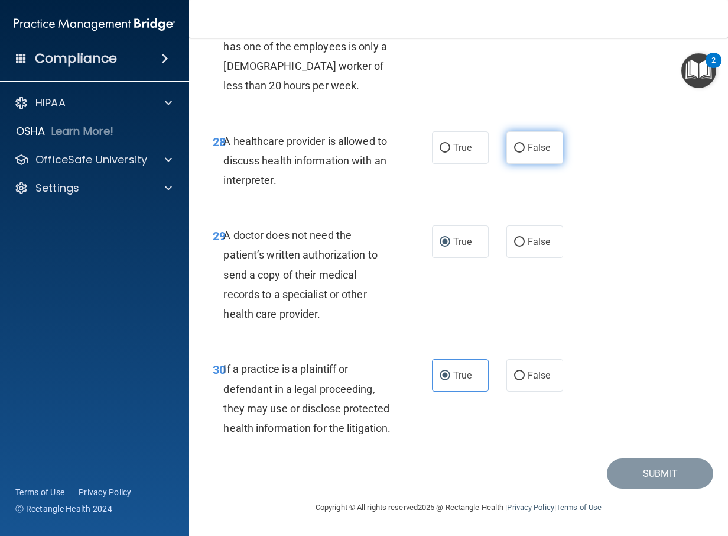
click at [524, 144] on input "False" at bounding box center [519, 148] width 11 height 9
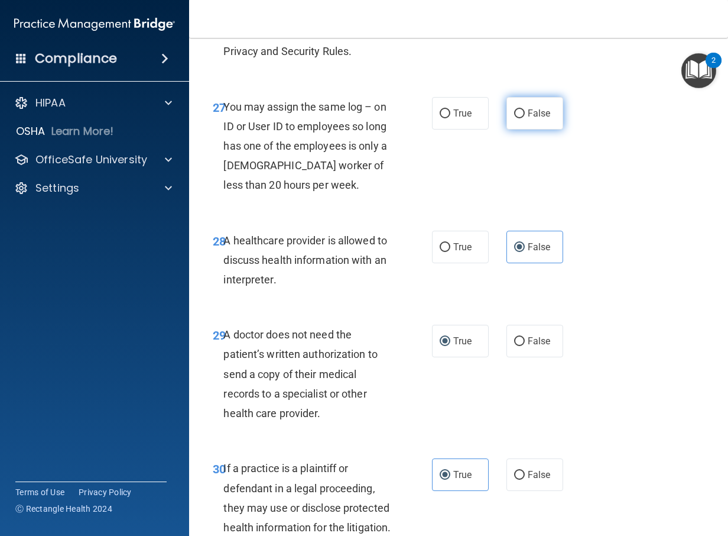
click at [533, 119] on span "False" at bounding box center [539, 113] width 23 height 11
click at [525, 118] on input "False" at bounding box center [519, 113] width 11 height 9
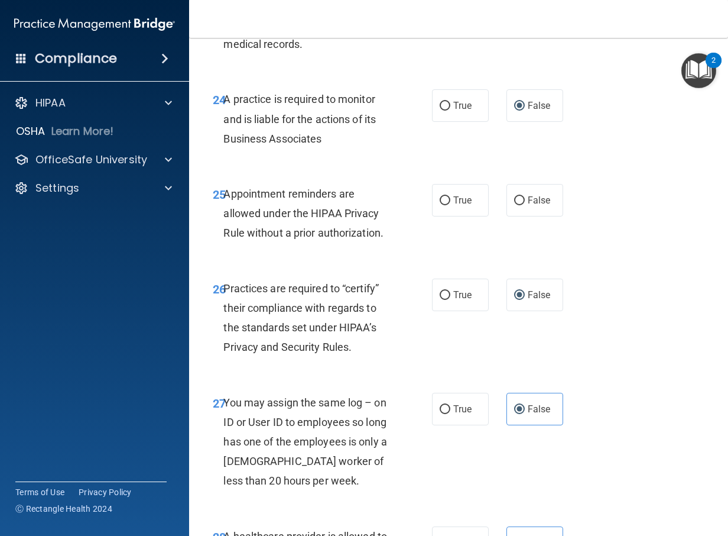
scroll to position [2999, 0]
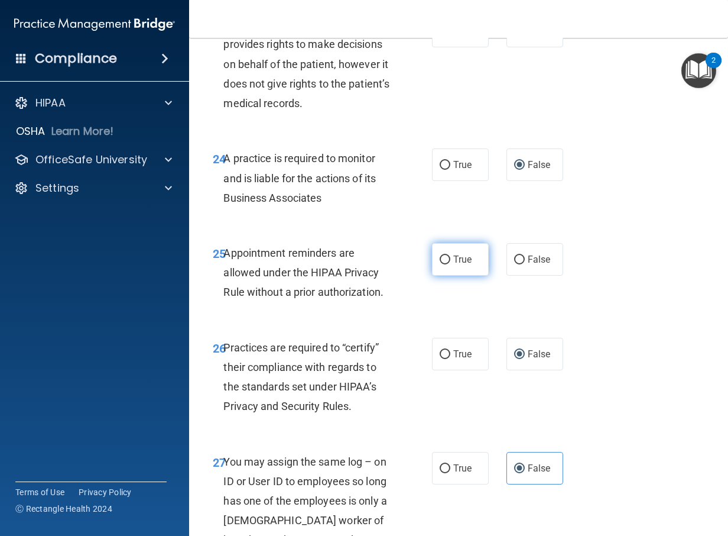
click at [459, 265] on span "True" at bounding box center [462, 259] width 18 height 11
click at [450, 264] on input "True" at bounding box center [445, 259] width 11 height 9
click at [531, 275] on label "False" at bounding box center [535, 259] width 57 height 33
click at [525, 264] on input "False" at bounding box center [519, 259] width 11 height 9
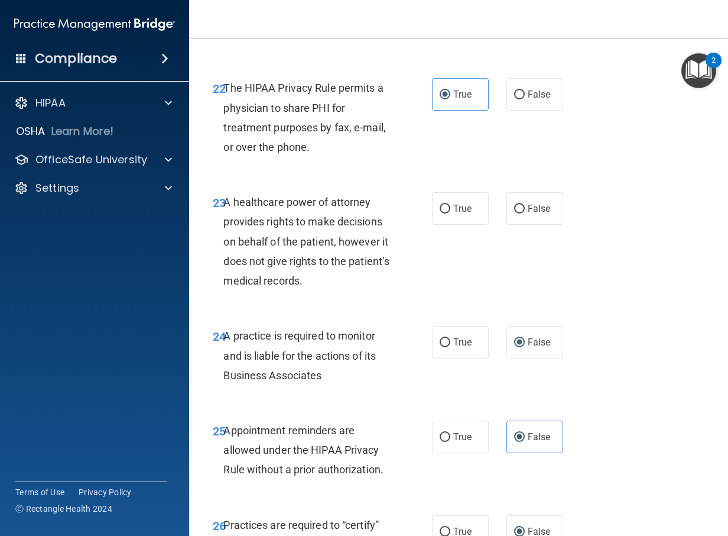
scroll to position [2763, 0]
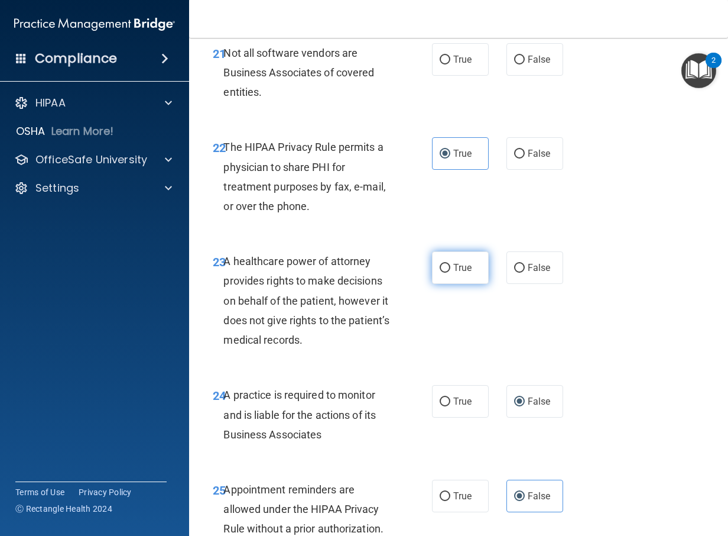
click at [453, 273] on span "True" at bounding box center [462, 267] width 18 height 11
click at [450, 272] on input "True" at bounding box center [445, 268] width 11 height 9
click at [453, 65] on span "True" at bounding box center [462, 59] width 18 height 11
click at [450, 64] on input "True" at bounding box center [445, 60] width 11 height 9
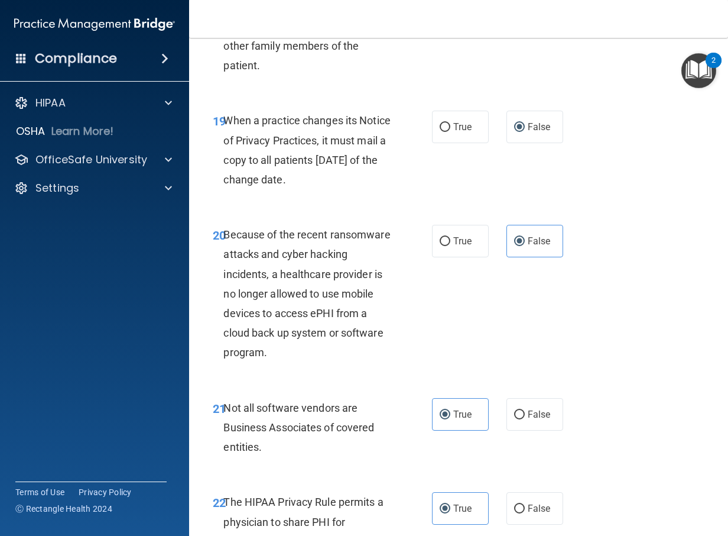
scroll to position [2172, 0]
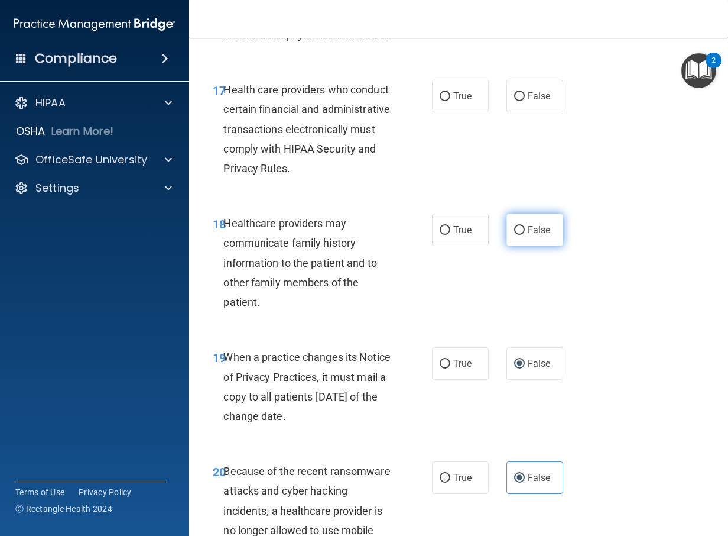
click at [528, 235] on span "False" at bounding box center [539, 229] width 23 height 11
click at [525, 235] on input "False" at bounding box center [519, 230] width 11 height 9
click at [443, 112] on label "True" at bounding box center [460, 96] width 57 height 33
click at [443, 101] on input "True" at bounding box center [445, 96] width 11 height 9
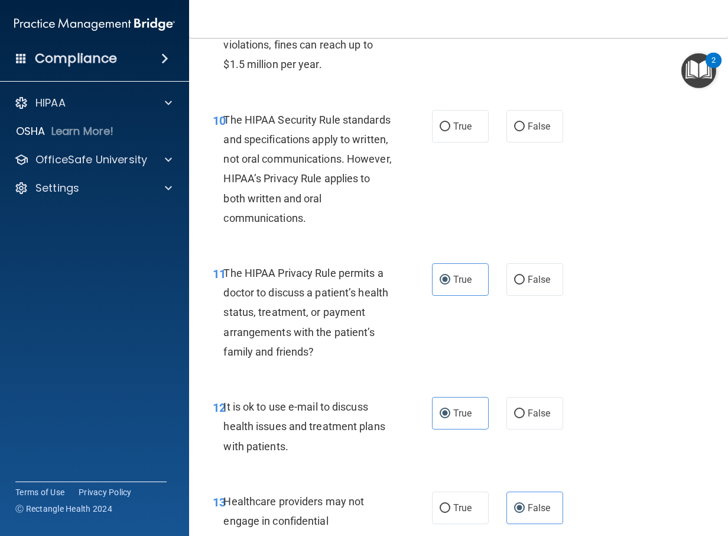
scroll to position [1167, 0]
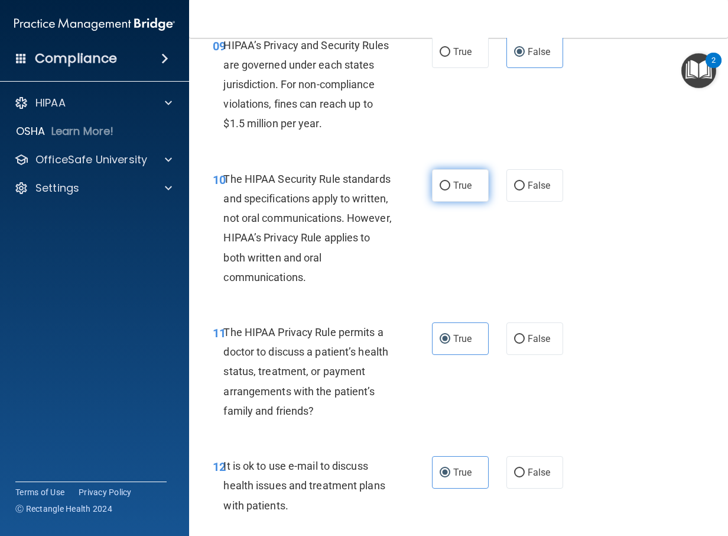
click at [456, 191] on span "True" at bounding box center [462, 185] width 18 height 11
click at [450, 190] on input "True" at bounding box center [445, 185] width 11 height 9
click at [528, 191] on span "False" at bounding box center [539, 185] width 23 height 11
click at [524, 190] on input "False" at bounding box center [519, 185] width 11 height 9
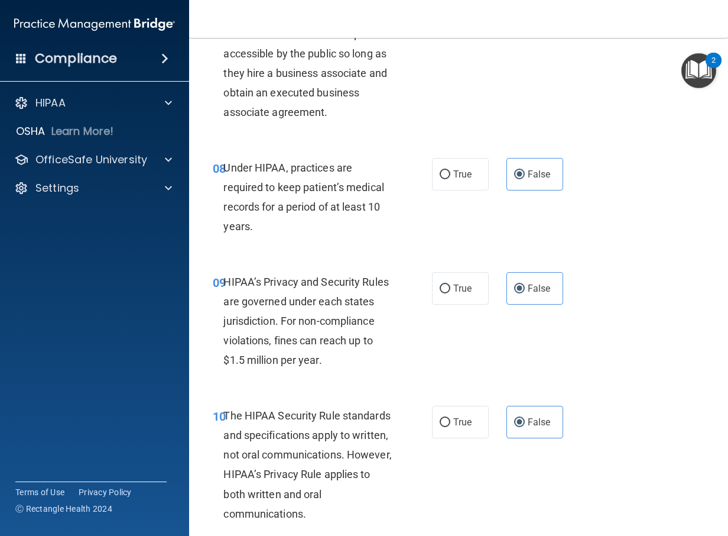
scroll to position [753, 0]
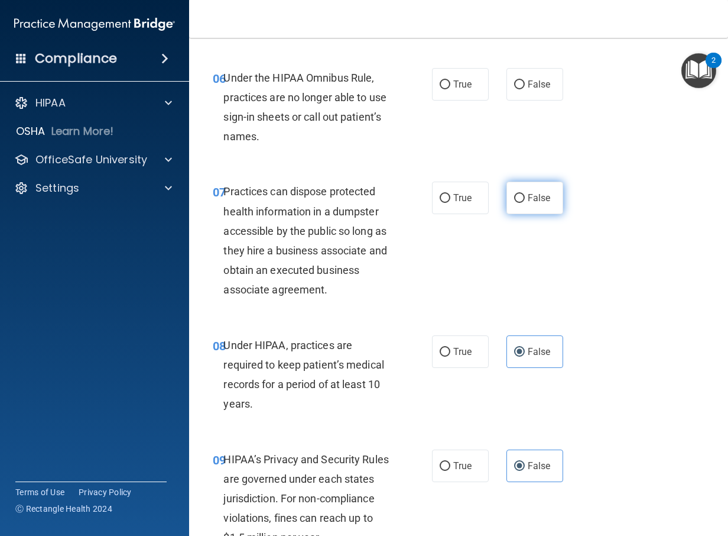
click at [520, 214] on label "False" at bounding box center [535, 197] width 57 height 33
click at [520, 203] on input "False" at bounding box center [519, 198] width 11 height 9
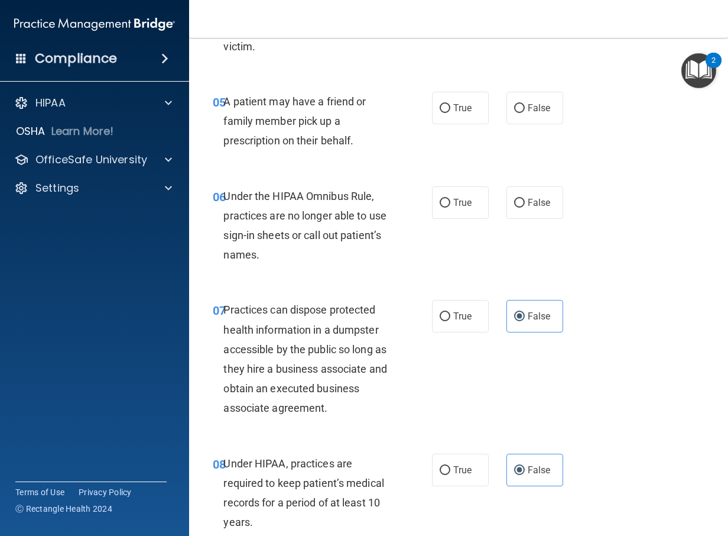
scroll to position [576, 0]
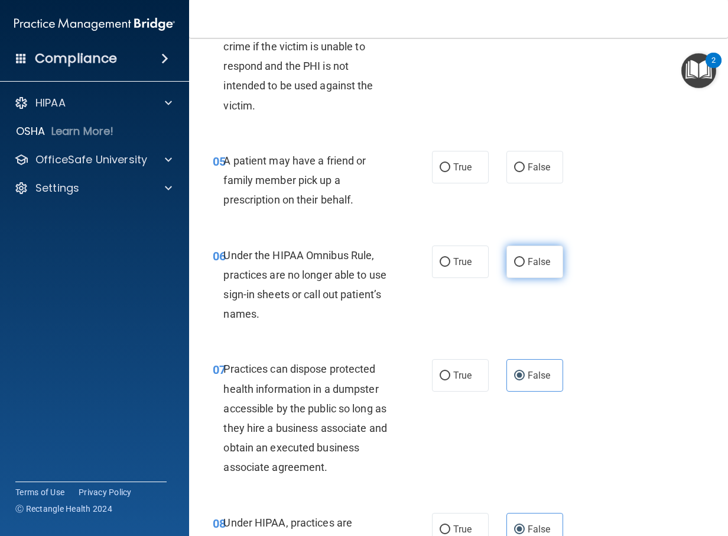
click at [514, 267] on input "False" at bounding box center [519, 262] width 11 height 9
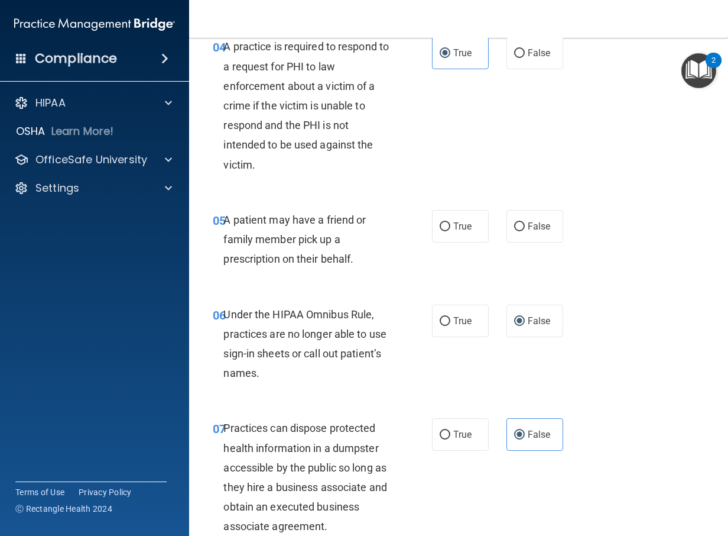
scroll to position [457, 0]
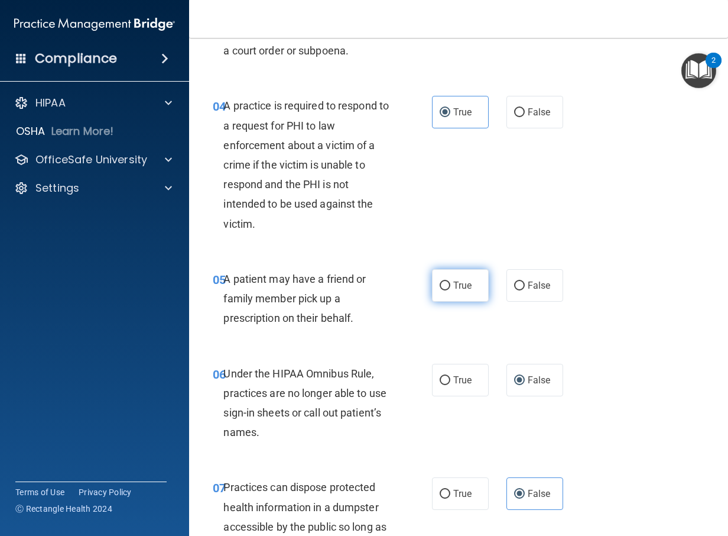
click at [454, 291] on span "True" at bounding box center [462, 285] width 18 height 11
click at [450, 290] on input "True" at bounding box center [445, 285] width 11 height 9
click at [510, 301] on label "False" at bounding box center [535, 285] width 57 height 33
click at [514, 290] on input "False" at bounding box center [519, 285] width 11 height 9
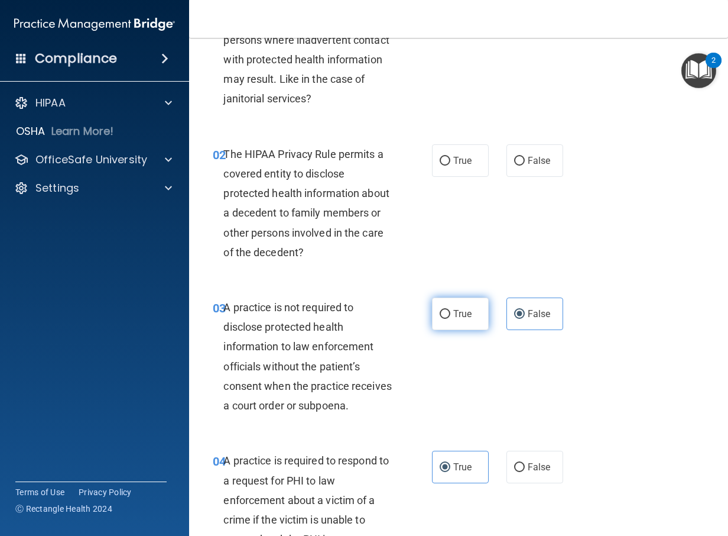
scroll to position [0, 0]
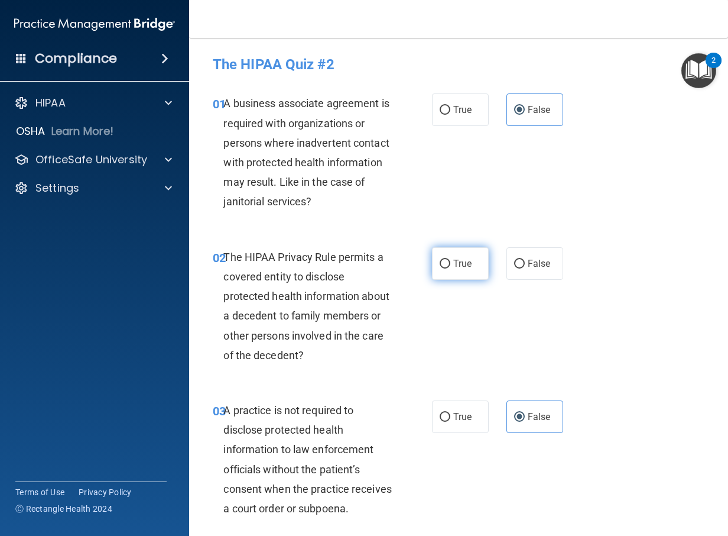
click at [468, 262] on label "True" at bounding box center [460, 263] width 57 height 33
click at [450, 262] on input "True" at bounding box center [445, 263] width 11 height 9
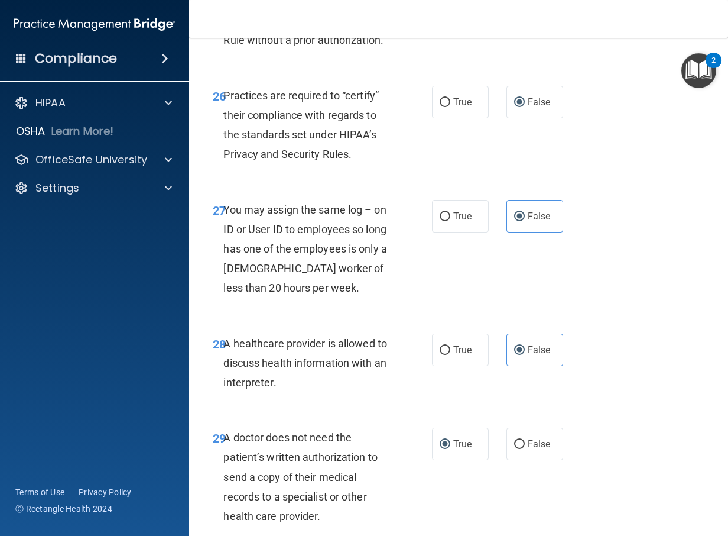
scroll to position [3590, 0]
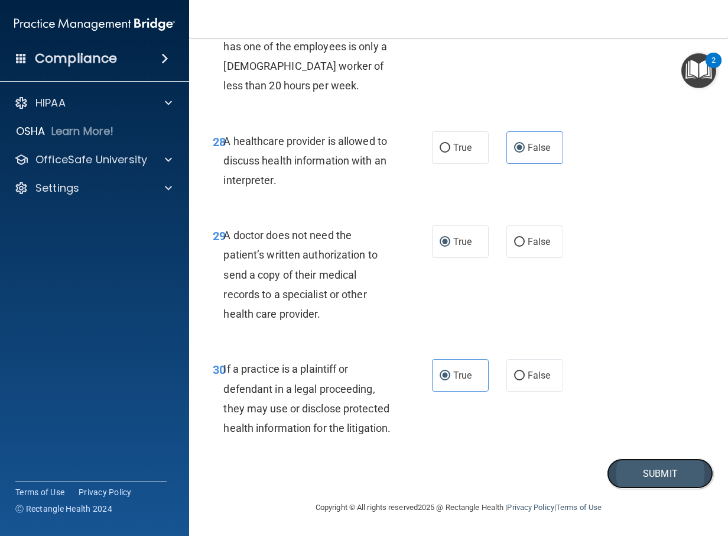
click at [648, 475] on button "Submit" at bounding box center [660, 473] width 106 height 30
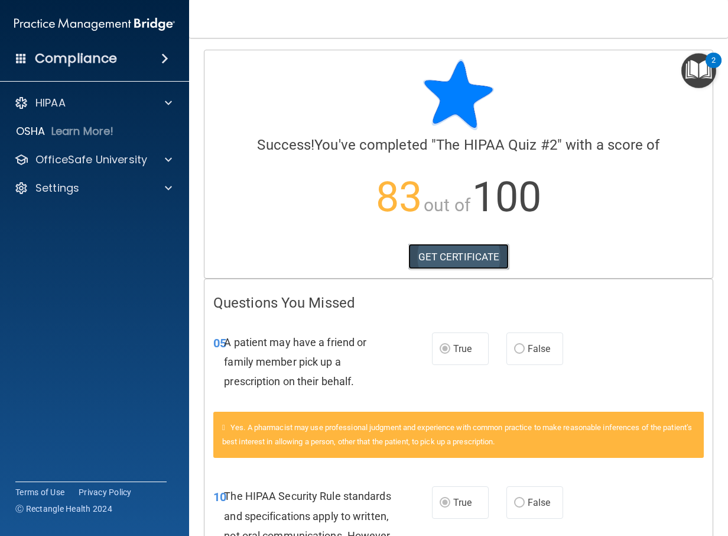
click at [449, 255] on link "GET CERTIFICATE" at bounding box center [458, 257] width 101 height 26
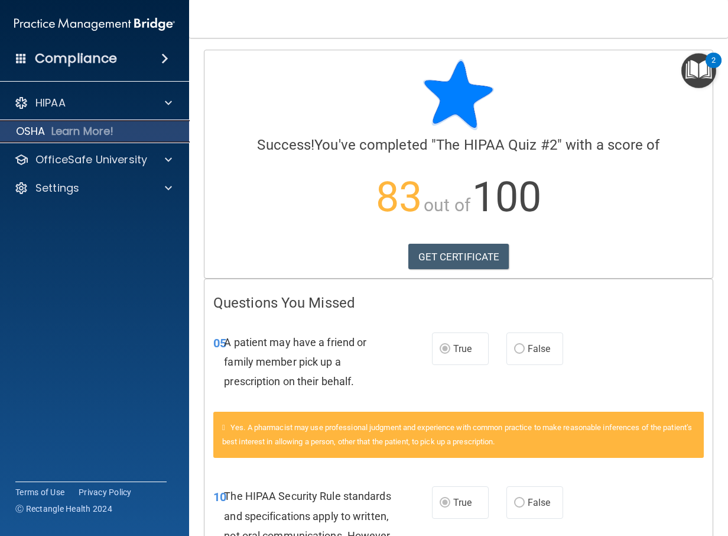
click at [54, 127] on p "Learn More!" at bounding box center [82, 131] width 63 height 14
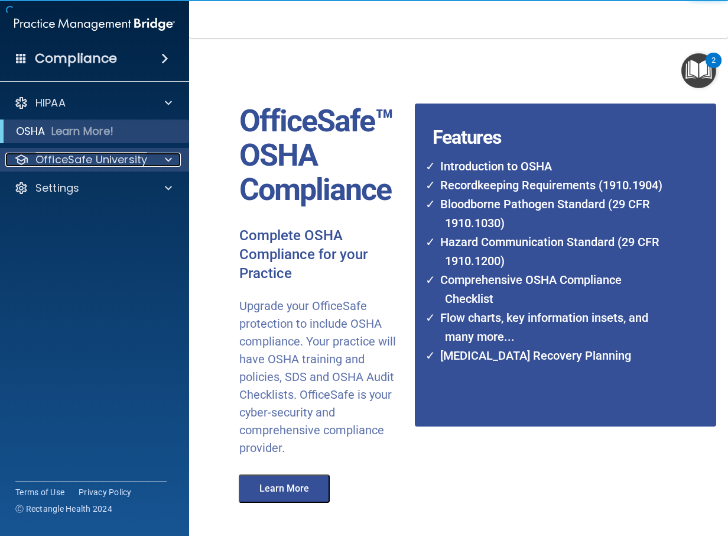
click at [160, 155] on div at bounding box center [167, 159] width 30 height 14
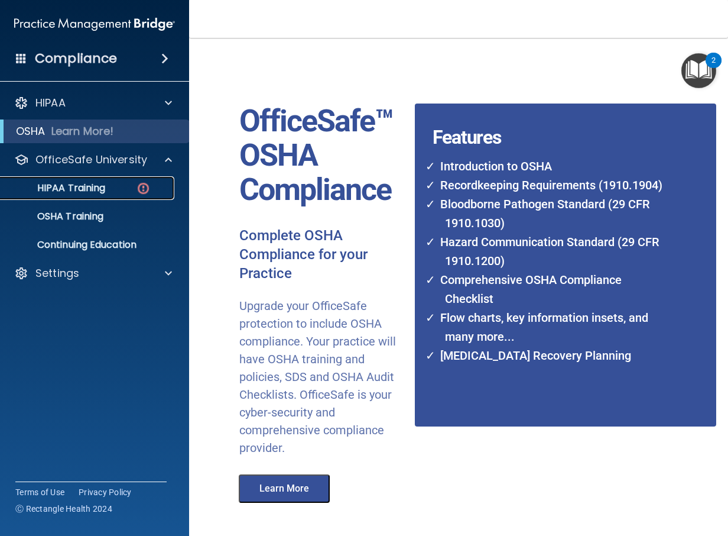
click at [144, 187] on img at bounding box center [143, 188] width 15 height 15
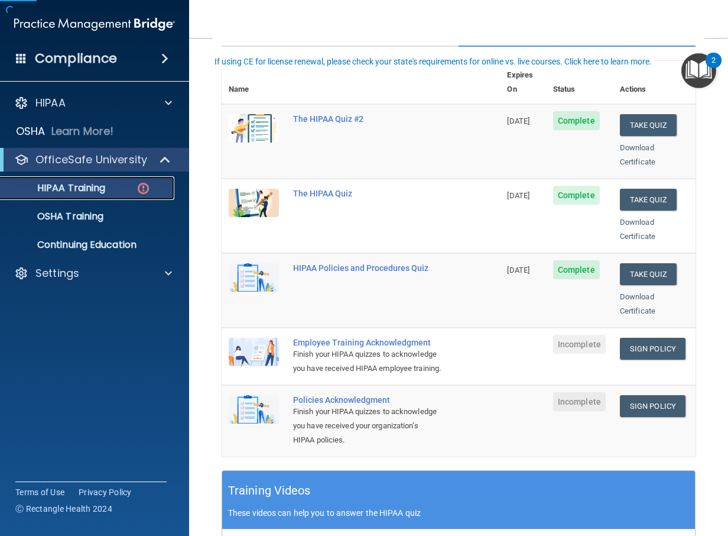
scroll to position [177, 0]
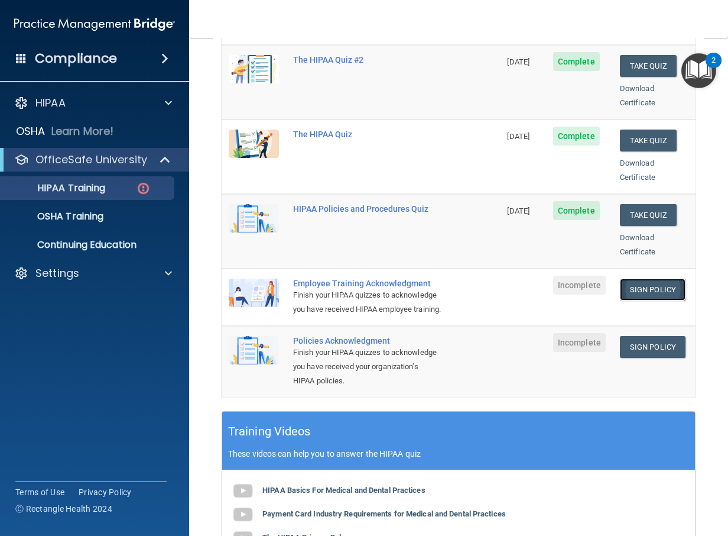
click at [630, 281] on link "Sign Policy" at bounding box center [653, 289] width 66 height 22
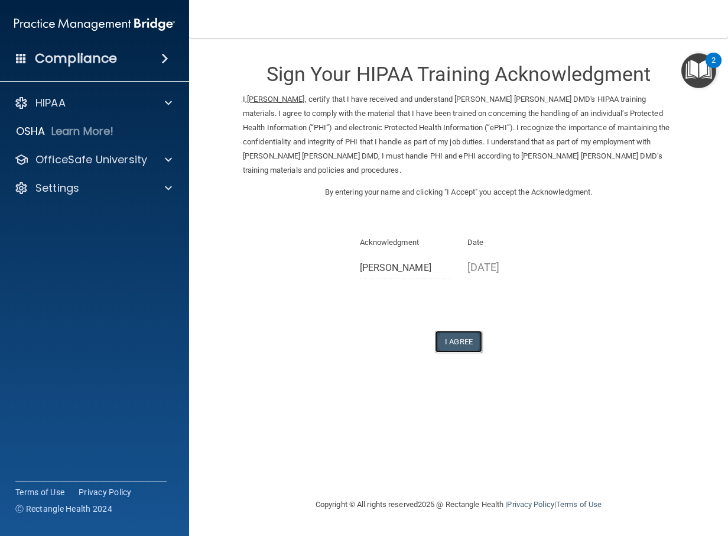
click at [457, 333] on button "I Agree" at bounding box center [458, 341] width 47 height 22
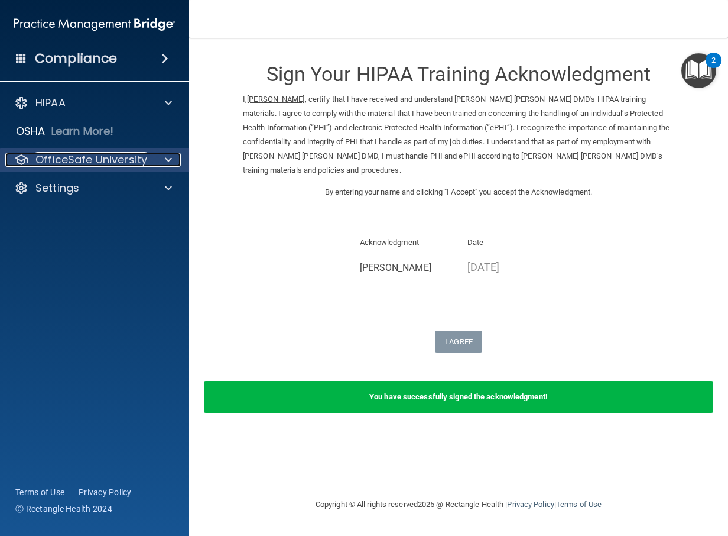
click at [161, 158] on div at bounding box center [167, 159] width 30 height 14
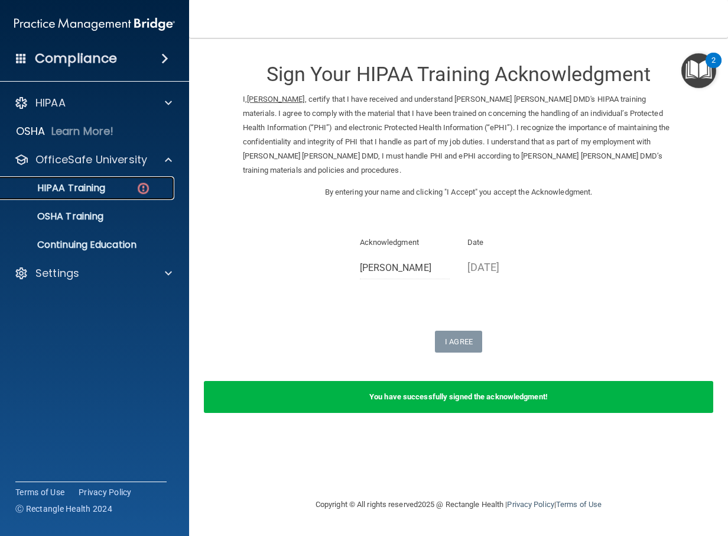
click at [135, 194] on link "HIPAA Training" at bounding box center [81, 188] width 186 height 24
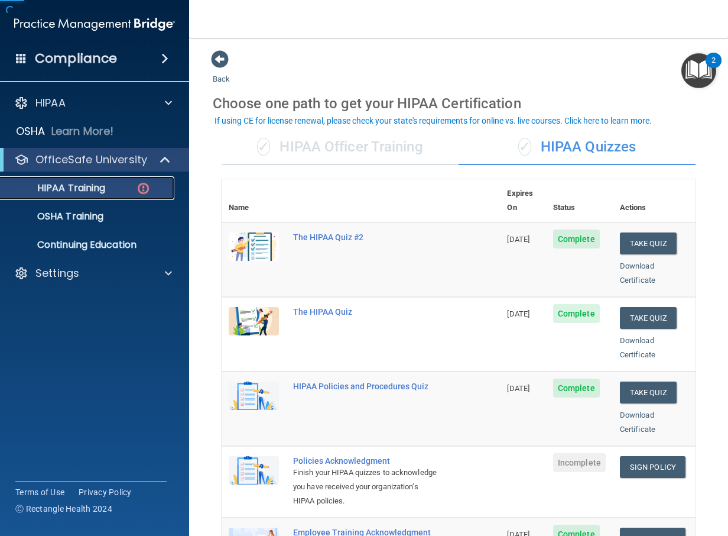
scroll to position [118, 0]
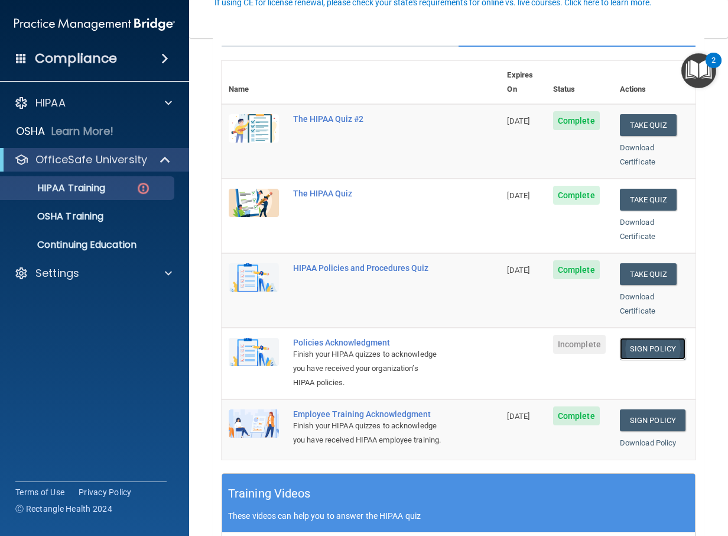
click at [640, 339] on link "Sign Policy" at bounding box center [653, 349] width 66 height 22
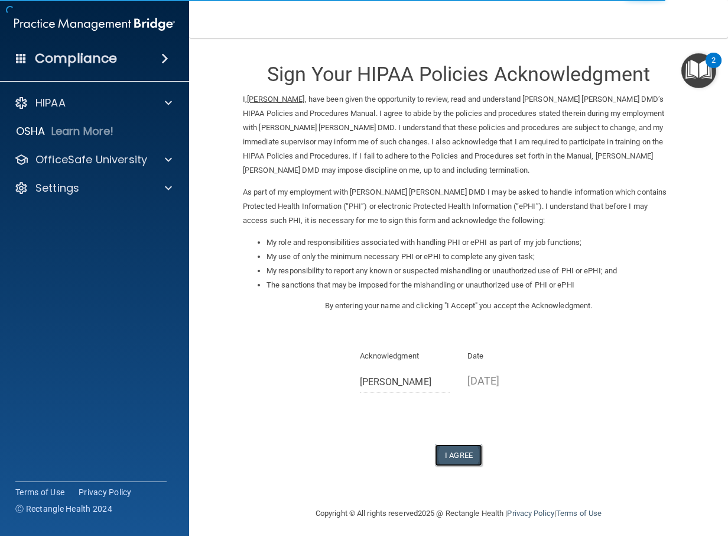
click at [452, 455] on button "I Agree" at bounding box center [458, 455] width 47 height 22
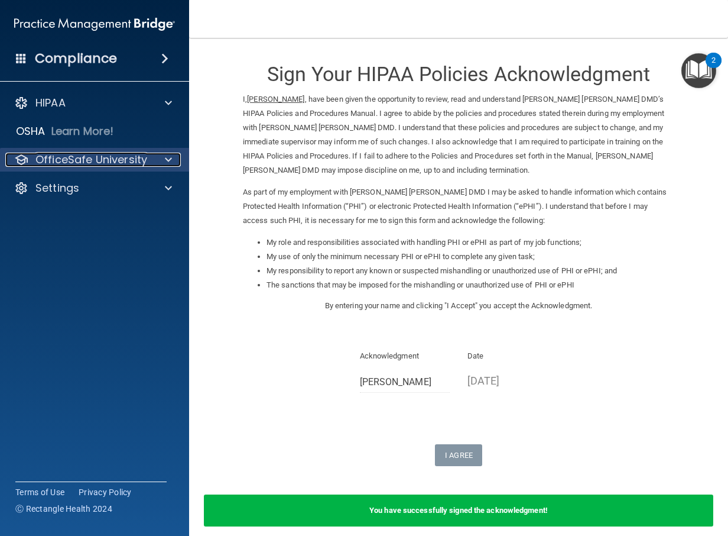
click at [160, 160] on div at bounding box center [167, 159] width 30 height 14
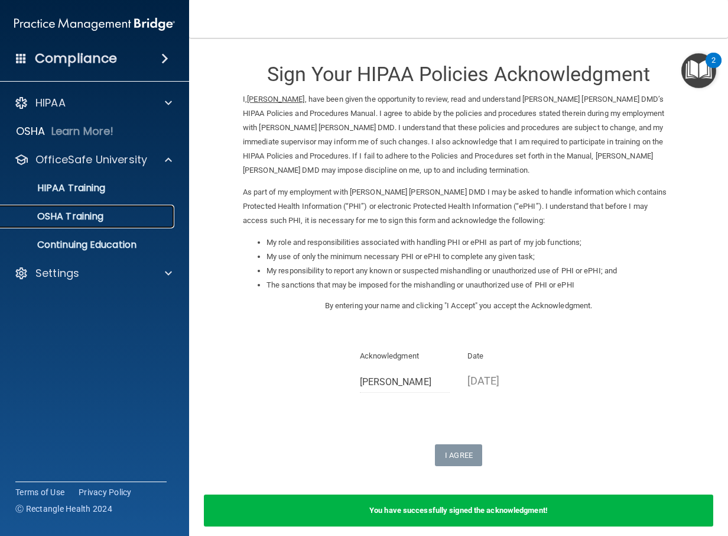
click at [109, 210] on div "OSHA Training" at bounding box center [88, 216] width 161 height 12
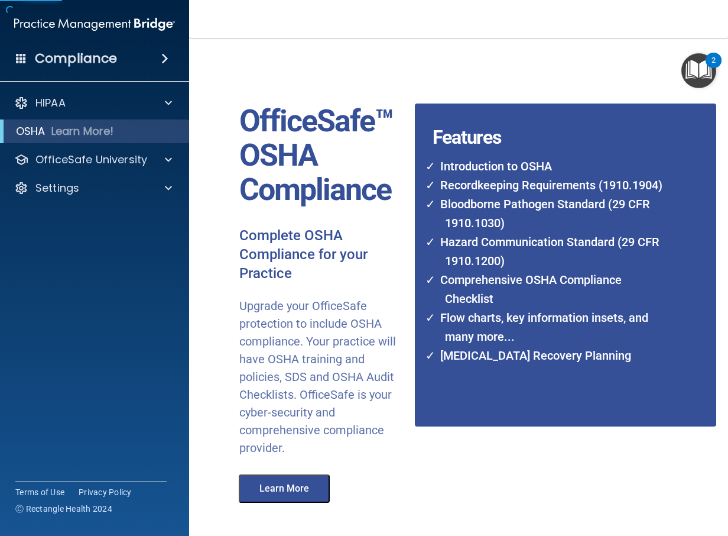
scroll to position [68, 0]
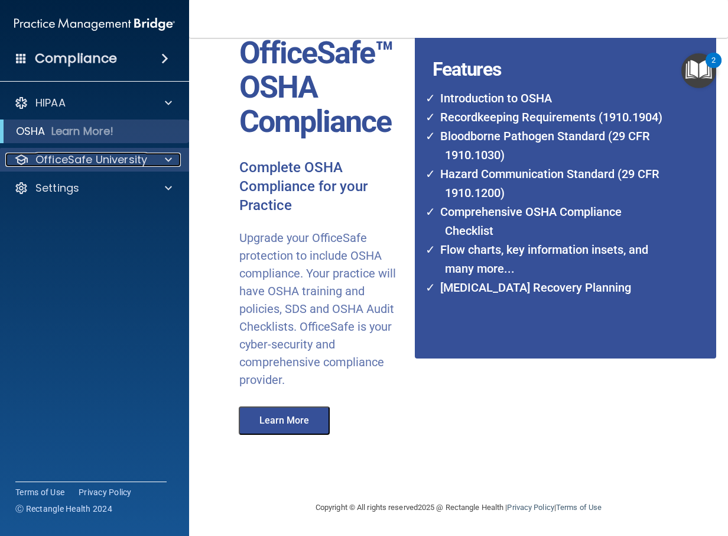
click at [134, 162] on p "OfficeSafe University" at bounding box center [91, 159] width 112 height 14
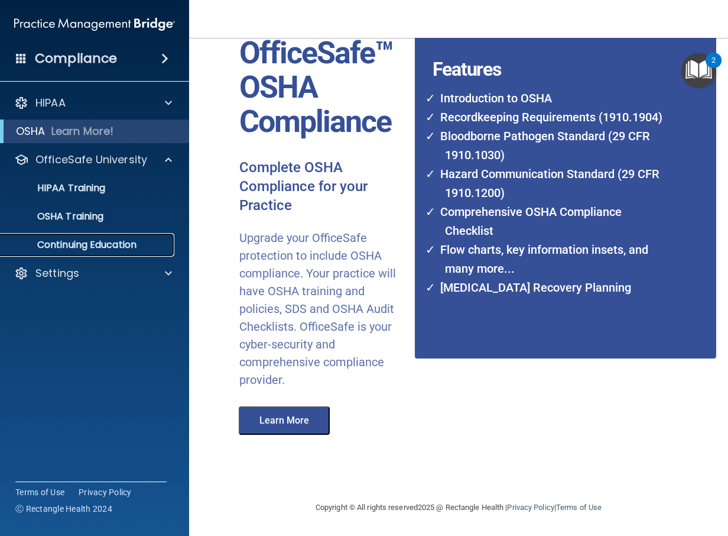
click at [87, 246] on p "Continuing Education" at bounding box center [88, 245] width 161 height 12
